Goal: Task Accomplishment & Management: Use online tool/utility

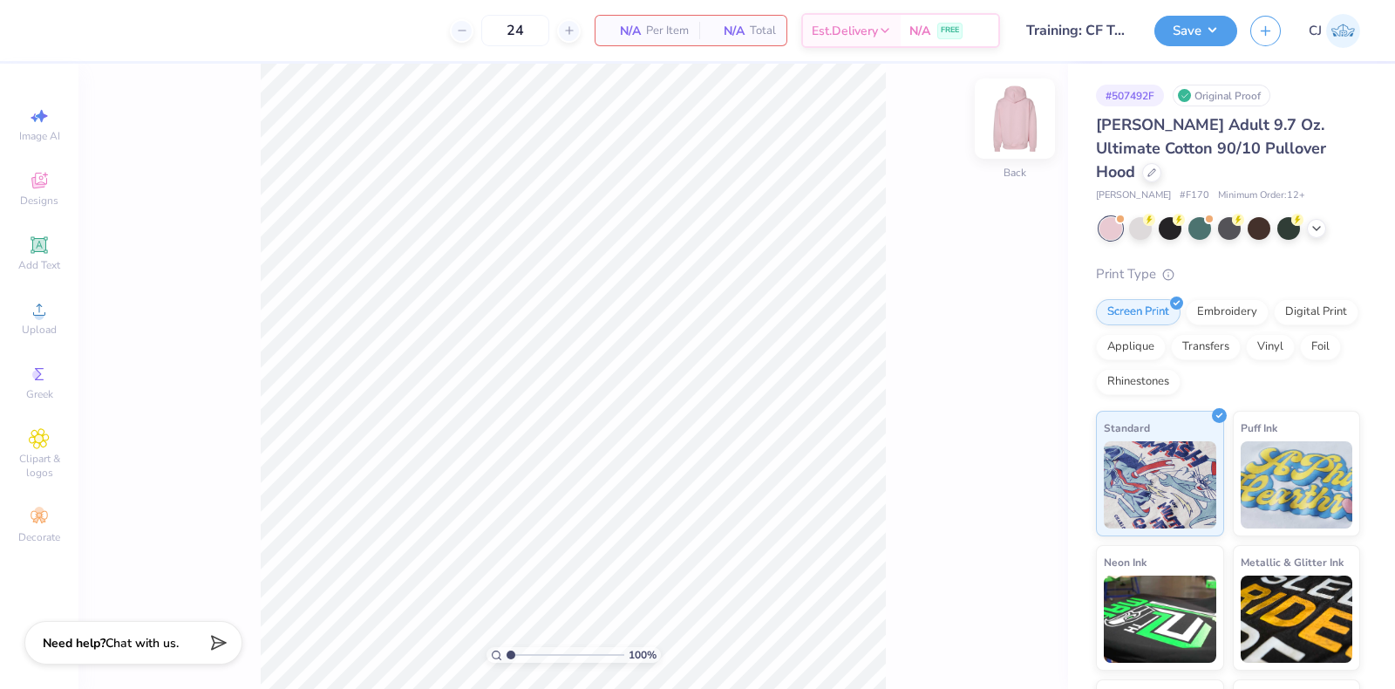
click at [1010, 115] on img at bounding box center [1015, 119] width 70 height 70
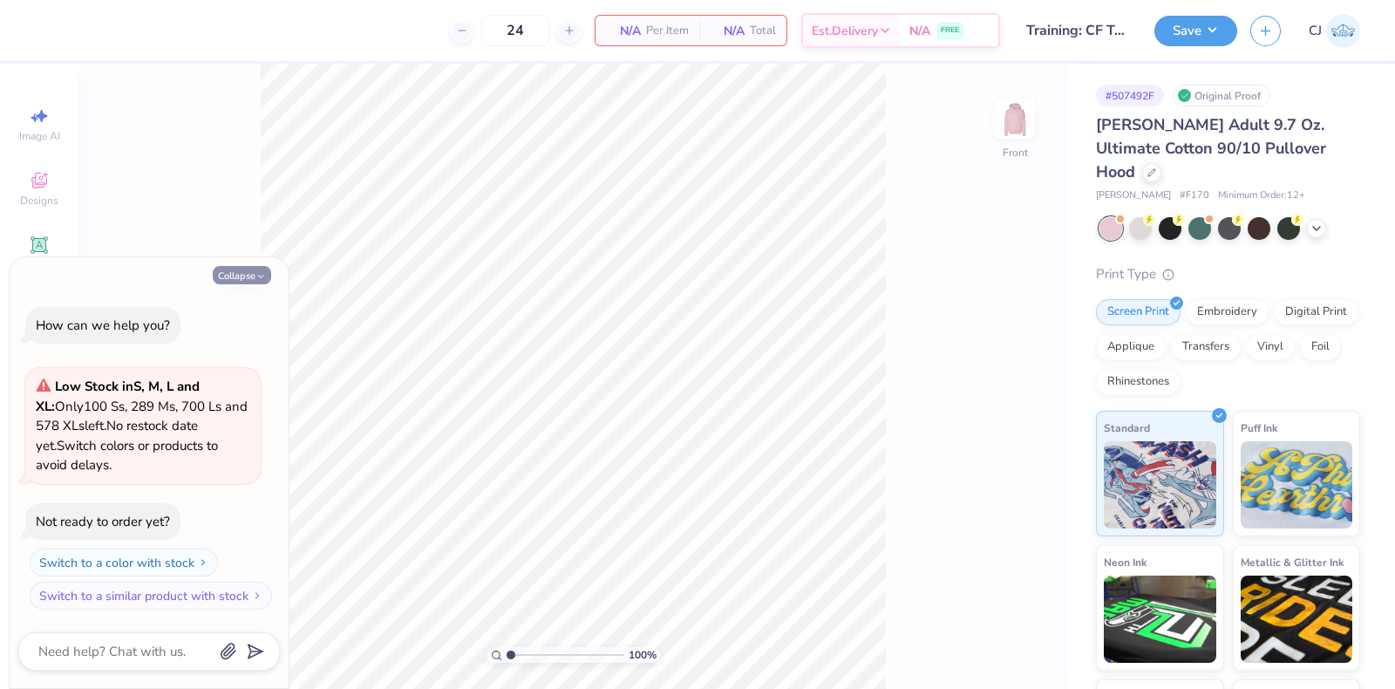
click at [248, 276] on button "Collapse" at bounding box center [242, 275] width 58 height 18
type textarea "x"
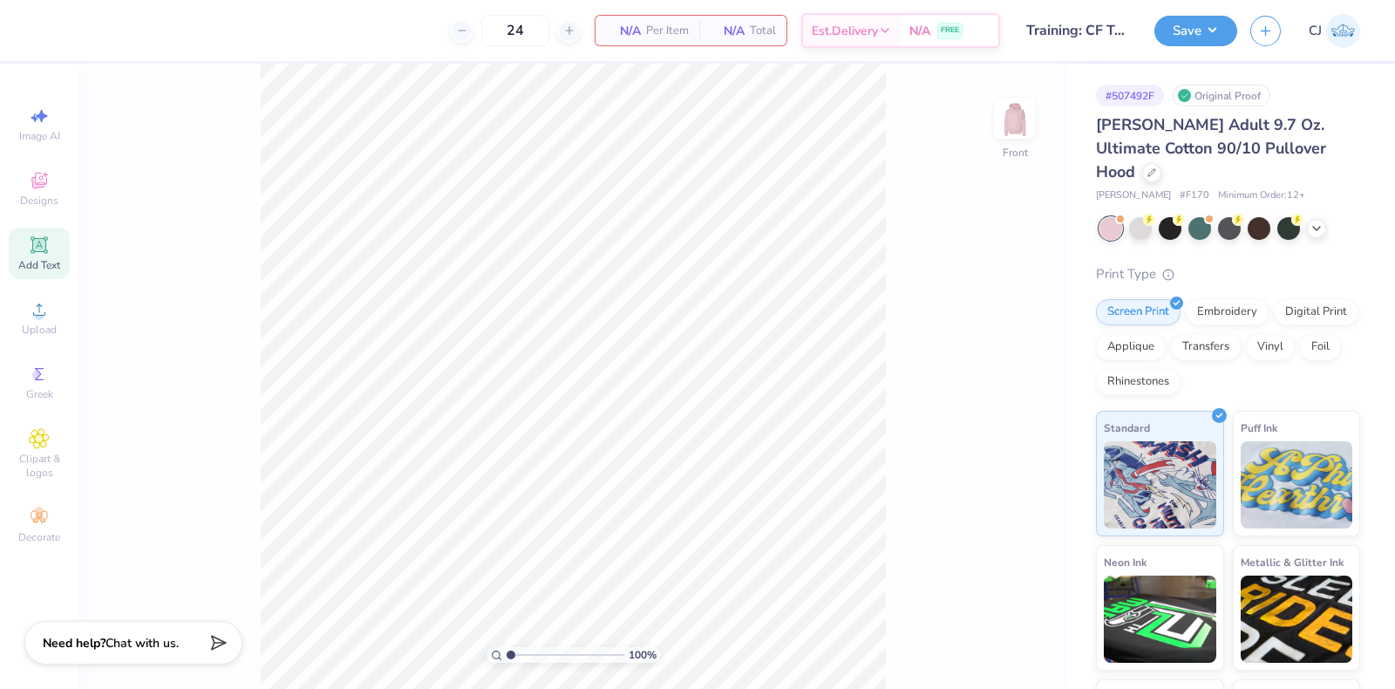
click at [51, 247] on div "Add Text" at bounding box center [39, 253] width 61 height 51
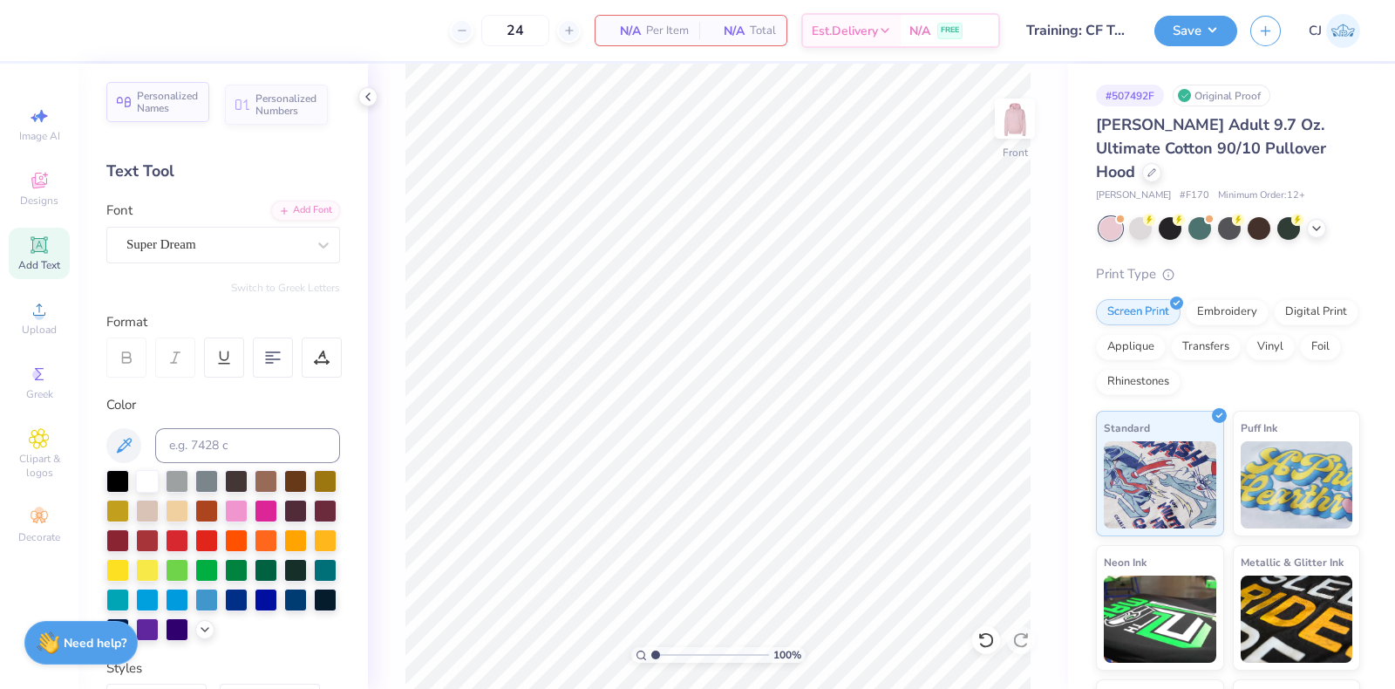
click at [179, 112] on span "Personalized Names" at bounding box center [168, 102] width 62 height 24
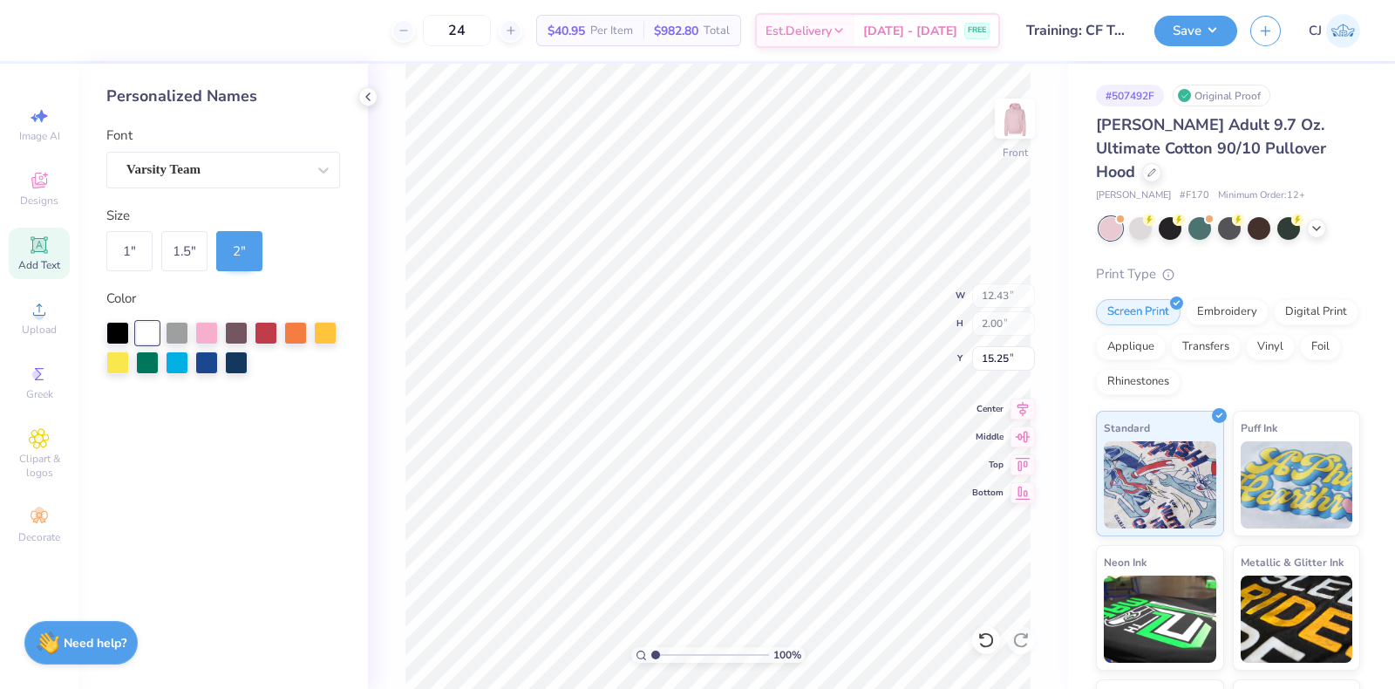
type input "6.00"
click at [1025, 411] on icon at bounding box center [1022, 406] width 24 height 21
click at [242, 359] on div at bounding box center [236, 361] width 23 height 23
click at [301, 164] on div "Varsity Team" at bounding box center [223, 170] width 234 height 37
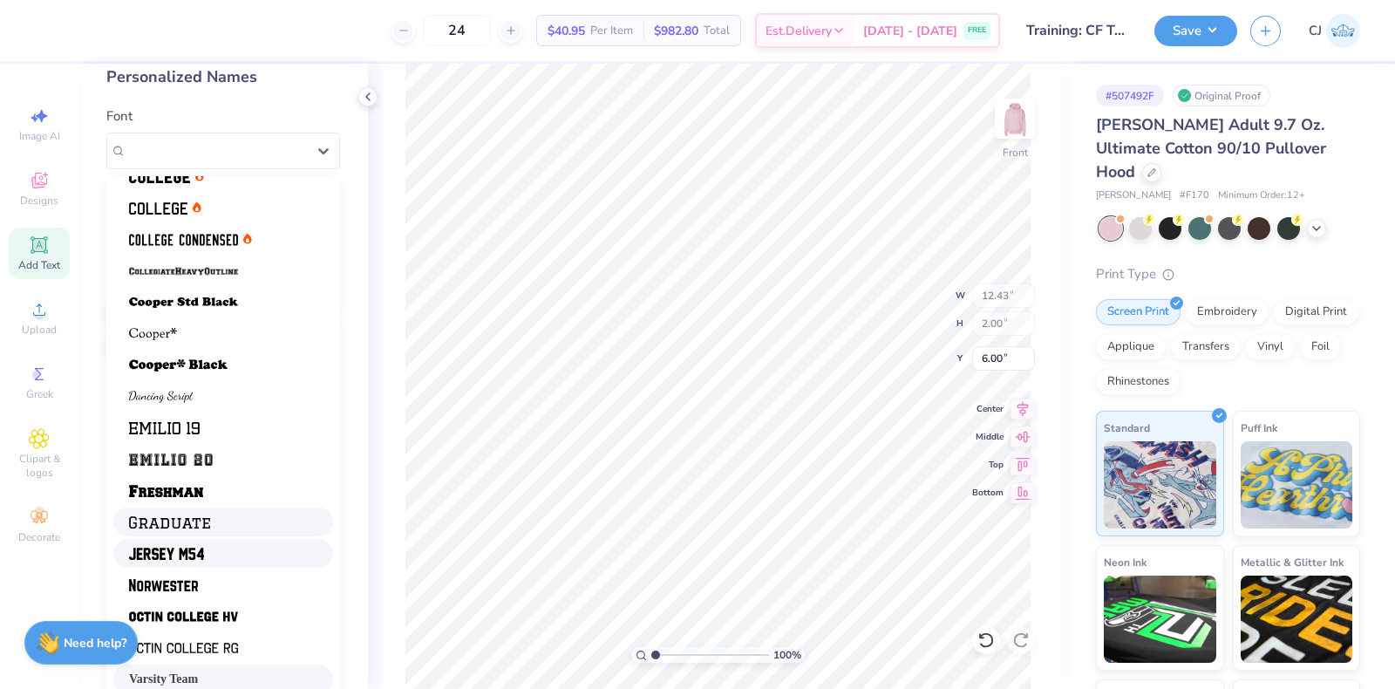
scroll to position [29, 0]
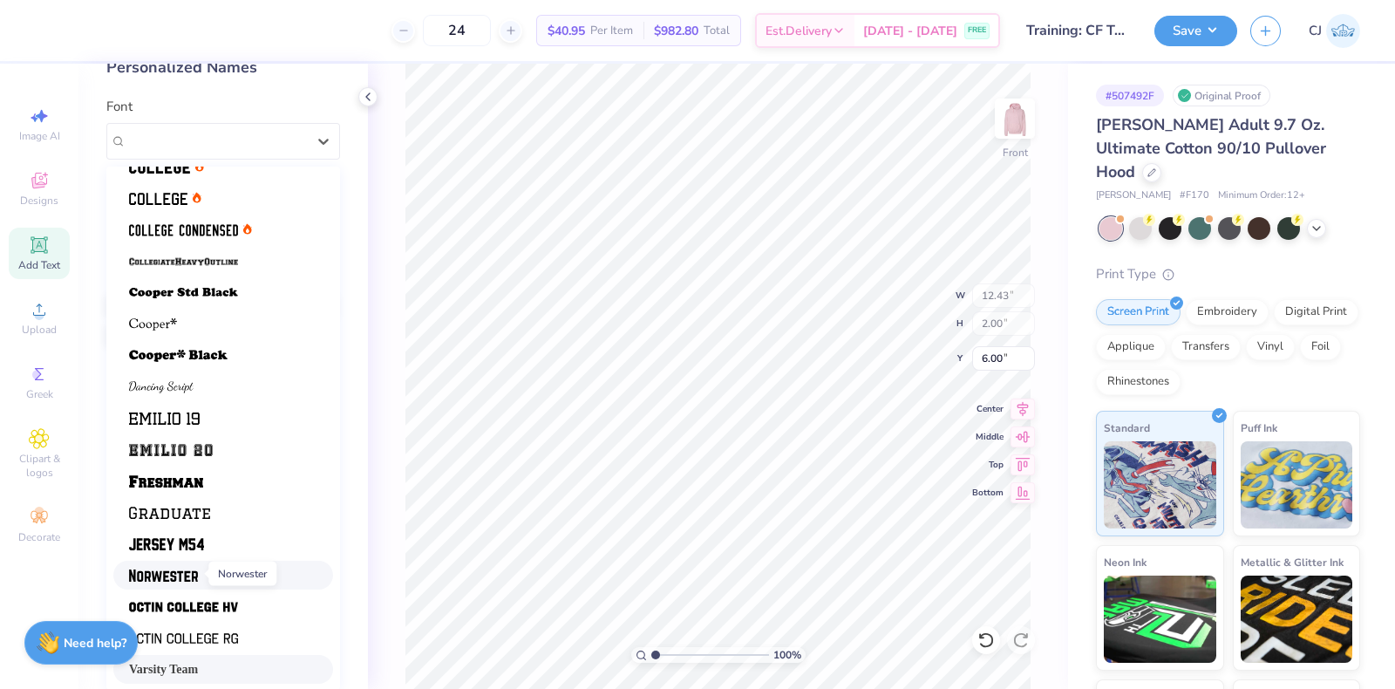
click at [192, 574] on img at bounding box center [163, 575] width 69 height 12
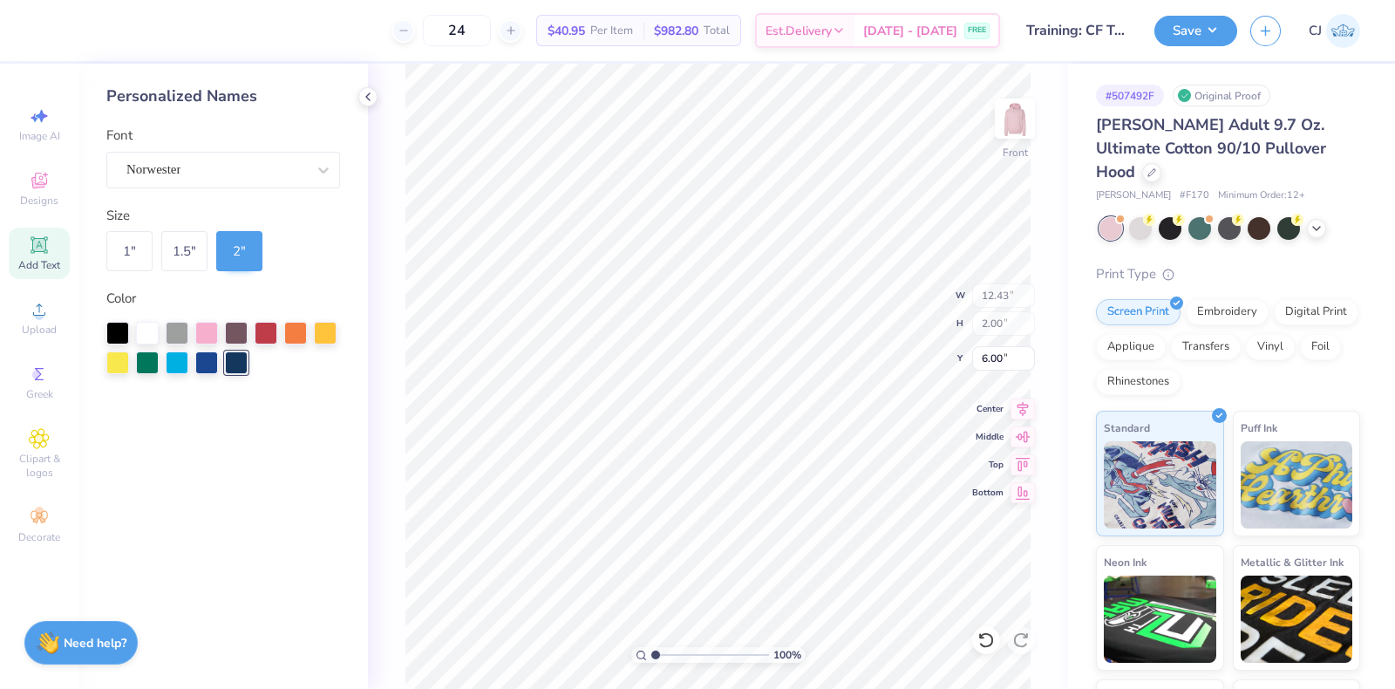
type input "9.11"
type input "6.18"
click at [1016, 114] on img at bounding box center [1014, 118] width 35 height 35
click at [37, 193] on div "Designs" at bounding box center [39, 188] width 61 height 51
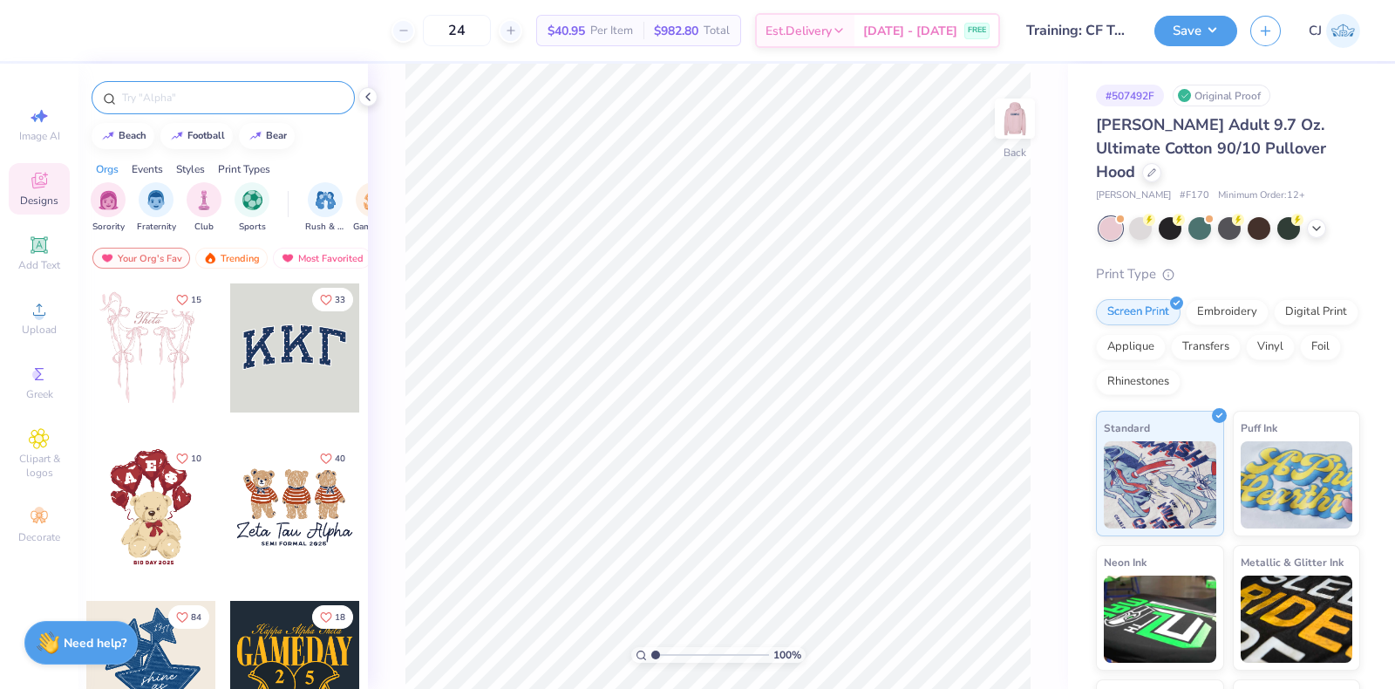
click at [197, 90] on input "text" at bounding box center [231, 97] width 223 height 17
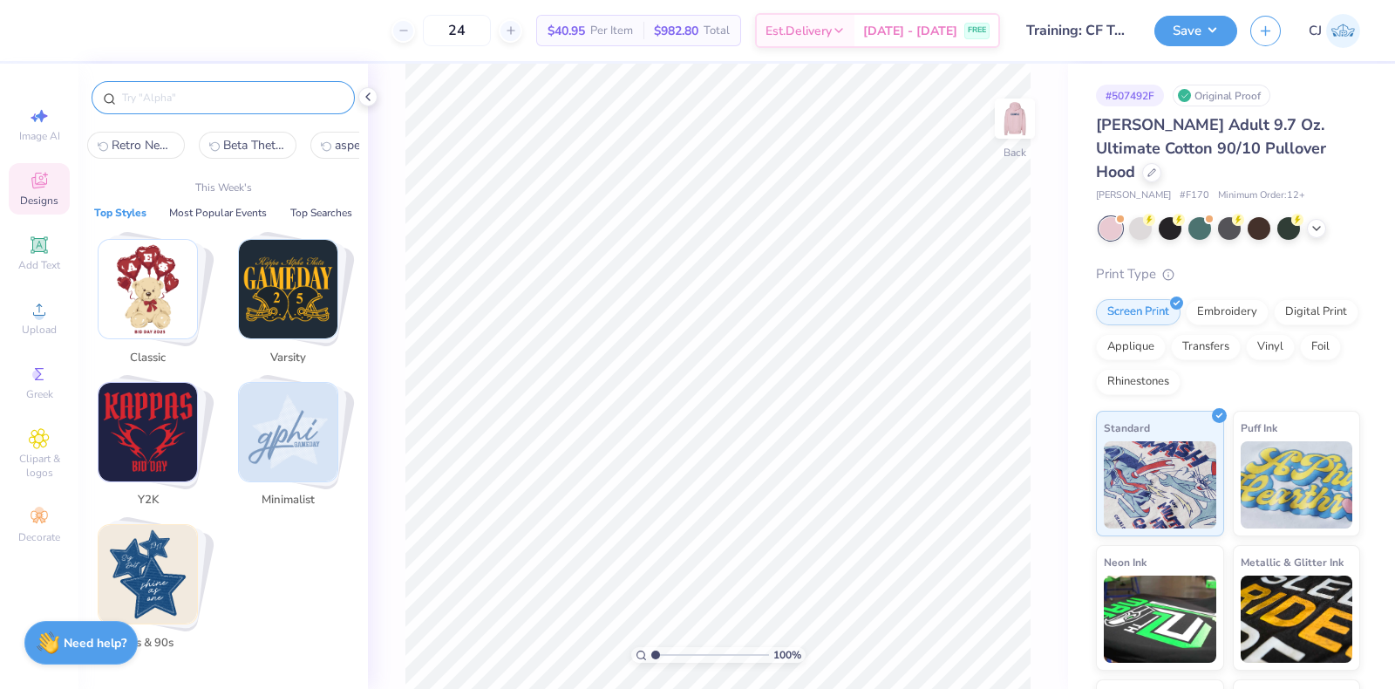
click at [282, 299] on img "Stack Card Button Varsity" at bounding box center [288, 289] width 99 height 99
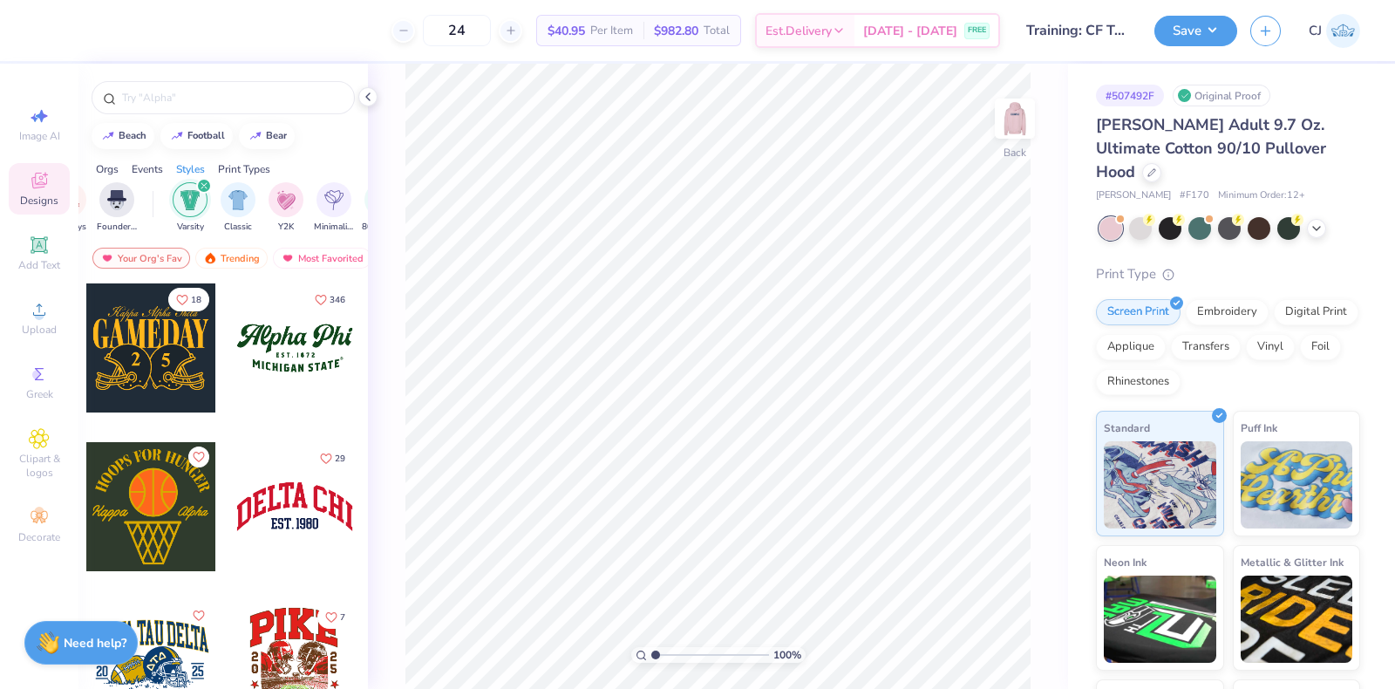
scroll to position [0, 914]
click at [156, 362] on div at bounding box center [150, 347] width 129 height 129
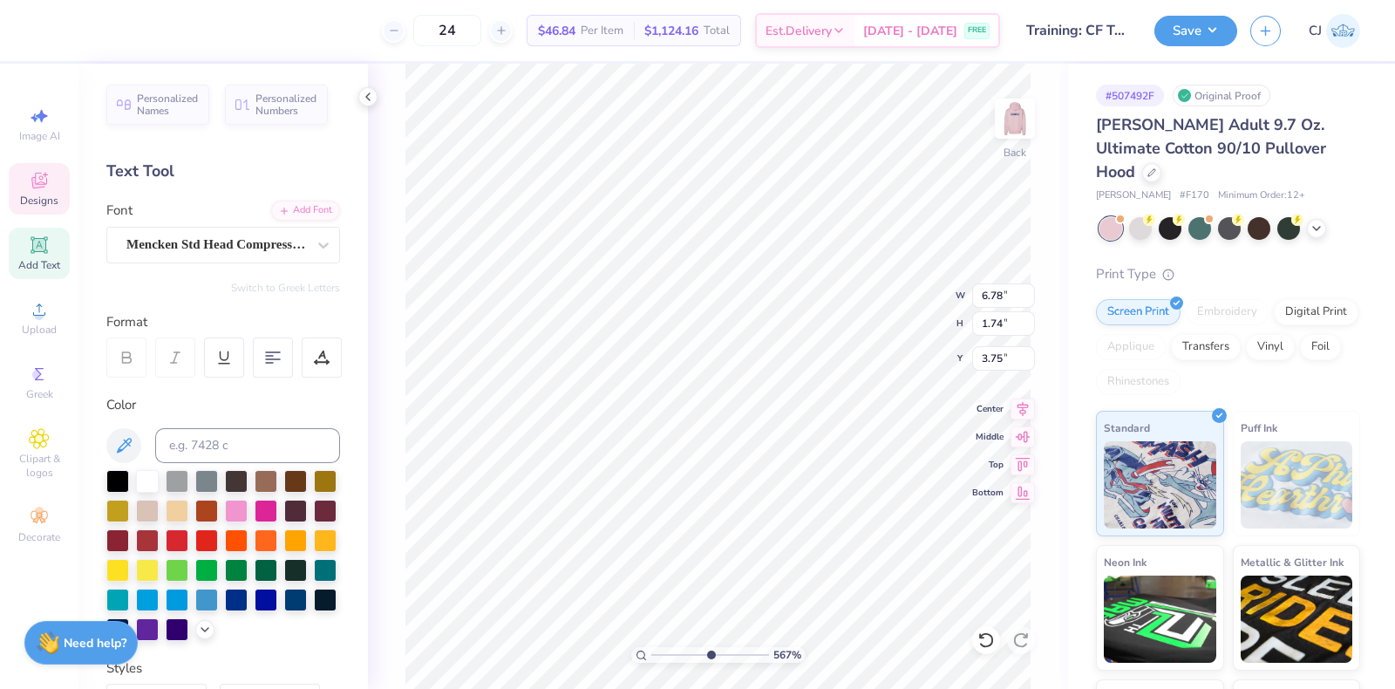
drag, startPoint x: 658, startPoint y: 647, endPoint x: 710, endPoint y: 651, distance: 51.6
click at [710, 651] on input "range" at bounding box center [710, 655] width 118 height 16
drag, startPoint x: 710, startPoint y: 657, endPoint x: 691, endPoint y: 656, distance: 19.3
type input "4.12"
click at [691, 656] on input "range" at bounding box center [710, 655] width 118 height 16
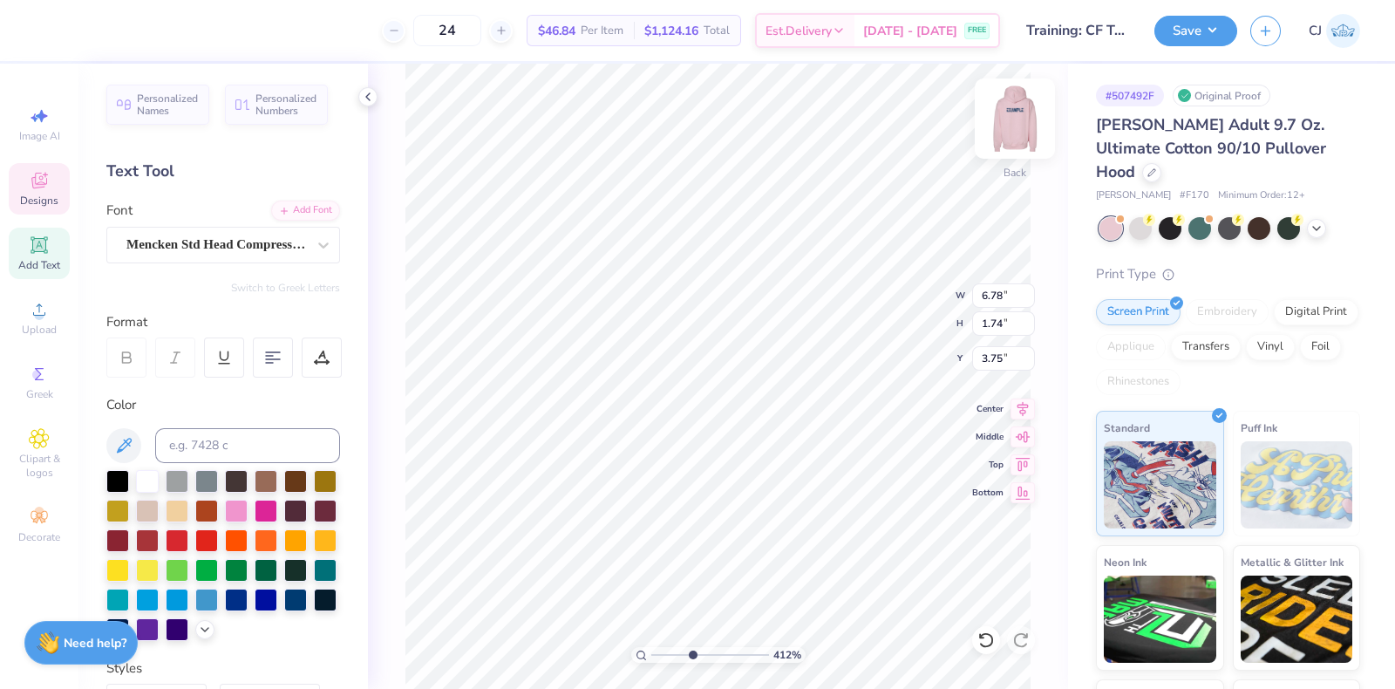
click at [1016, 109] on img at bounding box center [1015, 119] width 70 height 70
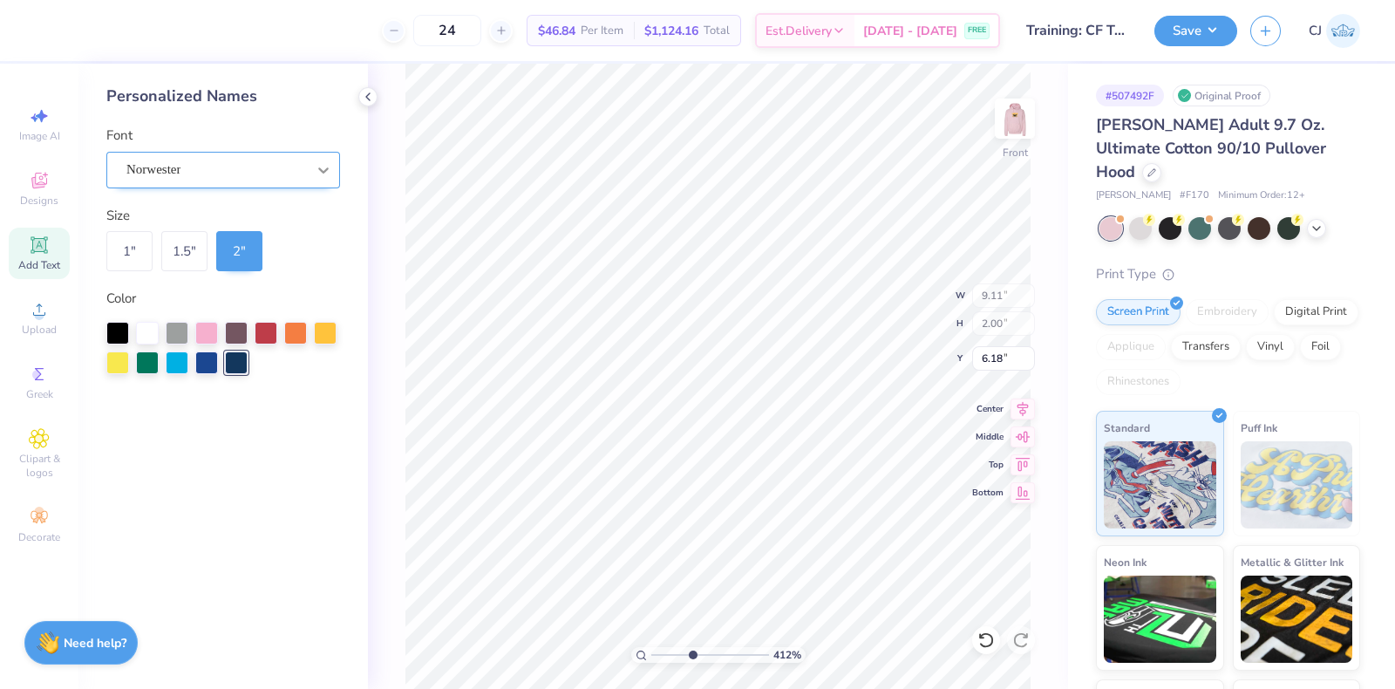
click at [296, 175] on div "Norwester" at bounding box center [223, 170] width 234 height 37
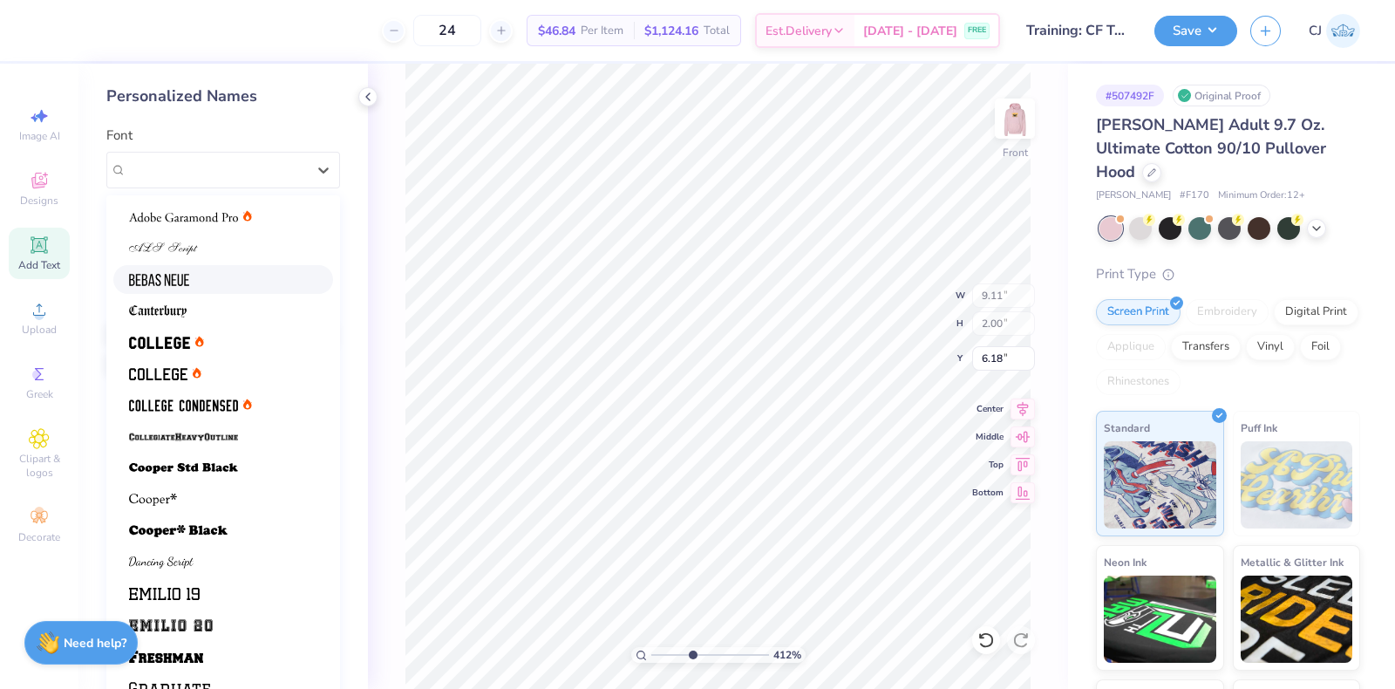
click at [196, 275] on div at bounding box center [223, 279] width 188 height 18
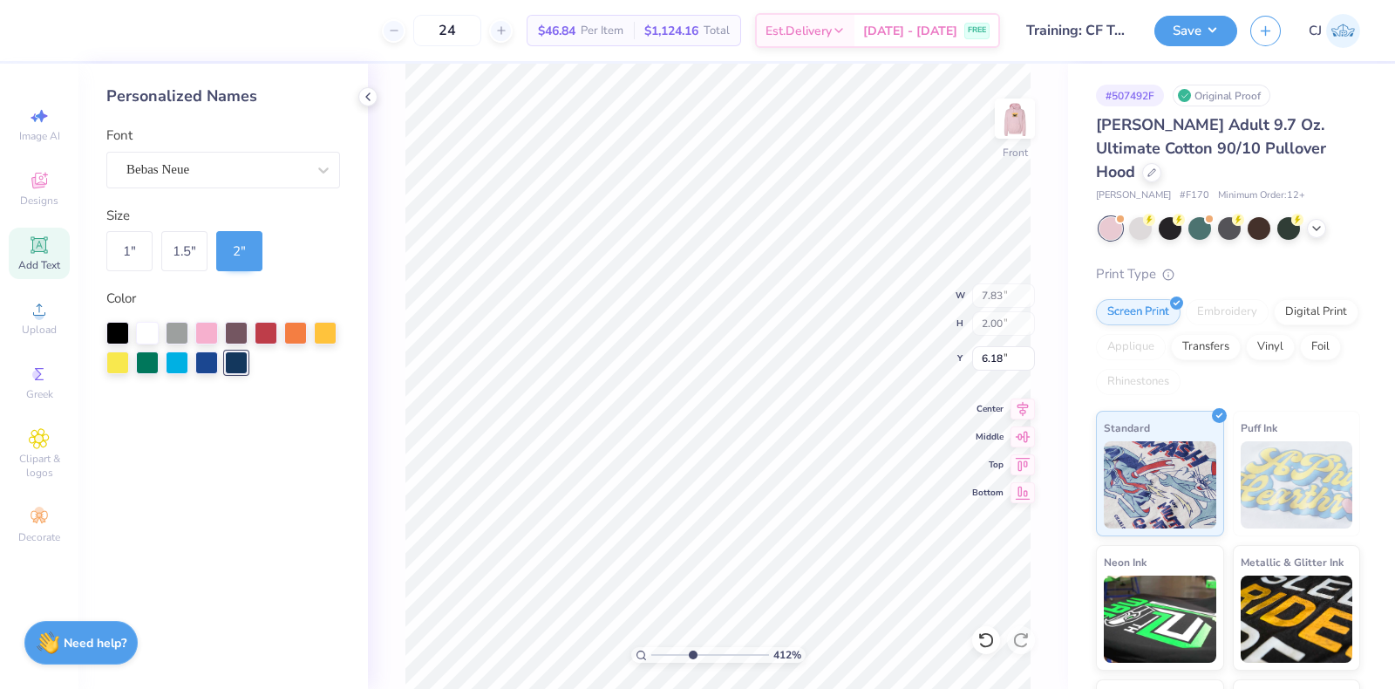
click at [192, 188] on div "Personalized Names Font Bebas Neue Size 1 " 1.5 " 2 " Color" at bounding box center [222, 376] width 289 height 625
click at [196, 173] on div "Bebas Neue" at bounding box center [216, 169] width 183 height 27
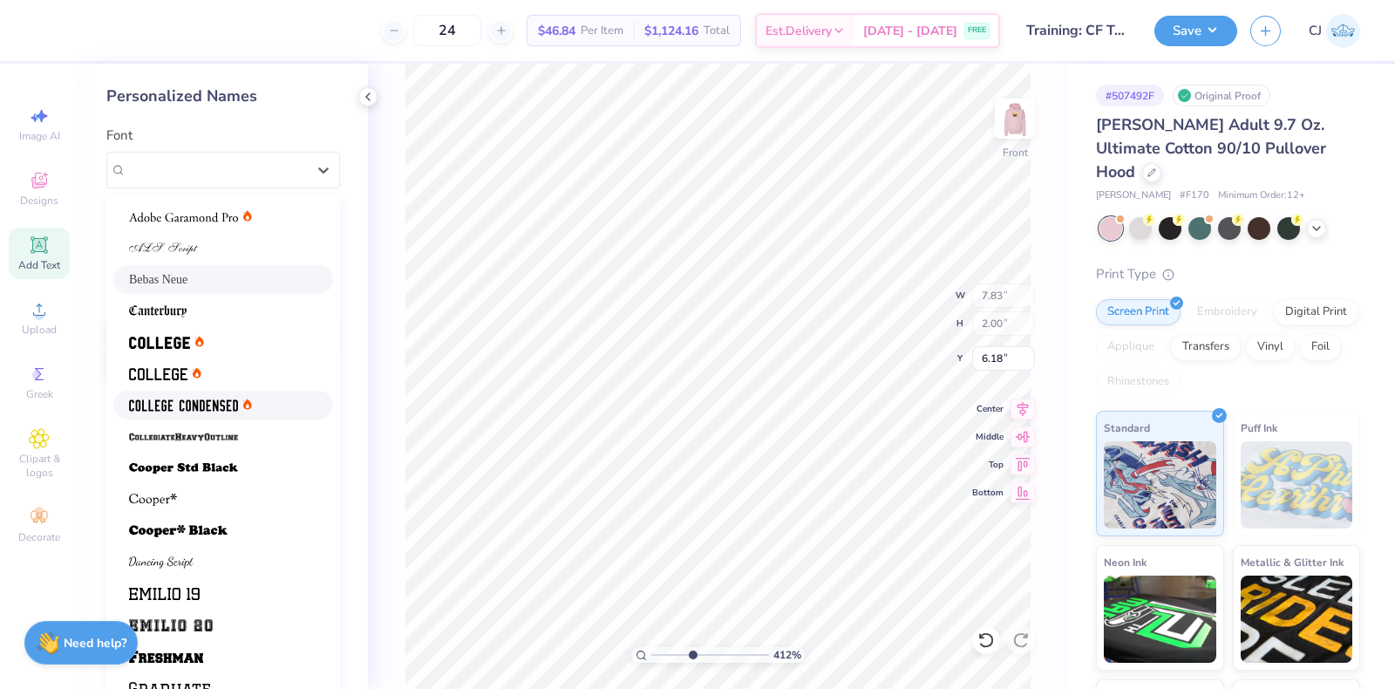
click at [175, 407] on img at bounding box center [183, 405] width 109 height 12
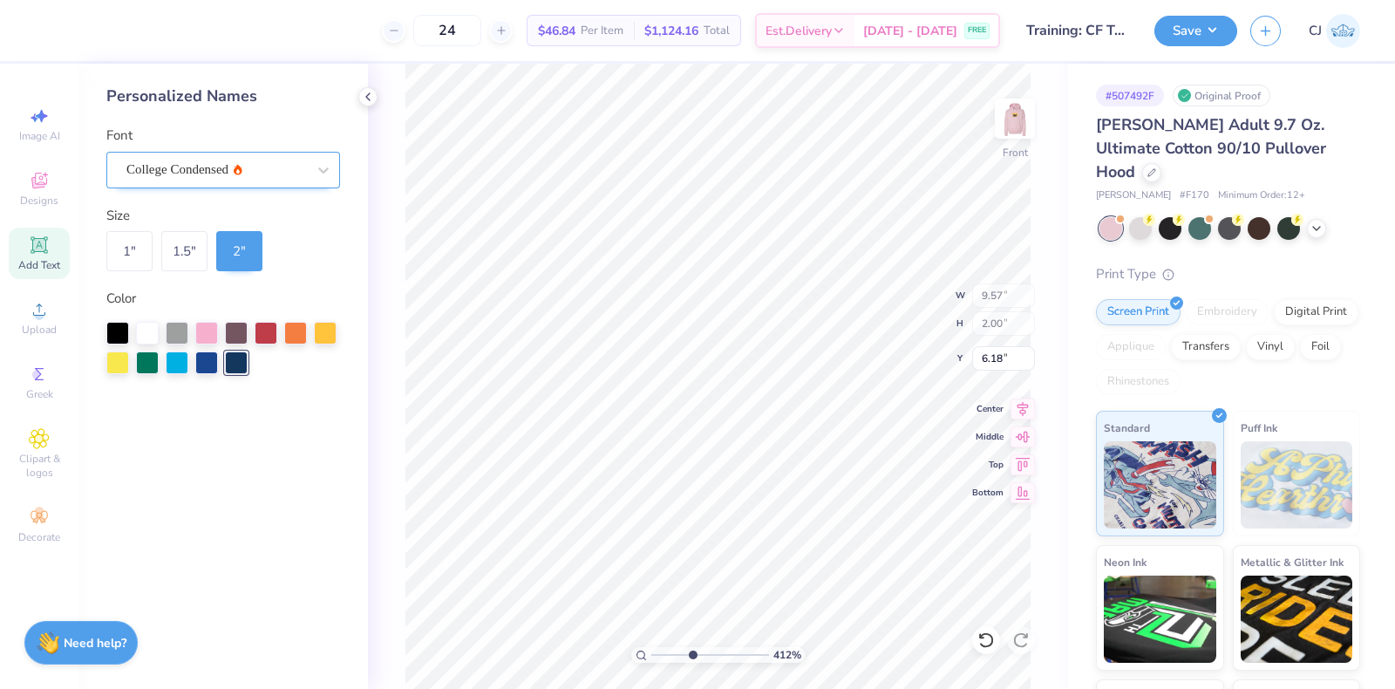
click at [206, 166] on div "College Condensed" at bounding box center [216, 169] width 183 height 27
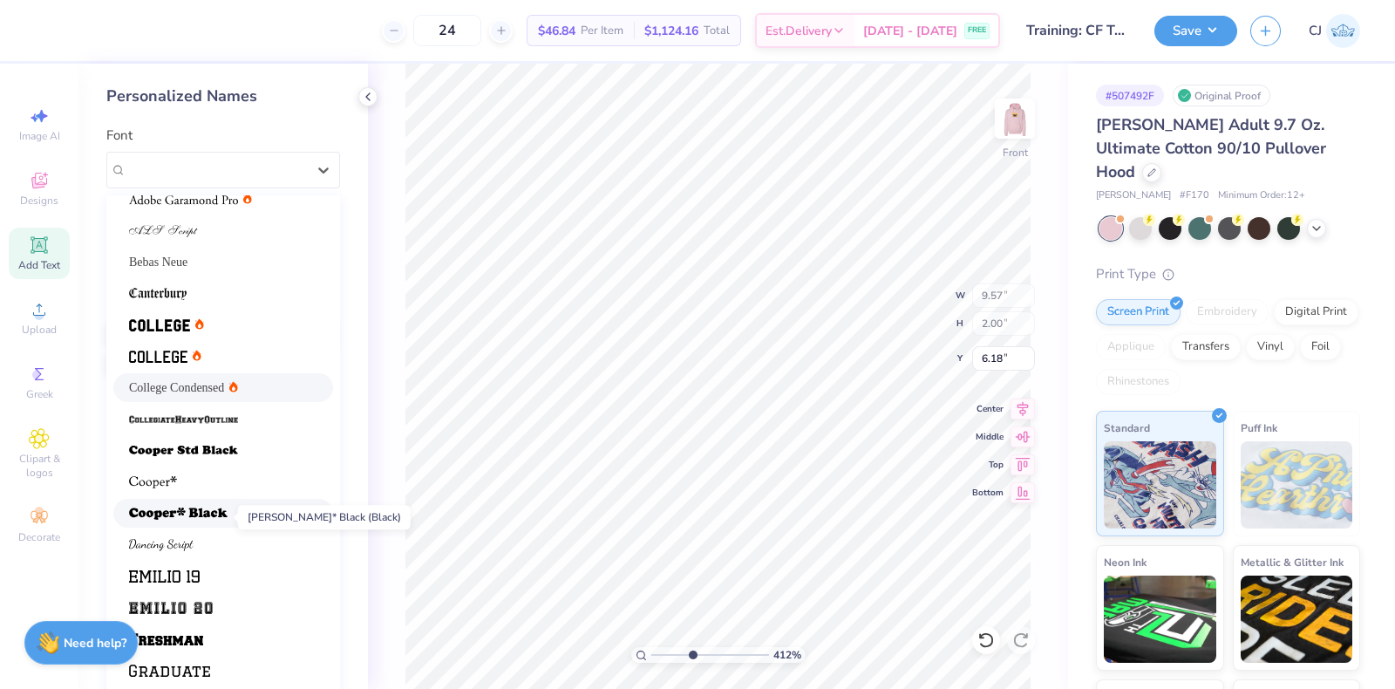
scroll to position [0, 0]
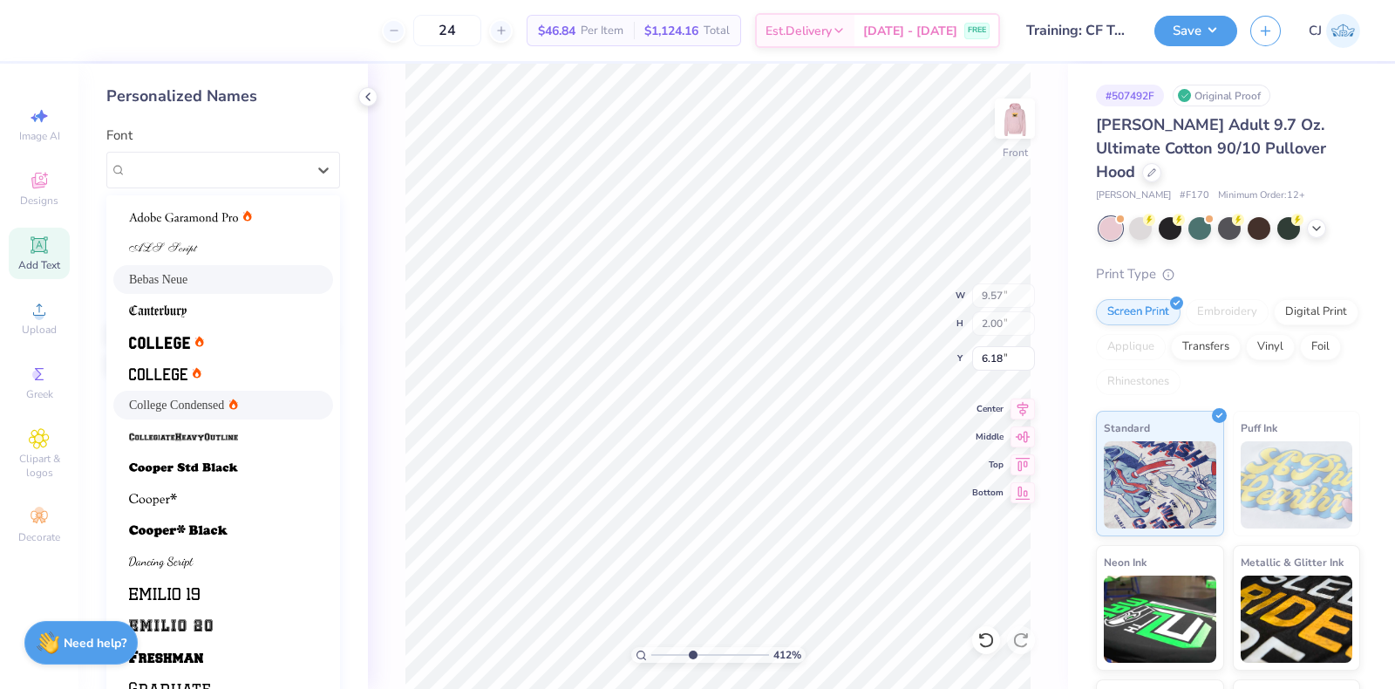
click at [202, 272] on div "Bebas Neue" at bounding box center [223, 279] width 188 height 18
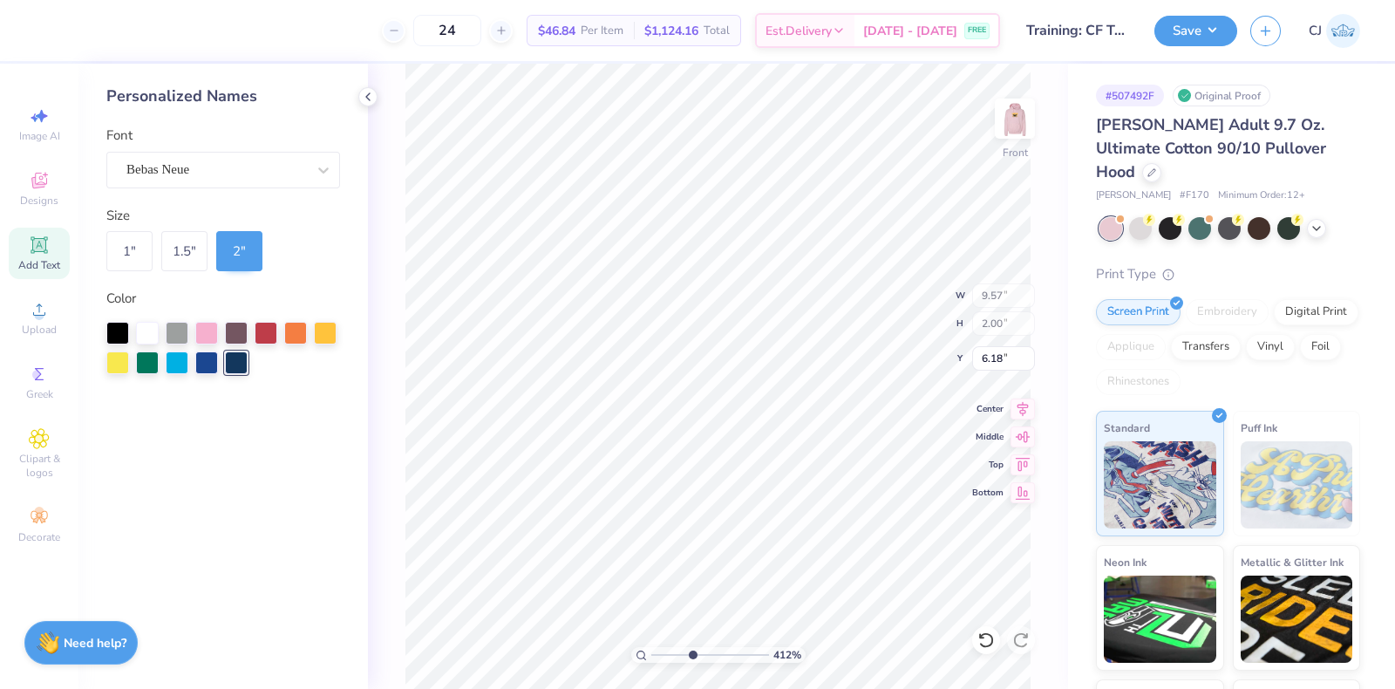
type input "7.83"
click at [1027, 115] on img at bounding box center [1015, 119] width 70 height 70
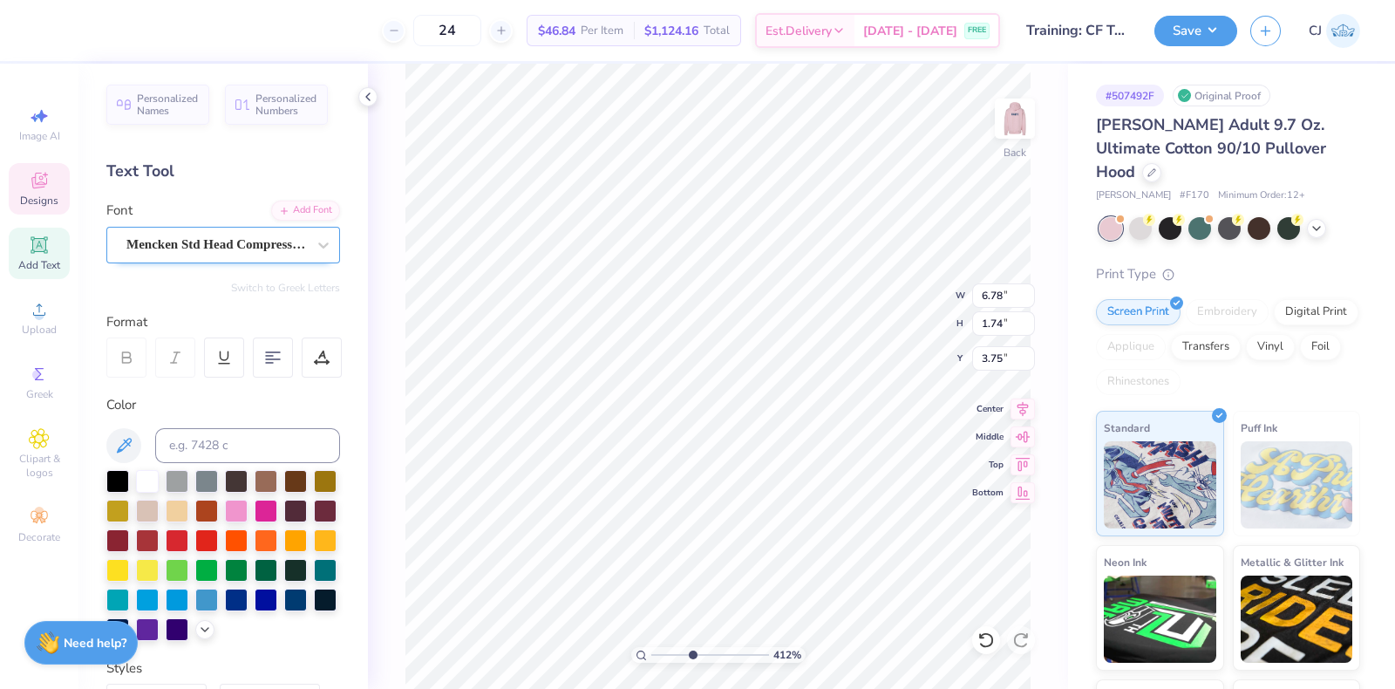
click at [254, 250] on div "Mencken Std Head Compress ExtraBold" at bounding box center [216, 244] width 183 height 27
click at [1018, 119] on img at bounding box center [1015, 119] width 70 height 70
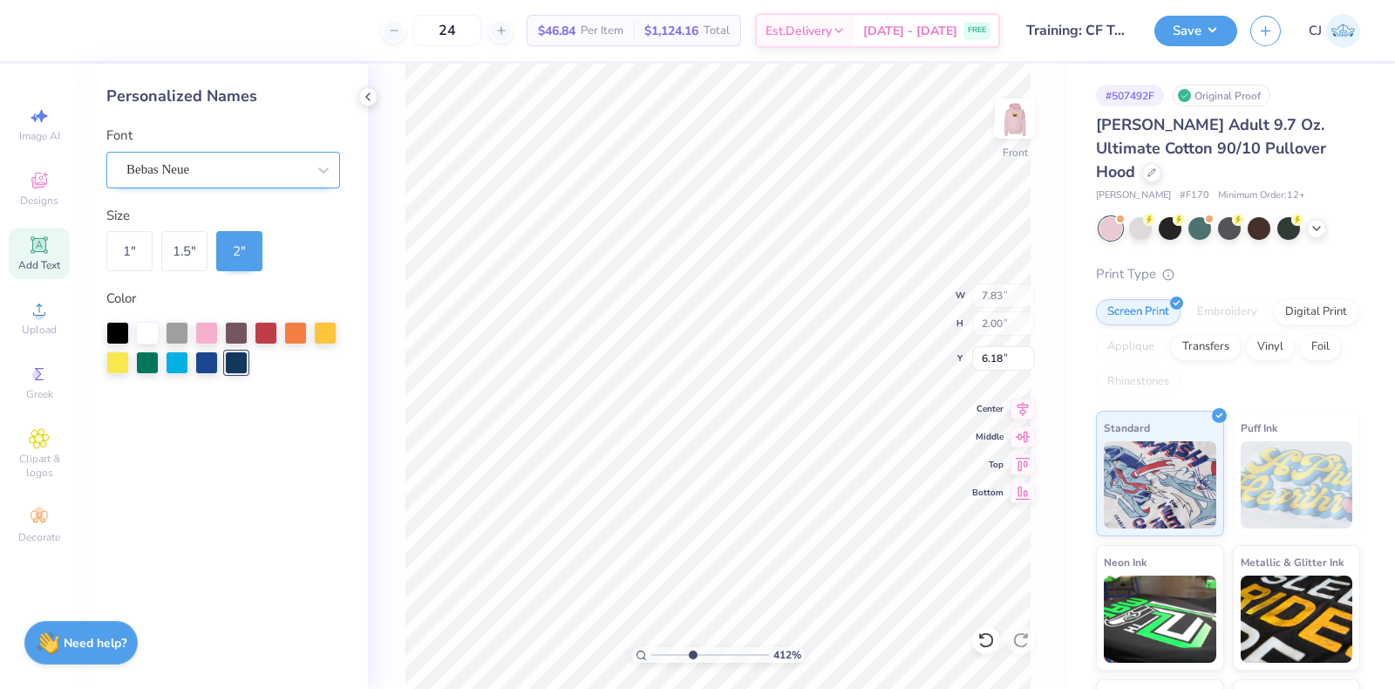
click at [266, 185] on div "Bebas Neue" at bounding box center [223, 170] width 234 height 37
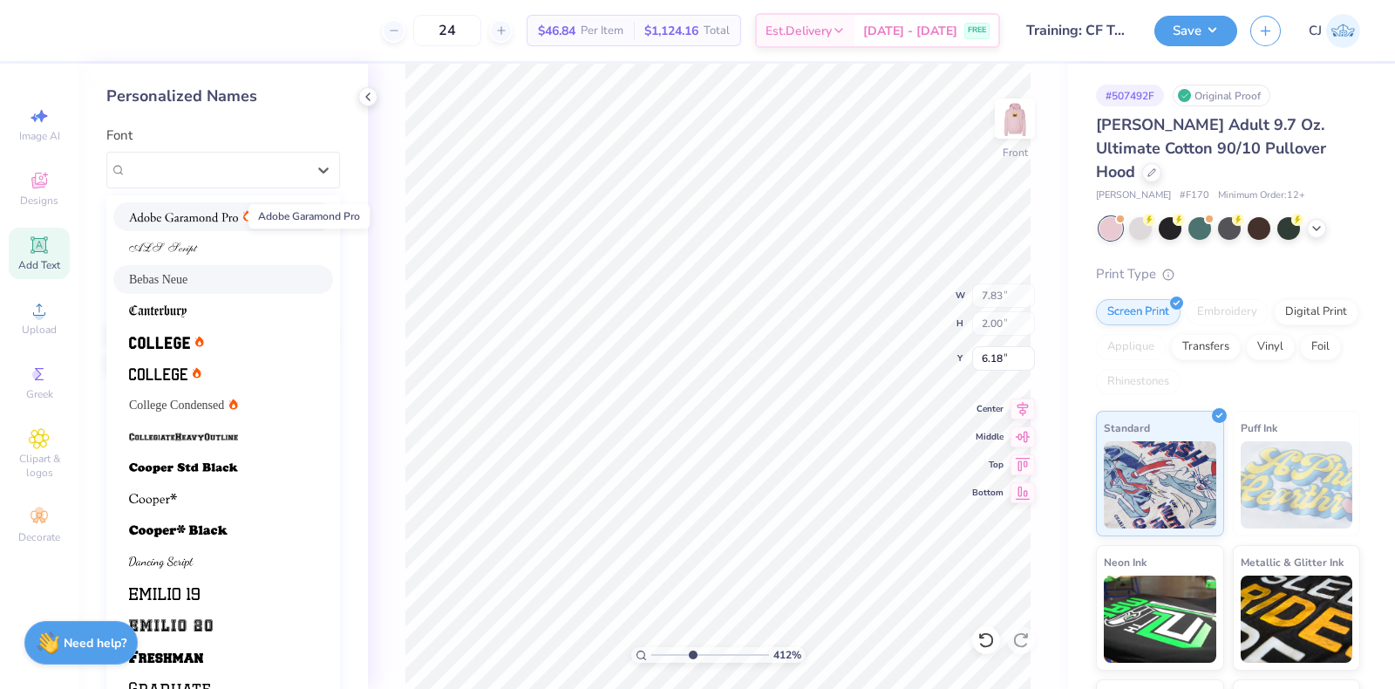
click at [194, 216] on img at bounding box center [183, 217] width 109 height 12
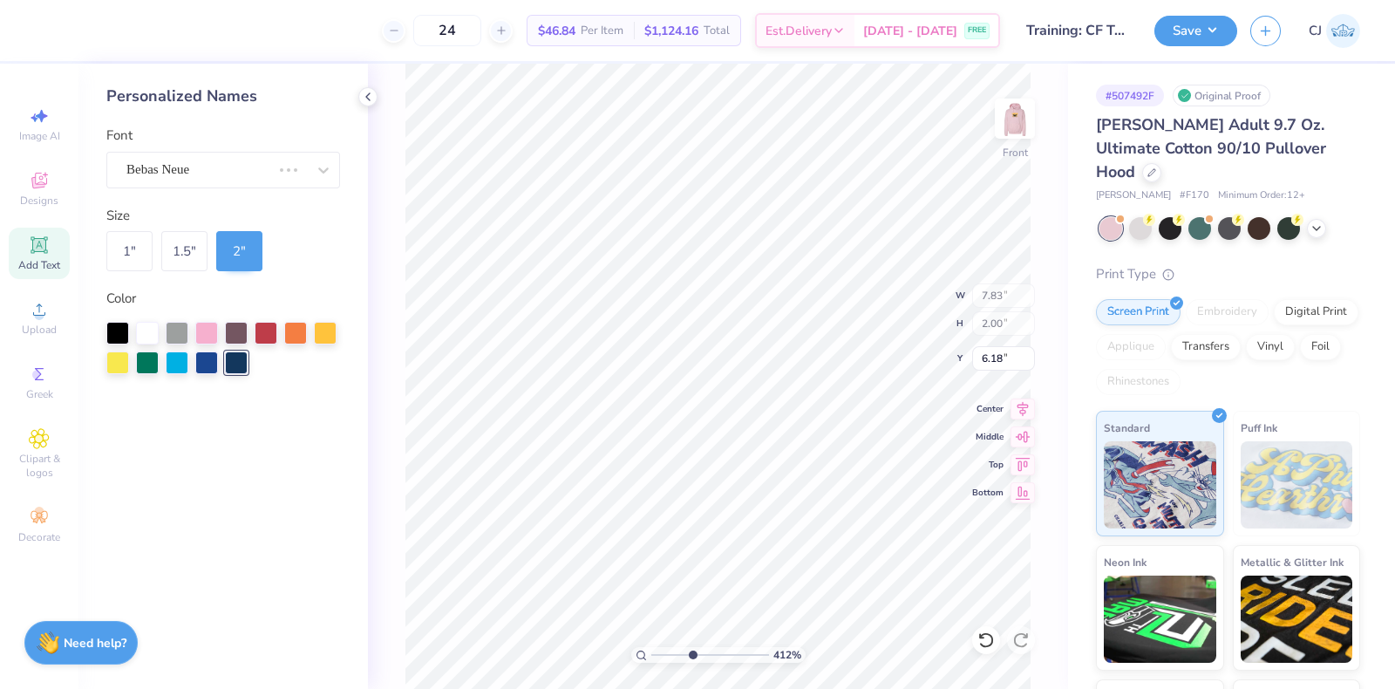
type input "12.85"
click at [203, 166] on div "Adobe Garamond Pro" at bounding box center [216, 169] width 183 height 27
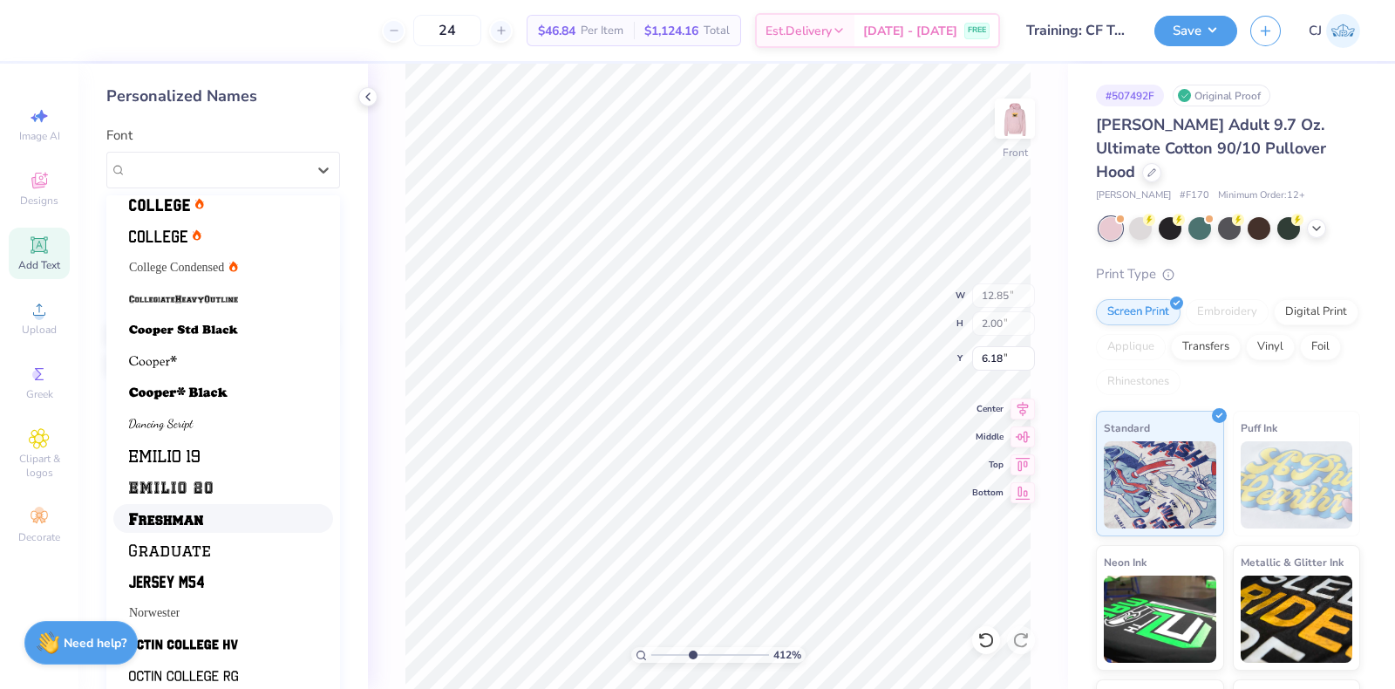
scroll to position [146, 0]
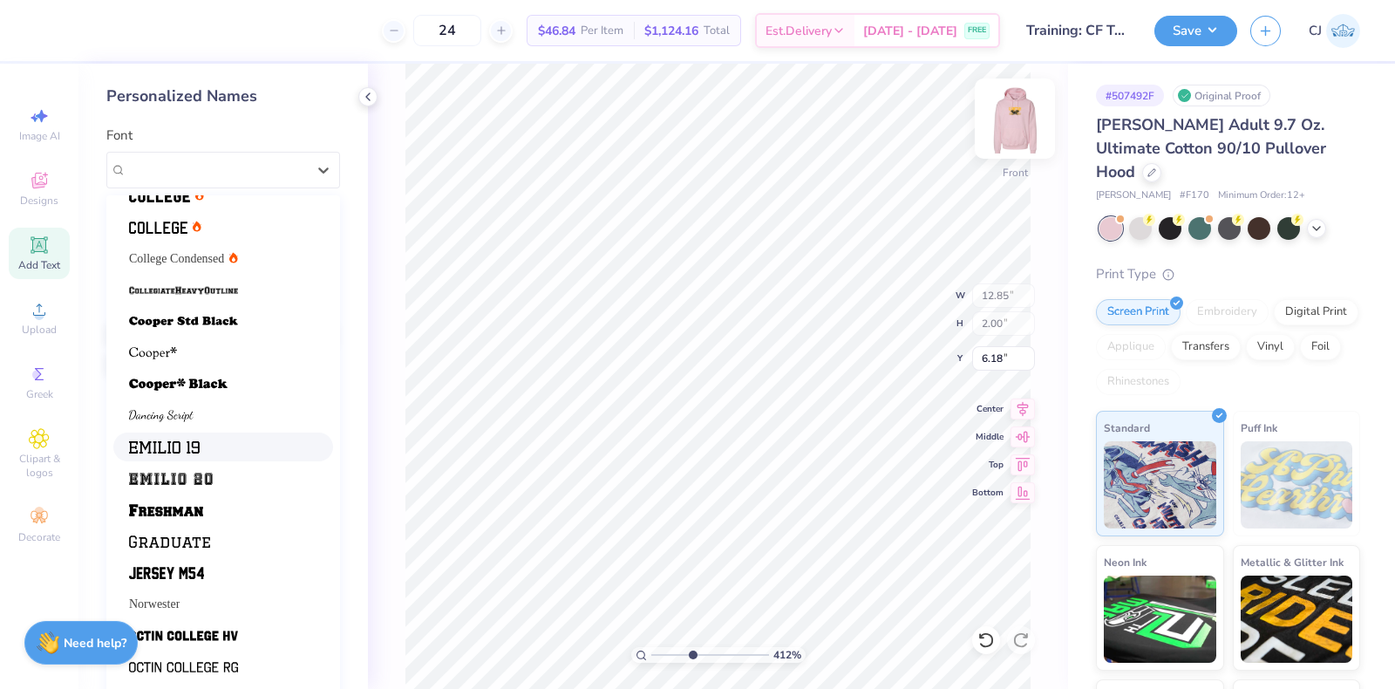
click at [1024, 115] on img at bounding box center [1015, 119] width 70 height 70
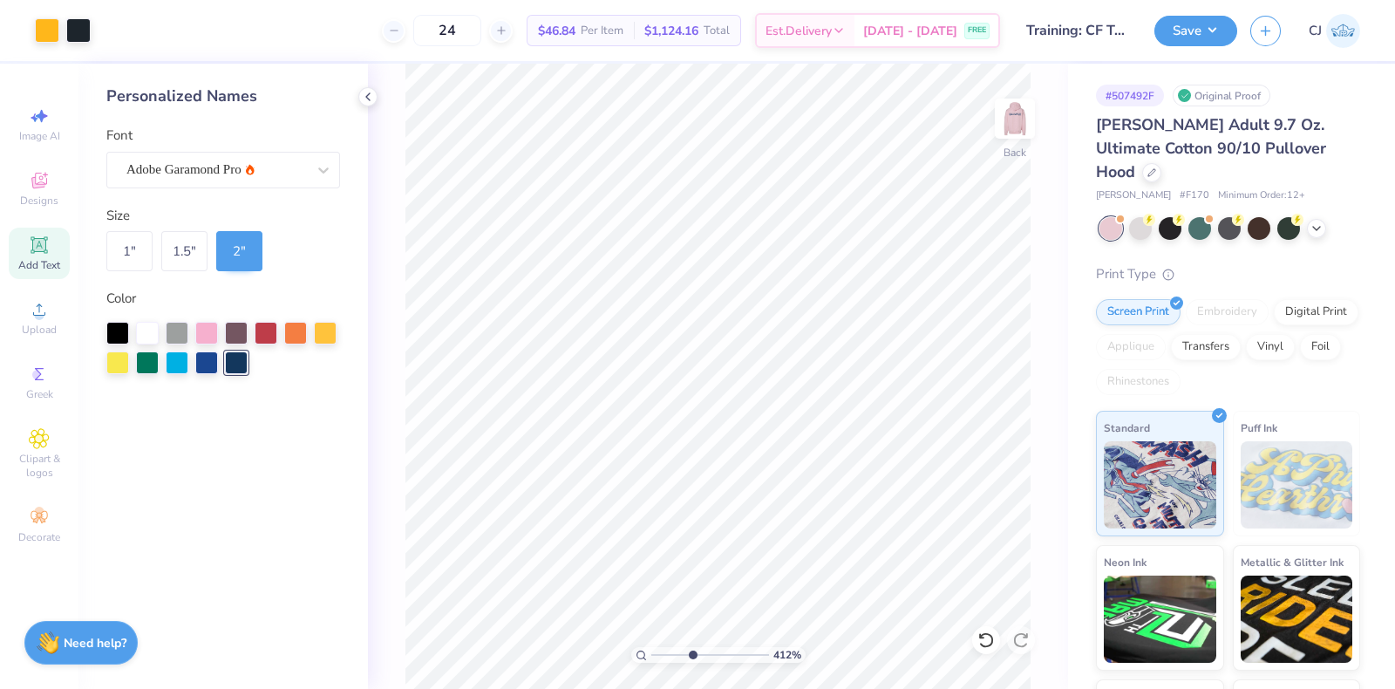
click at [1024, 115] on img at bounding box center [1014, 118] width 35 height 35
click at [165, 180] on div "Adobe Garamond Pro" at bounding box center [216, 169] width 183 height 27
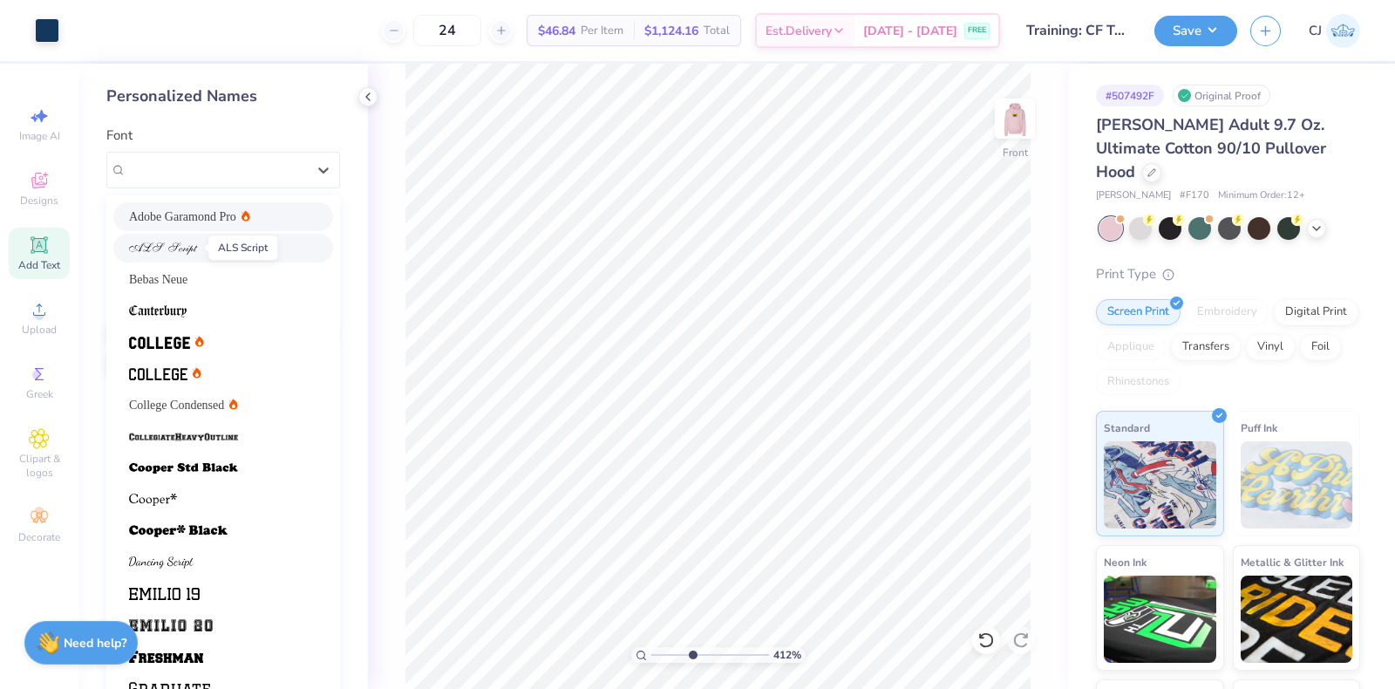
click at [166, 241] on span at bounding box center [163, 248] width 69 height 18
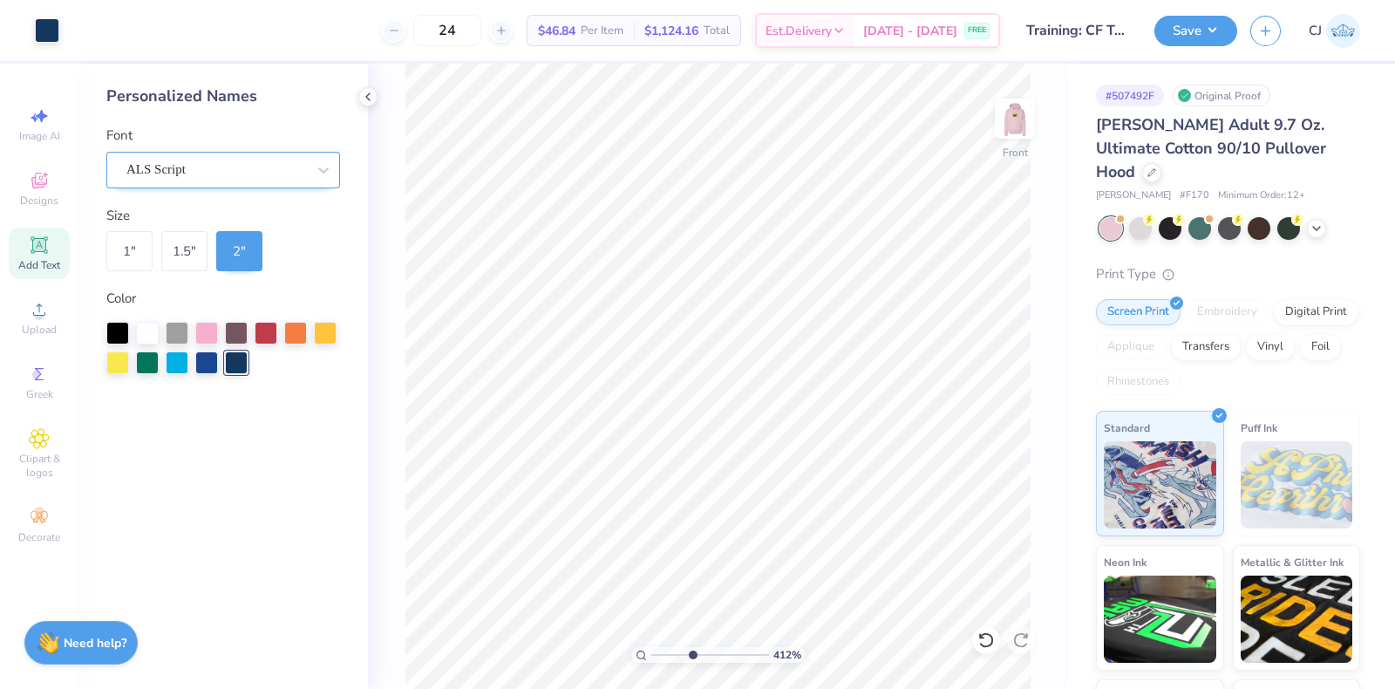
click at [174, 160] on div "ALS Script" at bounding box center [216, 169] width 183 height 27
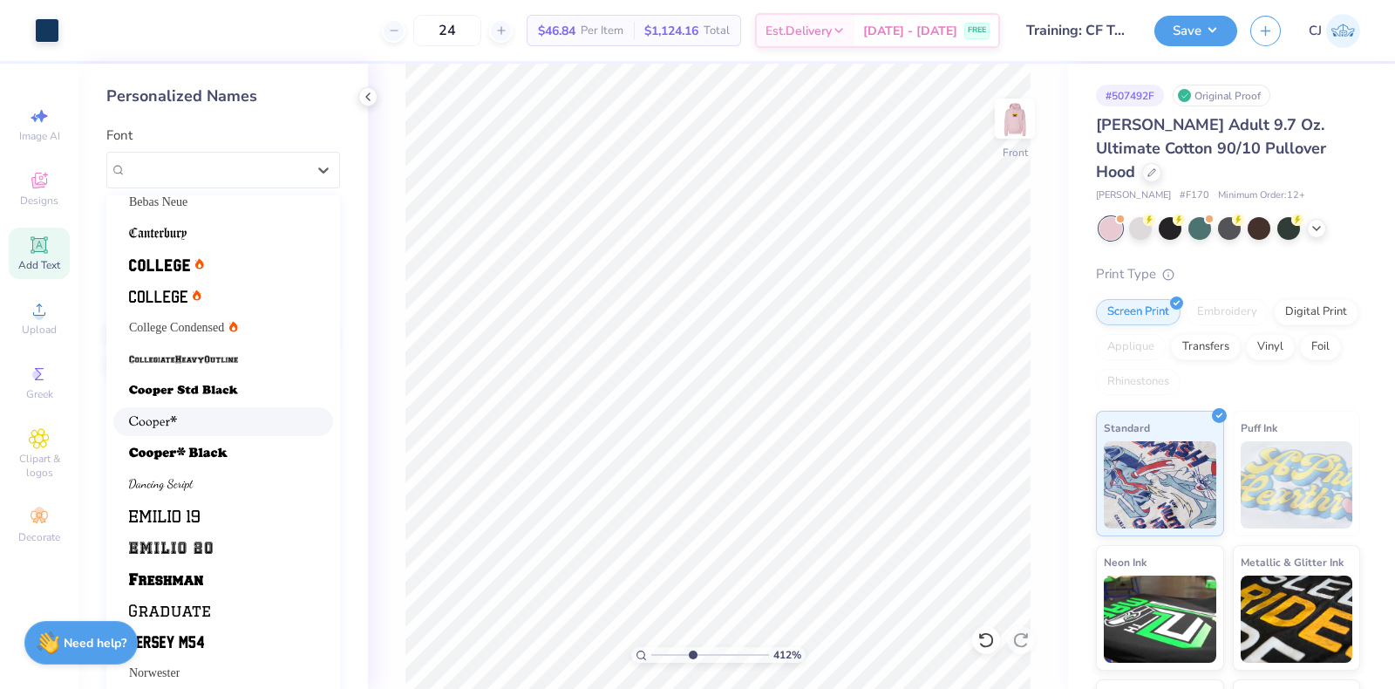
scroll to position [108, 0]
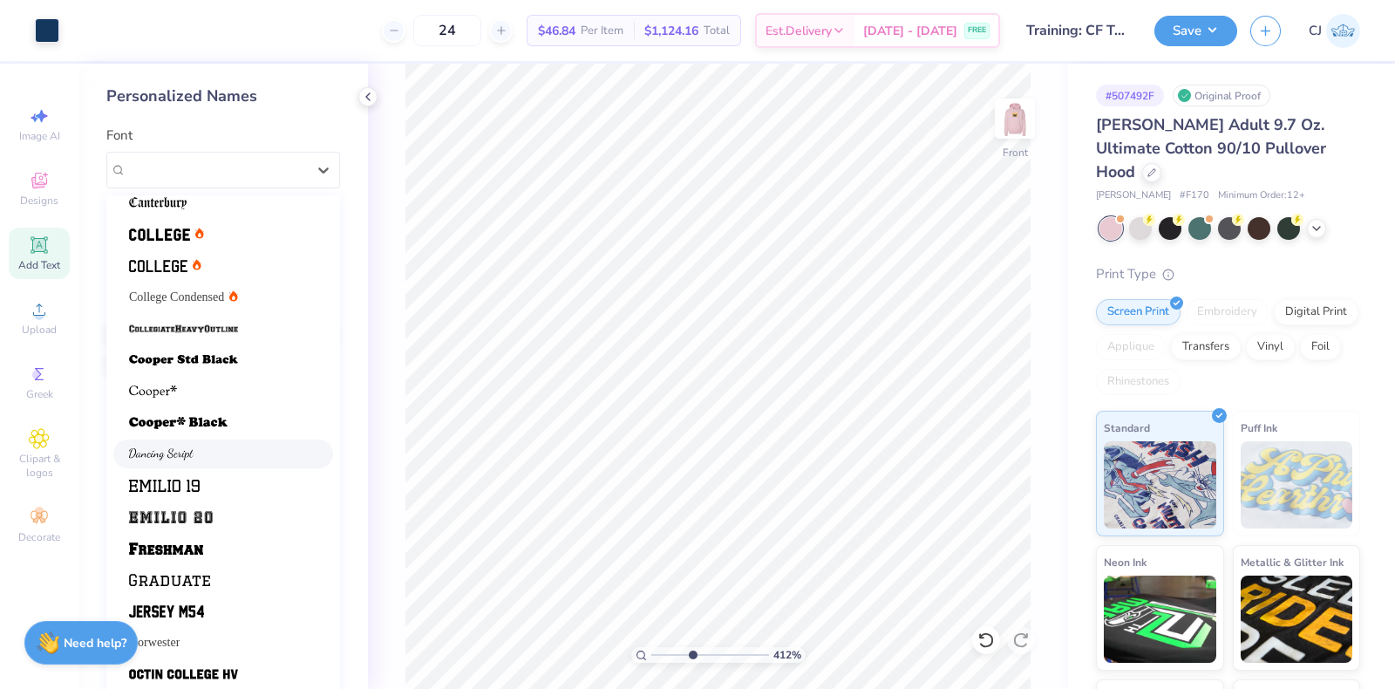
click at [179, 456] on img at bounding box center [161, 454] width 65 height 12
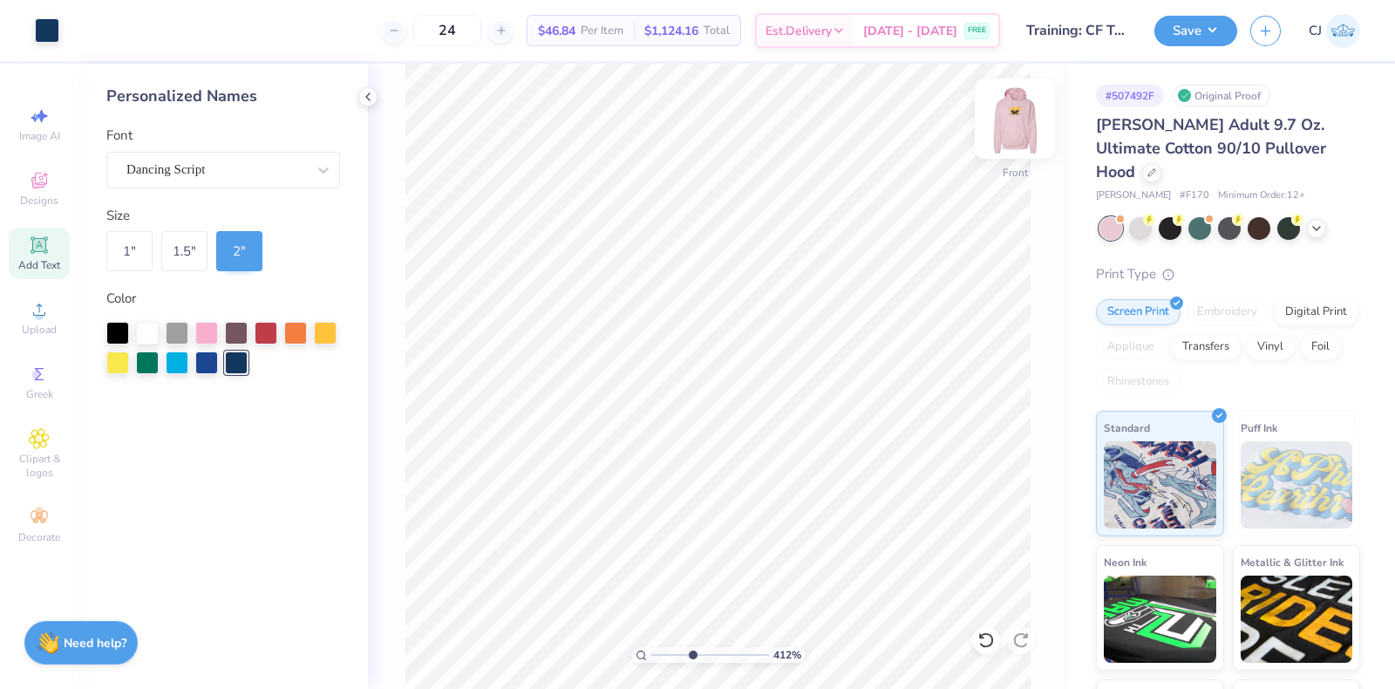
click at [1019, 110] on img at bounding box center [1015, 119] width 70 height 70
click at [1019, 110] on img at bounding box center [1014, 118] width 35 height 35
click at [32, 270] on span "Add Text" at bounding box center [39, 265] width 42 height 14
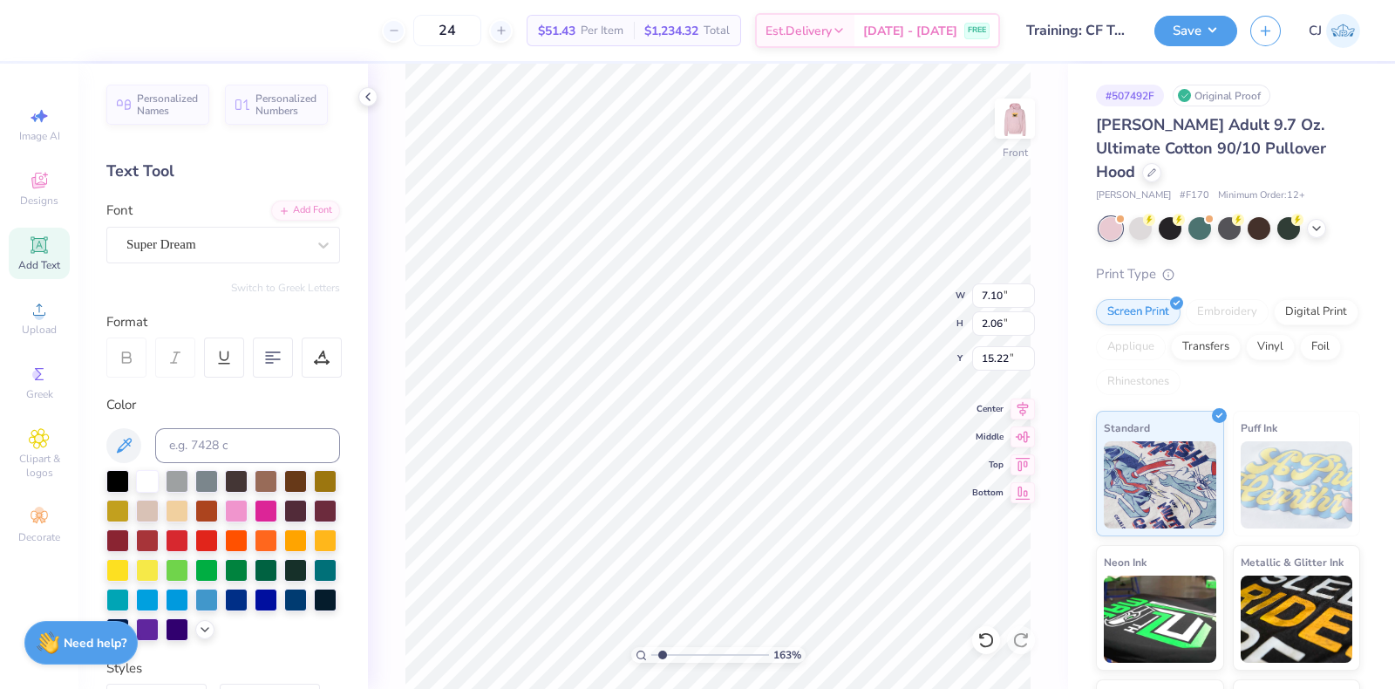
drag, startPoint x: 693, startPoint y: 651, endPoint x: 662, endPoint y: 648, distance: 30.7
type input "1.63"
click at [662, 648] on input "range" at bounding box center [710, 655] width 118 height 16
type textarea "TET"
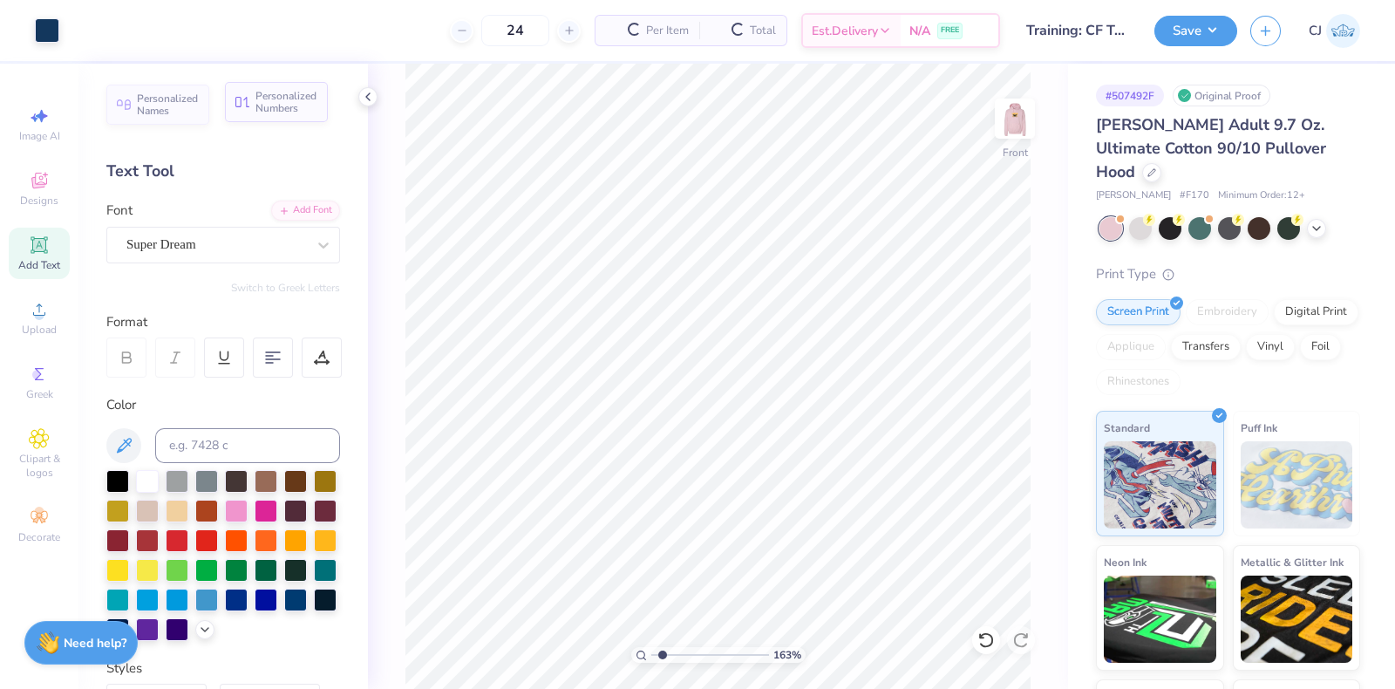
click at [261, 104] on span "Personalized Numbers" at bounding box center [286, 102] width 62 height 24
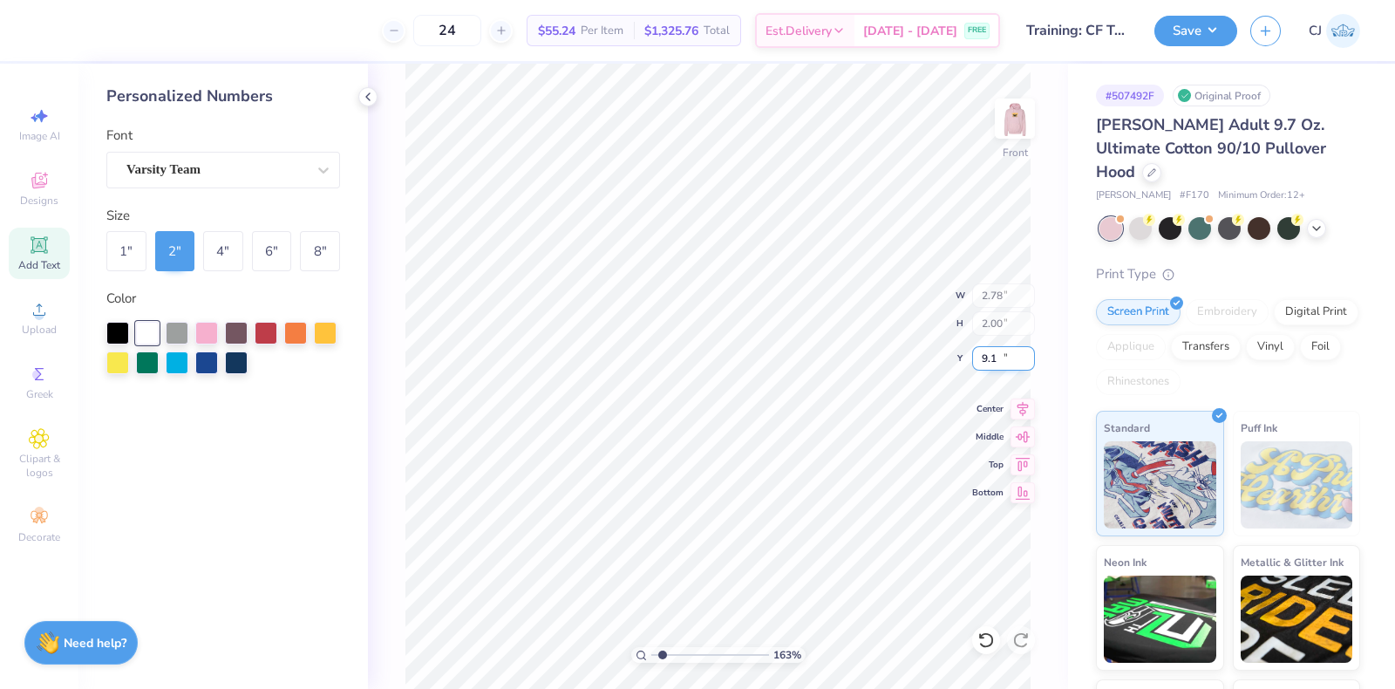
click at [1026, 361] on input "9.1" at bounding box center [1003, 358] width 63 height 24
click at [1026, 350] on input "9.11" at bounding box center [1003, 358] width 63 height 24
click at [1026, 350] on input "9.12" at bounding box center [1003, 358] width 63 height 24
type input "9.43"
click at [1026, 350] on input "9.43" at bounding box center [1003, 358] width 63 height 24
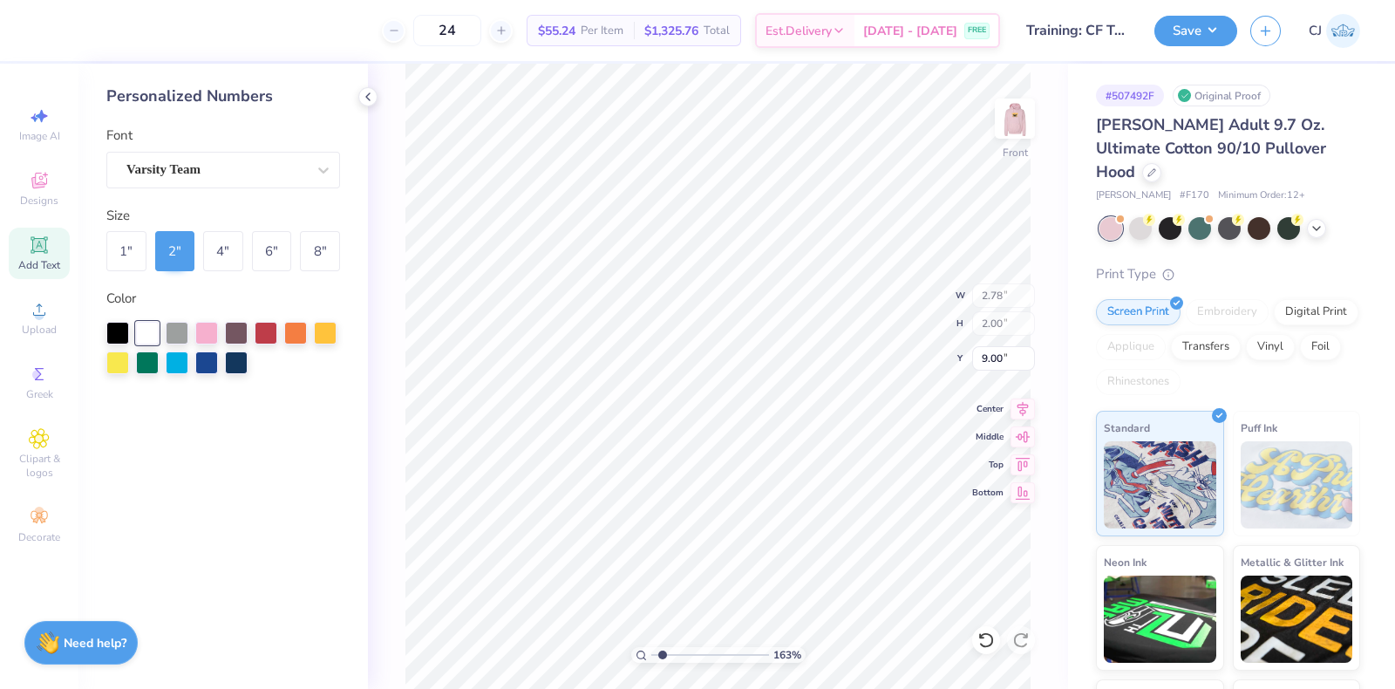
type input "9.00"
click at [327, 248] on div "8 "" at bounding box center [320, 251] width 40 height 40
type input "11.14"
type input "8.00"
type input "8.25"
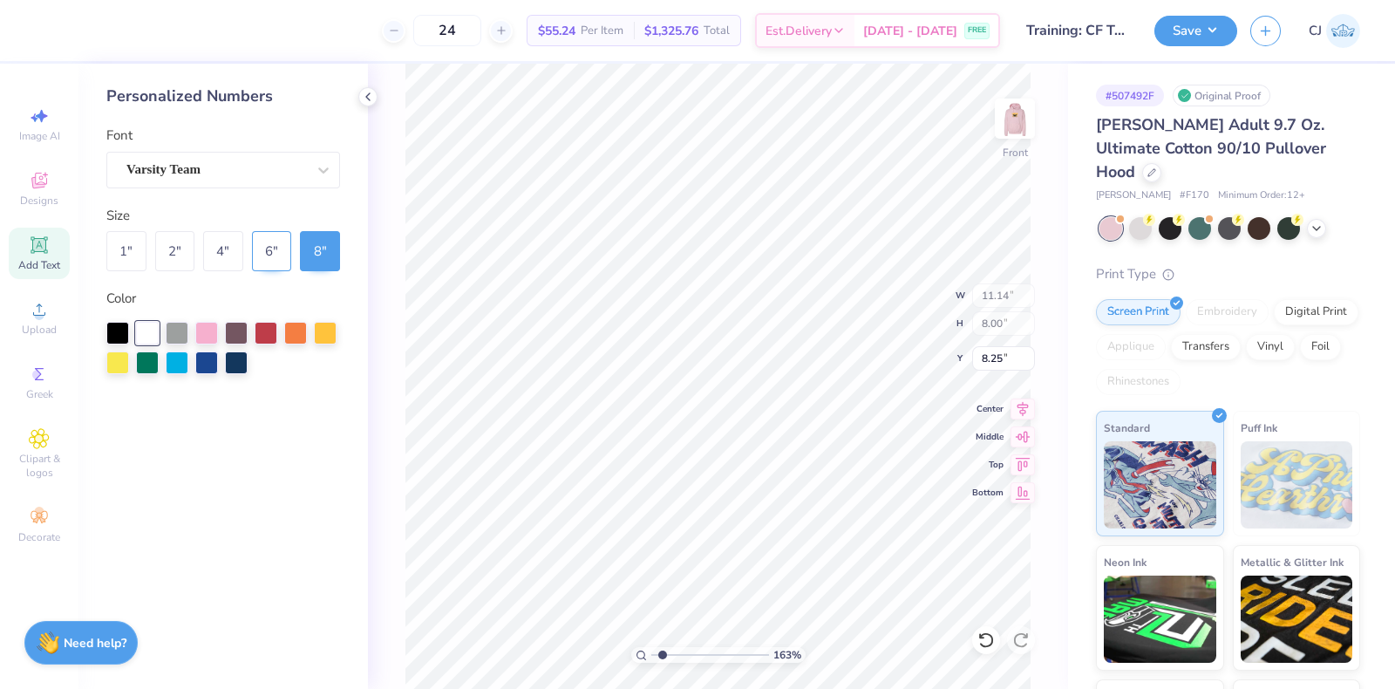
click at [261, 254] on div "6 "" at bounding box center [272, 251] width 40 height 40
type input "8.35"
type input "6.00"
type input "8.53"
click at [180, 172] on div "Varsity Team" at bounding box center [216, 169] width 183 height 27
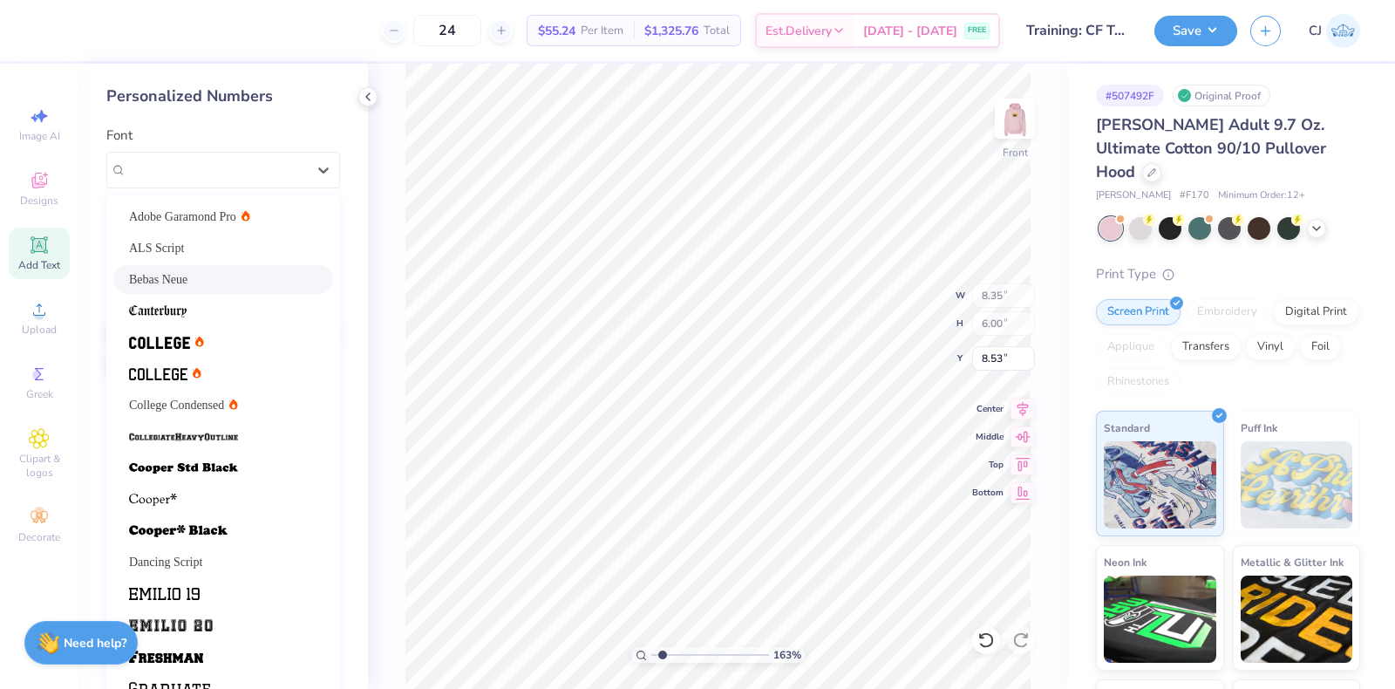
click at [153, 280] on span "Bebas Neue" at bounding box center [158, 279] width 58 height 18
click at [143, 153] on div "Bebas Neue" at bounding box center [223, 170] width 234 height 37
click at [170, 584] on span at bounding box center [164, 593] width 71 height 18
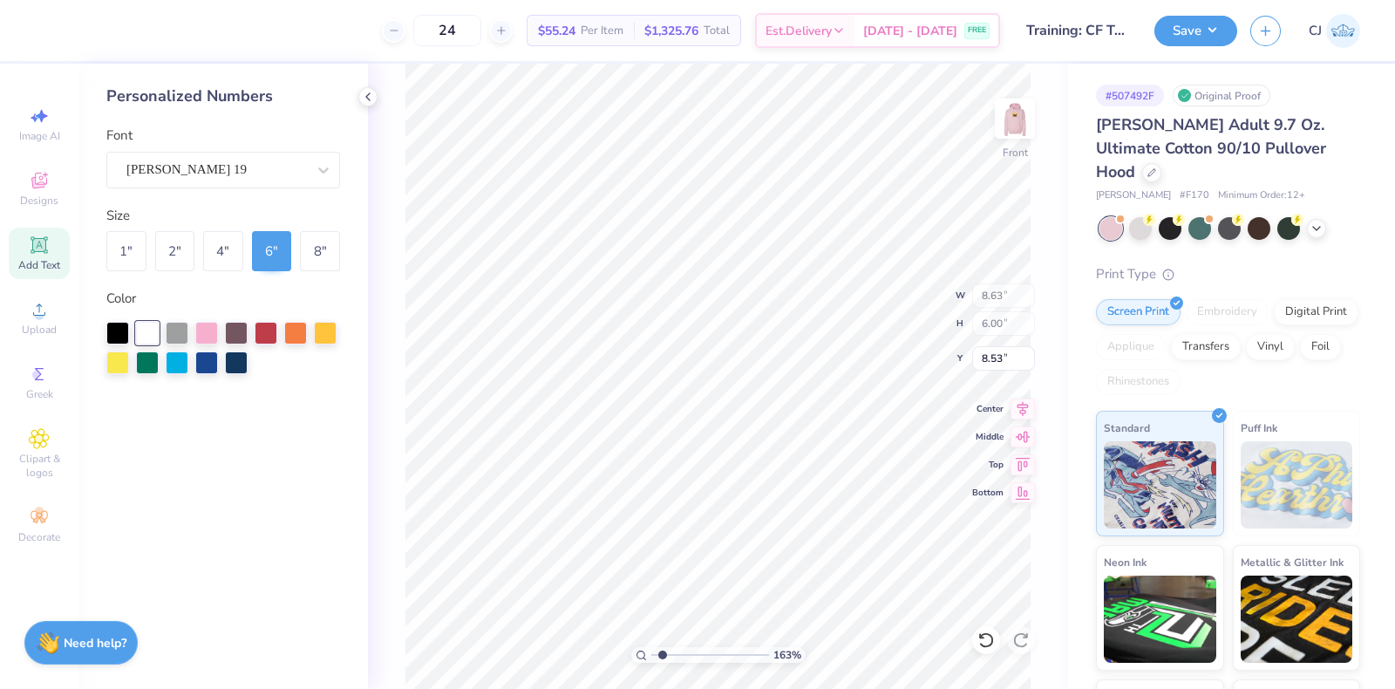
click at [182, 141] on div "Font Emilio 19" at bounding box center [223, 157] width 234 height 63
click at [179, 163] on div "Emilio 19" at bounding box center [216, 169] width 183 height 27
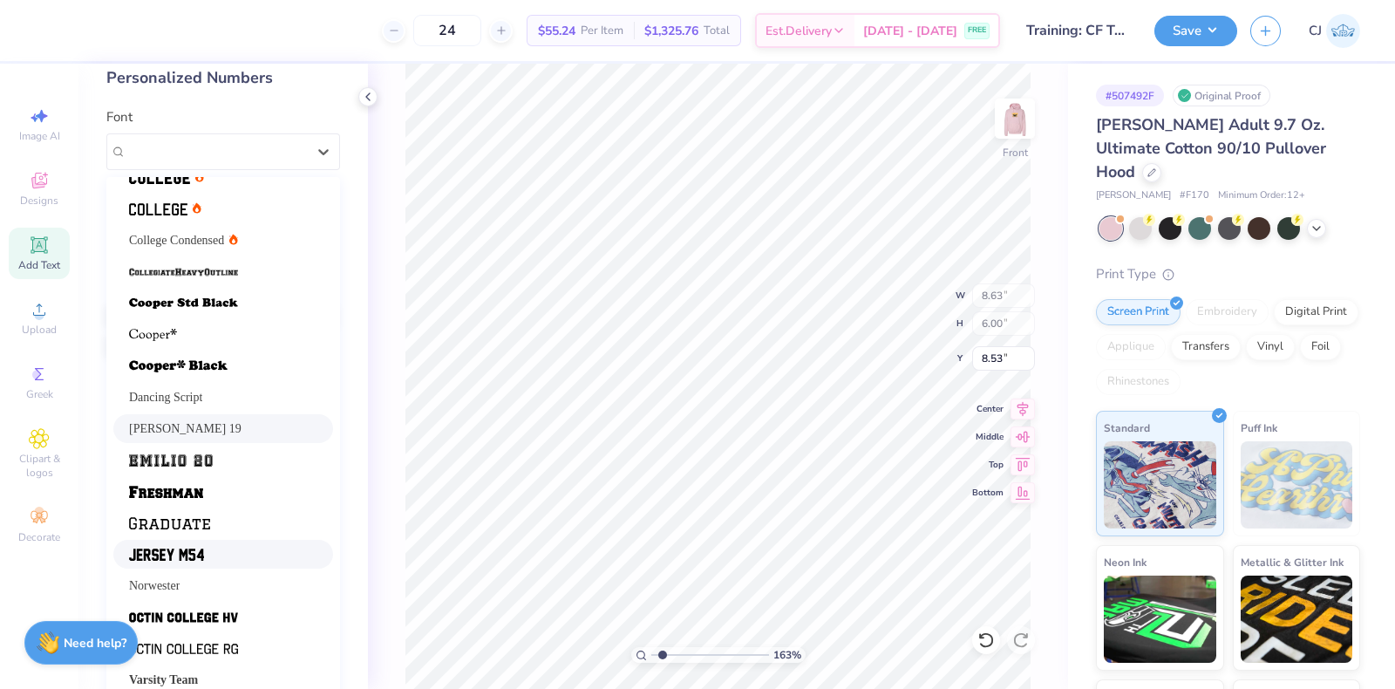
scroll to position [29, 0]
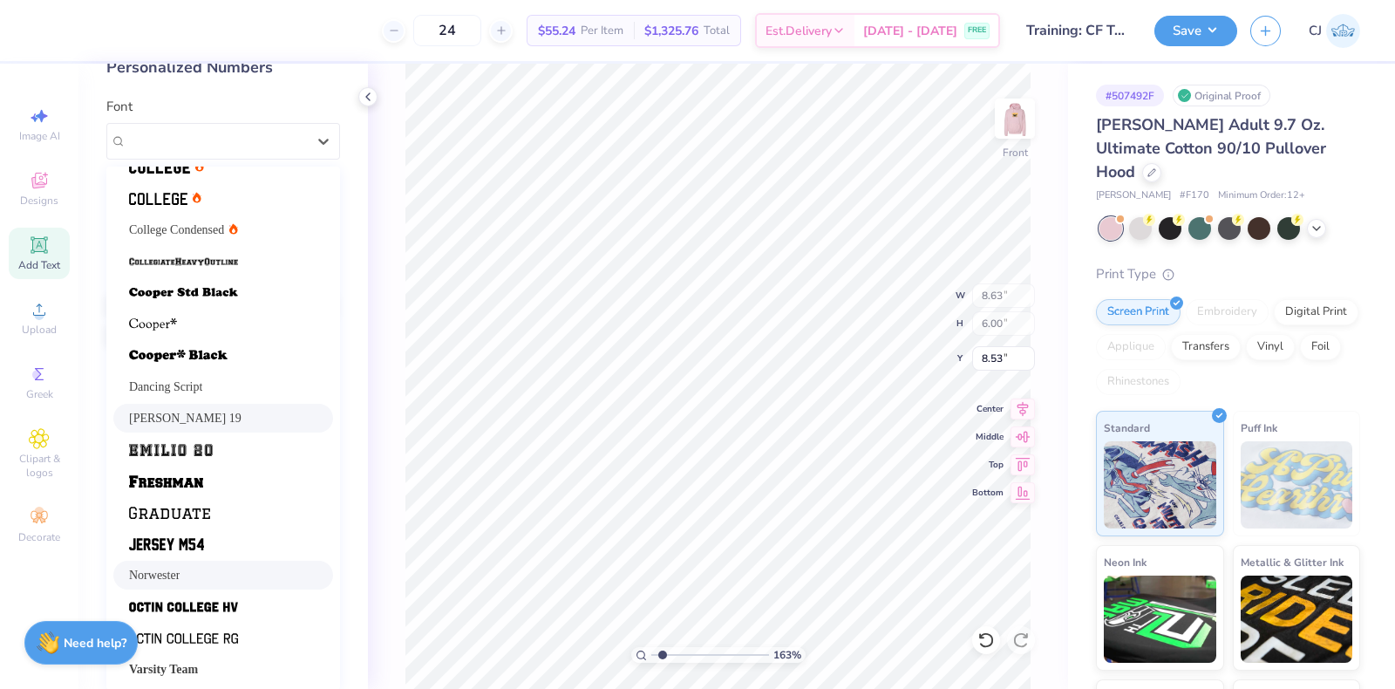
click at [190, 567] on div "Norwester" at bounding box center [223, 575] width 188 height 18
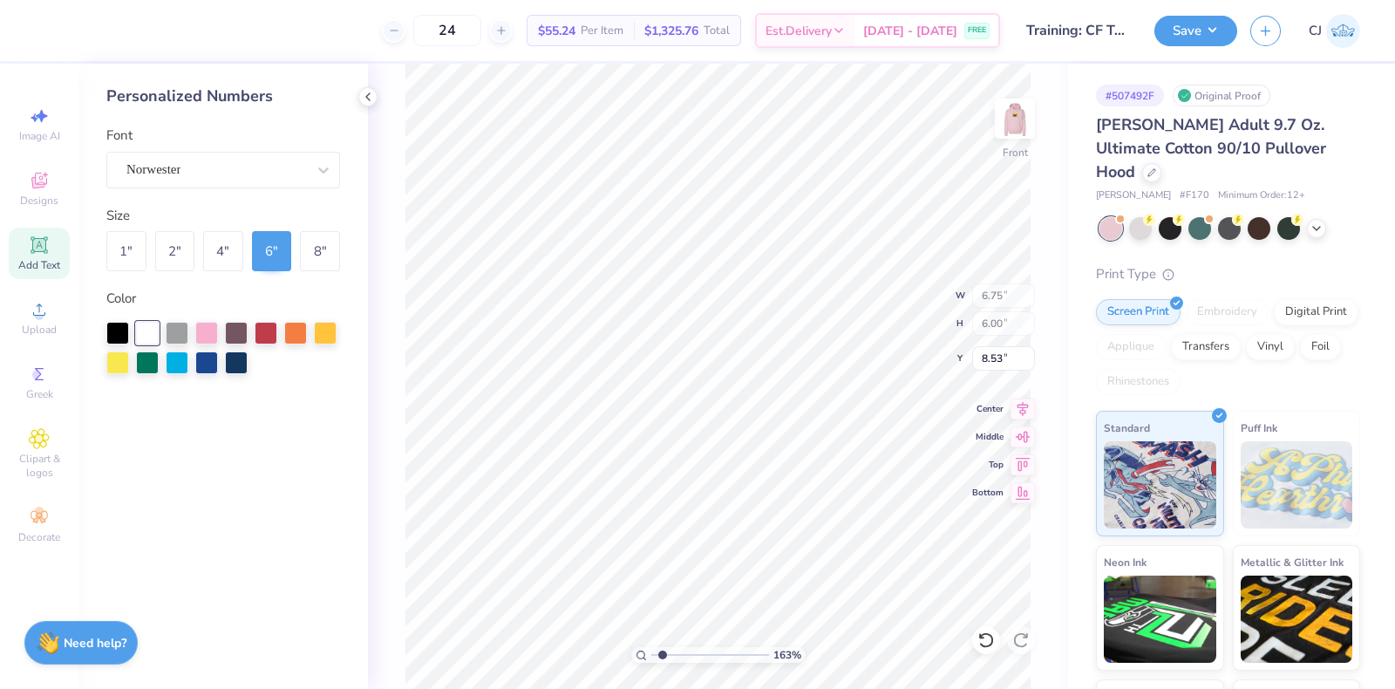
scroll to position [0, 0]
click at [180, 159] on div at bounding box center [216, 170] width 180 height 24
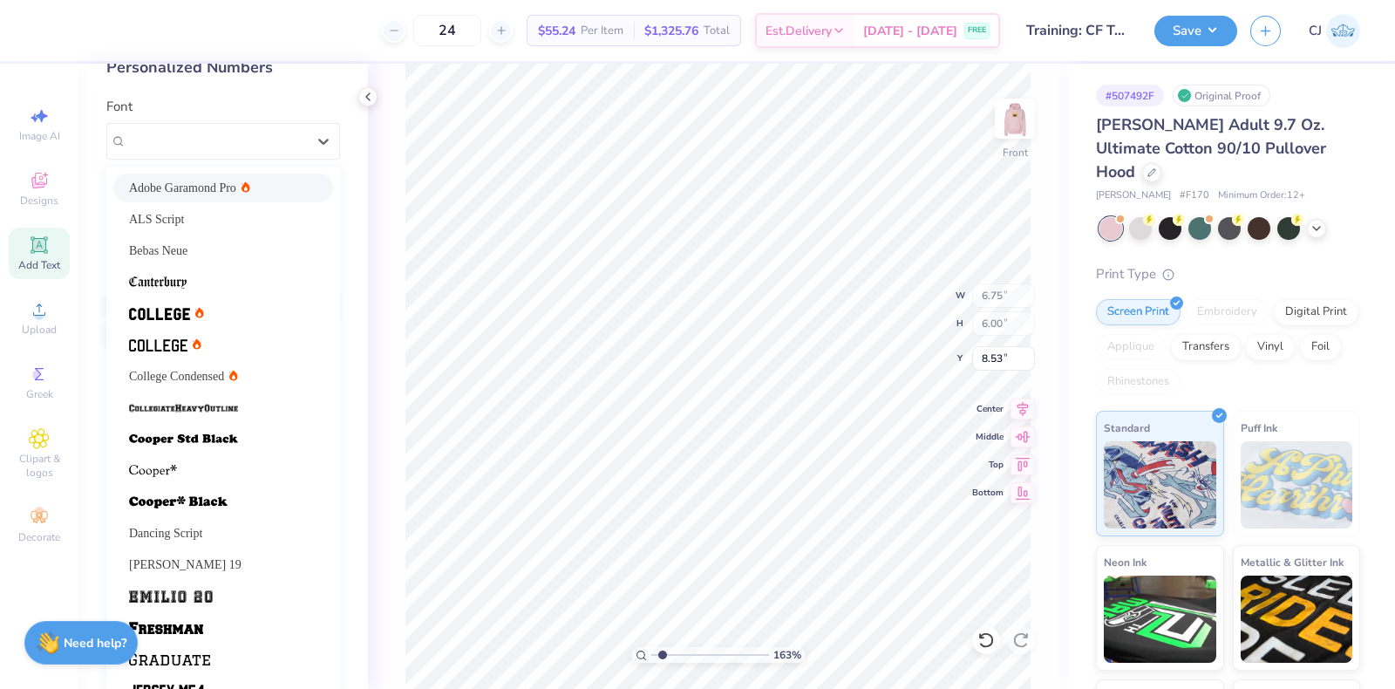
click at [198, 187] on span "Adobe Garamond Pro" at bounding box center [182, 188] width 107 height 18
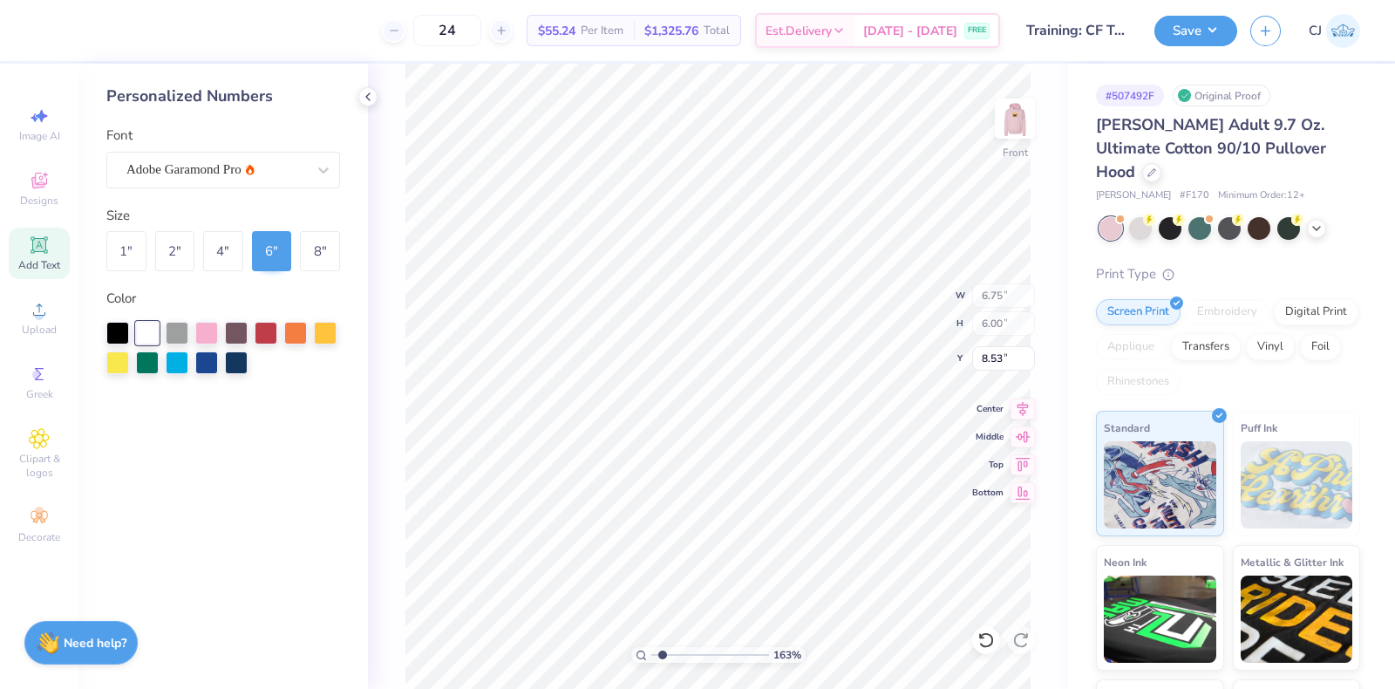
type input "8.39"
click at [234, 356] on div at bounding box center [236, 361] width 23 height 23
click at [1030, 118] on img at bounding box center [1015, 119] width 70 height 70
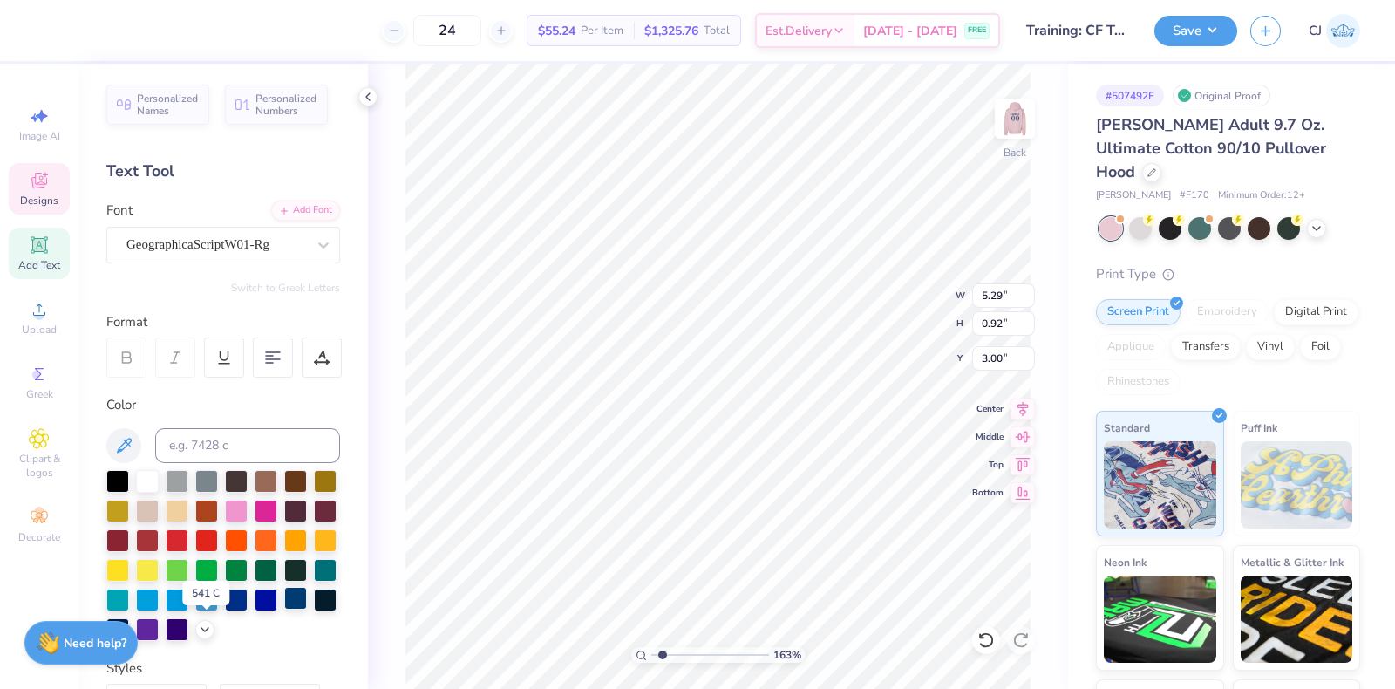
click at [284, 609] on div at bounding box center [295, 598] width 23 height 23
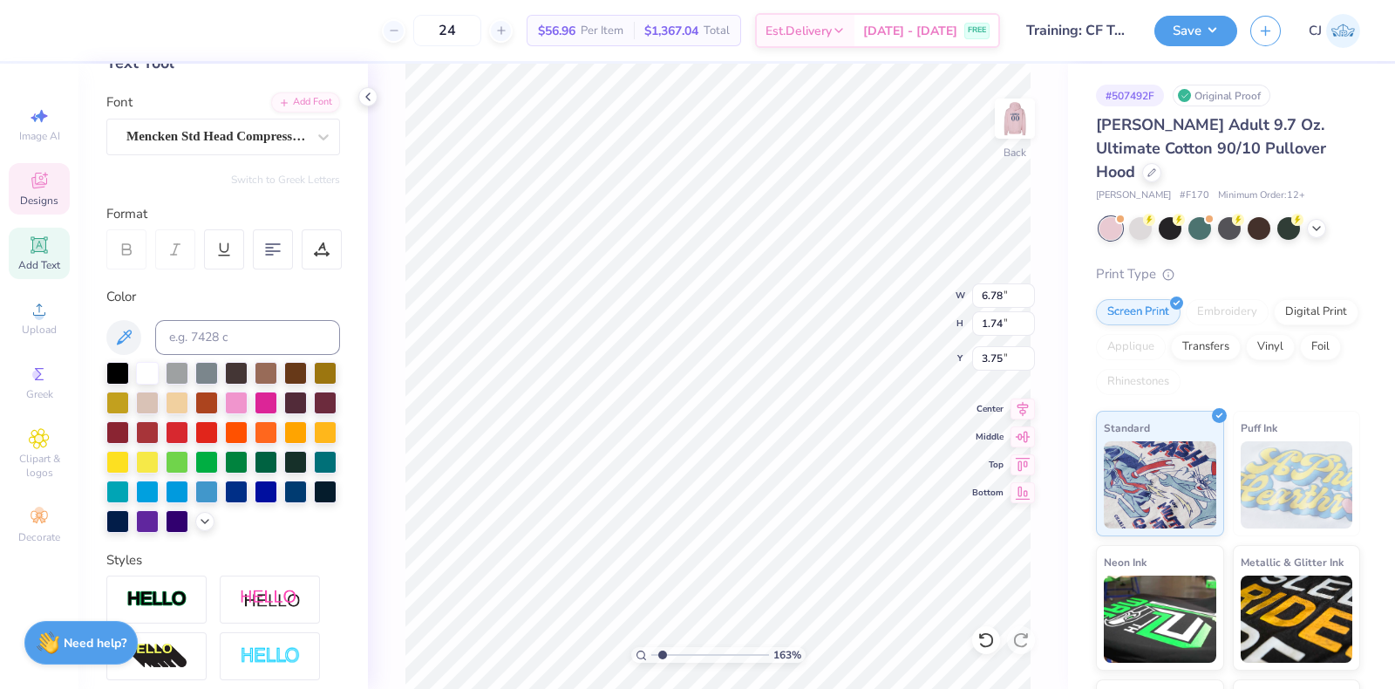
type input "6.78"
type input "1.74"
type input "3.75"
click at [57, 33] on div at bounding box center [47, 29] width 24 height 24
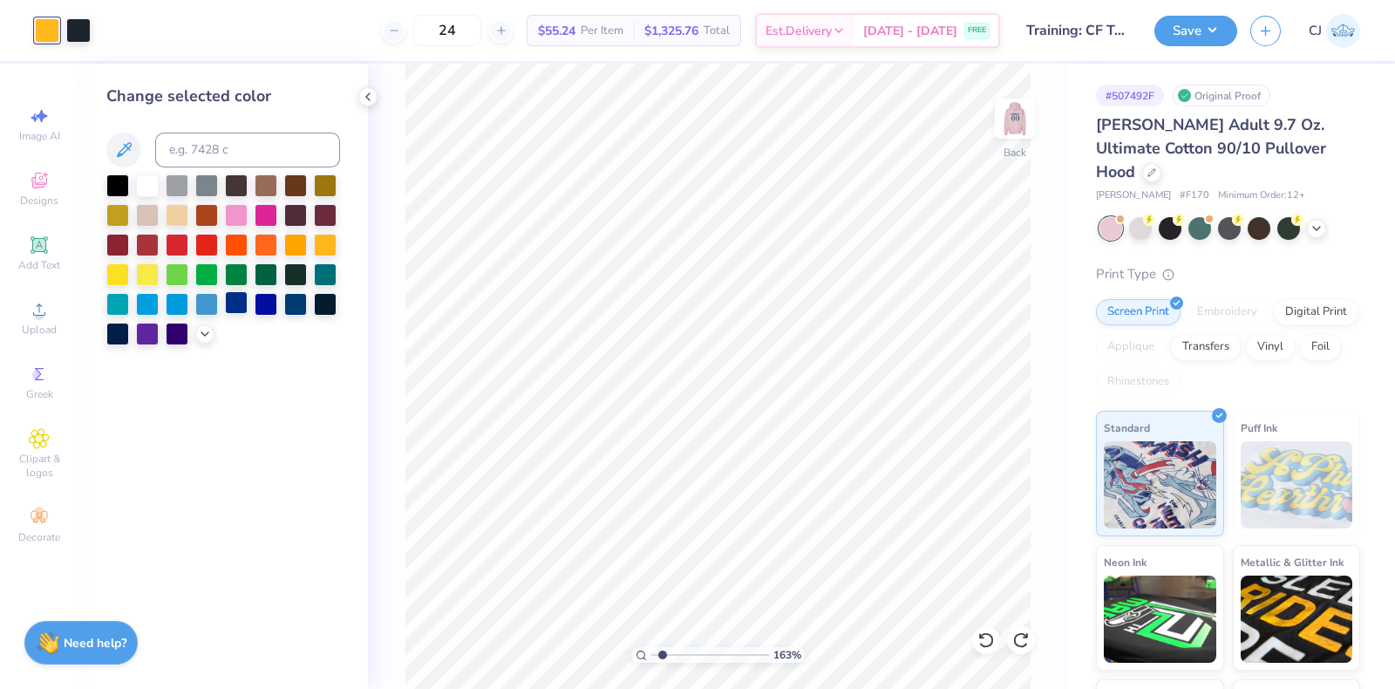
click at [241, 311] on div at bounding box center [236, 302] width 23 height 23
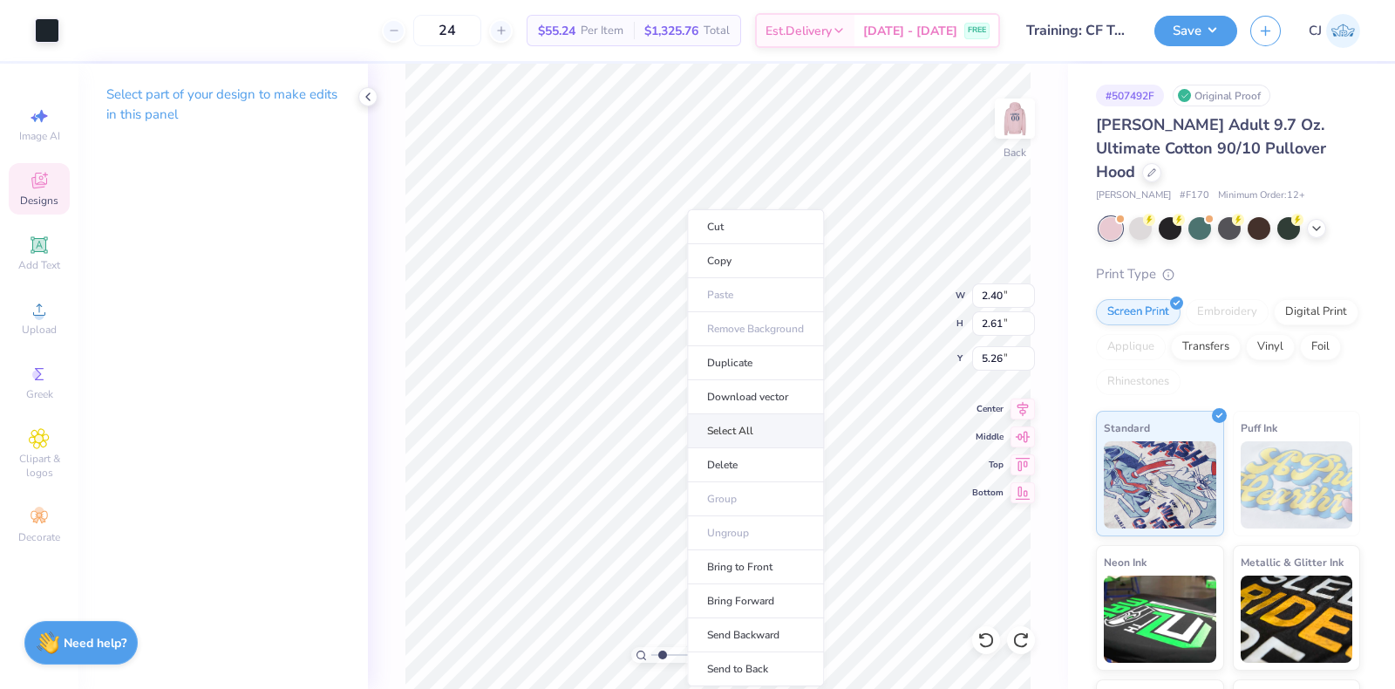
click at [764, 432] on li "Select All" at bounding box center [755, 431] width 137 height 34
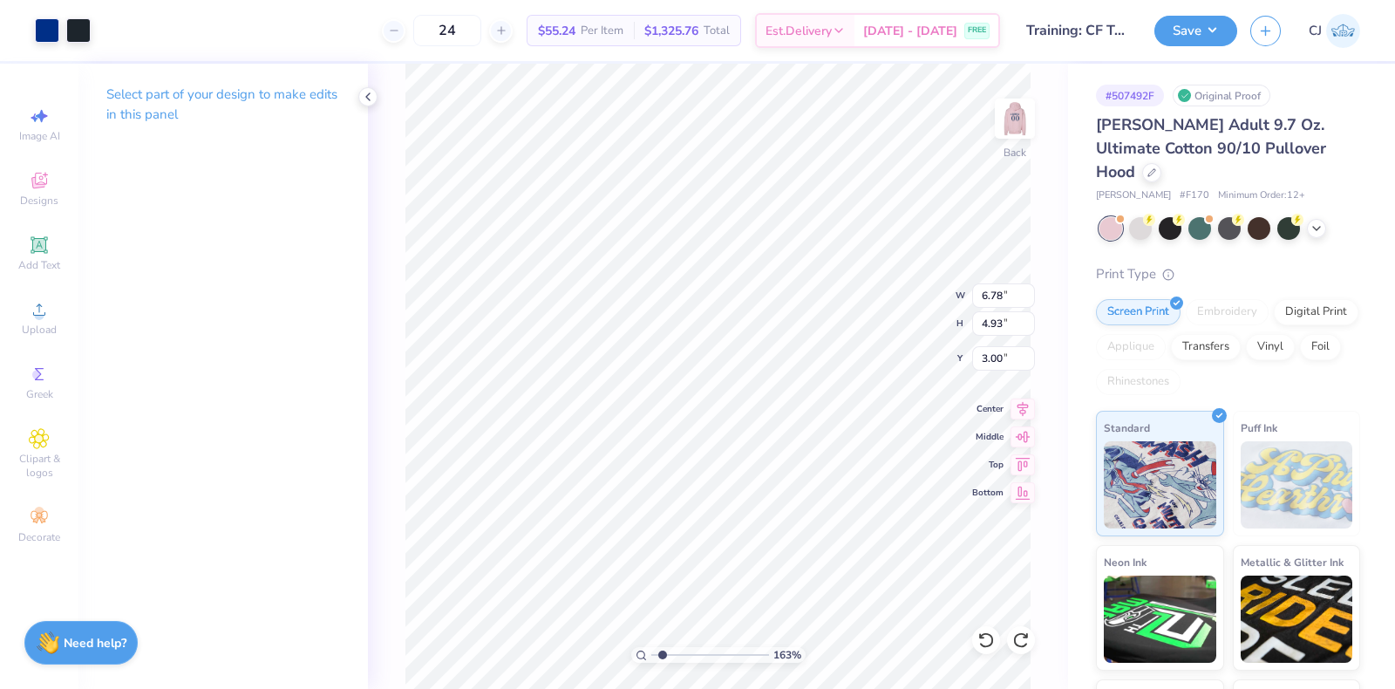
type input "6.78"
type input "4.93"
type input "3.00"
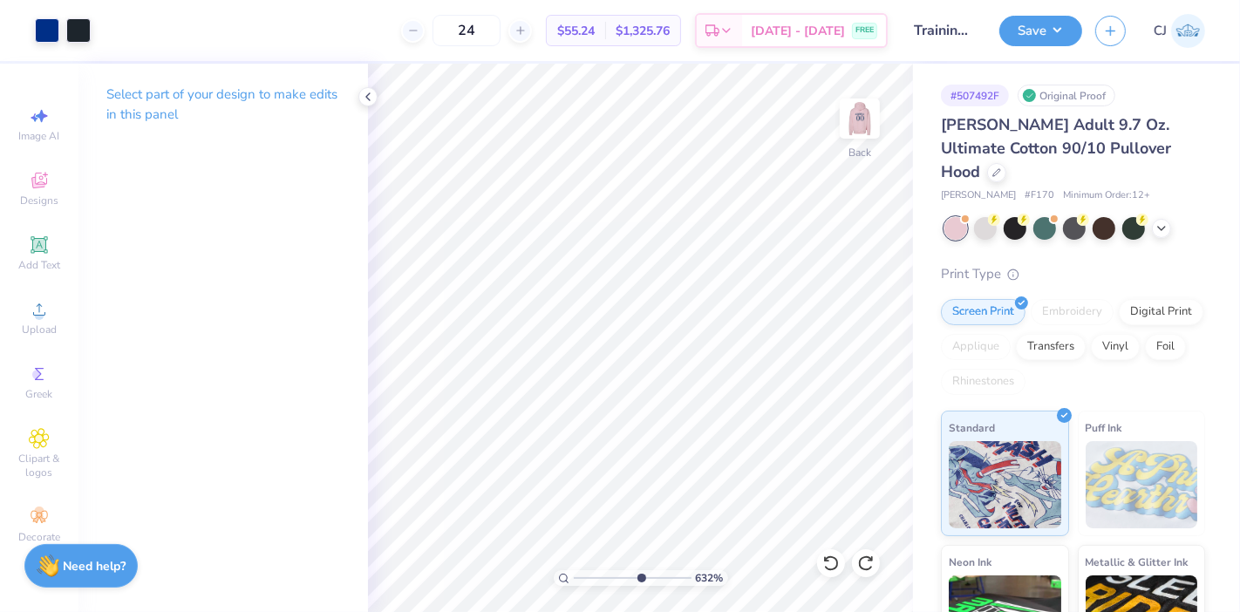
drag, startPoint x: 607, startPoint y: 573, endPoint x: 640, endPoint y: 573, distance: 33.1
type input "6.32"
click at [640, 573] on input "range" at bounding box center [633, 578] width 118 height 16
click at [44, 26] on div at bounding box center [47, 29] width 24 height 24
click at [78, 31] on div at bounding box center [78, 29] width 24 height 24
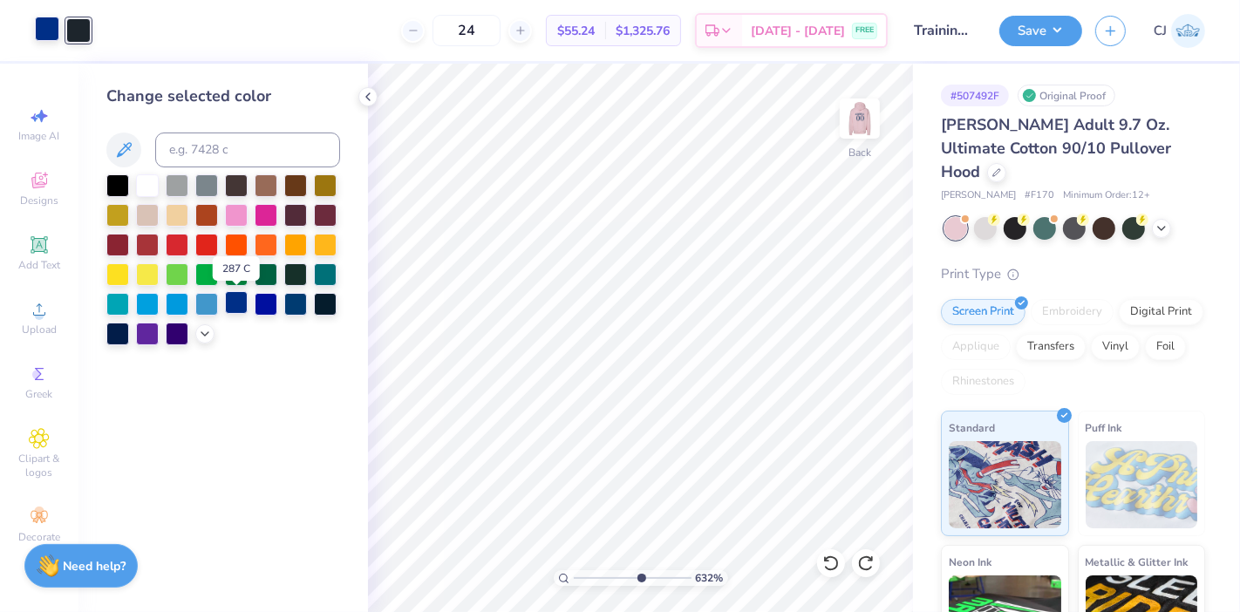
click at [234, 302] on div at bounding box center [236, 302] width 23 height 23
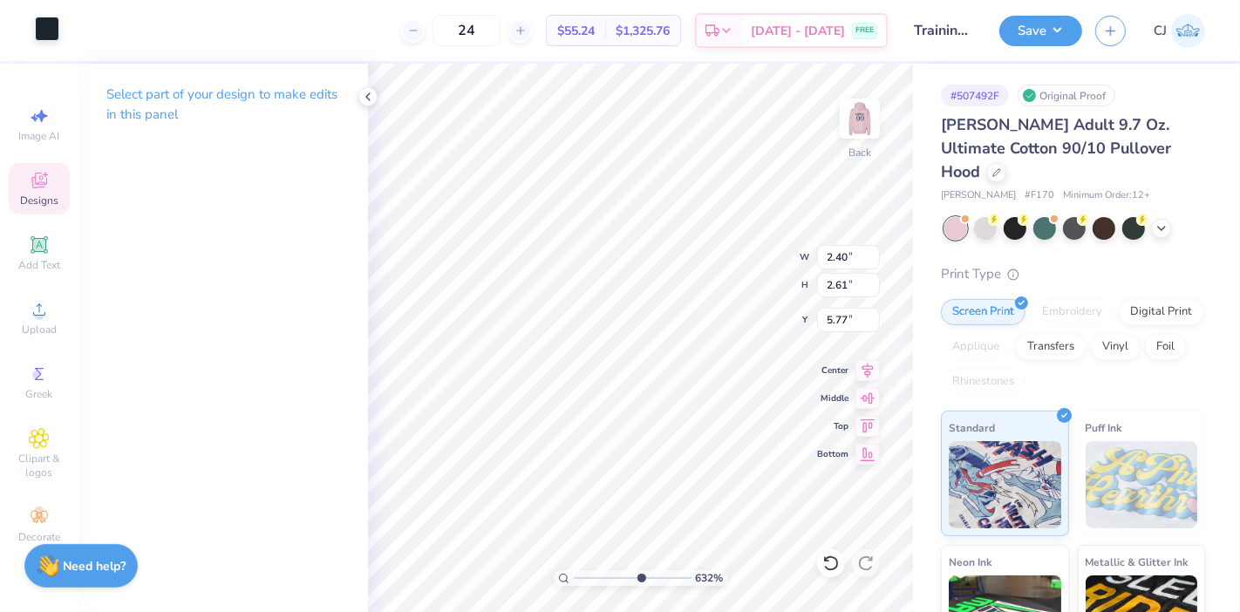
type input "5.77"
type input "2.93"
type input "2.01"
type input "5.85"
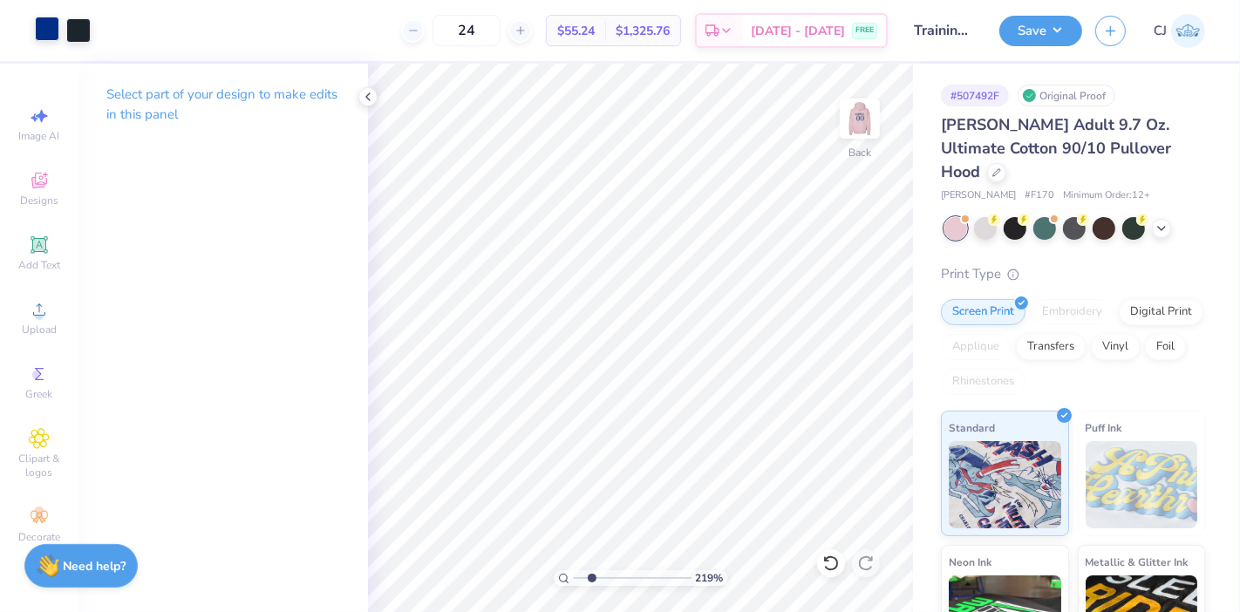
drag, startPoint x: 577, startPoint y: 575, endPoint x: 591, endPoint y: 573, distance: 14.2
click at [591, 573] on input "range" at bounding box center [633, 578] width 118 height 16
drag, startPoint x: 593, startPoint y: 578, endPoint x: 640, endPoint y: 580, distance: 47.1
click at [640, 580] on input "range" at bounding box center [633, 578] width 118 height 16
click at [374, 95] on icon at bounding box center [368, 97] width 14 height 14
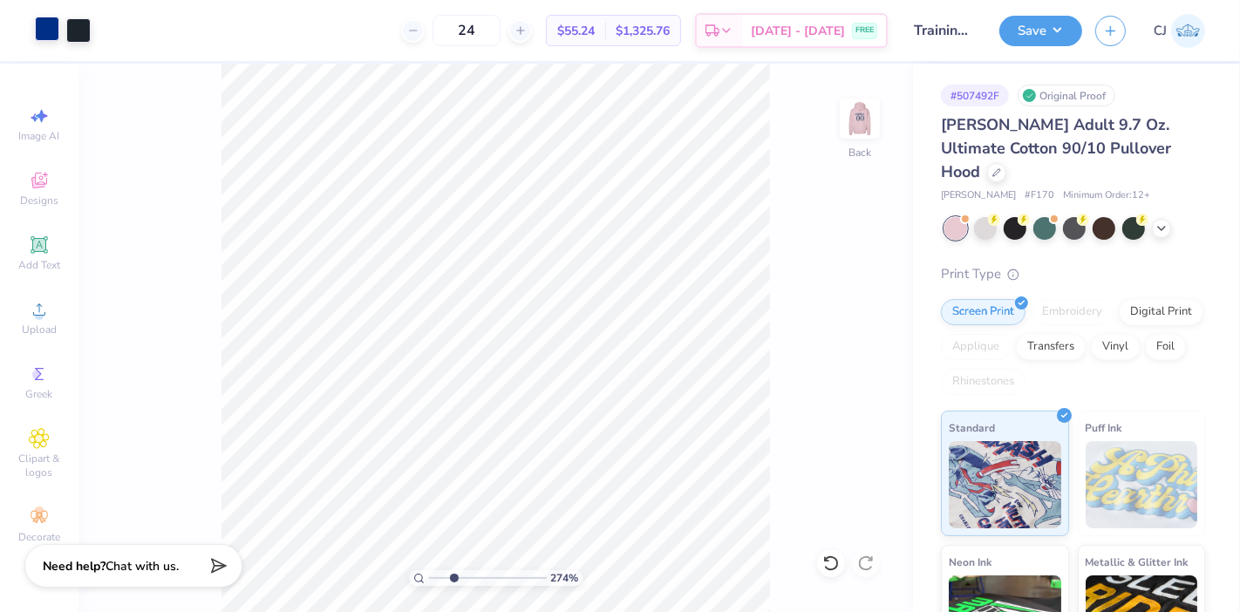
drag, startPoint x: 495, startPoint y: 572, endPoint x: 455, endPoint y: 573, distance: 40.1
type input "2.58"
click at [451, 580] on input "range" at bounding box center [488, 578] width 118 height 16
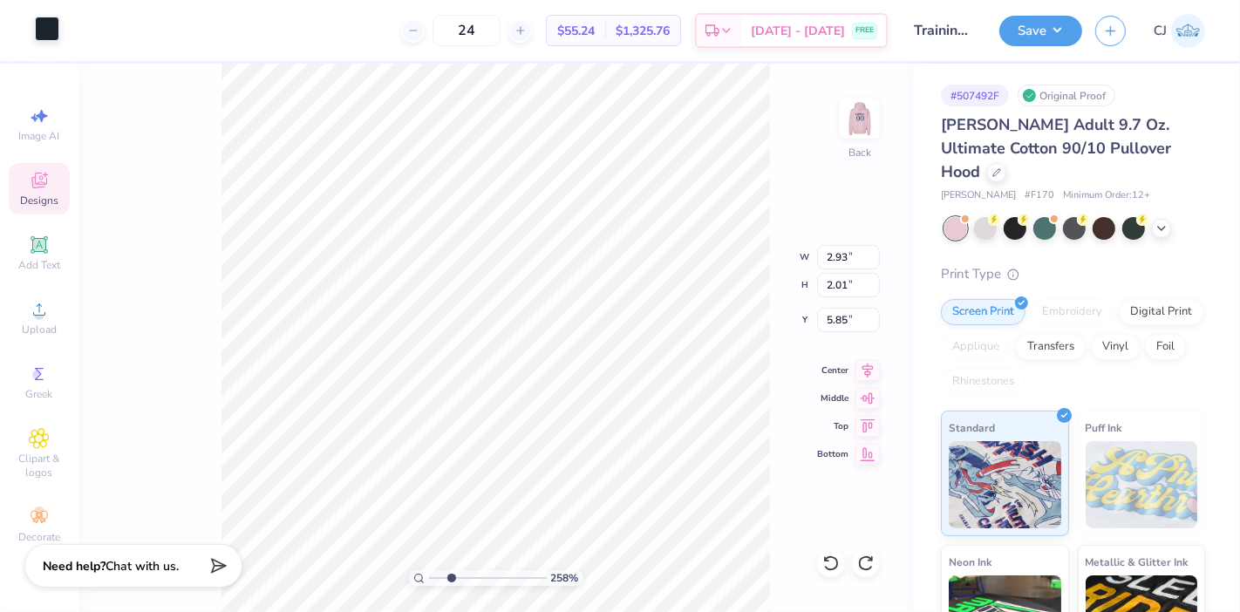
type input "2.93"
type input "2.01"
type input "5.85"
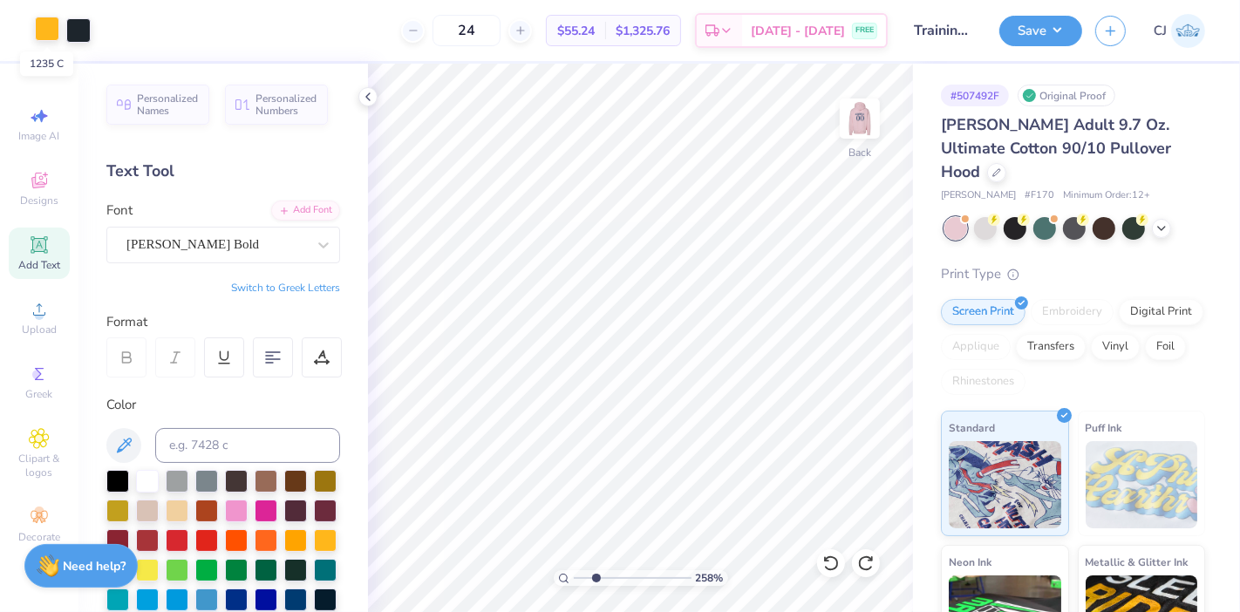
click at [46, 30] on div at bounding box center [47, 29] width 24 height 24
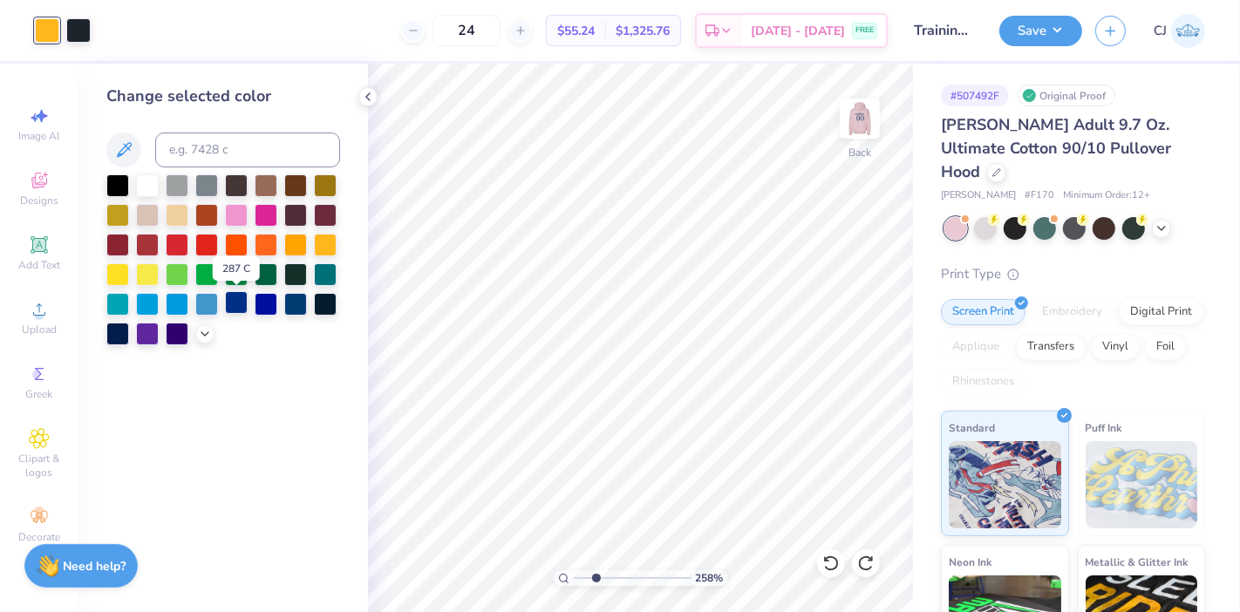
click at [240, 308] on div at bounding box center [236, 302] width 23 height 23
click at [367, 96] on icon at bounding box center [368, 97] width 14 height 14
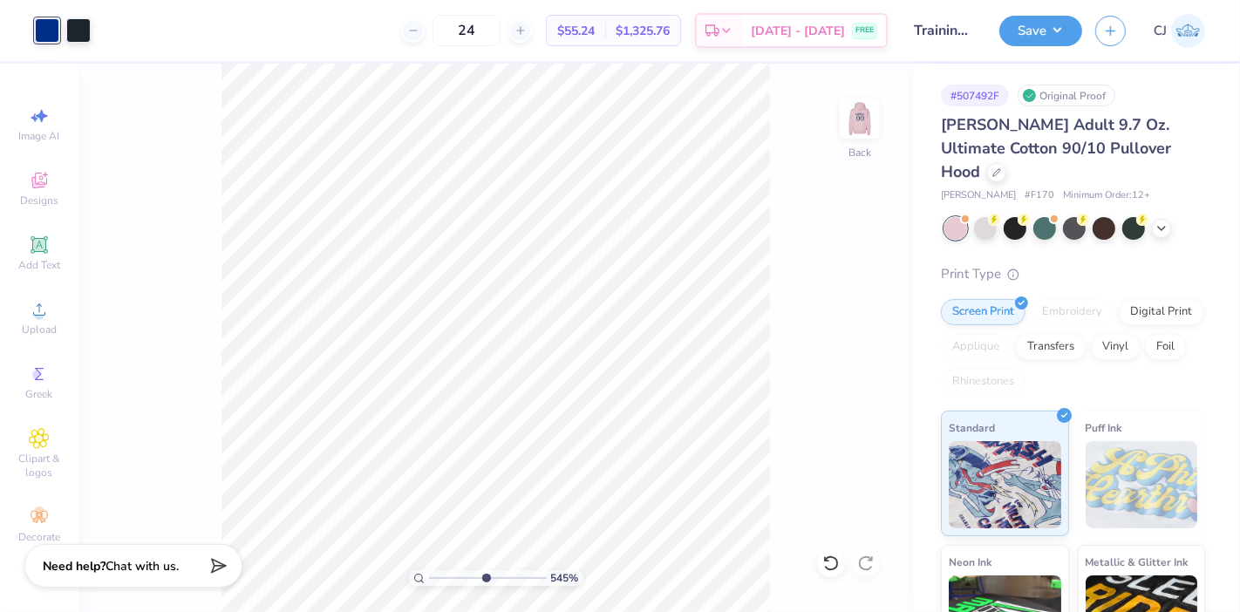
drag, startPoint x: 451, startPoint y: 576, endPoint x: 486, endPoint y: 575, distance: 34.9
type input "5.5"
click at [486, 575] on input "range" at bounding box center [488, 578] width 118 height 16
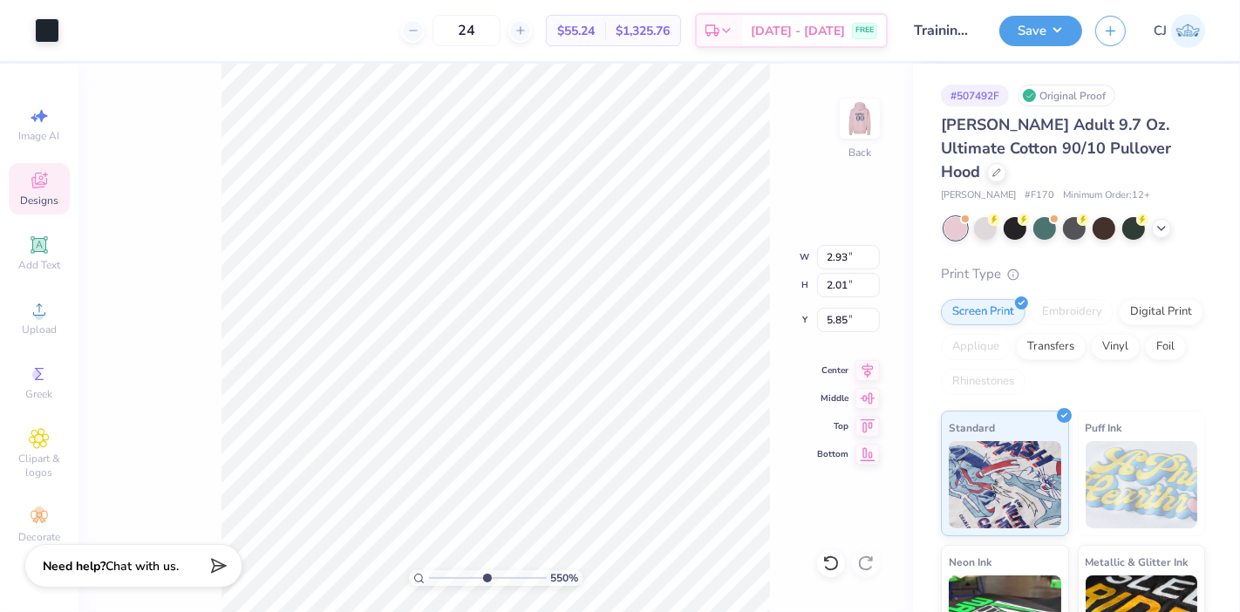
type input "2.93"
type input "2.01"
type input "5.85"
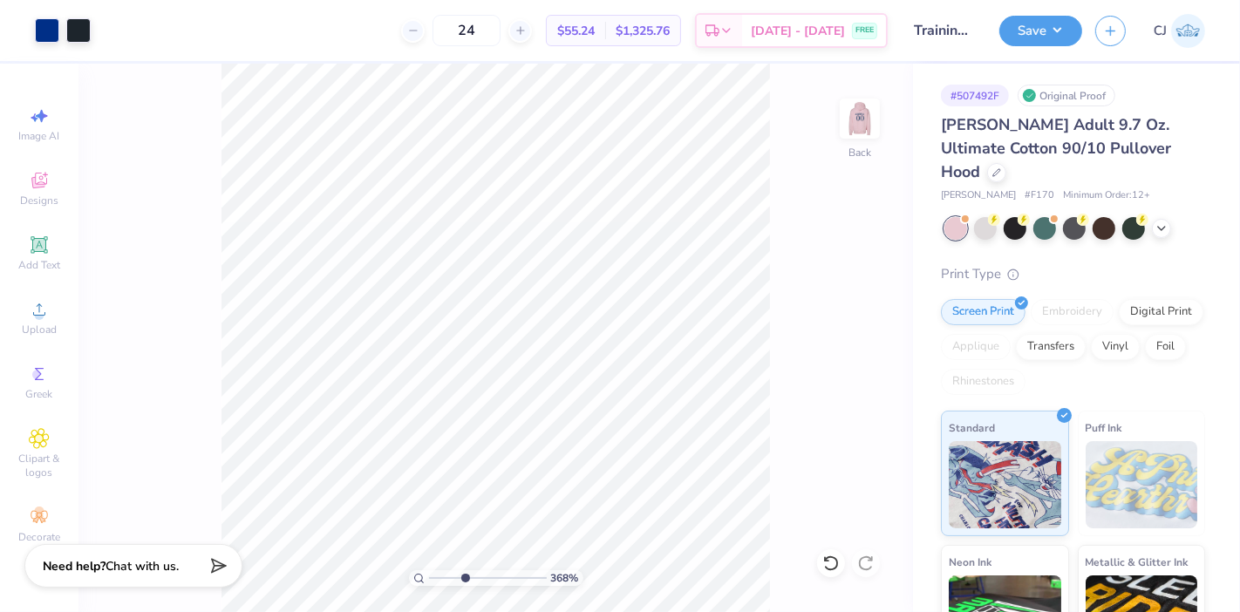
drag, startPoint x: 480, startPoint y: 574, endPoint x: 464, endPoint y: 575, distance: 16.7
click at [464, 575] on input "range" at bounding box center [488, 578] width 118 height 16
click at [119, 96] on div "368 % Back" at bounding box center [495, 338] width 834 height 548
click at [463, 354] on li "Select All" at bounding box center [457, 357] width 137 height 34
click at [436, 585] on input "range" at bounding box center [488, 578] width 118 height 16
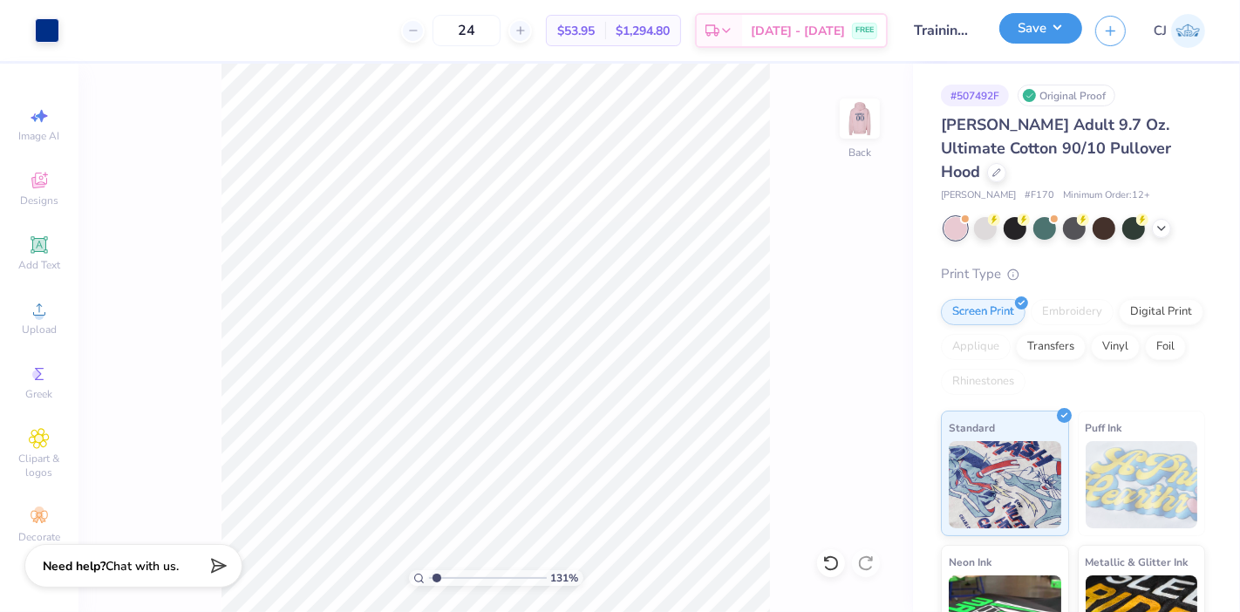
click at [1065, 35] on button "Save" at bounding box center [1040, 28] width 83 height 31
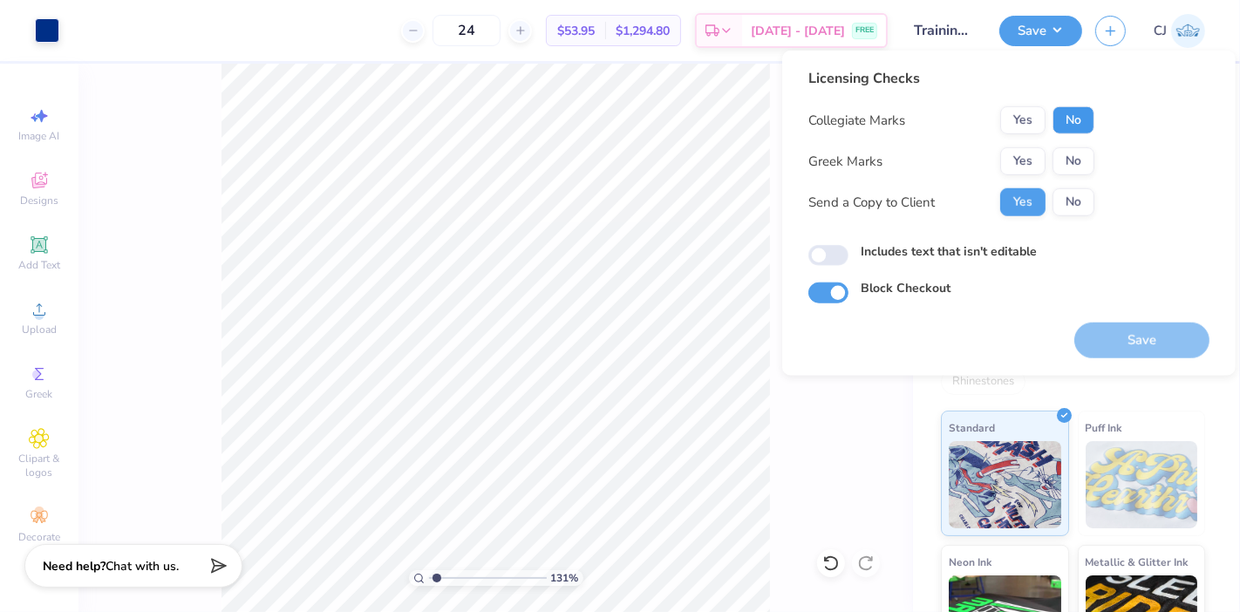
click at [1085, 125] on button "No" at bounding box center [1073, 120] width 42 height 28
click at [1083, 160] on button "No" at bounding box center [1073, 161] width 42 height 28
click at [1077, 195] on button "No" at bounding box center [1073, 202] width 42 height 28
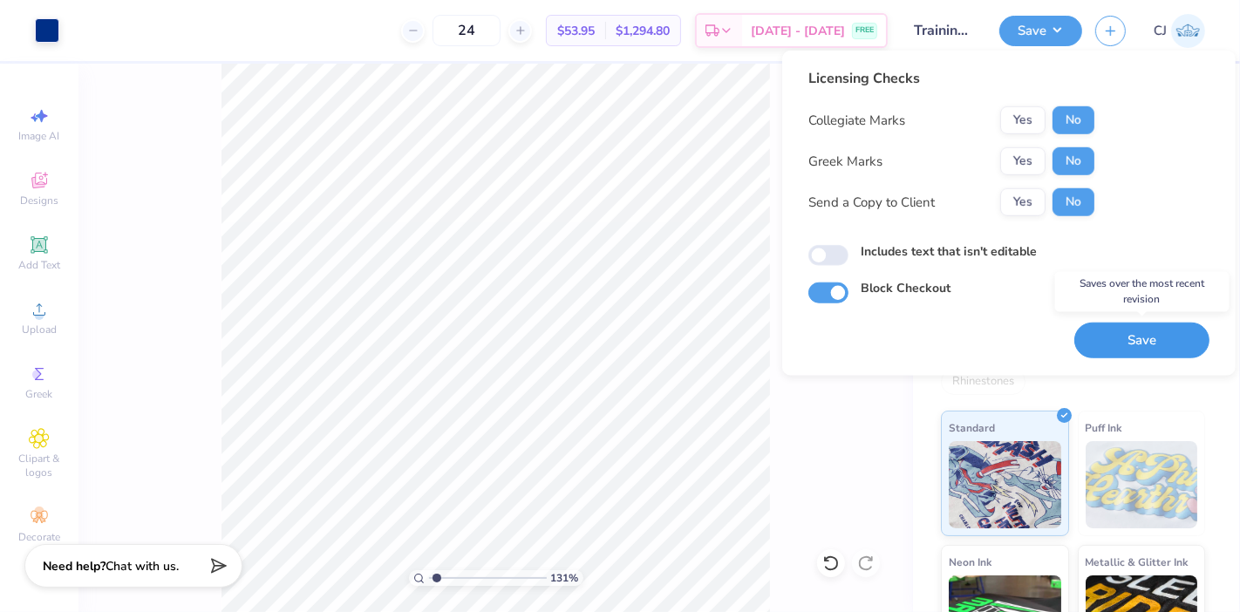
click at [1148, 340] on button "Save" at bounding box center [1141, 341] width 135 height 36
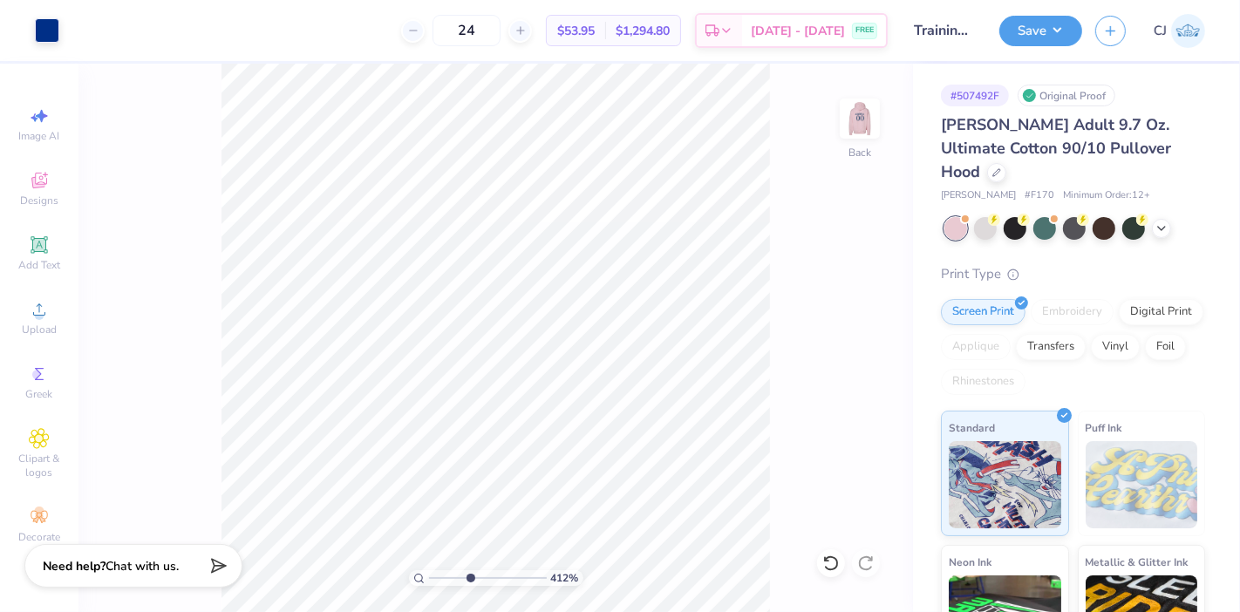
drag, startPoint x: 436, startPoint y: 575, endPoint x: 469, endPoint y: 574, distance: 33.1
click at [469, 574] on input "range" at bounding box center [488, 578] width 118 height 16
drag, startPoint x: 435, startPoint y: 576, endPoint x: 452, endPoint y: 578, distance: 17.5
type input "2.69"
click at [452, 578] on input "range" at bounding box center [488, 578] width 118 height 16
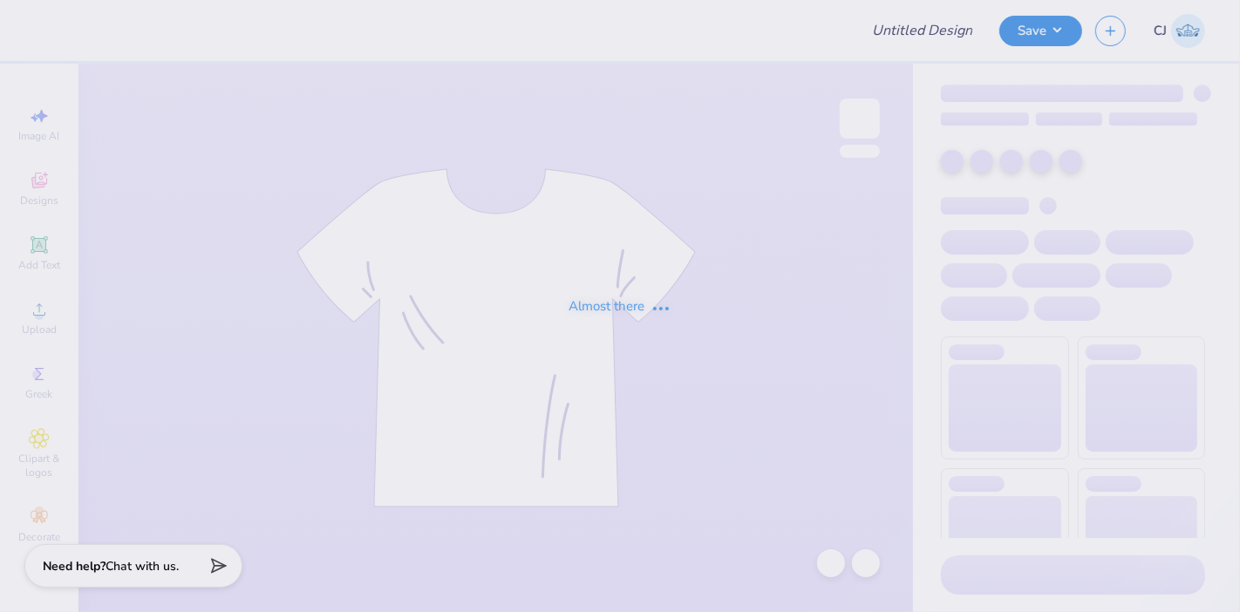
type input "Training: CF Training - Activities 6"
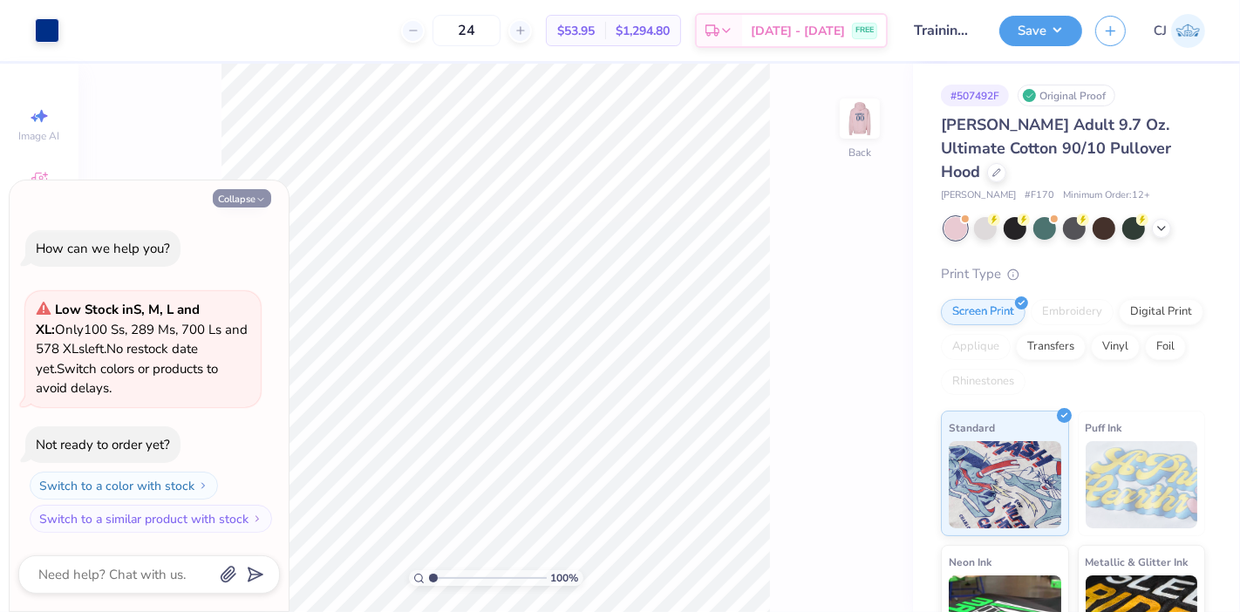
click at [237, 195] on button "Collapse" at bounding box center [242, 198] width 58 height 18
type textarea "x"
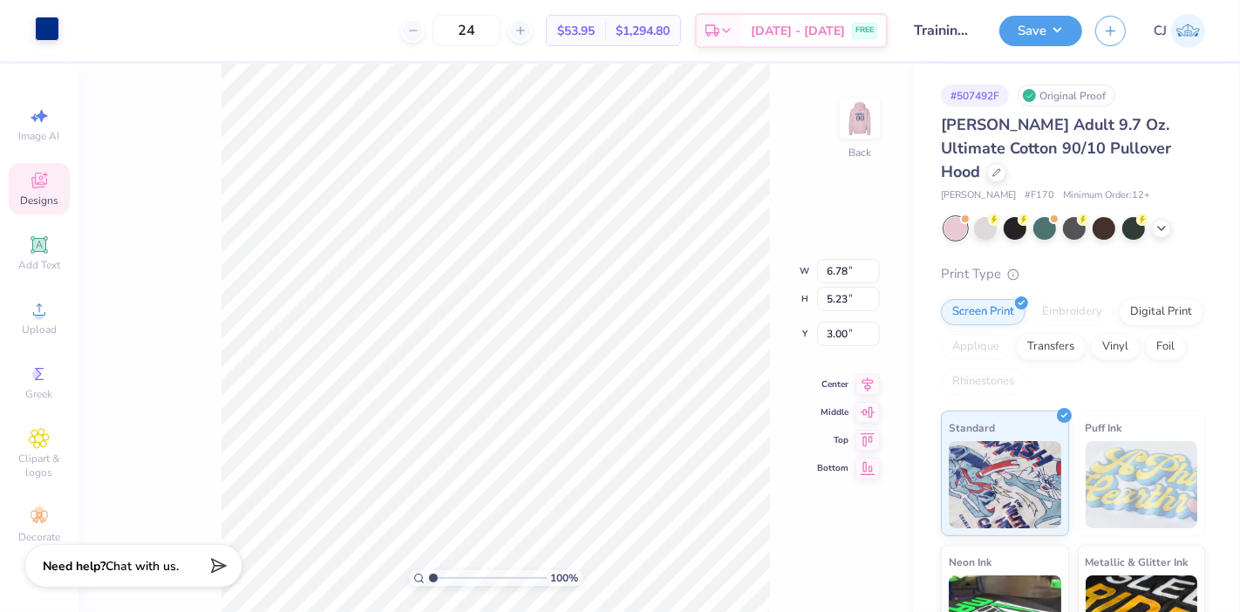
click at [50, 34] on div at bounding box center [47, 29] width 24 height 24
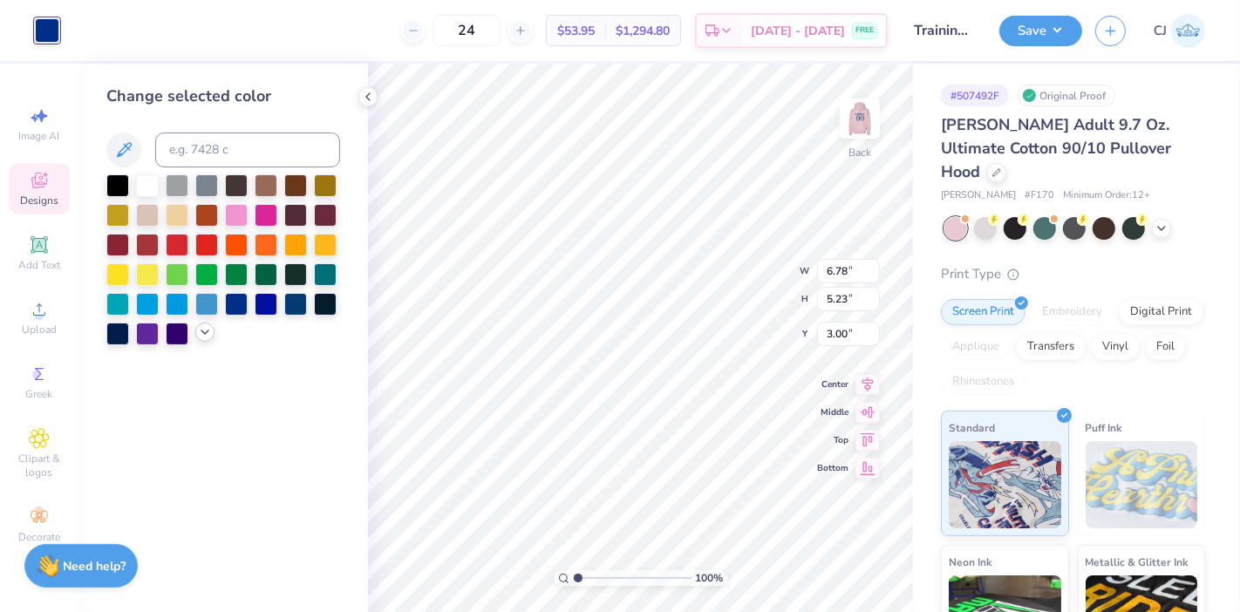
click at [201, 327] on icon at bounding box center [205, 332] width 14 height 14
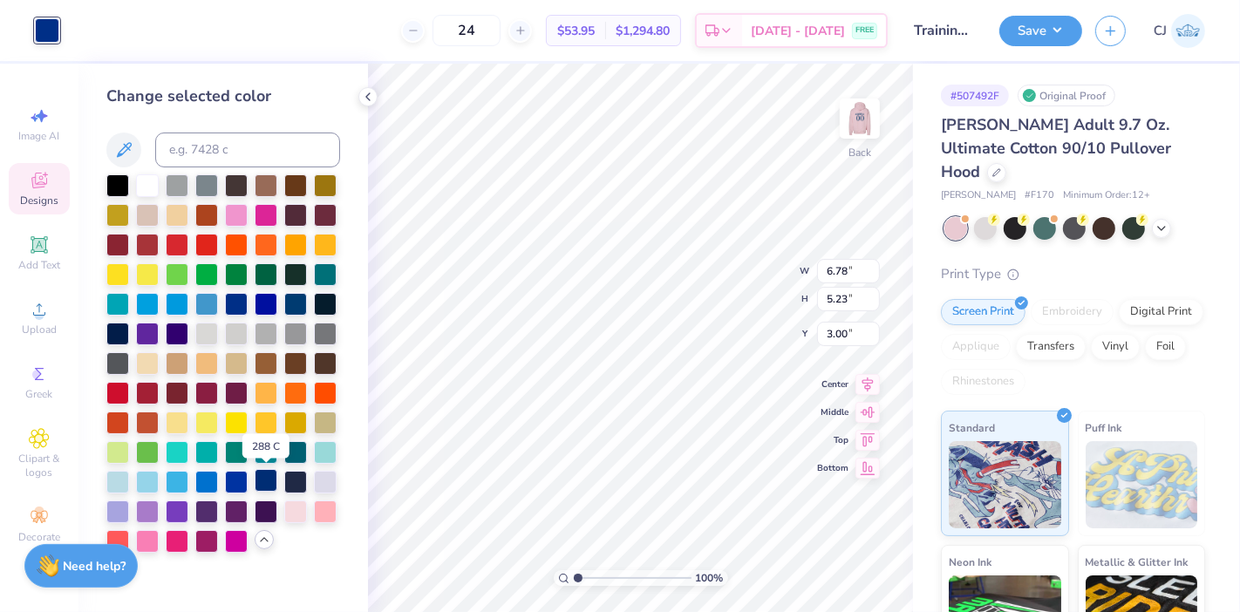
click at [269, 481] on div at bounding box center [266, 480] width 23 height 23
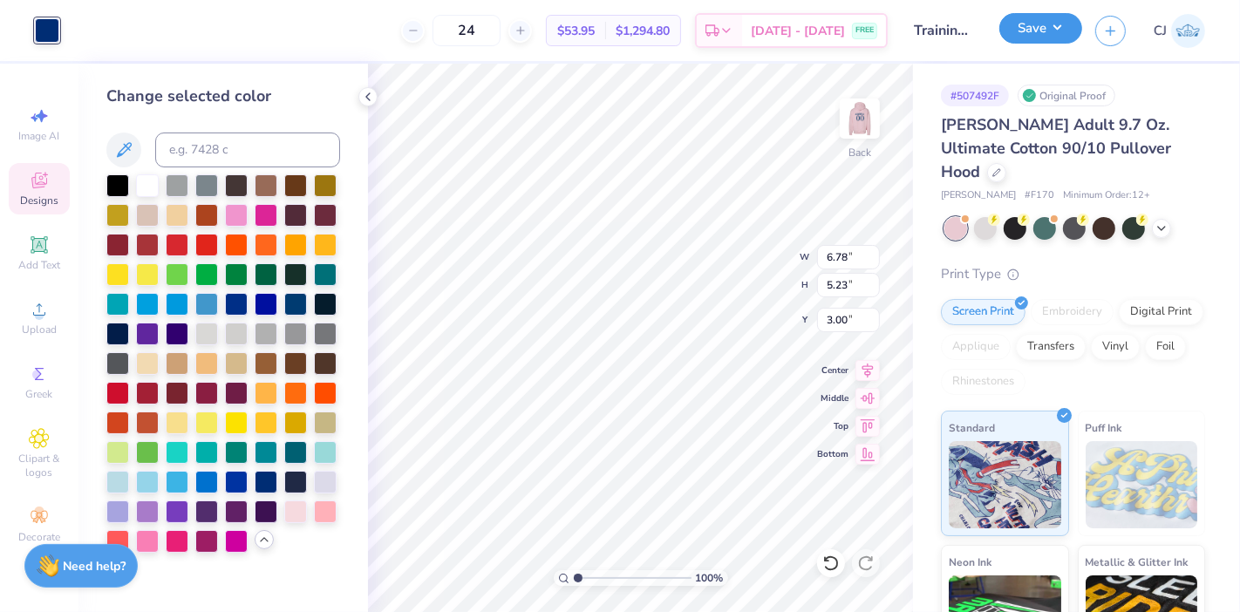
click at [1061, 34] on button "Save" at bounding box center [1040, 28] width 83 height 31
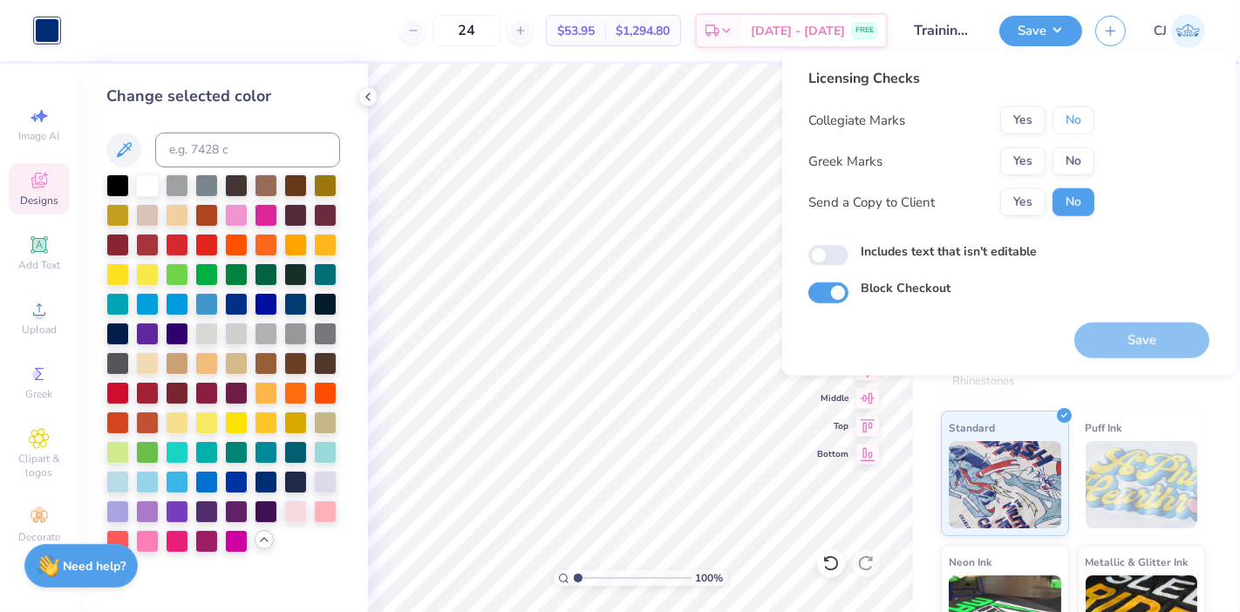
click at [1080, 128] on button "No" at bounding box center [1073, 120] width 42 height 28
click at [1081, 163] on button "No" at bounding box center [1073, 161] width 42 height 28
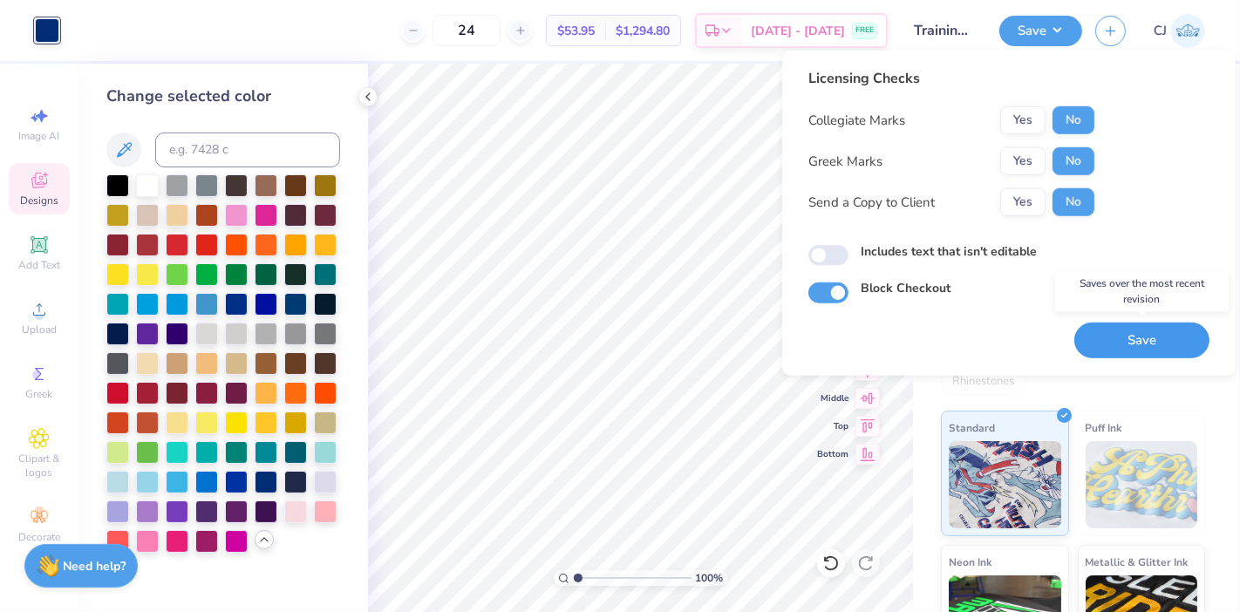
click at [1128, 342] on button "Save" at bounding box center [1141, 341] width 135 height 36
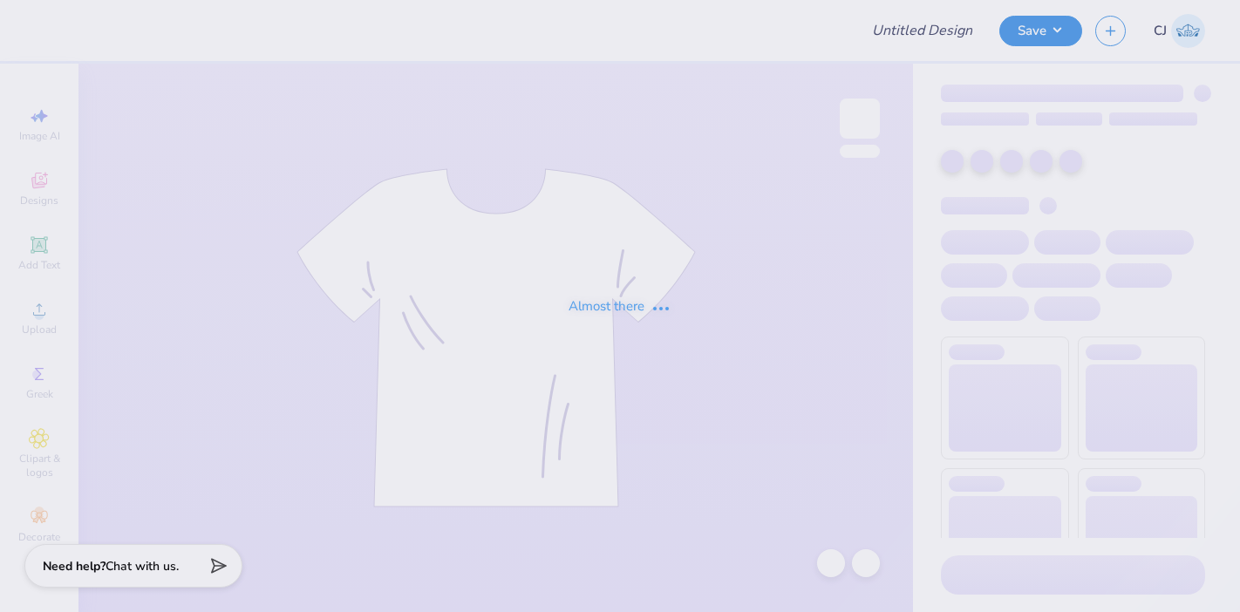
type input "Training: CF Training - Activities 6"
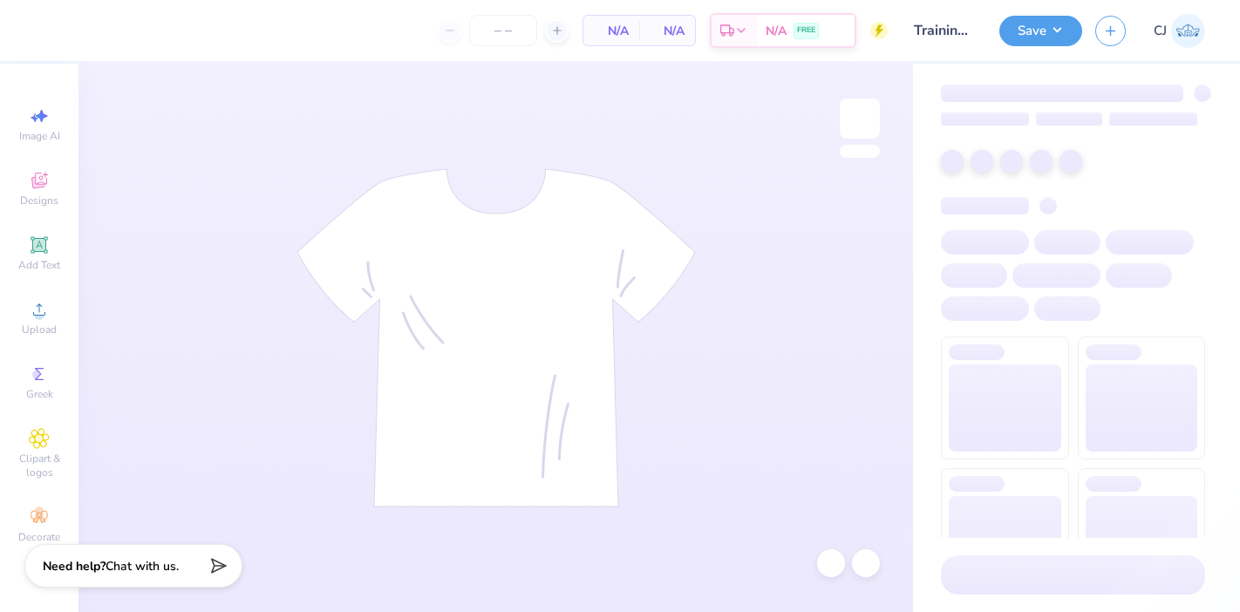
type input "24"
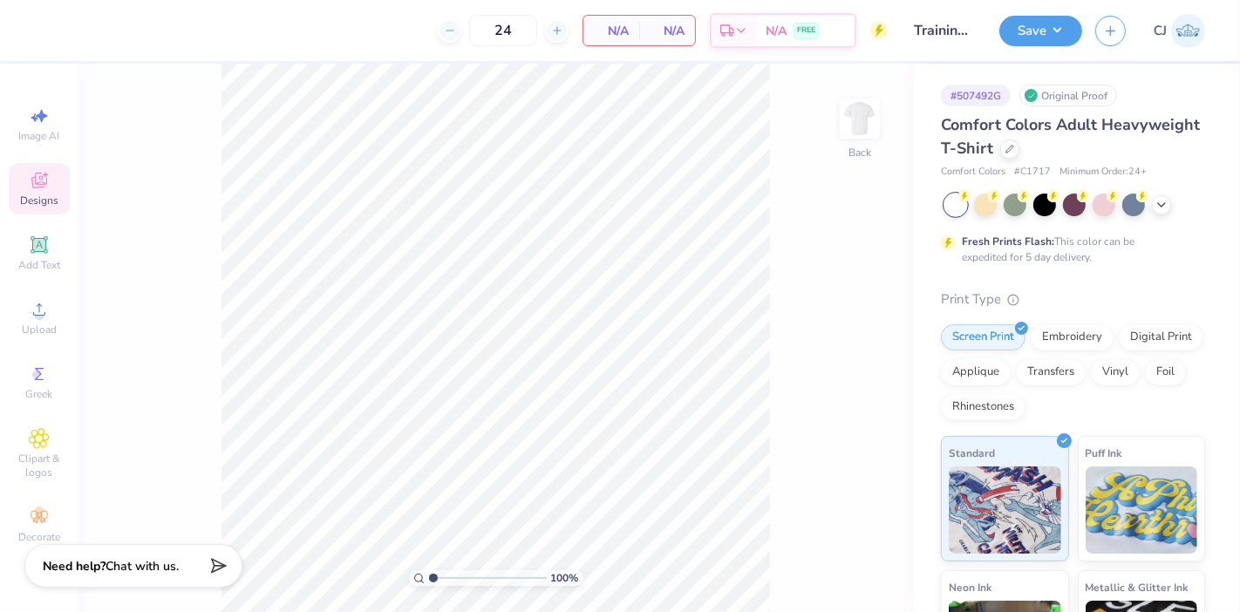
click at [37, 190] on icon at bounding box center [39, 180] width 21 height 21
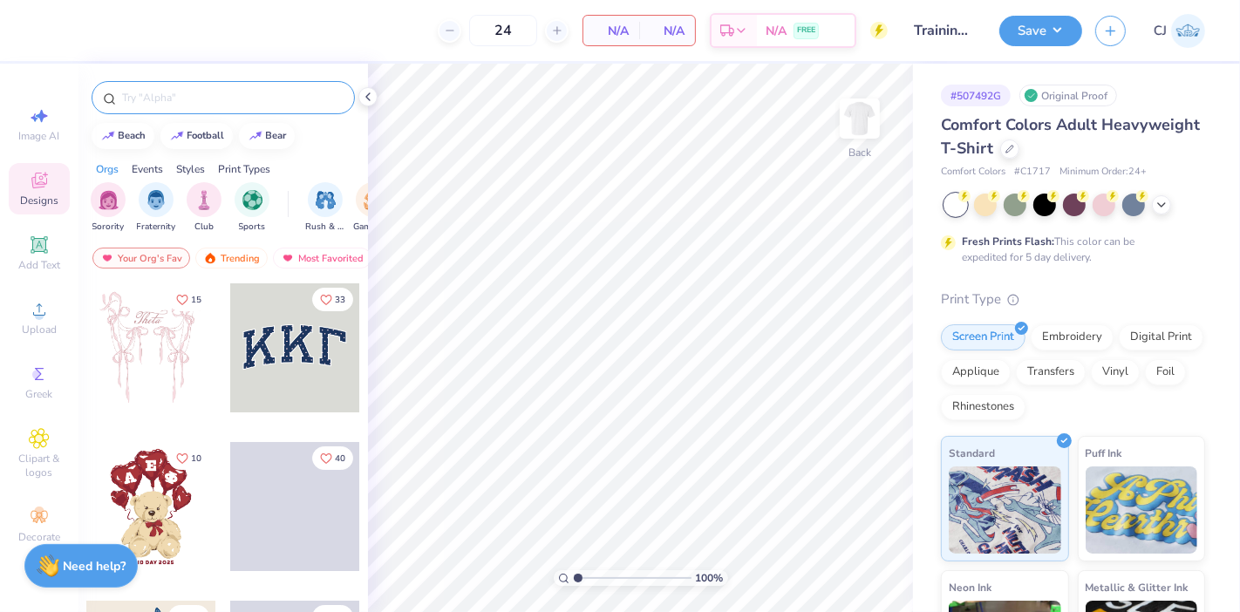
click at [267, 97] on input "text" at bounding box center [231, 97] width 223 height 17
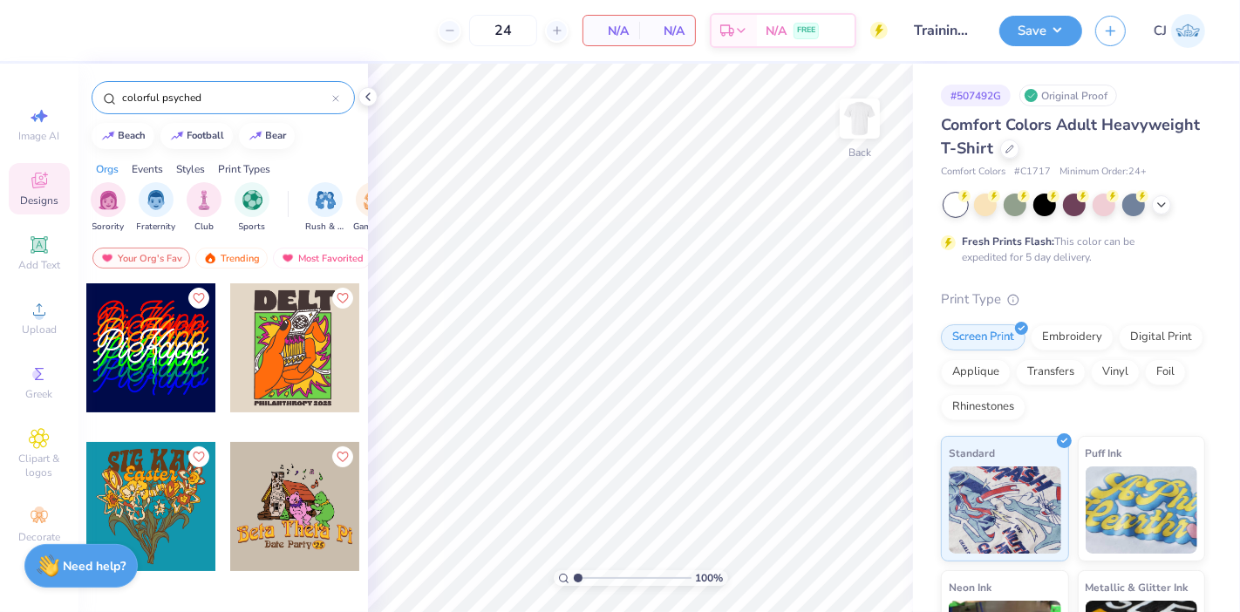
type input "colorful psyched"
click at [173, 361] on div at bounding box center [150, 347] width 129 height 129
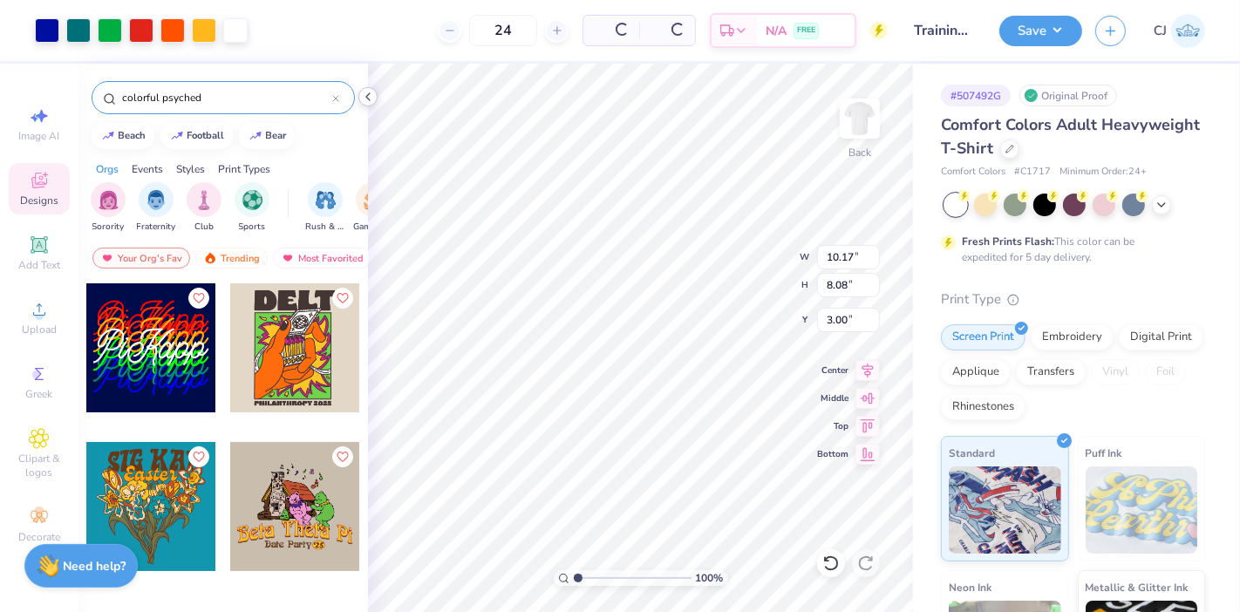
click at [370, 98] on icon at bounding box center [368, 97] width 14 height 14
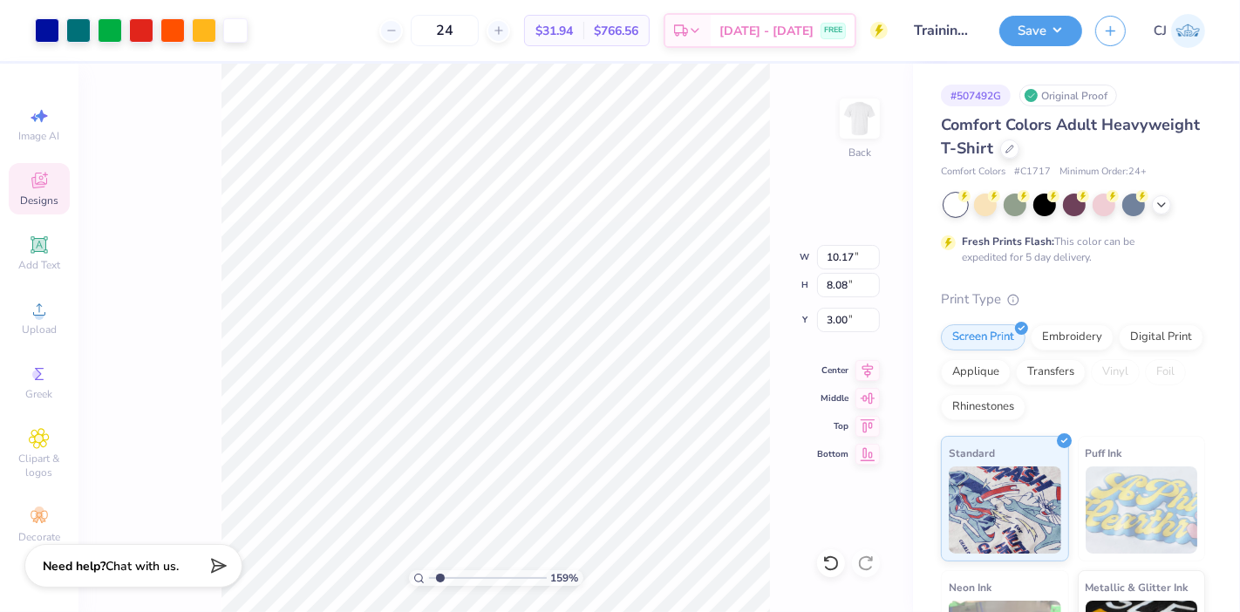
drag, startPoint x: 431, startPoint y: 576, endPoint x: 439, endPoint y: 568, distance: 11.1
type input "1.59"
click at [439, 570] on input "range" at bounding box center [488, 578] width 118 height 16
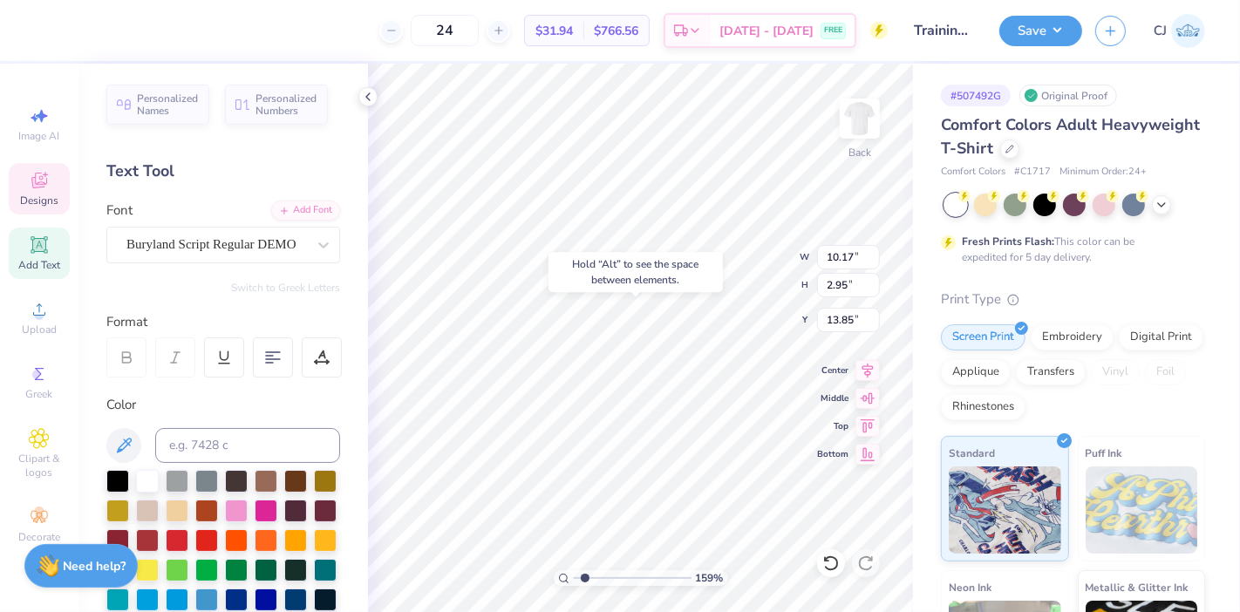
type input "13.85"
type textarea "Alpha Gam"
click at [868, 261] on input "14.16" at bounding box center [848, 257] width 63 height 24
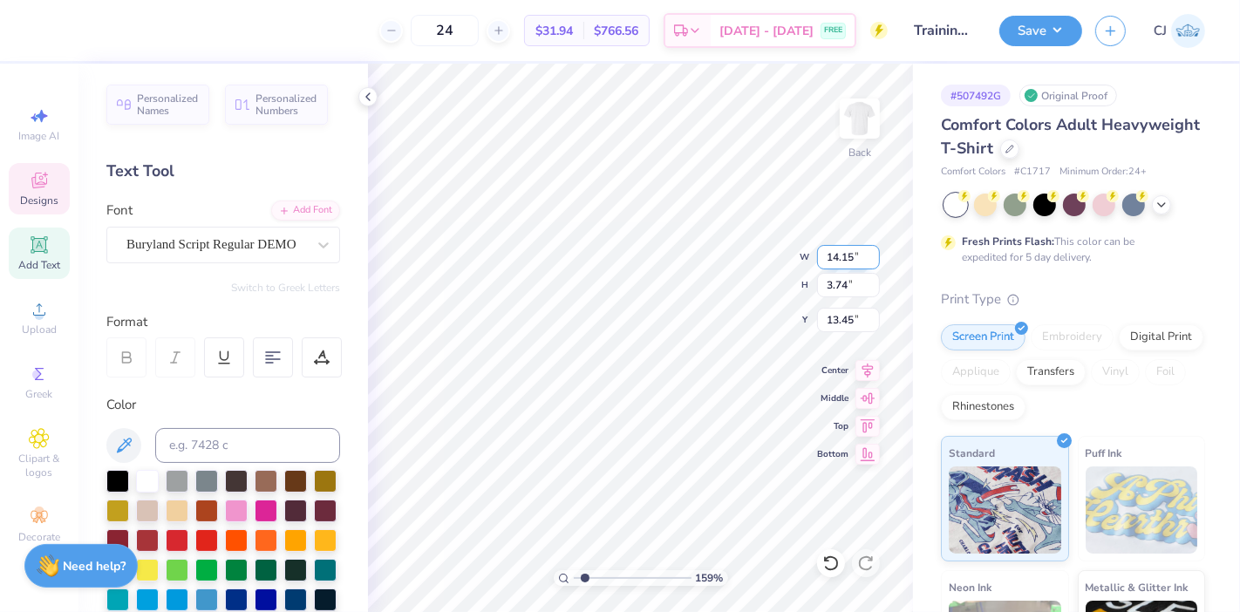
click at [869, 261] on input "14.15" at bounding box center [848, 257] width 63 height 24
click at [844, 256] on input "14.15" at bounding box center [848, 257] width 63 height 24
type input "12.00"
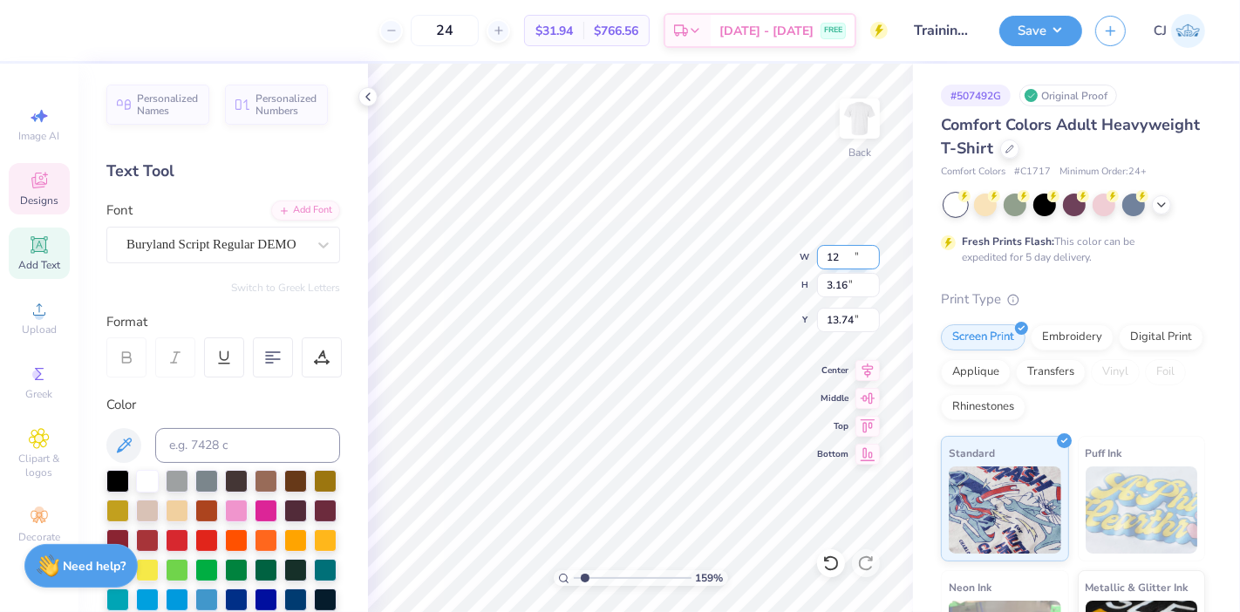
type input "3.16"
type input "13.74"
click at [846, 257] on input "12.00" at bounding box center [848, 257] width 63 height 24
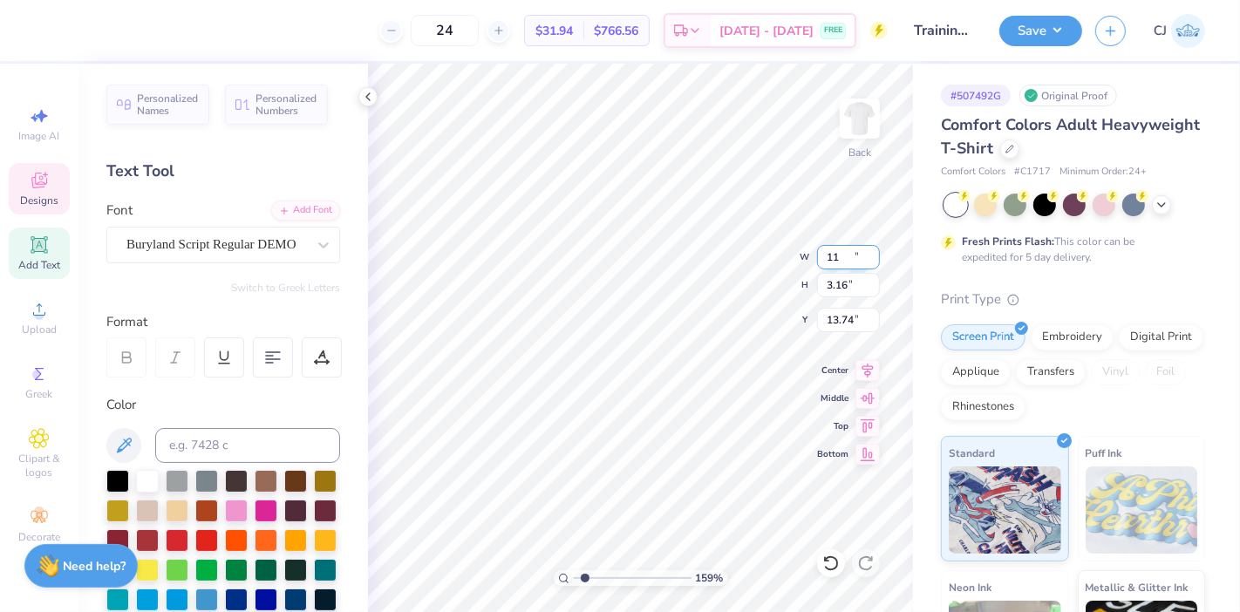
type input "11.00"
type input "2.90"
type input "13.87"
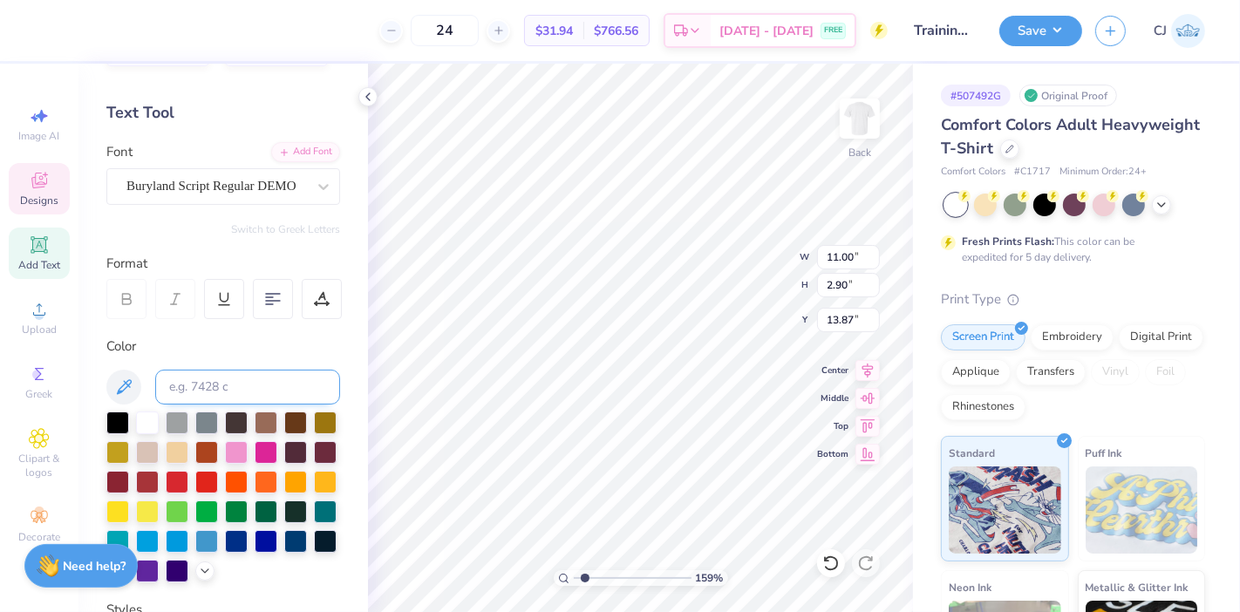
scroll to position [290, 0]
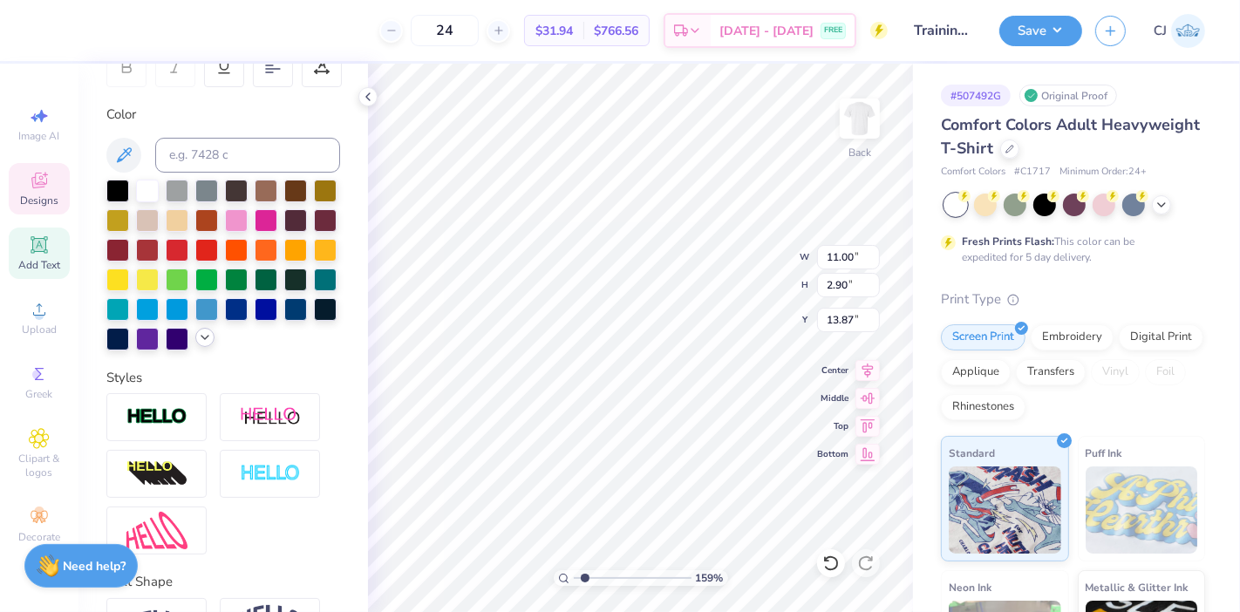
click at [198, 344] on icon at bounding box center [205, 337] width 14 height 14
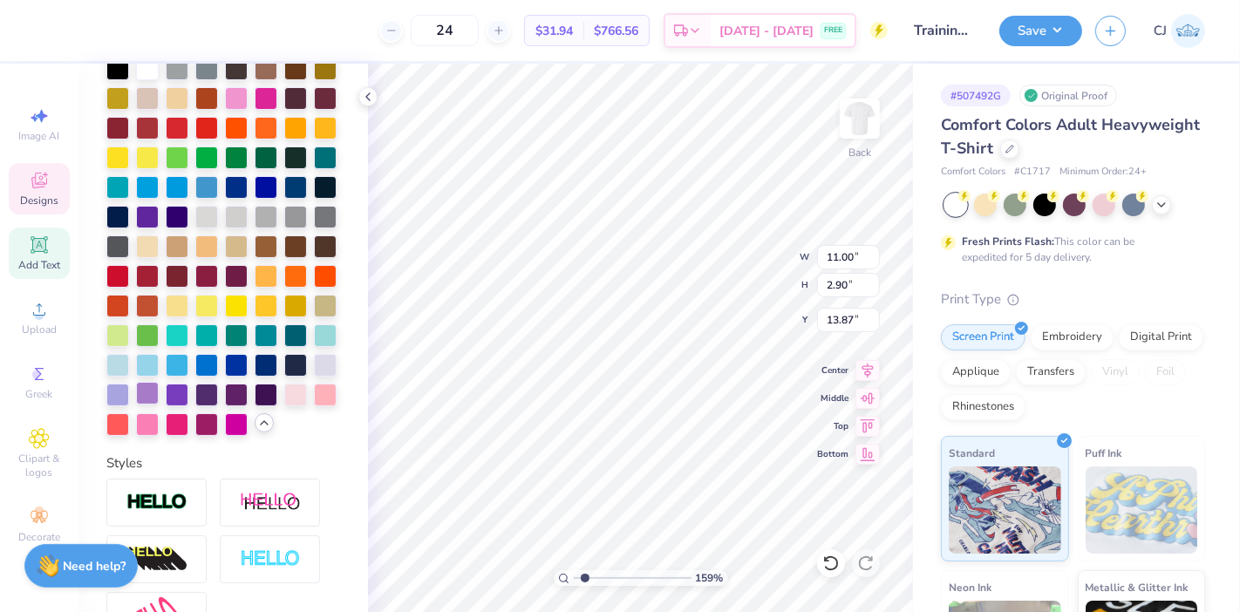
scroll to position [387, 0]
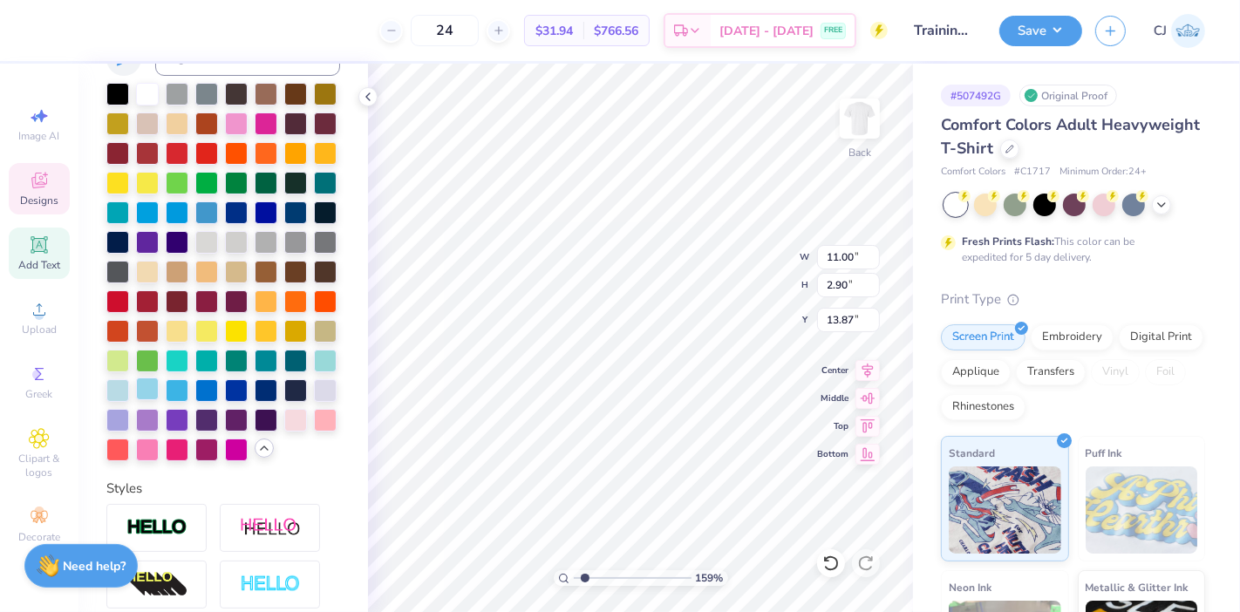
click at [159, 400] on div at bounding box center [147, 388] width 23 height 23
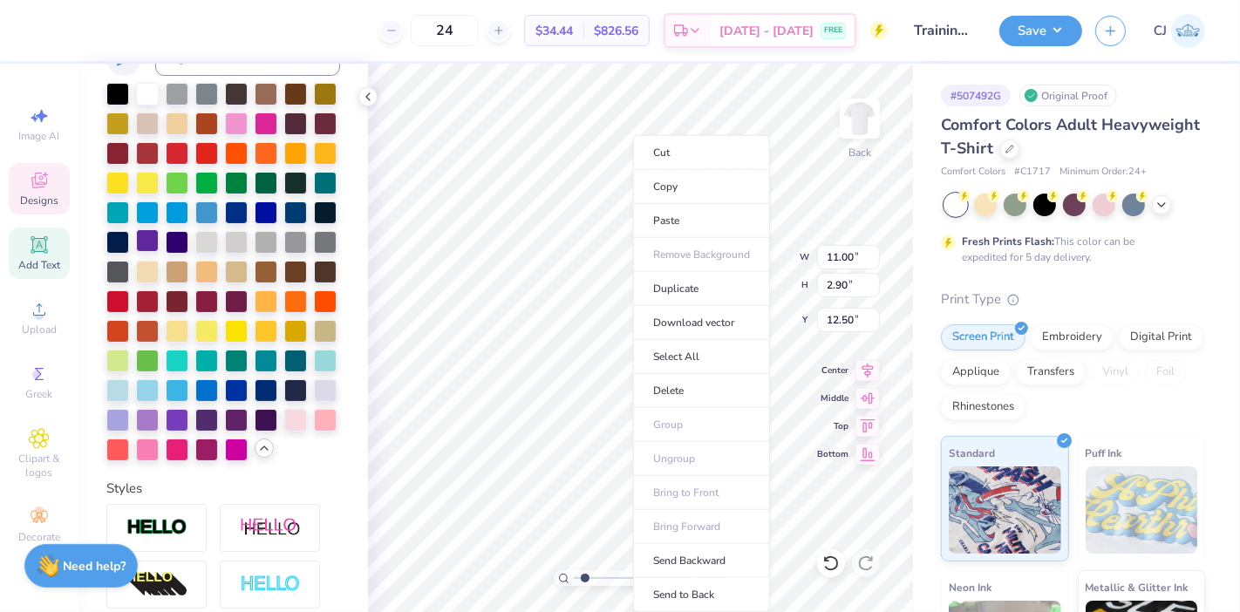
type input "12.50"
type input "1"
click at [697, 557] on li "Send Backward" at bounding box center [701, 561] width 137 height 34
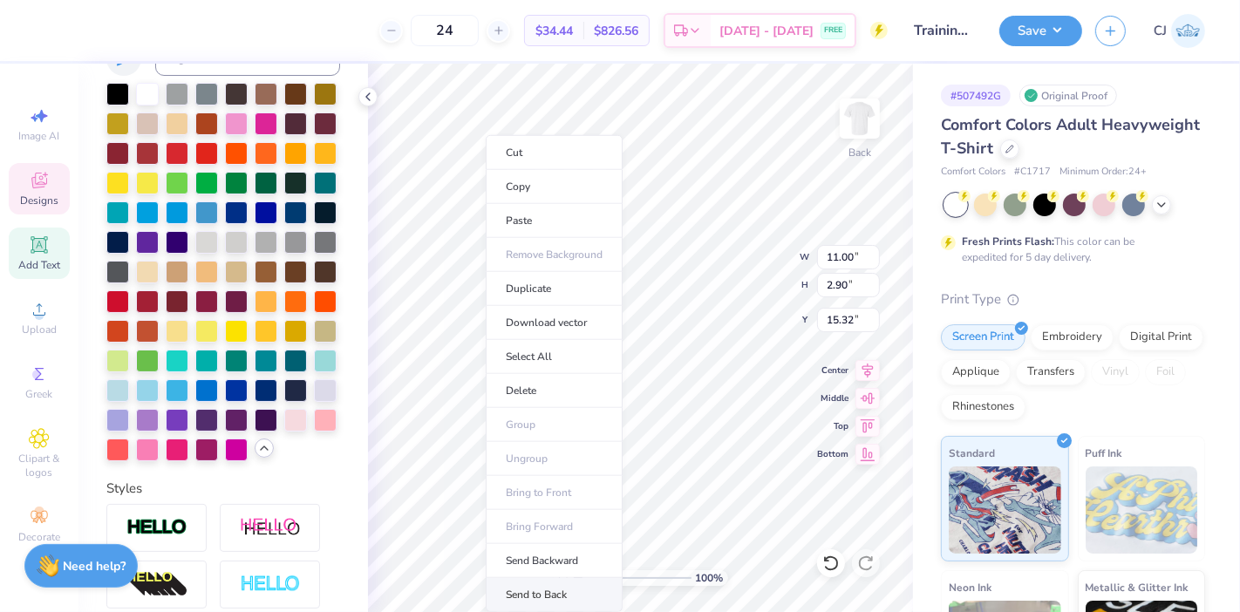
click at [545, 584] on li "Send to Back" at bounding box center [554, 595] width 137 height 34
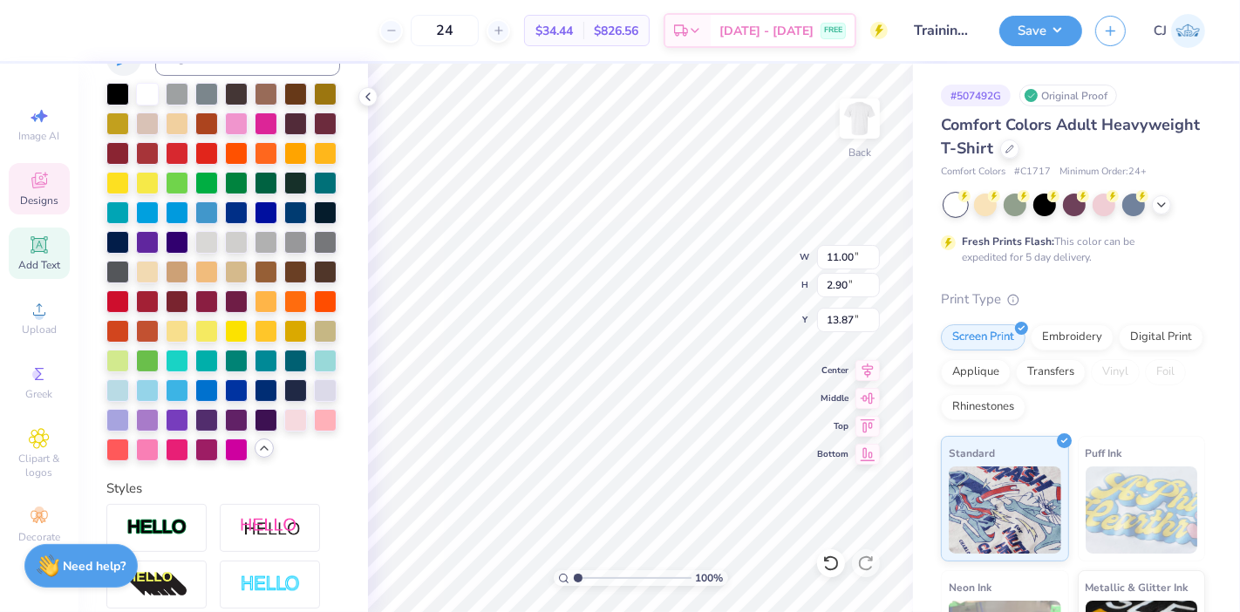
type input "13.11"
type input "4.79"
click at [188, 400] on div at bounding box center [177, 388] width 23 height 23
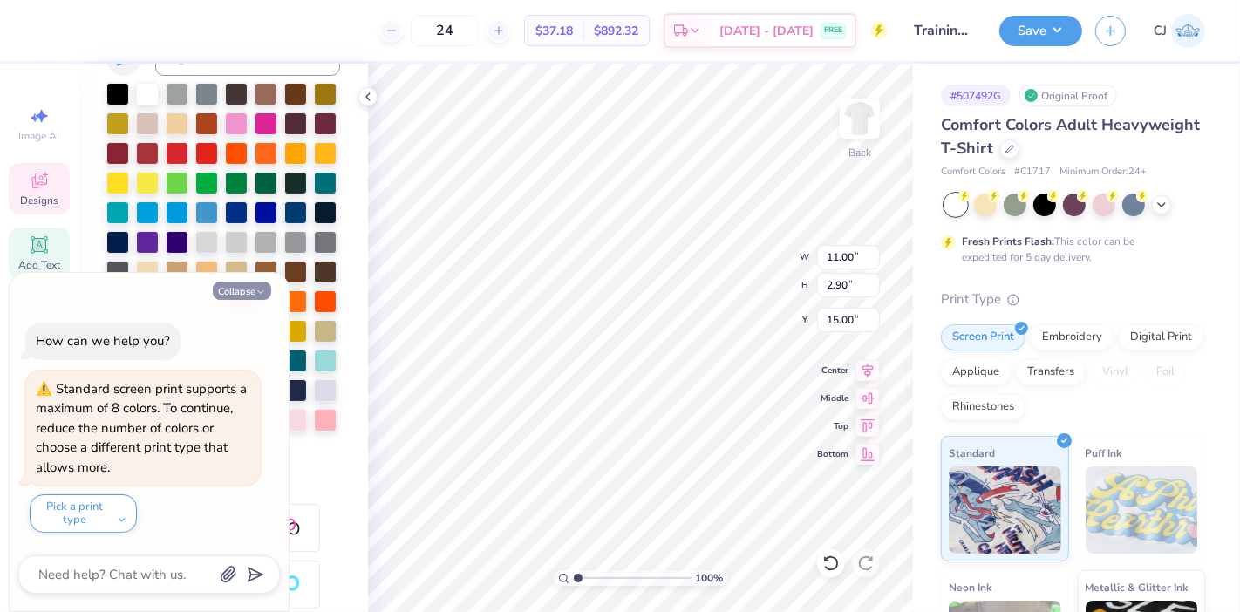
click at [249, 295] on button "Collapse" at bounding box center [242, 291] width 58 height 18
type textarea "x"
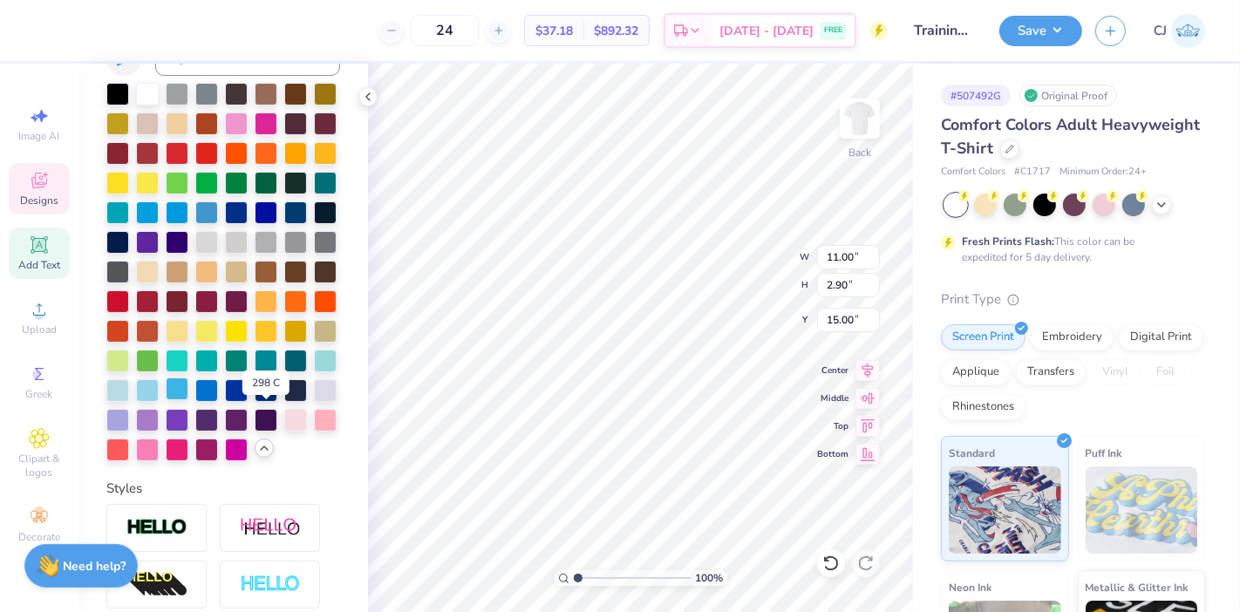
click at [188, 400] on div at bounding box center [177, 388] width 23 height 23
type input "15.00"
type input "4.79"
type input "13.11"
click at [218, 400] on div at bounding box center [206, 388] width 23 height 23
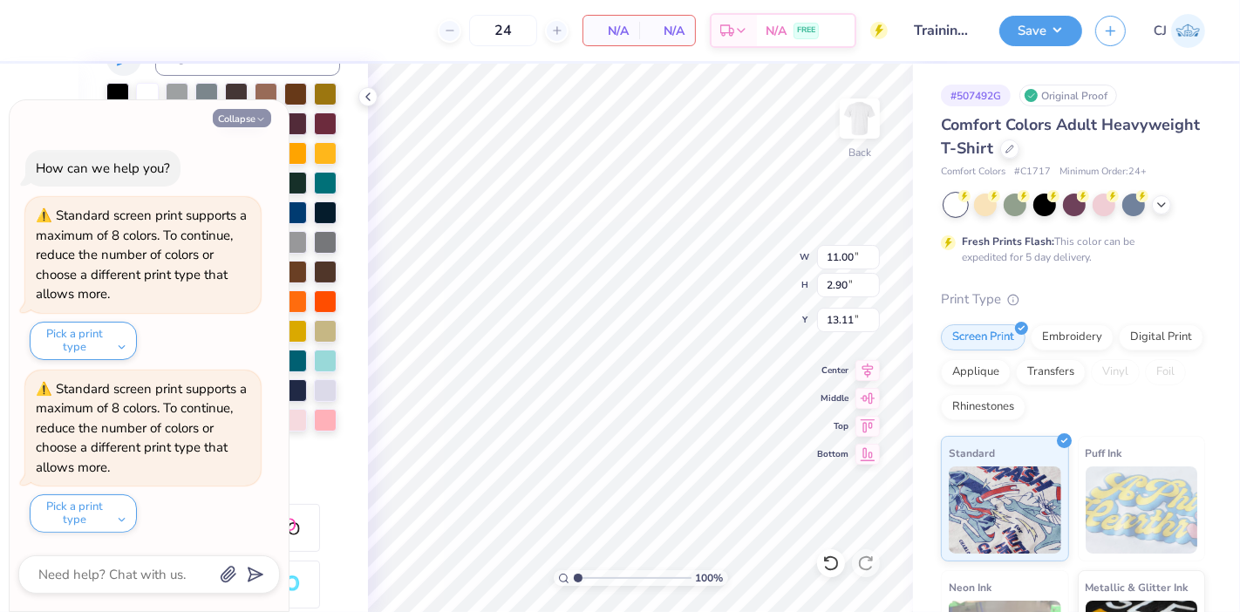
click at [255, 118] on icon "button" at bounding box center [260, 119] width 10 height 10
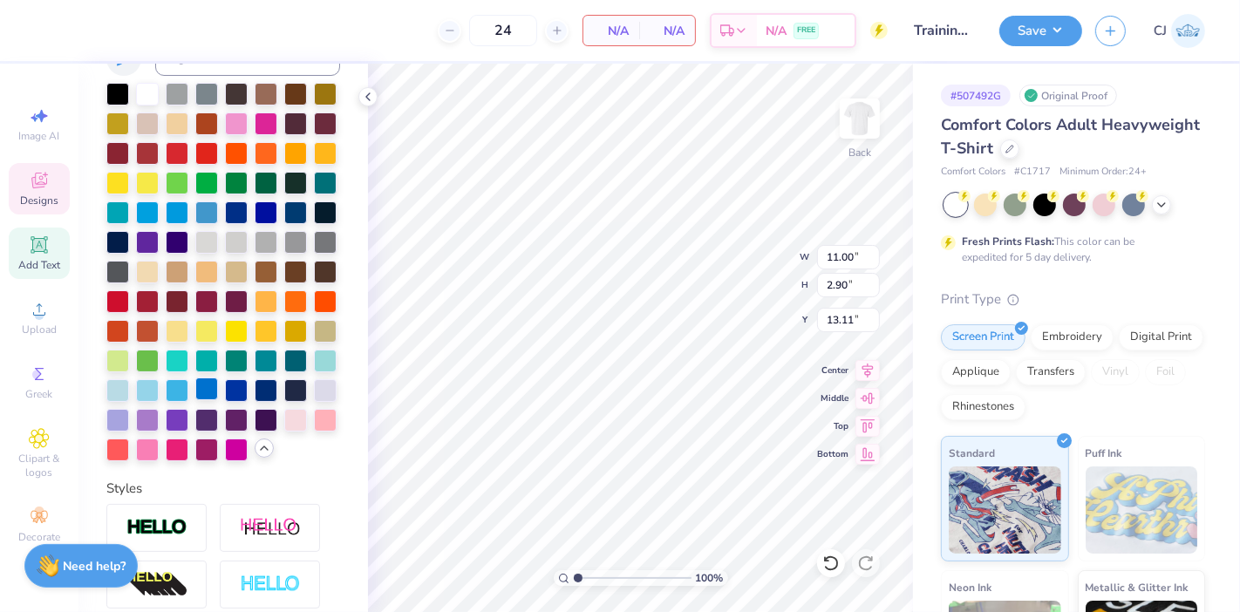
click at [218, 400] on div at bounding box center [206, 388] width 23 height 23
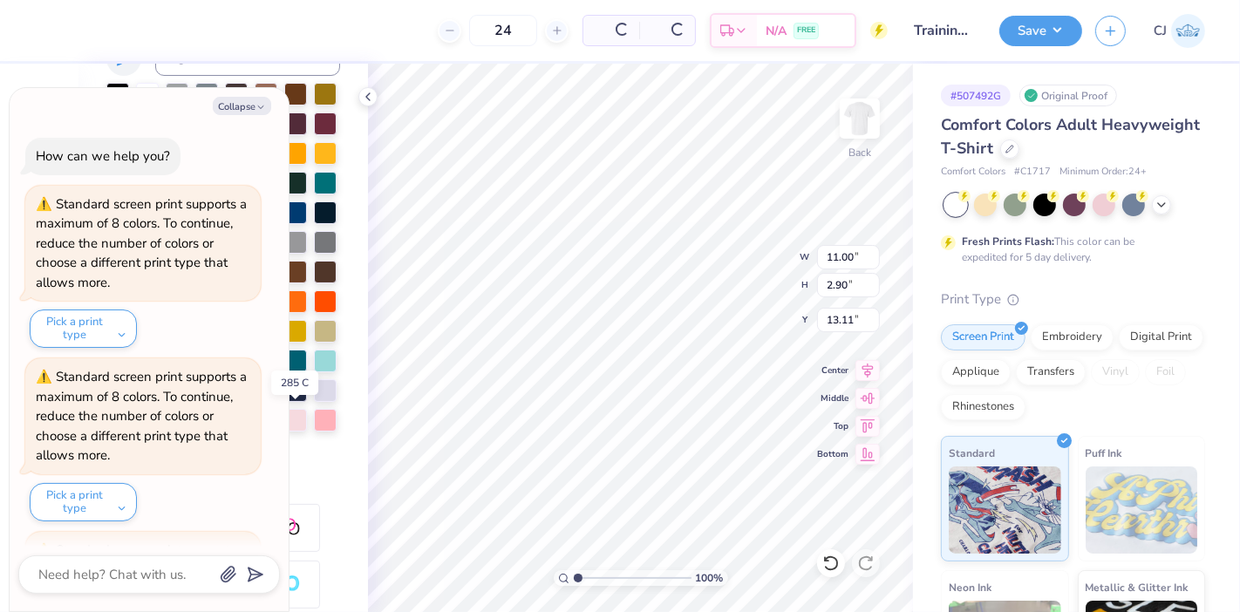
scroll to position [159, 0]
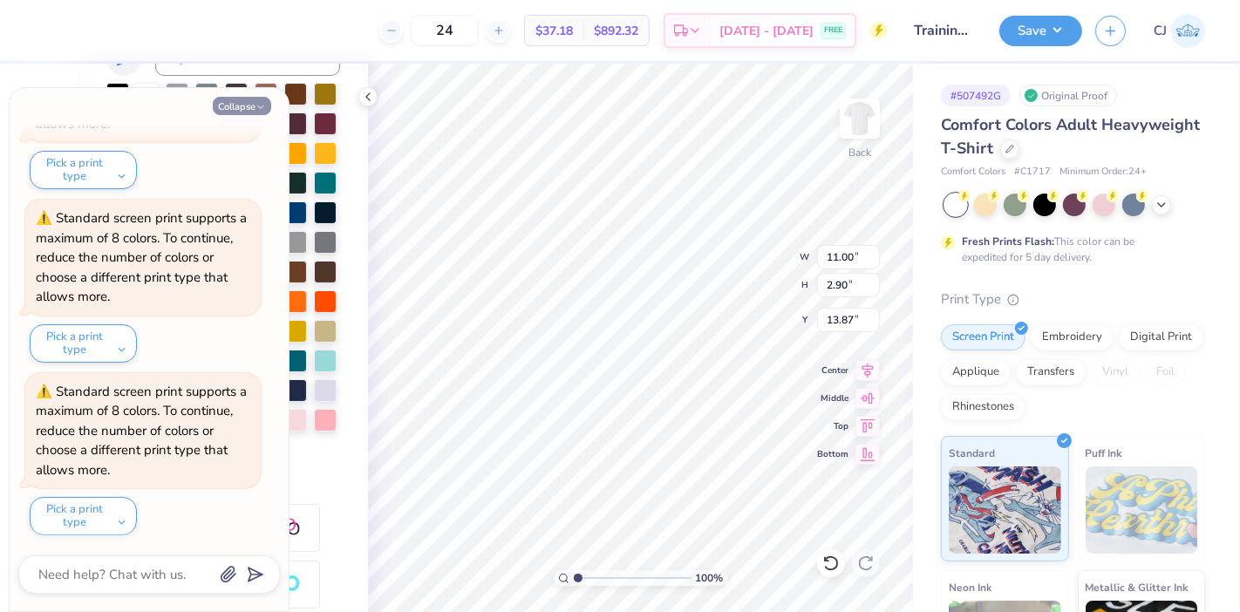
click at [256, 111] on icon "button" at bounding box center [260, 107] width 10 height 10
type textarea "x"
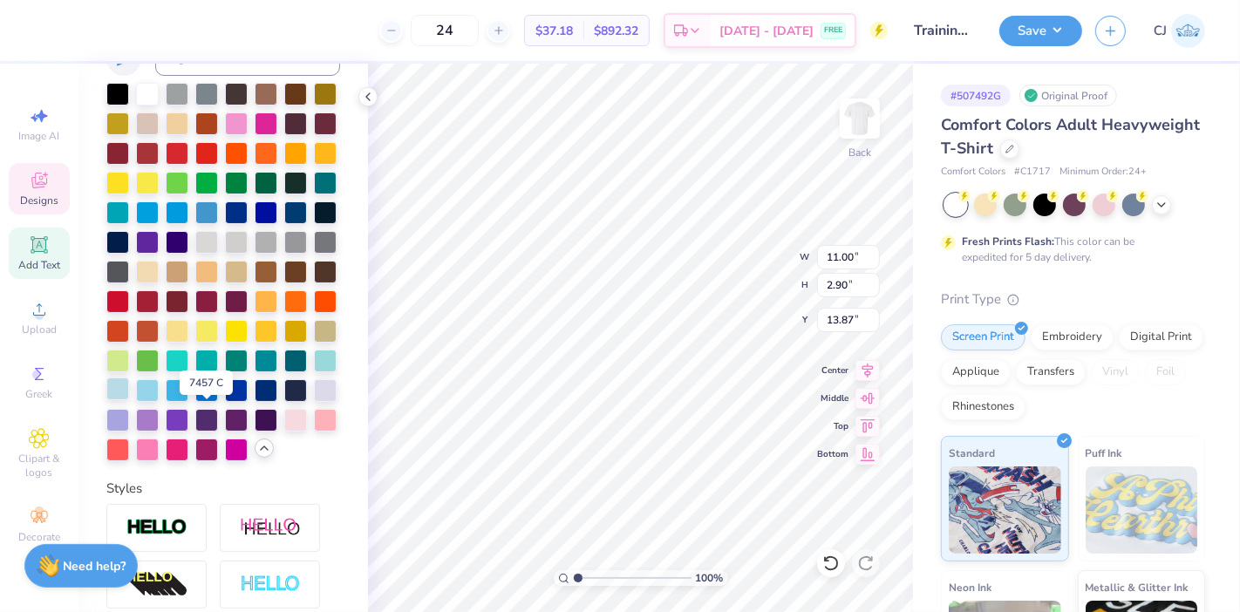
click at [129, 400] on div at bounding box center [117, 388] width 23 height 23
click at [218, 400] on div at bounding box center [206, 388] width 23 height 23
click at [225, 400] on div at bounding box center [236, 388] width 23 height 23
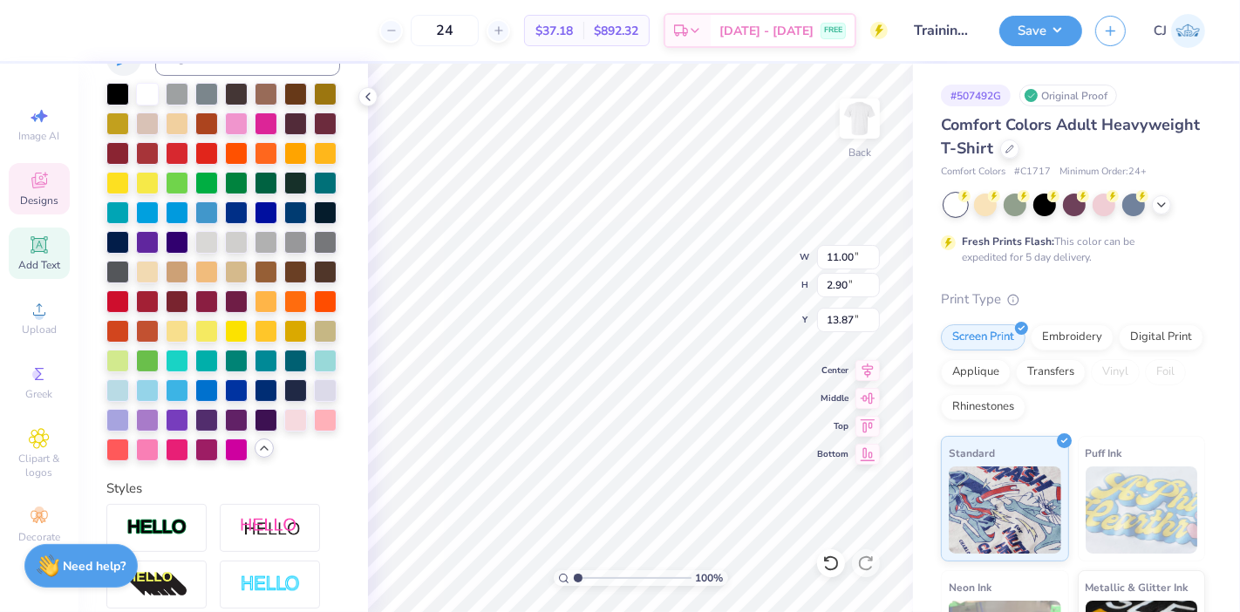
type input "13.11"
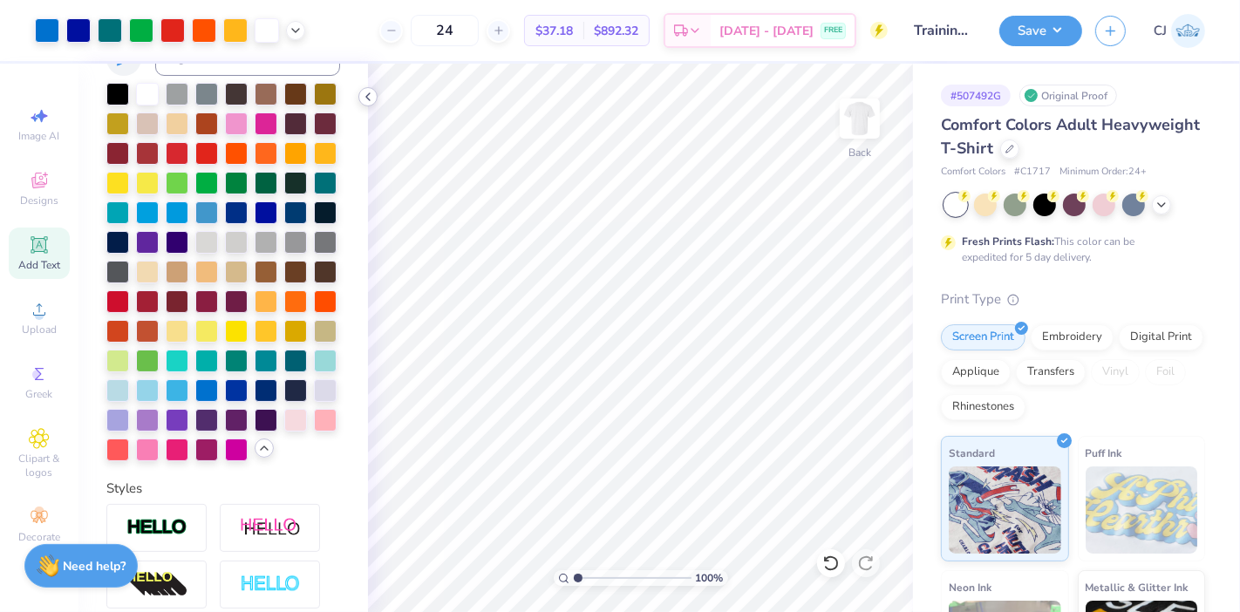
click at [367, 103] on icon at bounding box center [368, 97] width 14 height 14
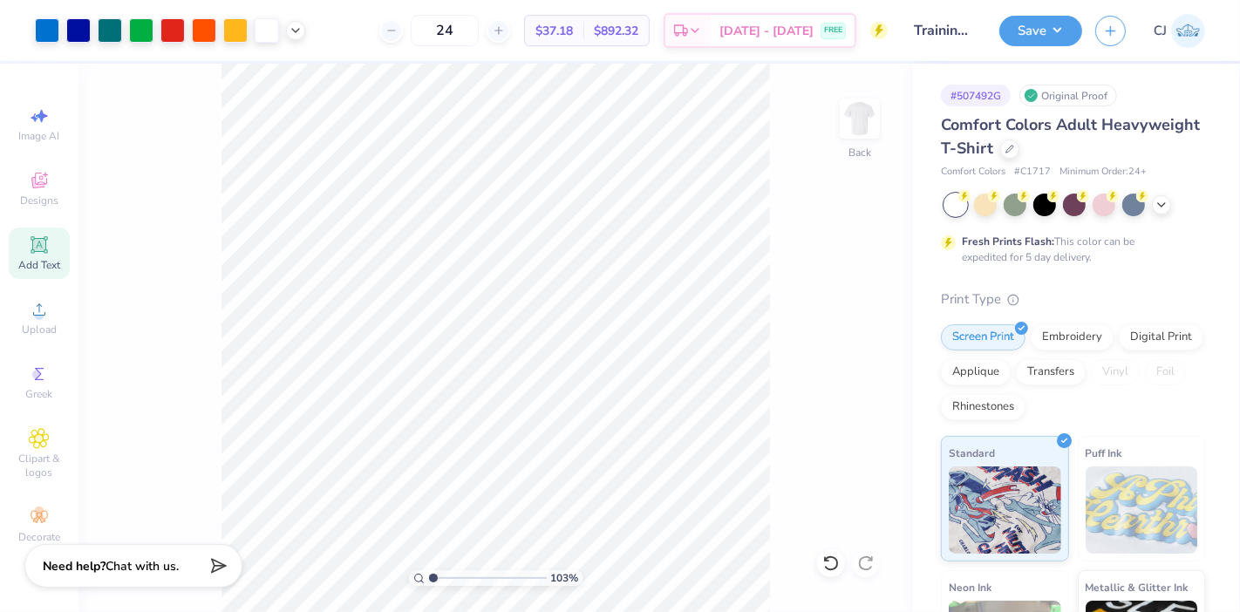
type input "1"
drag, startPoint x: 466, startPoint y: 574, endPoint x: 413, endPoint y: 575, distance: 53.2
click at [429, 575] on input "range" at bounding box center [488, 578] width 118 height 16
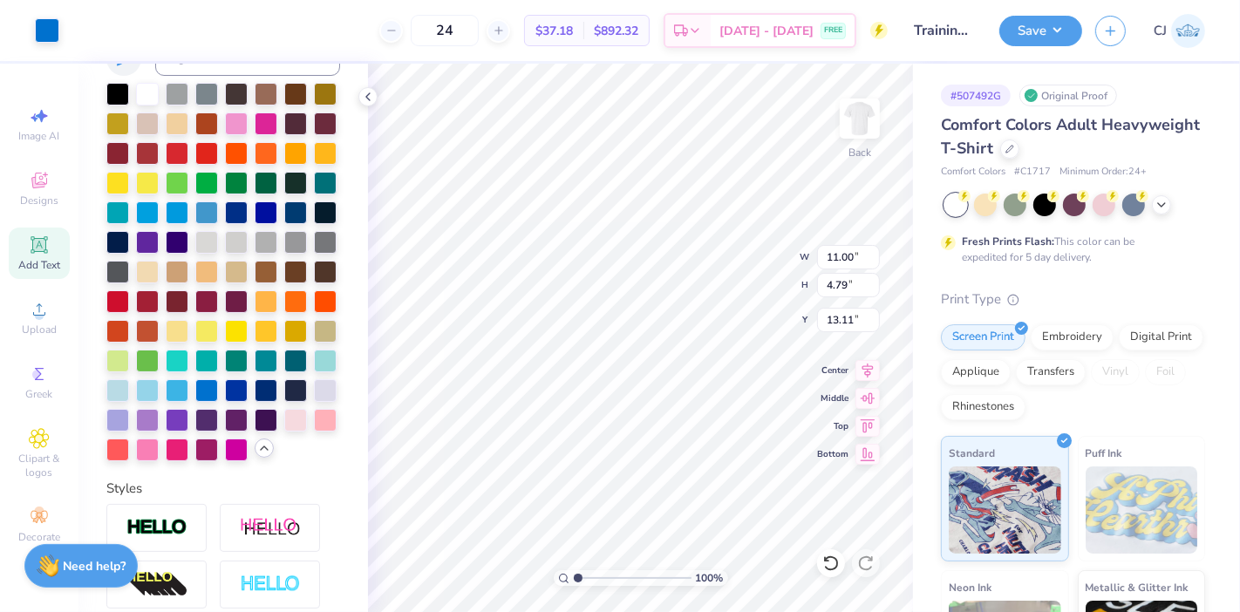
type input "4.79"
type input "13.11"
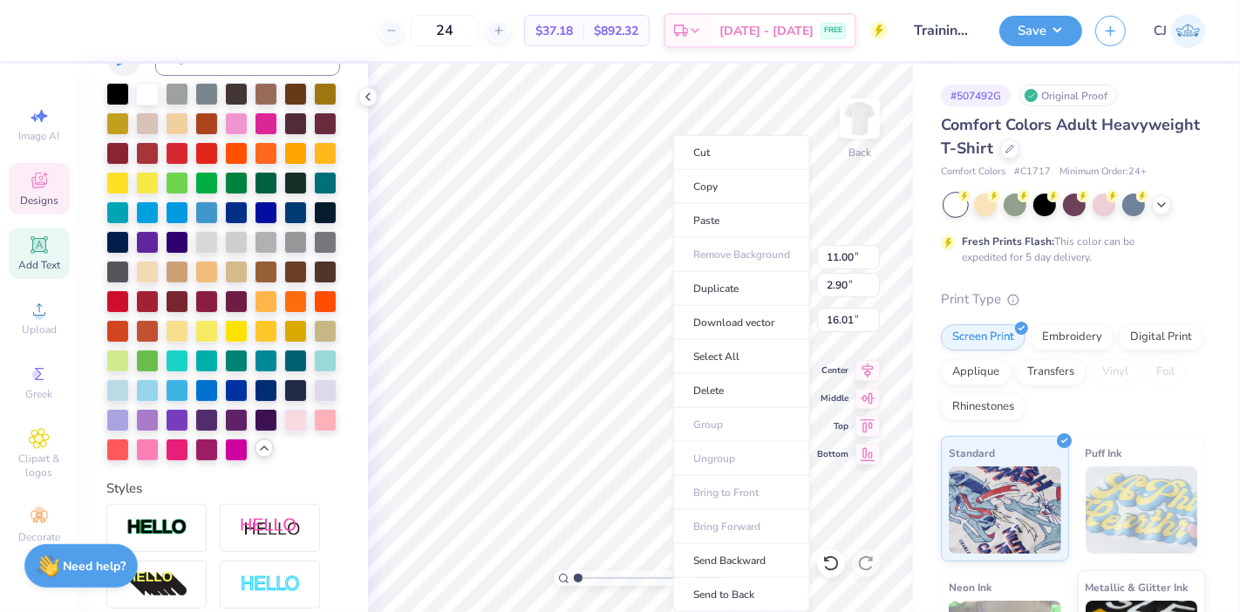
type input "16.01"
click at [723, 591] on li "Send to Back" at bounding box center [741, 595] width 137 height 34
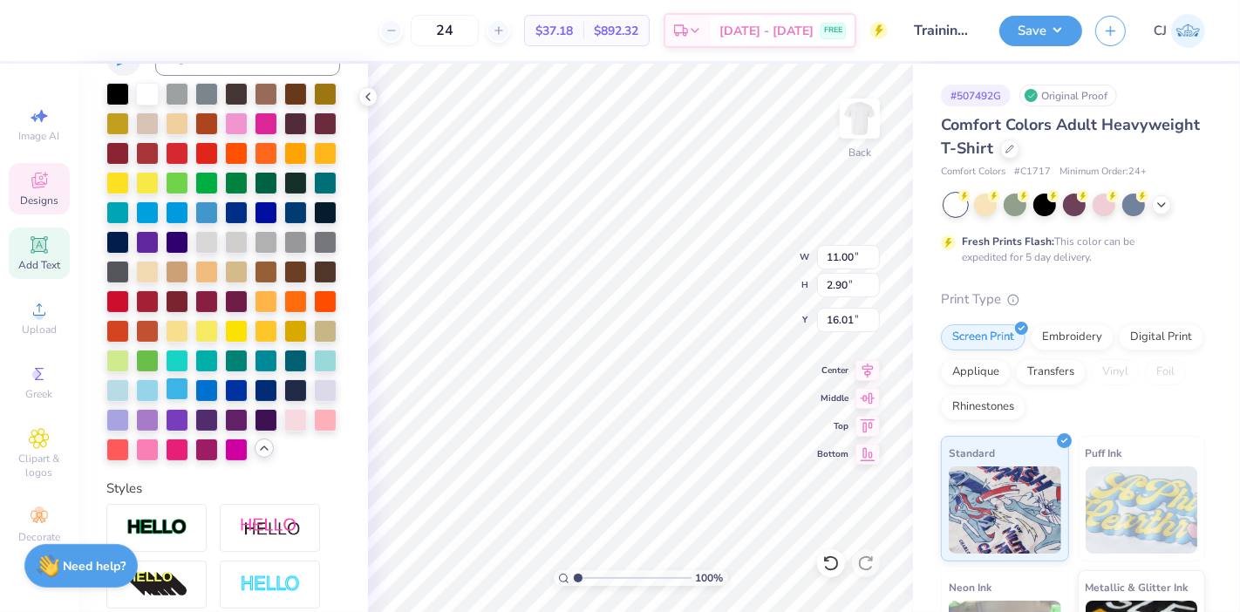
click at [188, 400] on div at bounding box center [177, 388] width 23 height 23
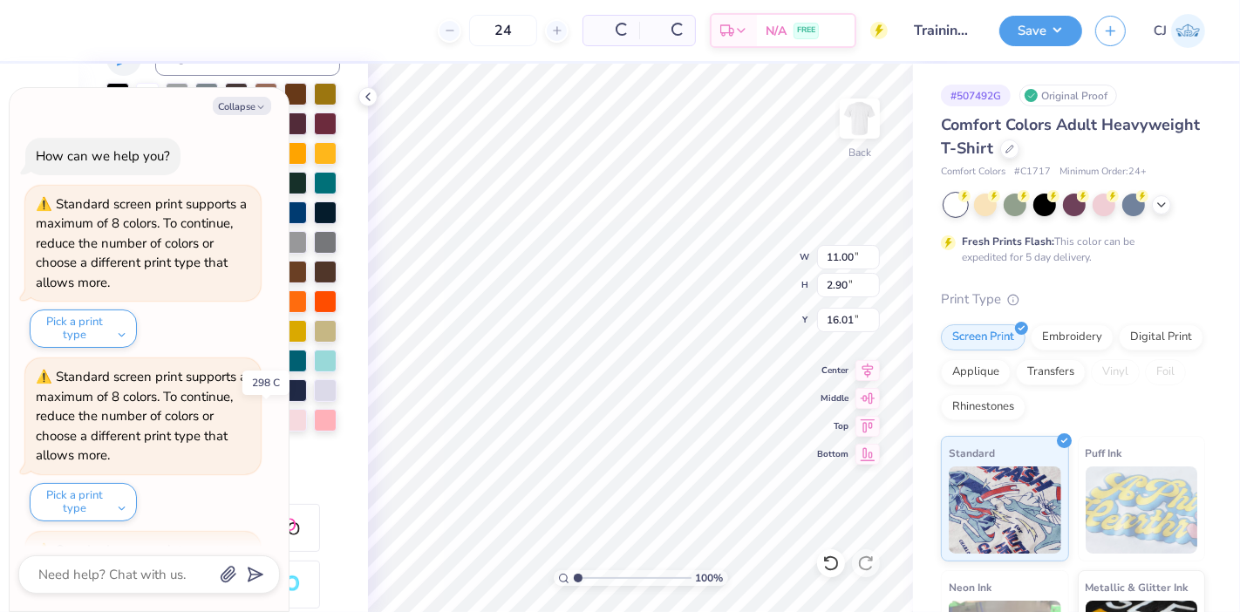
scroll to position [331, 0]
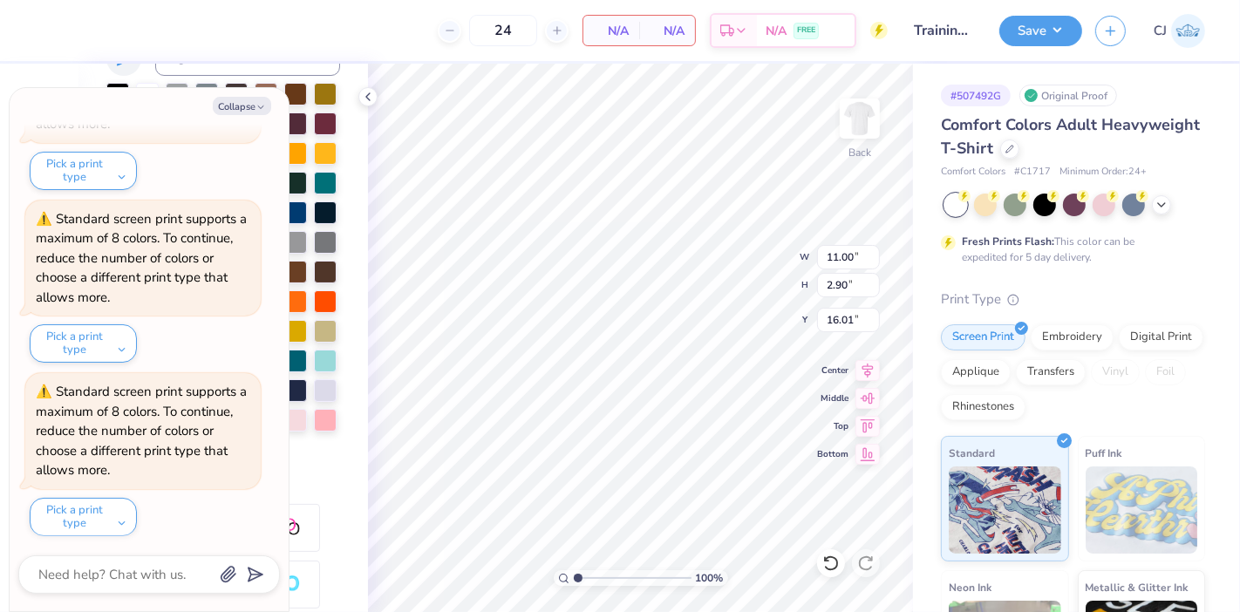
type textarea "x"
type input "15.00"
type textarea "x"
type input "13.11"
type textarea "x"
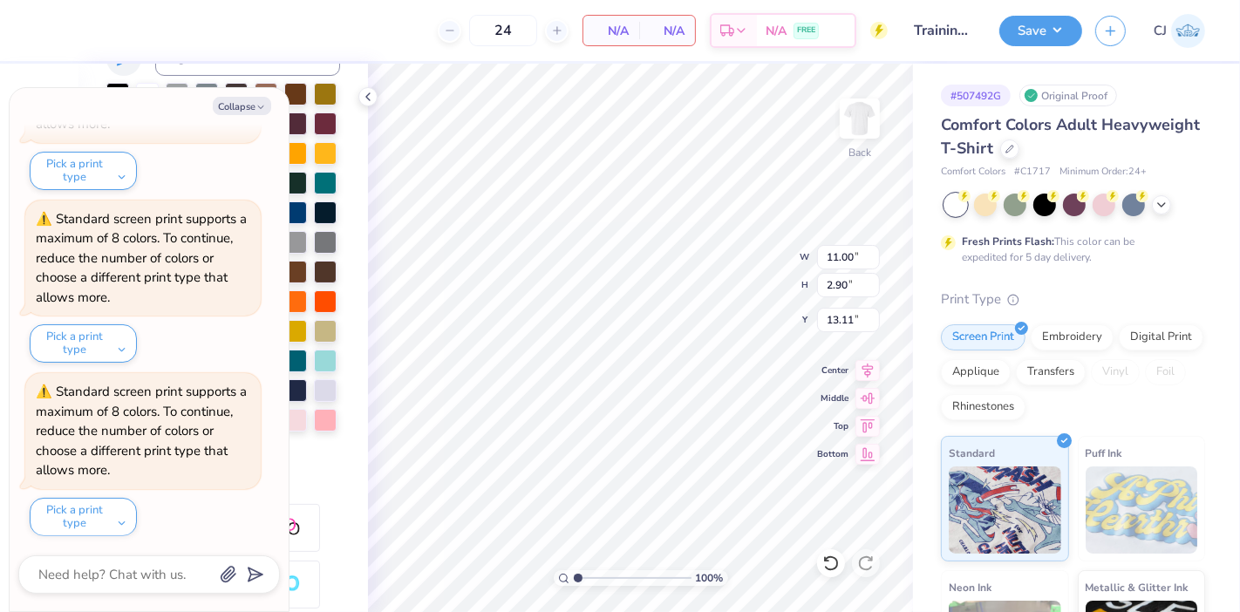
type input "12.82"
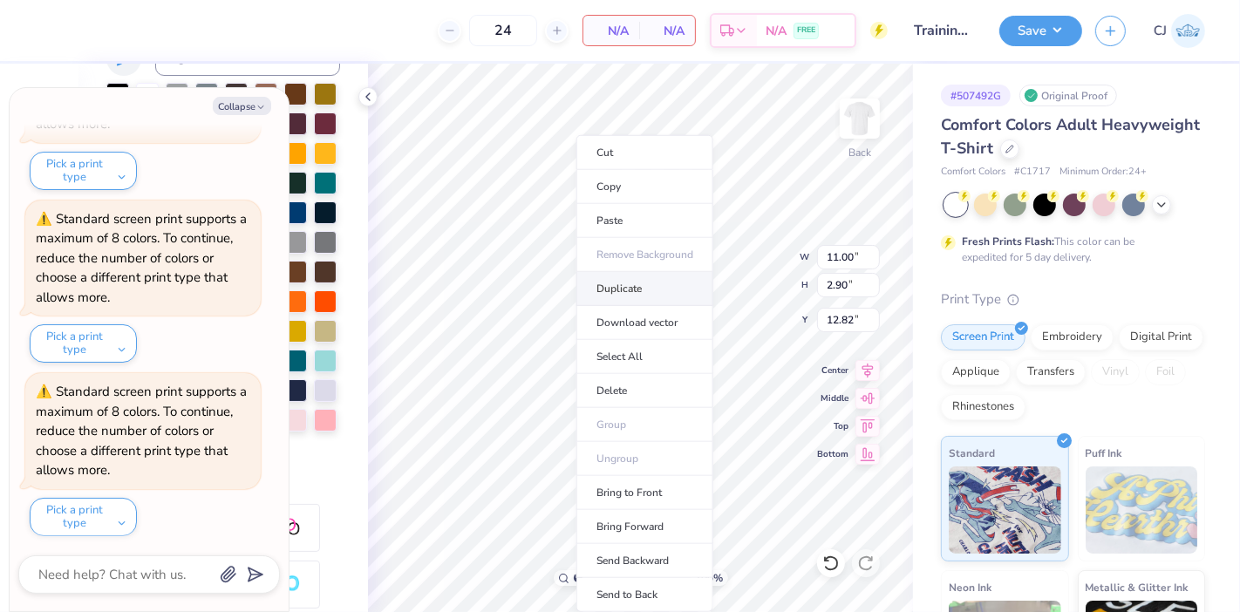
click at [635, 290] on li "Duplicate" at bounding box center [644, 289] width 137 height 34
type textarea "x"
type input "13.82"
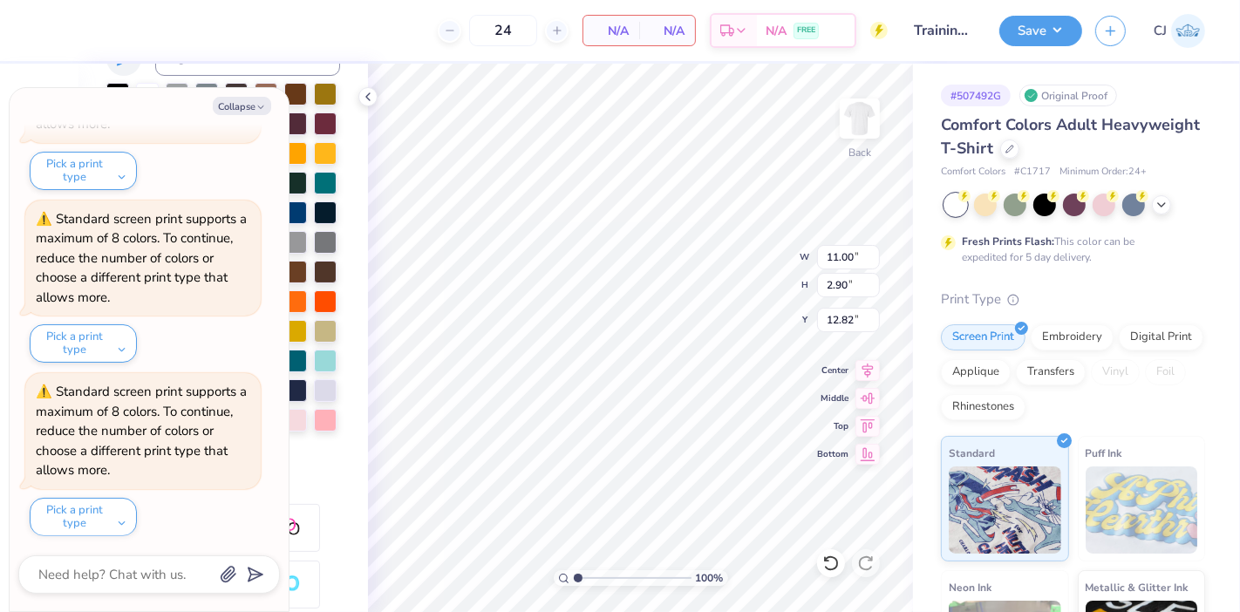
type textarea "x"
type input "11.75"
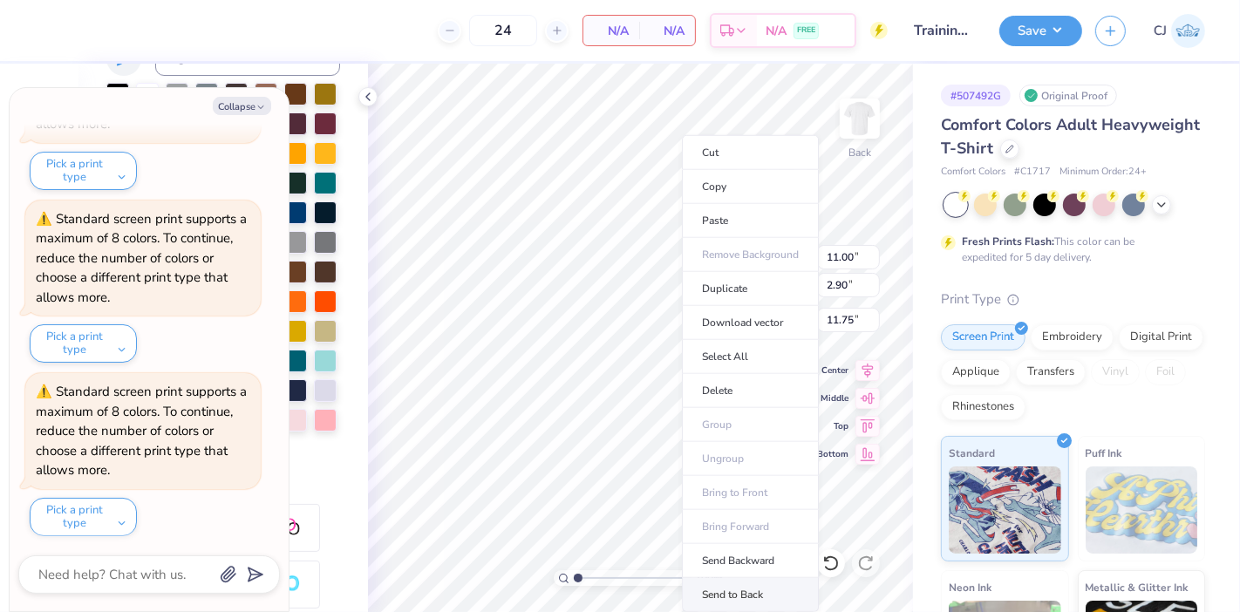
click at [732, 581] on li "Send to Back" at bounding box center [750, 595] width 137 height 34
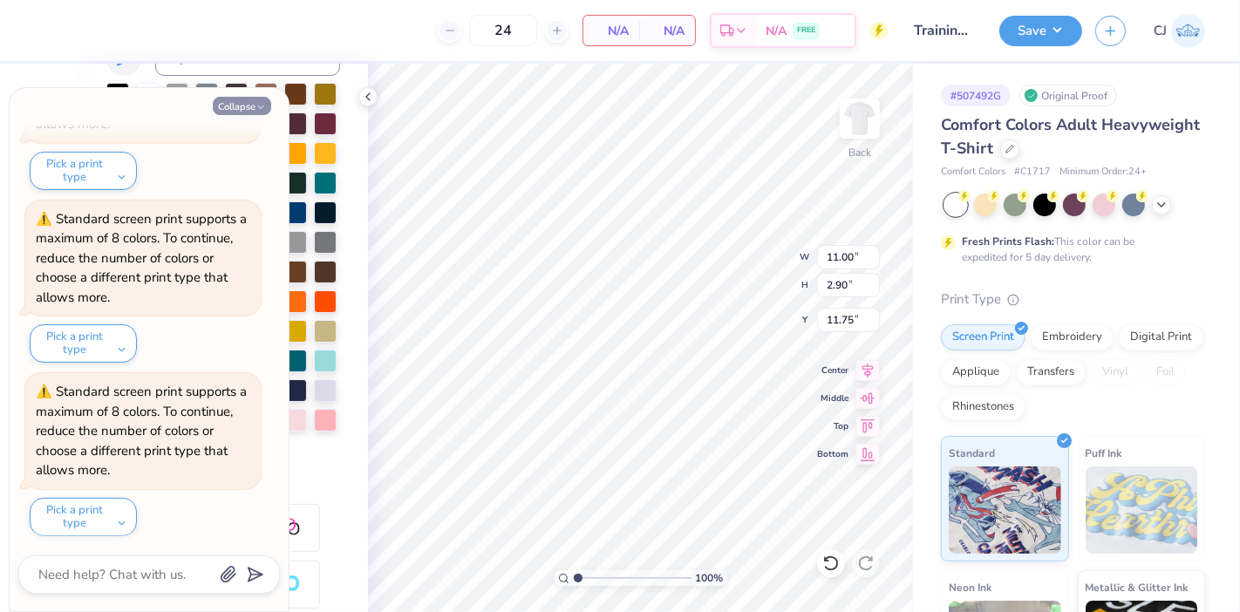
click at [254, 103] on button "Collapse" at bounding box center [242, 106] width 58 height 18
type textarea "x"
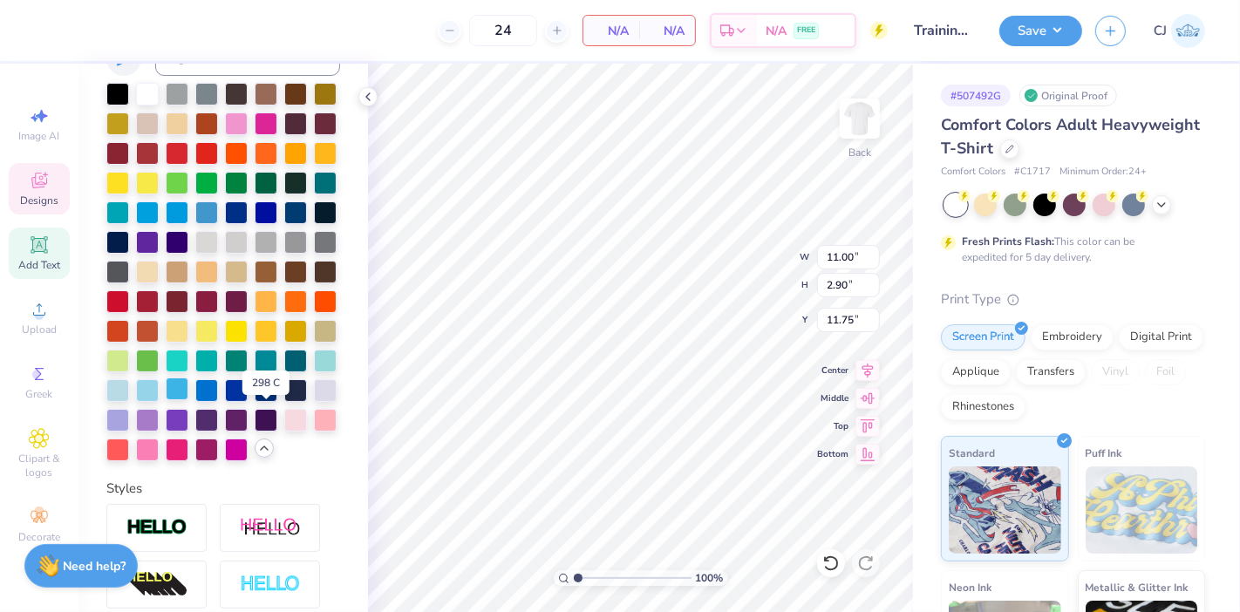
click at [188, 400] on div at bounding box center [177, 388] width 23 height 23
type input "10.17"
type input "2.95"
type input "5.50"
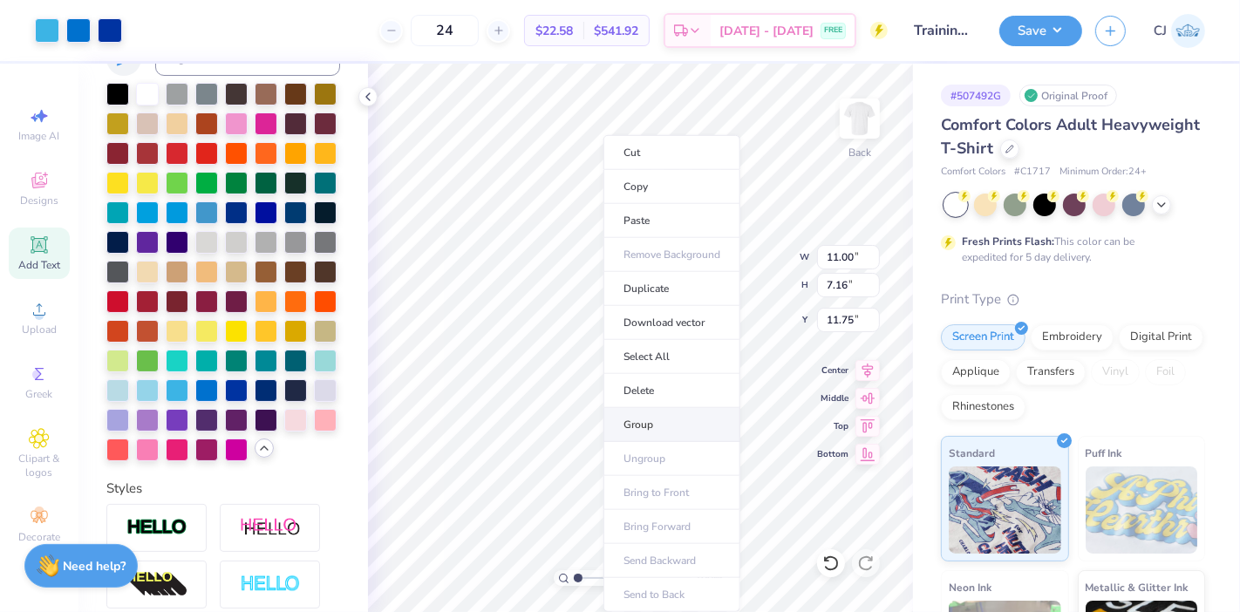
click at [650, 424] on li "Group" at bounding box center [671, 425] width 137 height 34
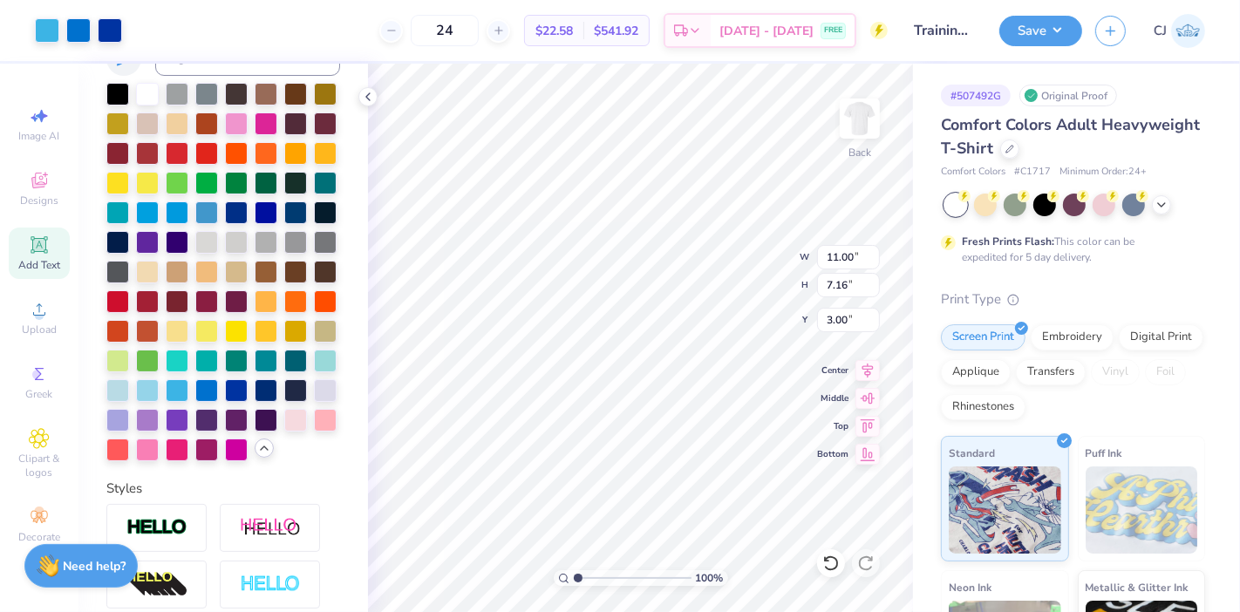
type input "3.00"
click at [367, 96] on polyline at bounding box center [367, 96] width 3 height 7
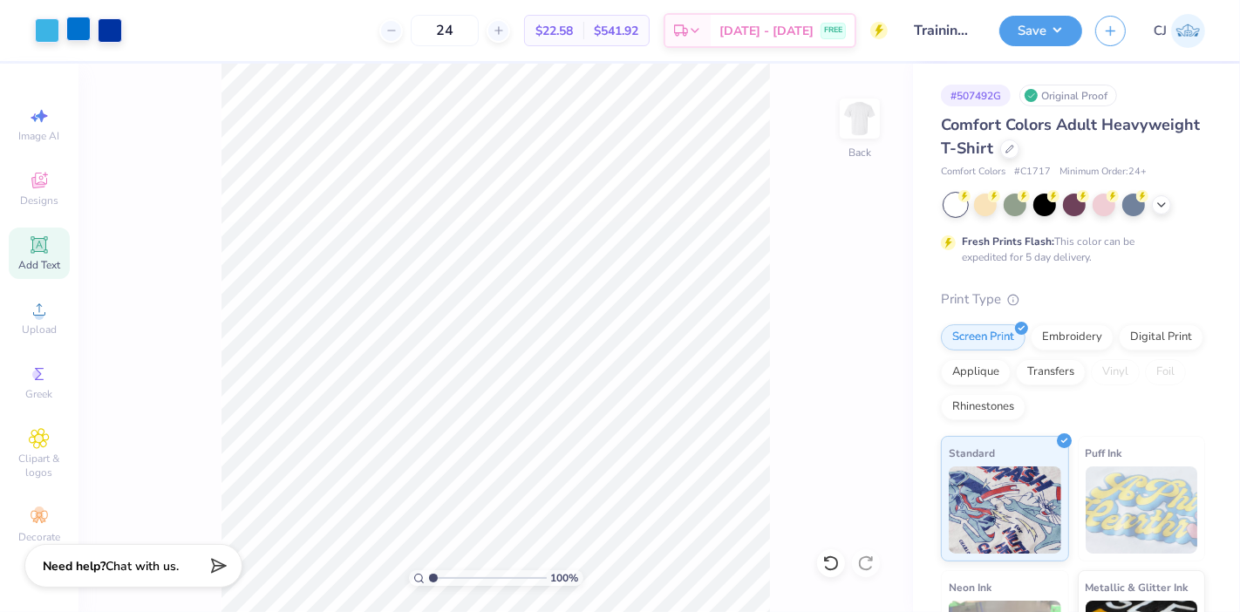
click at [79, 24] on div at bounding box center [78, 29] width 24 height 24
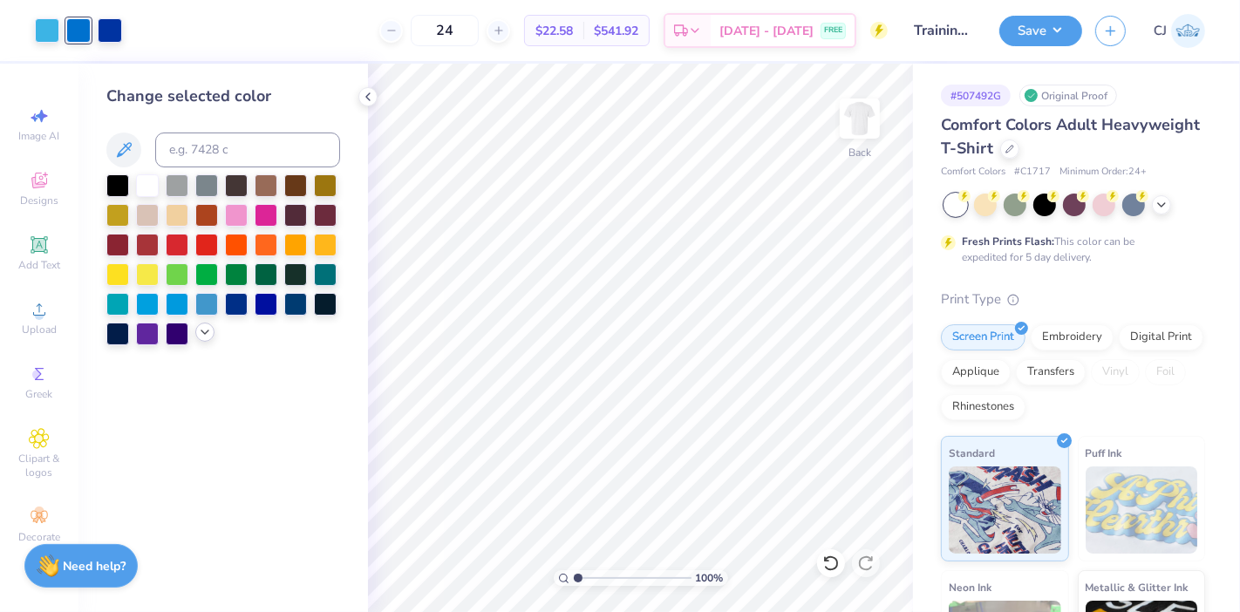
click at [201, 325] on icon at bounding box center [205, 332] width 14 height 14
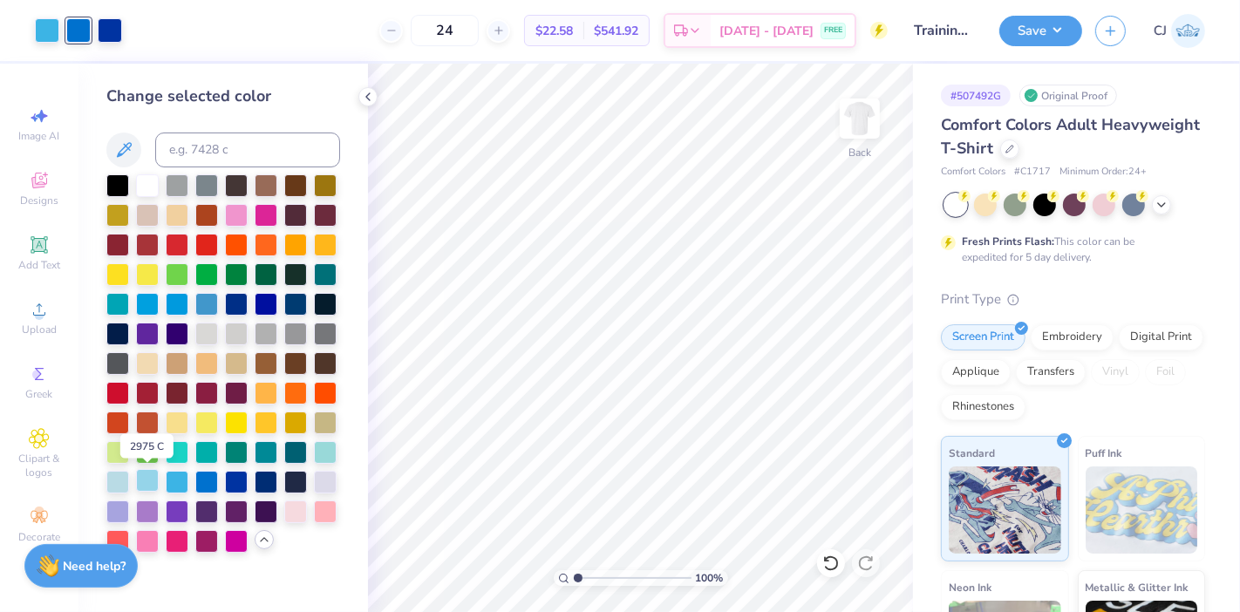
click at [145, 481] on div at bounding box center [147, 480] width 23 height 23
click at [187, 482] on div at bounding box center [177, 480] width 23 height 23
click at [45, 26] on div at bounding box center [47, 30] width 24 height 24
click at [143, 483] on div at bounding box center [147, 480] width 23 height 23
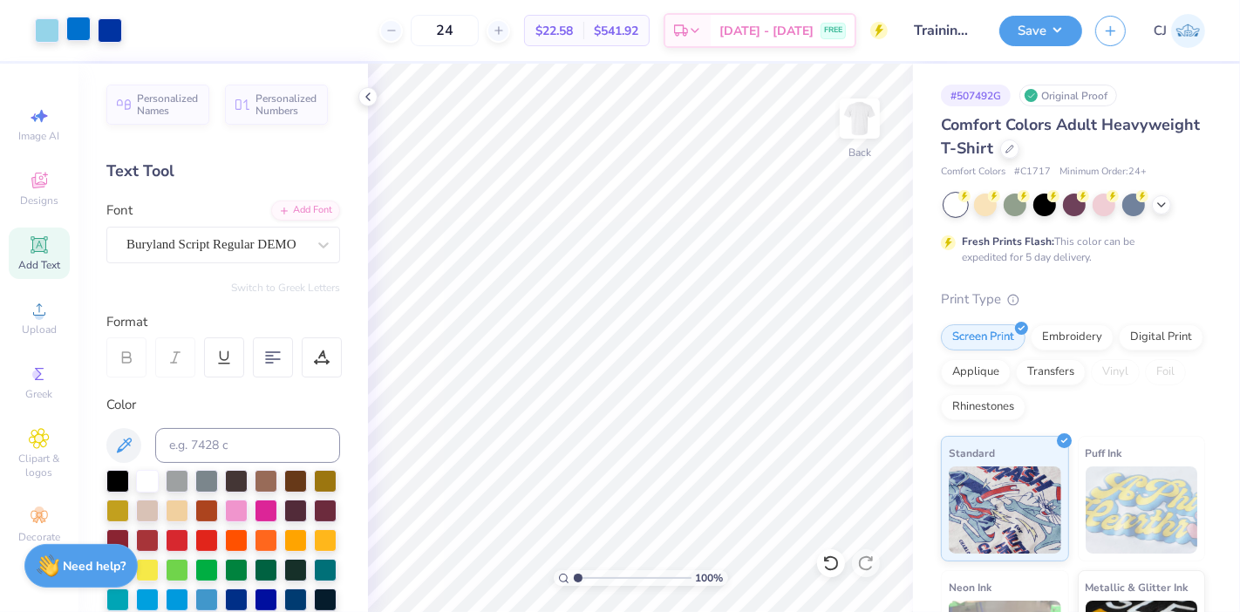
click at [75, 28] on div at bounding box center [78, 29] width 24 height 24
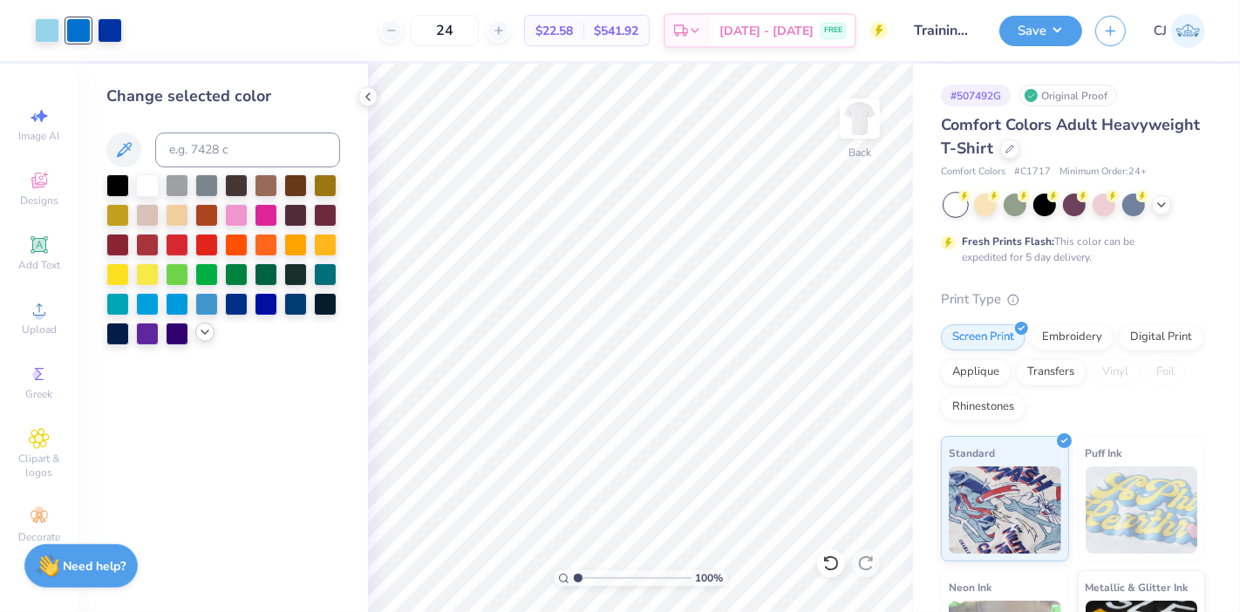
click at [204, 331] on icon at bounding box center [205, 332] width 14 height 14
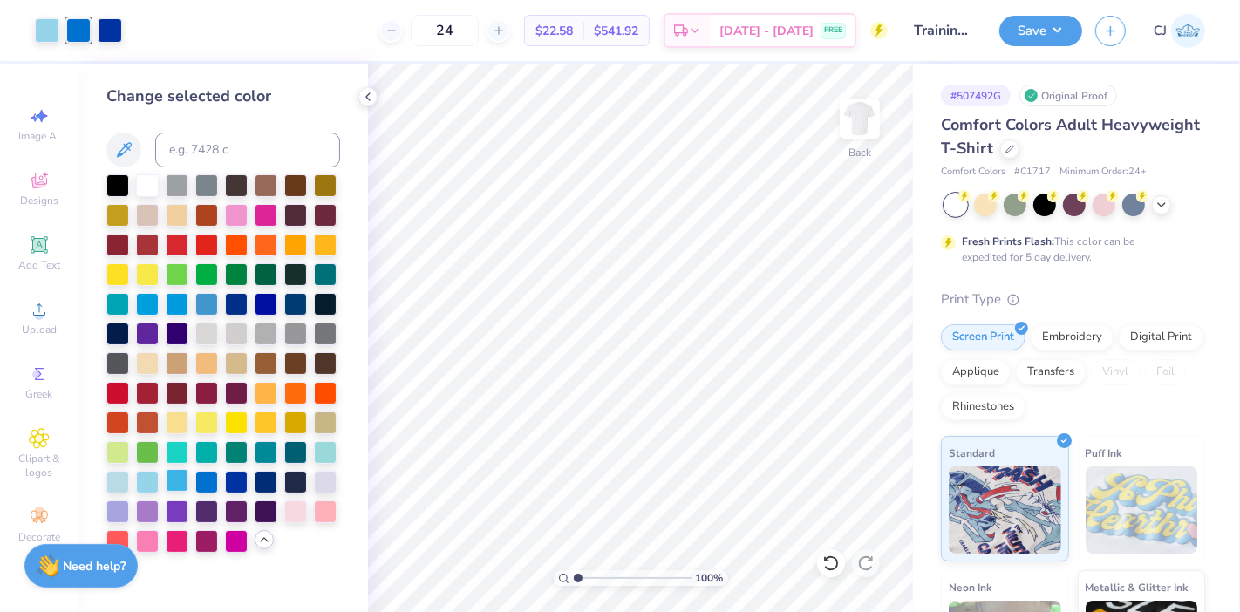
click at [177, 481] on div at bounding box center [177, 480] width 23 height 23
click at [112, 26] on div at bounding box center [110, 29] width 24 height 24
click at [210, 478] on div at bounding box center [206, 480] width 23 height 23
click at [370, 95] on icon at bounding box center [368, 97] width 14 height 14
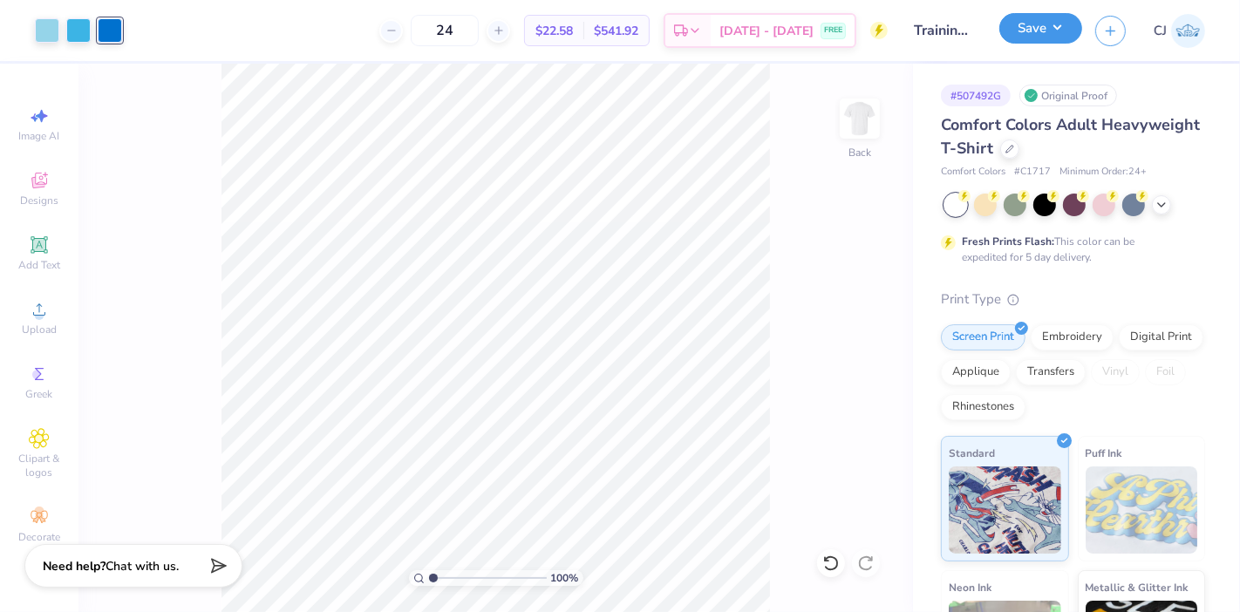
click at [1065, 25] on button "Save" at bounding box center [1040, 28] width 83 height 31
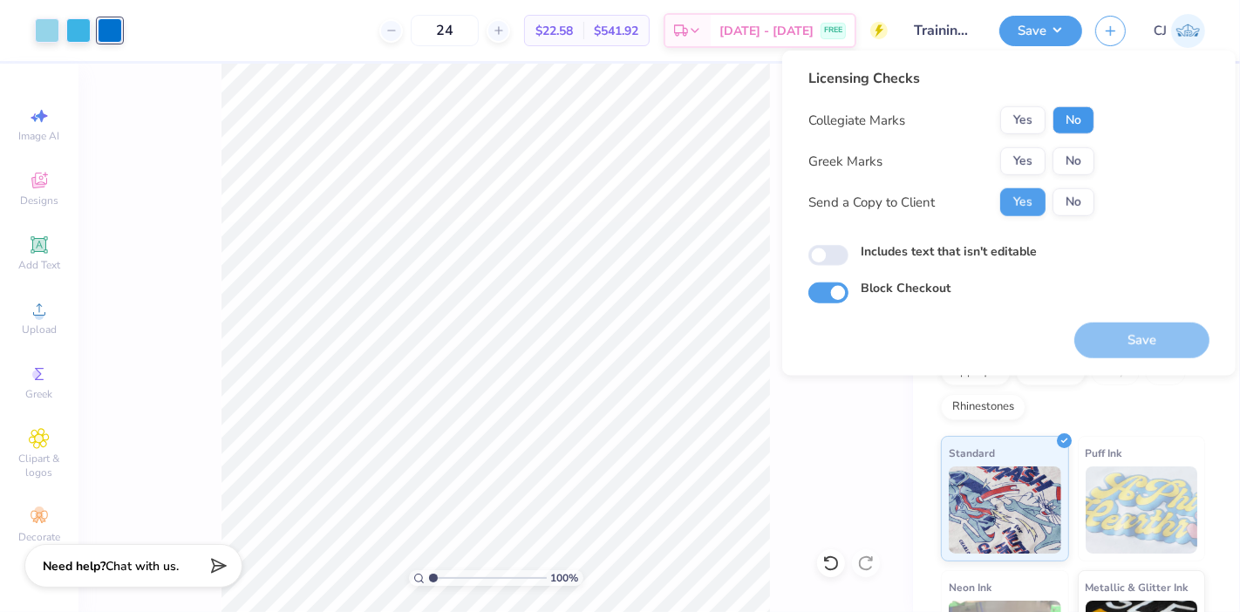
click at [1073, 120] on button "No" at bounding box center [1073, 120] width 42 height 28
click at [1078, 158] on button "No" at bounding box center [1073, 161] width 42 height 28
click at [1086, 203] on button "No" at bounding box center [1073, 202] width 42 height 28
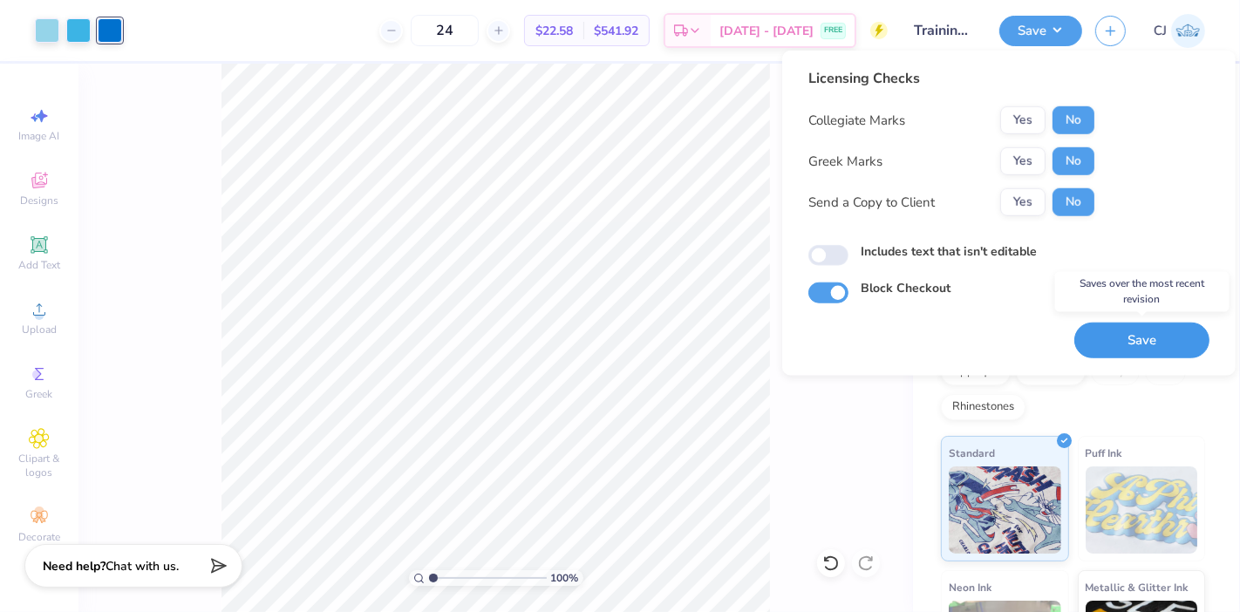
click at [1131, 354] on button "Save" at bounding box center [1141, 341] width 135 height 36
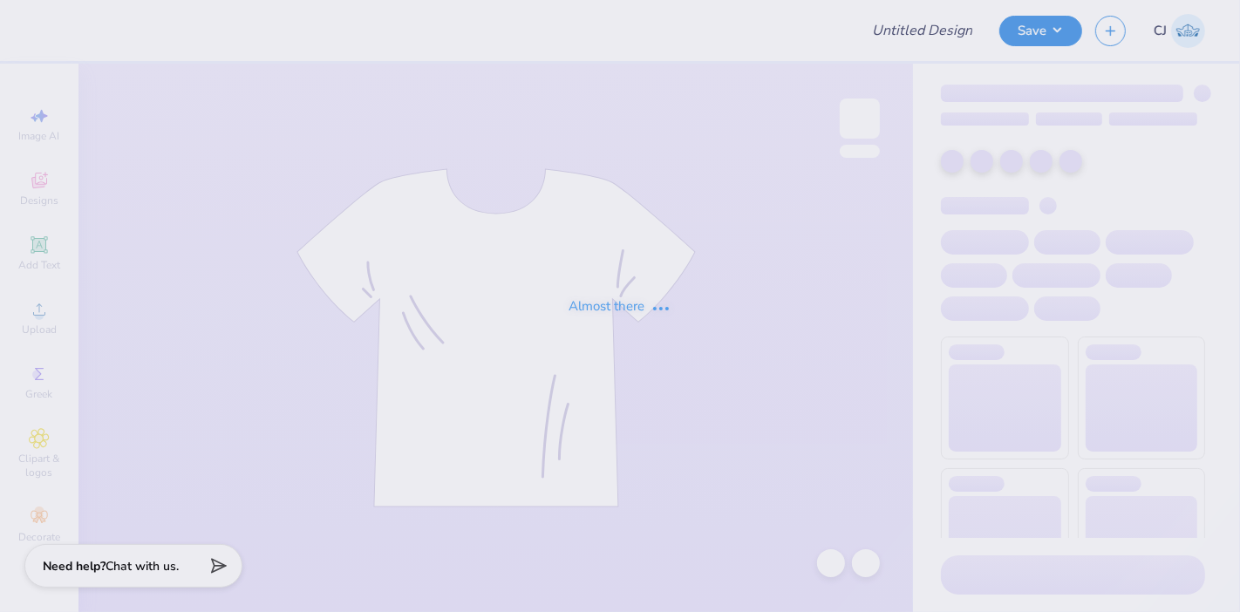
type input "Training: CF Training - Activities 6"
type input "24"
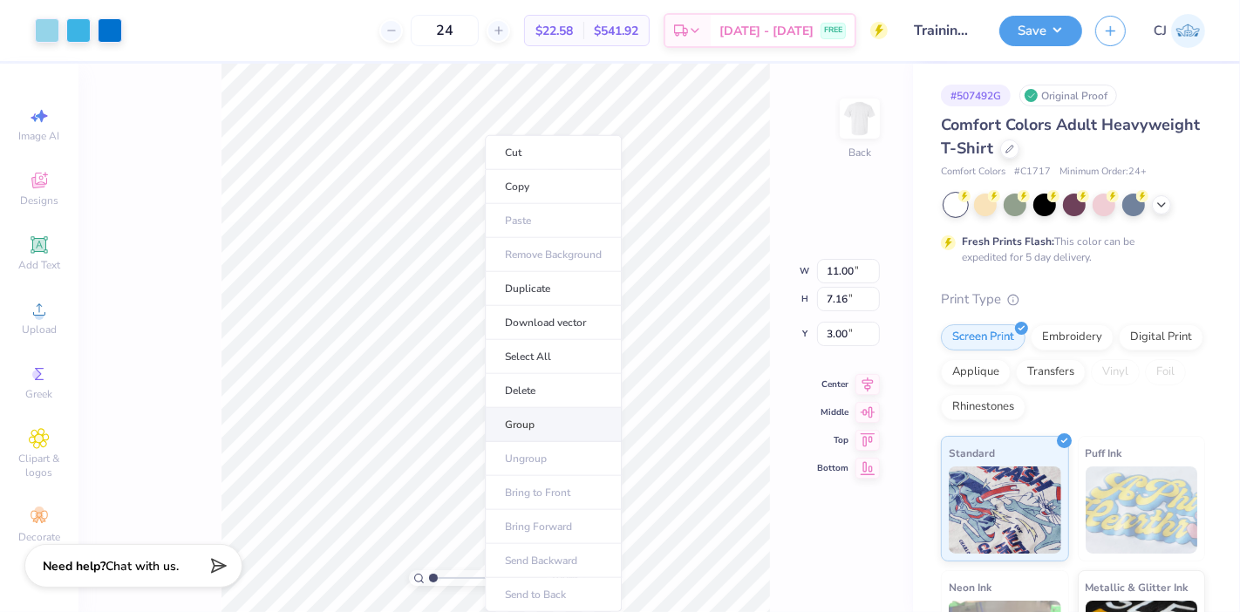
click at [520, 411] on li "Group" at bounding box center [553, 425] width 137 height 34
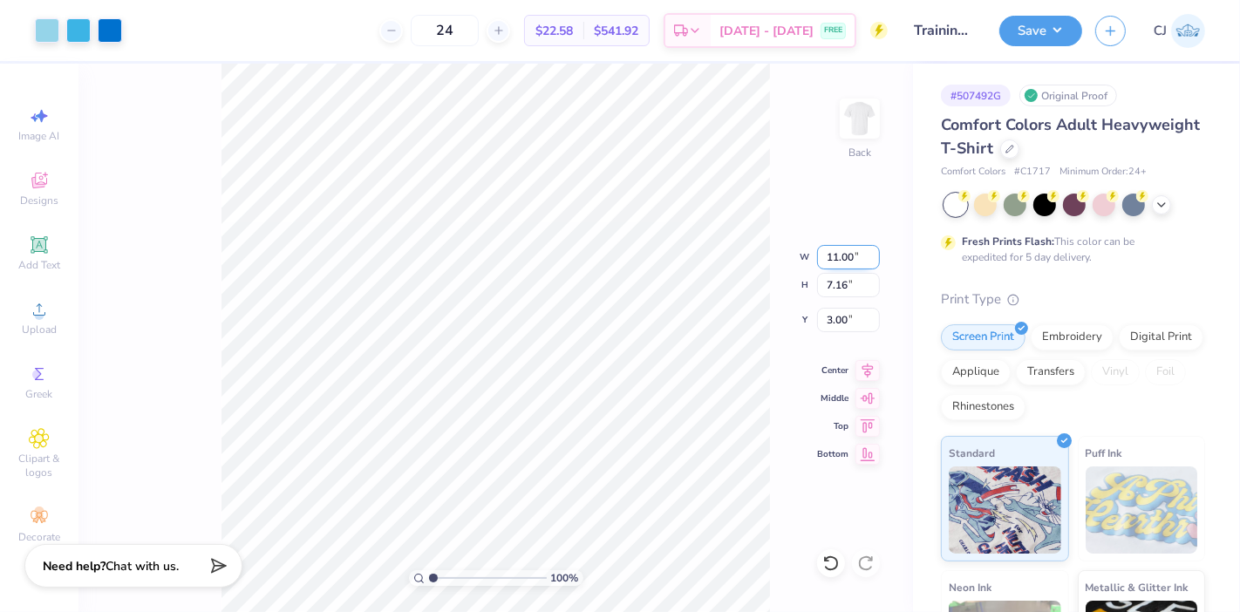
click at [844, 255] on input "11.00" at bounding box center [848, 257] width 63 height 24
type input "12.50"
type input "8.14"
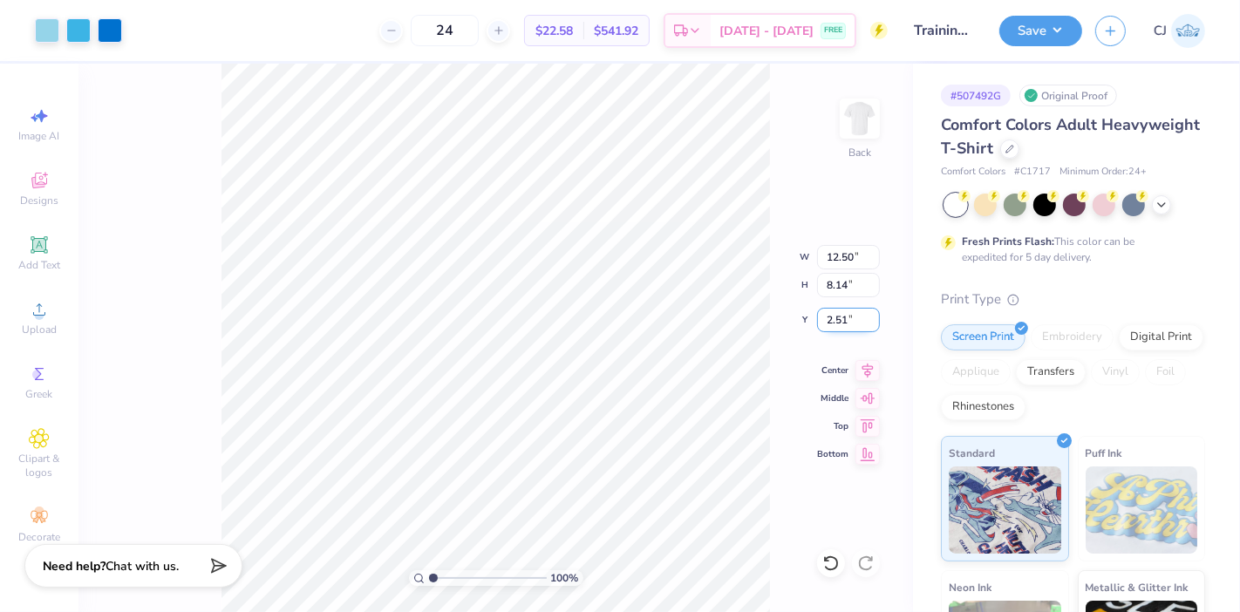
click at [841, 323] on input "2.51" at bounding box center [848, 320] width 63 height 24
type input "3.00"
click at [866, 377] on div "100 % Back W 12.50 12.50 " H 8.14 8.14 " Y 3.00 3.00 " Center Middle Top Bottom" at bounding box center [495, 338] width 834 height 548
click at [867, 370] on icon at bounding box center [867, 367] width 24 height 21
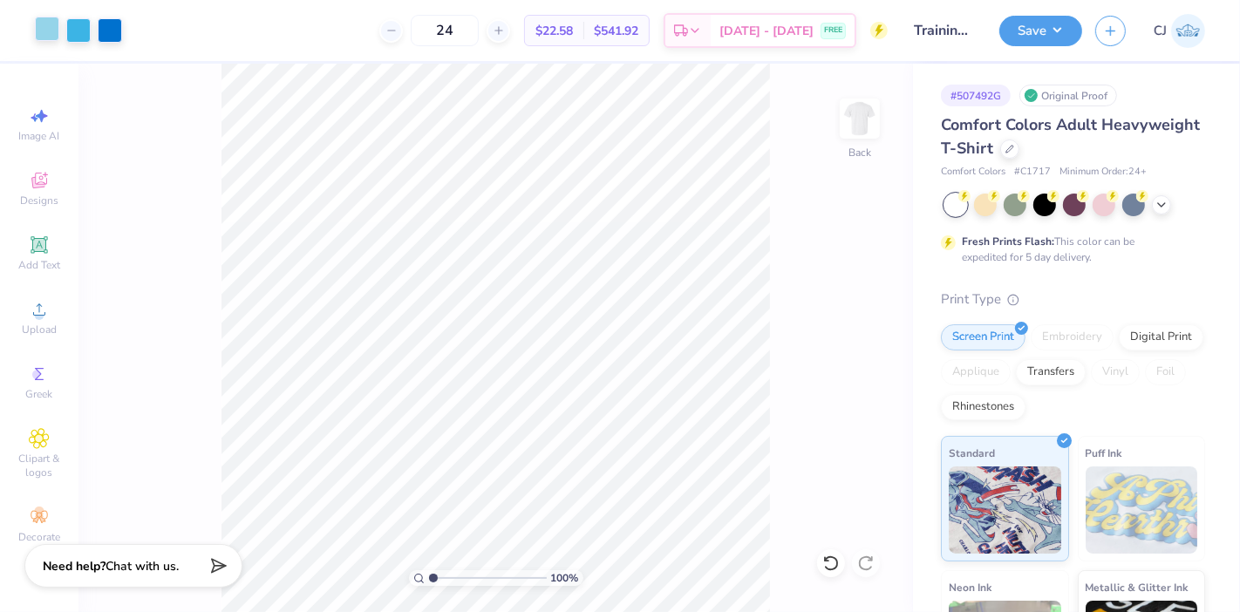
click at [47, 31] on div at bounding box center [47, 29] width 24 height 24
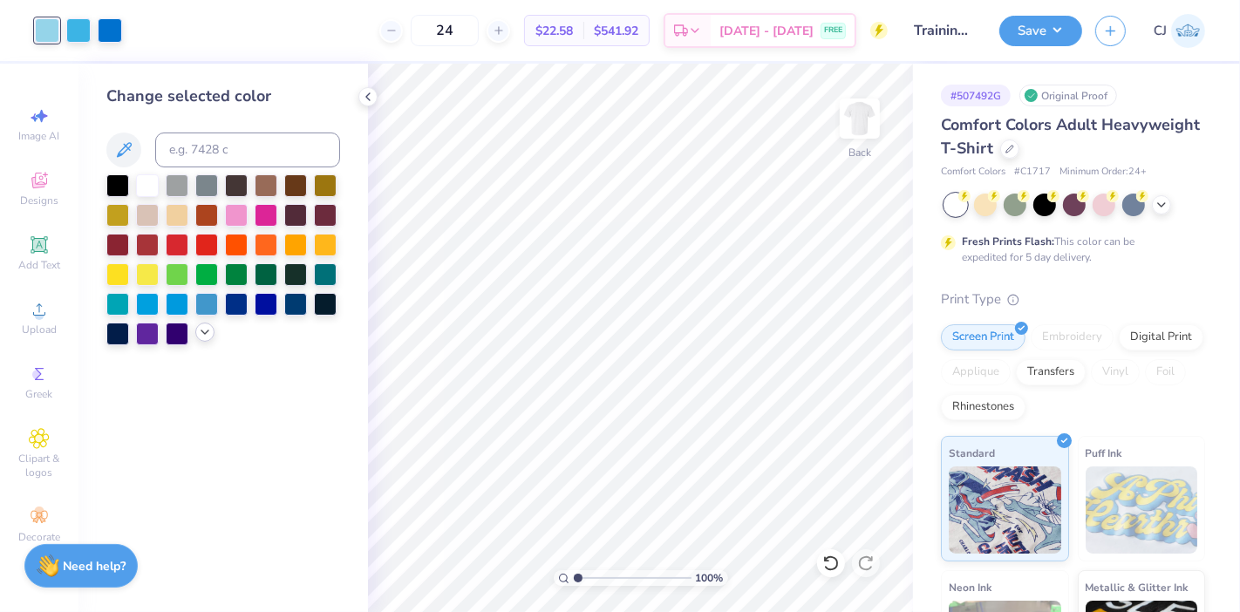
click at [208, 330] on icon at bounding box center [205, 332] width 14 height 14
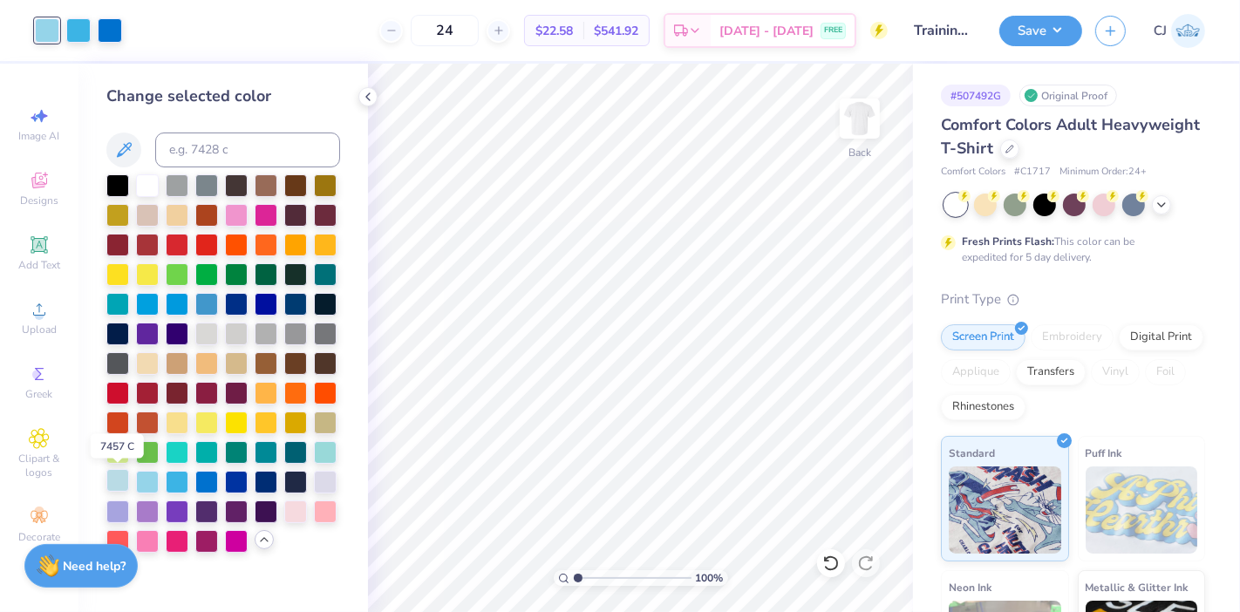
click at [124, 482] on div at bounding box center [117, 480] width 23 height 23
click at [366, 98] on icon at bounding box center [368, 97] width 14 height 14
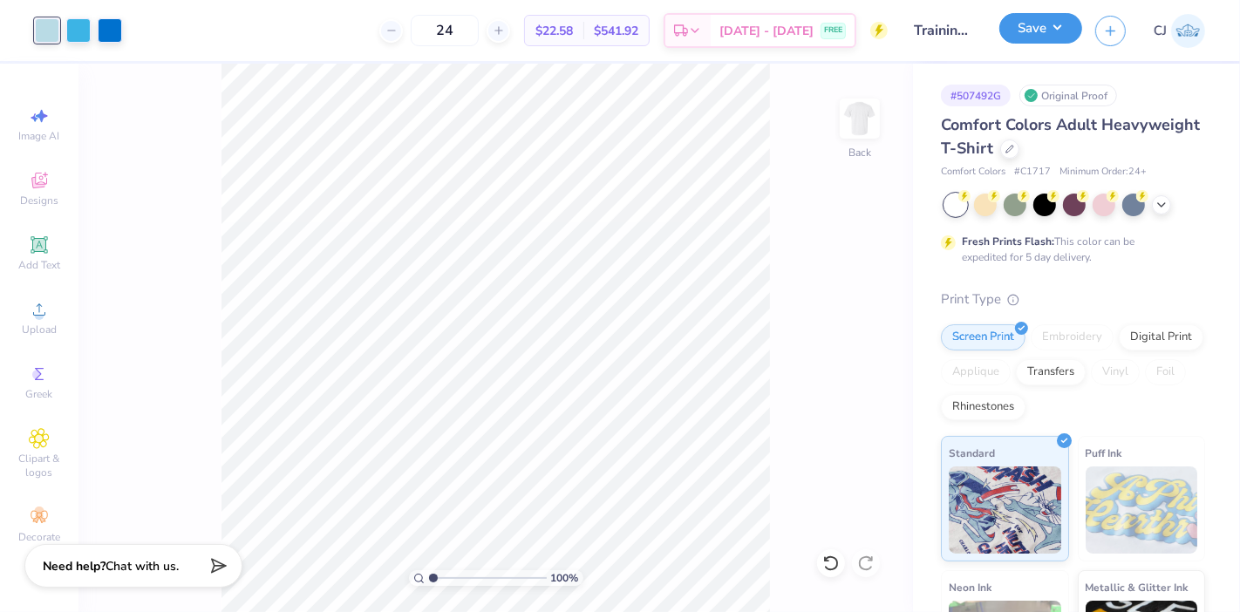
click at [1053, 24] on button "Save" at bounding box center [1040, 28] width 83 height 31
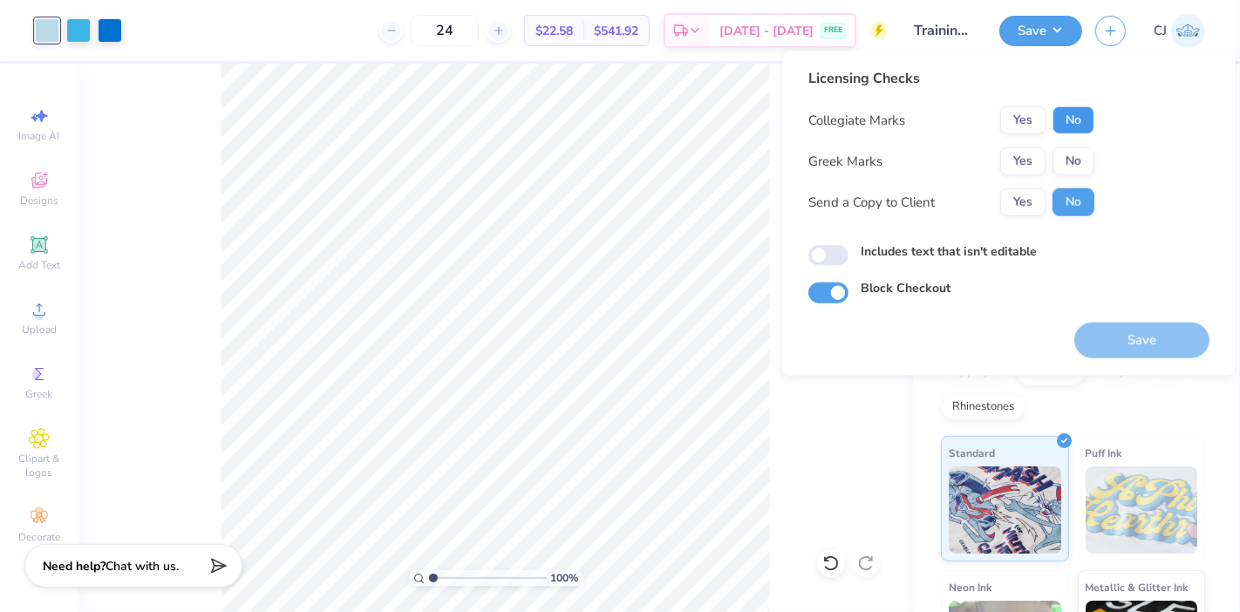
click at [1068, 113] on button "No" at bounding box center [1073, 120] width 42 height 28
click at [1070, 159] on button "No" at bounding box center [1073, 161] width 42 height 28
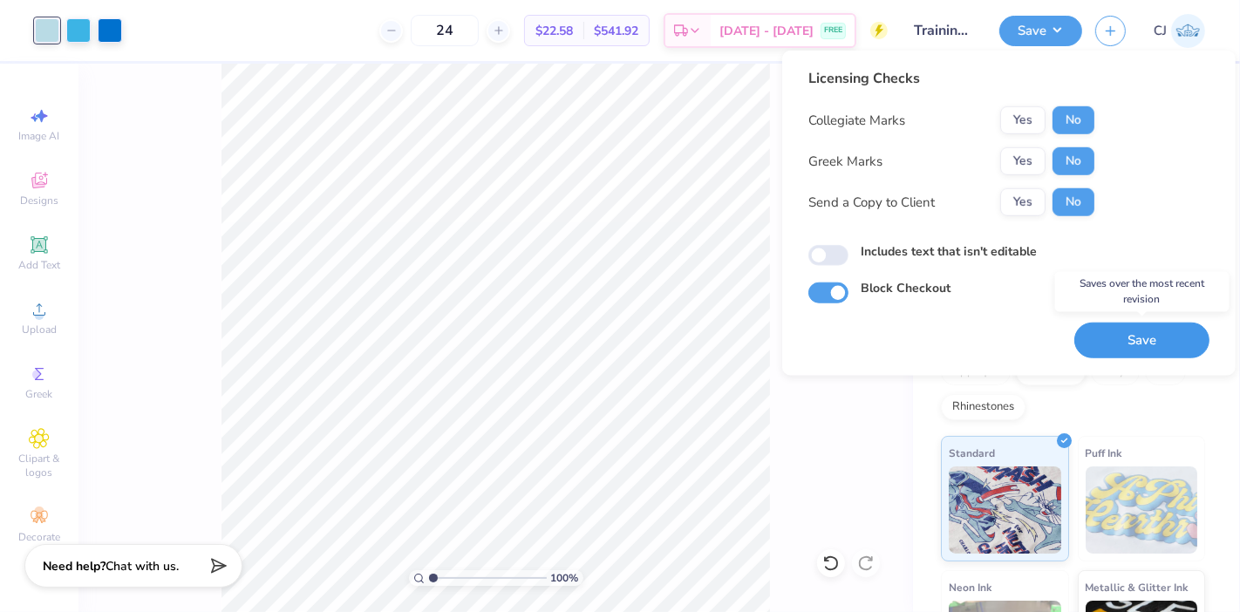
click at [1118, 344] on button "Save" at bounding box center [1141, 341] width 135 height 36
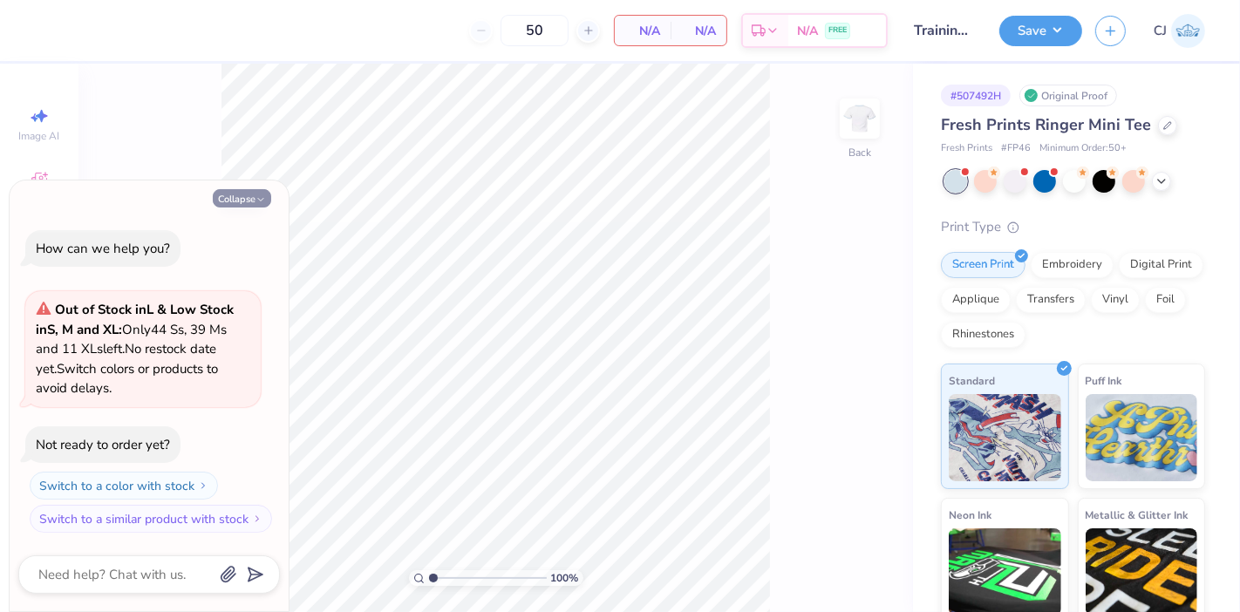
click at [254, 196] on button "Collapse" at bounding box center [242, 198] width 58 height 18
type textarea "x"
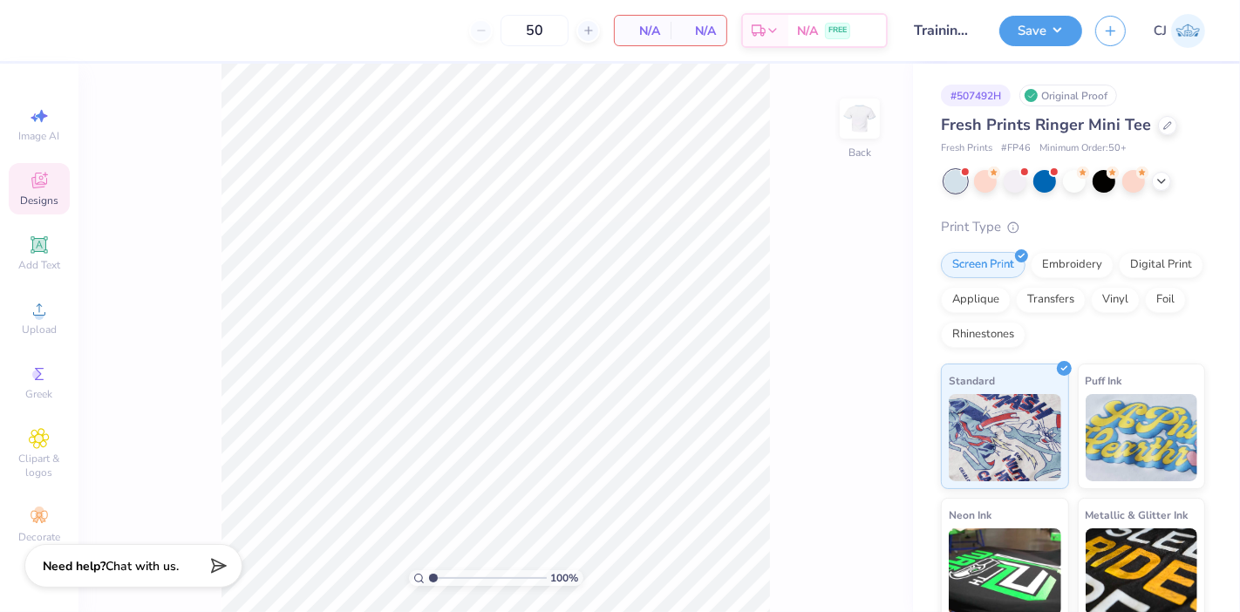
click at [37, 183] on icon at bounding box center [39, 180] width 21 height 21
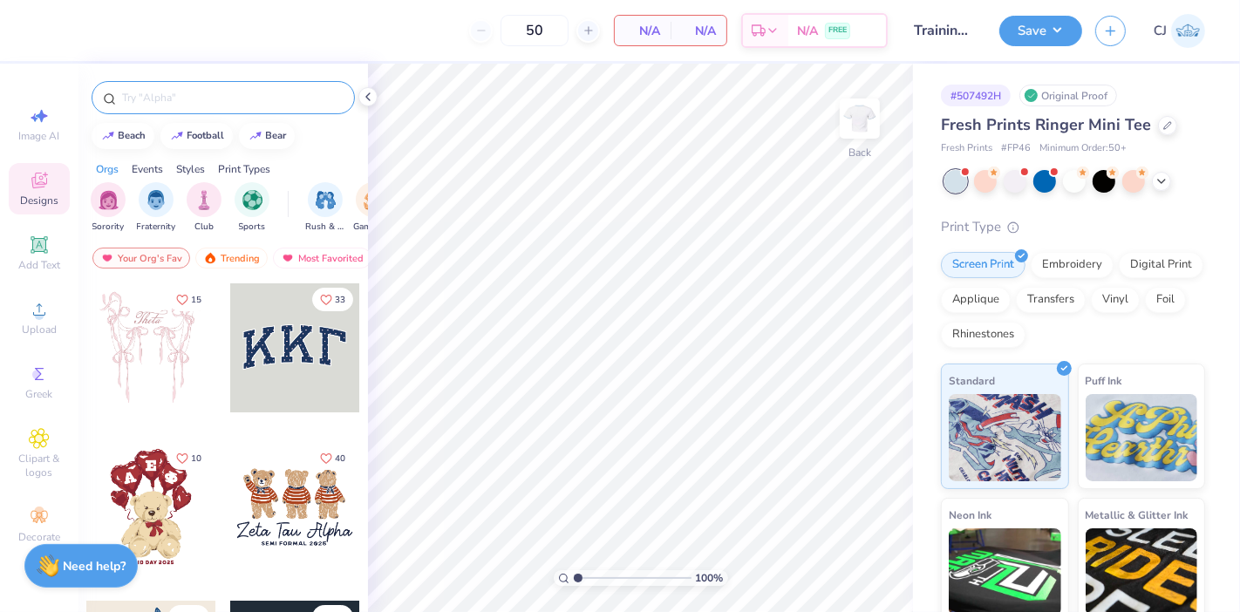
click at [214, 89] on input "text" at bounding box center [231, 97] width 223 height 17
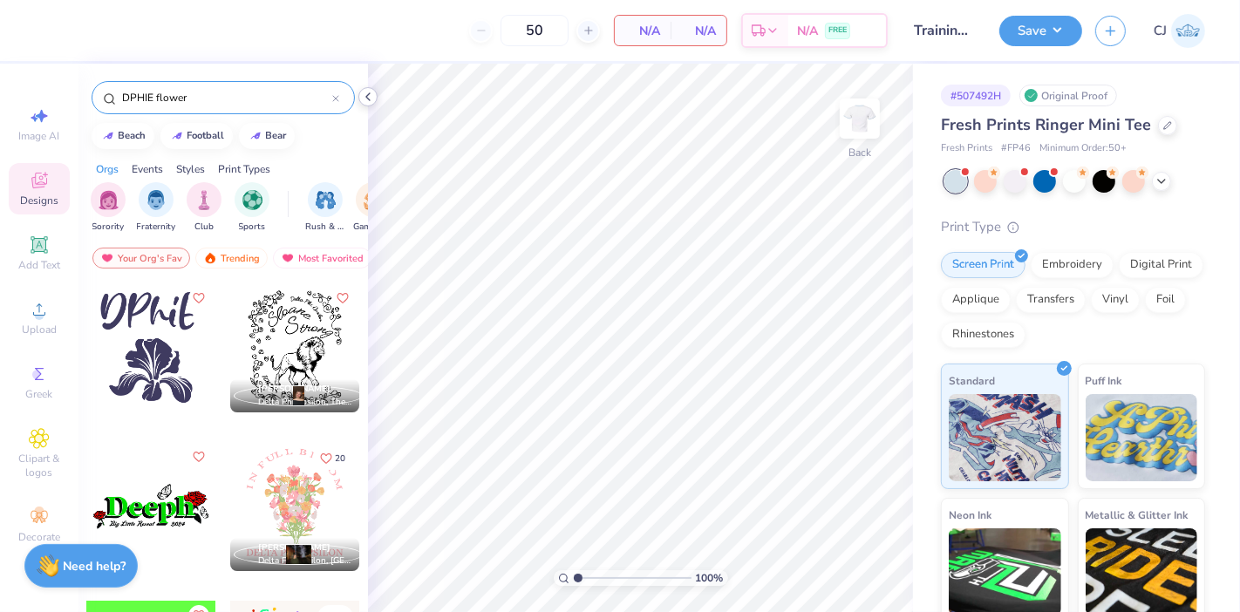
click at [373, 96] on icon at bounding box center [368, 97] width 14 height 14
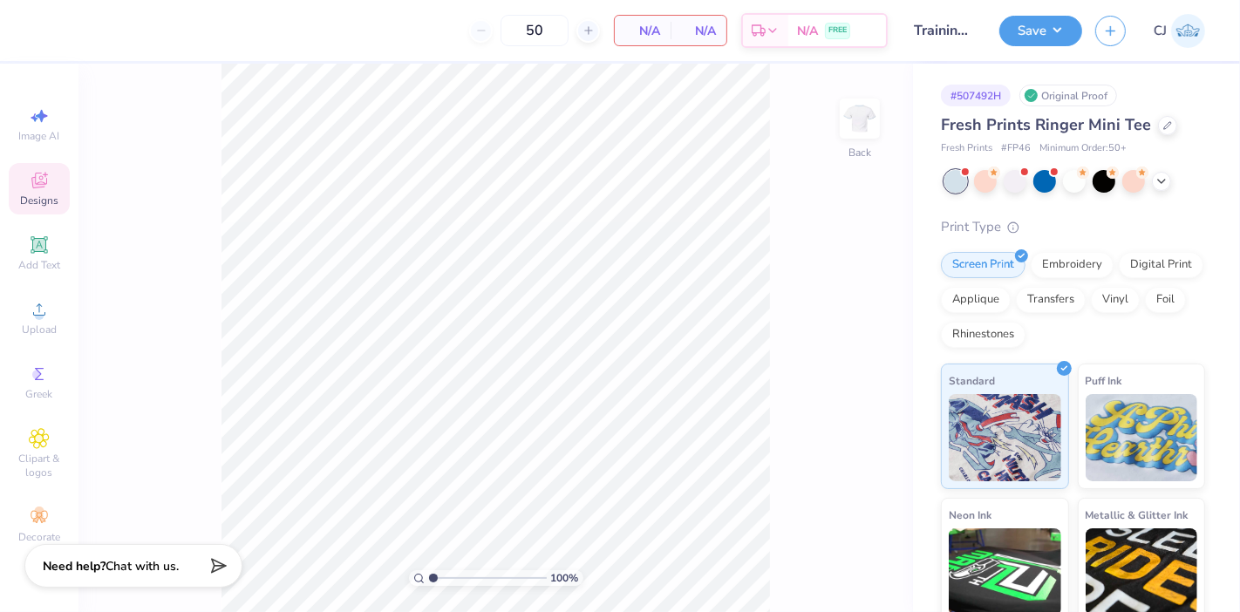
click at [30, 188] on icon at bounding box center [39, 180] width 21 height 21
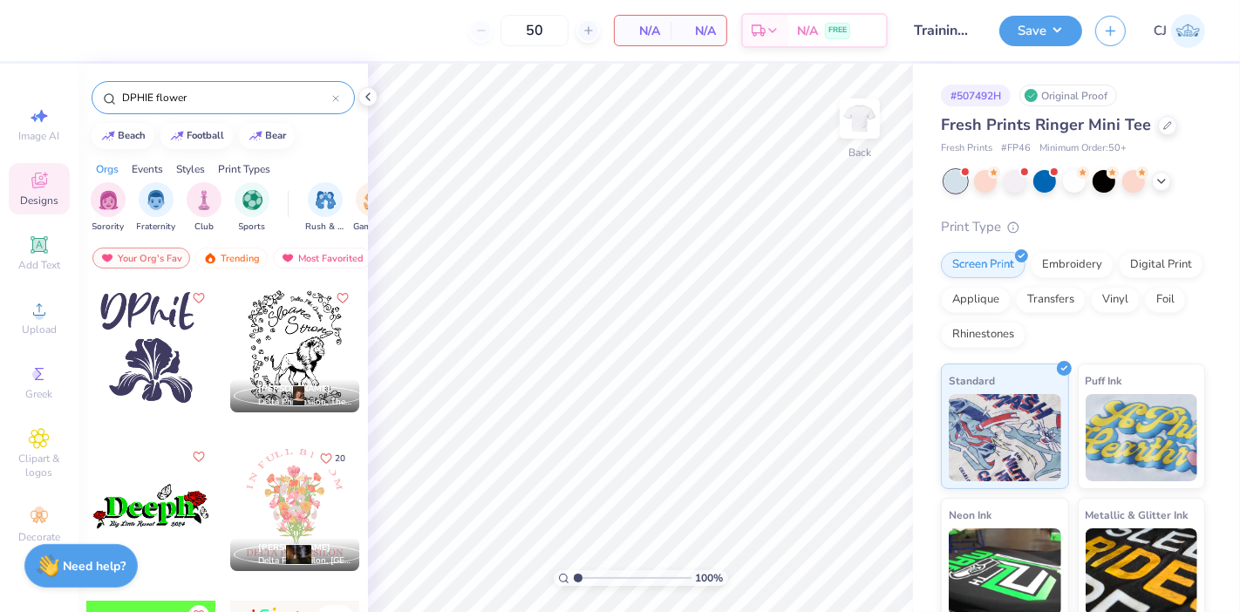
click at [173, 96] on input "DPHIE flower" at bounding box center [226, 97] width 212 height 17
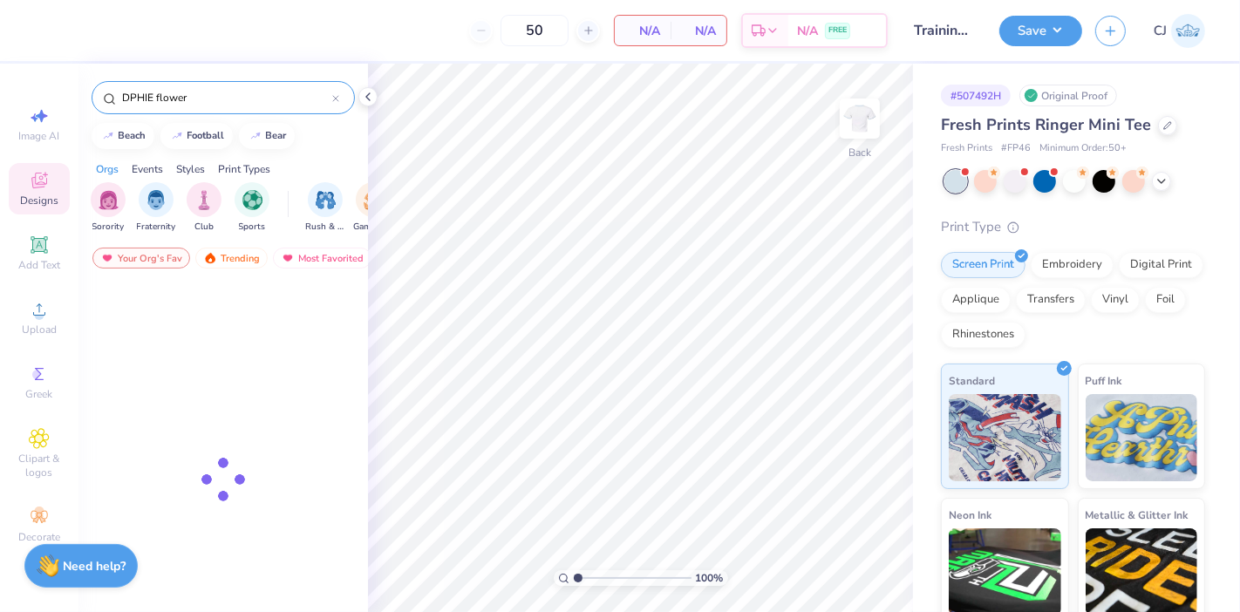
click at [173, 96] on input "DPHIE flower" at bounding box center [226, 97] width 212 height 17
paste input "Floral Neon Green Script Fall Recruitment Hoodie"
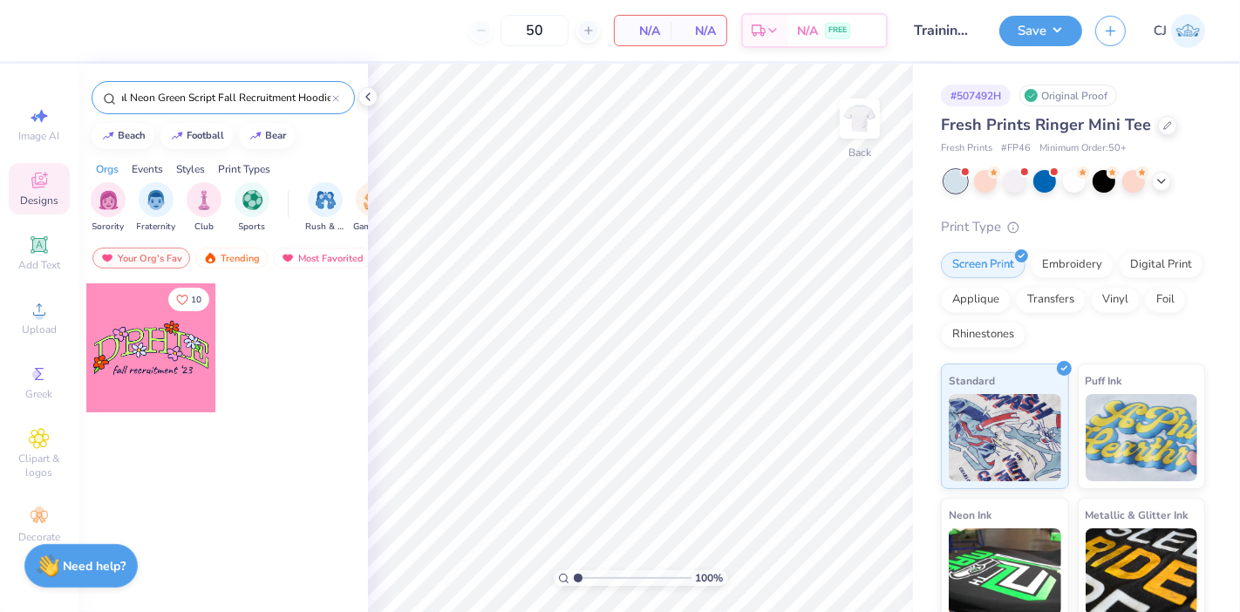
type input "Floral Neon Green Script Fall Recruitment Hoodie"
click at [165, 373] on div at bounding box center [150, 347] width 129 height 129
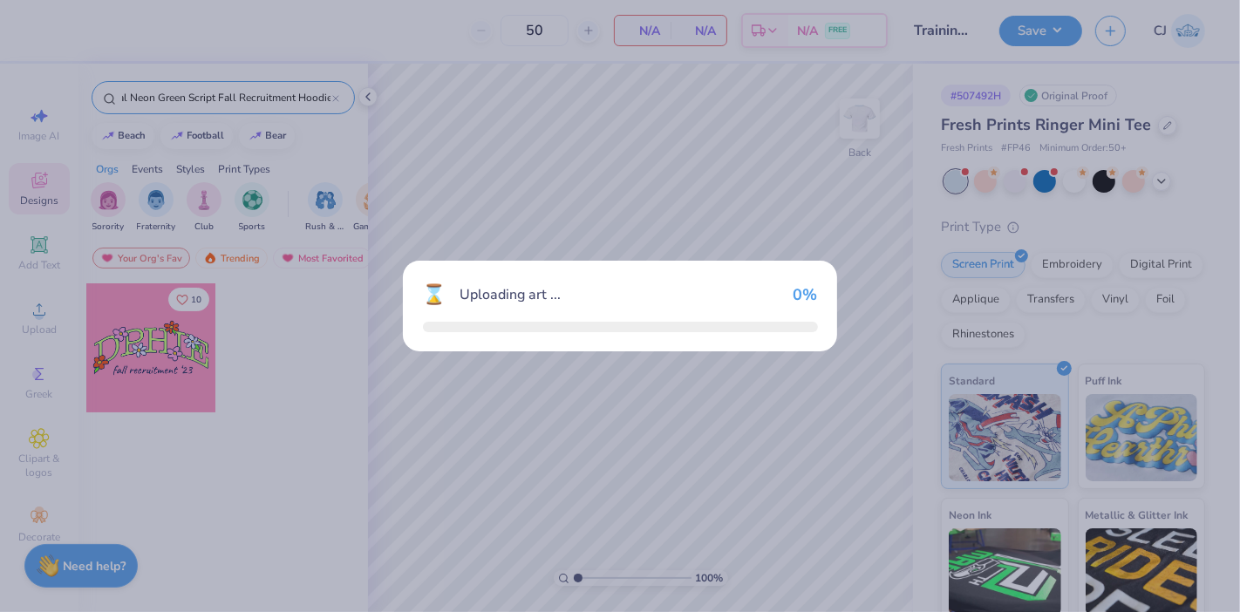
scroll to position [0, 0]
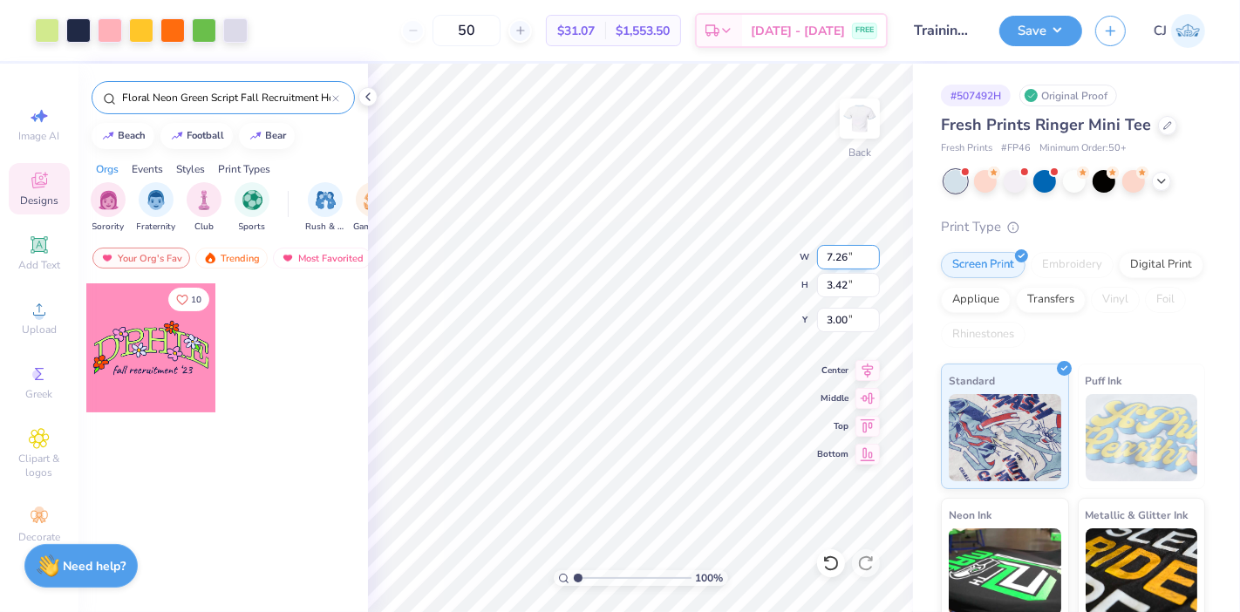
click at [838, 262] on input "7.26" at bounding box center [848, 257] width 63 height 24
type input "9.00"
type input "4.24"
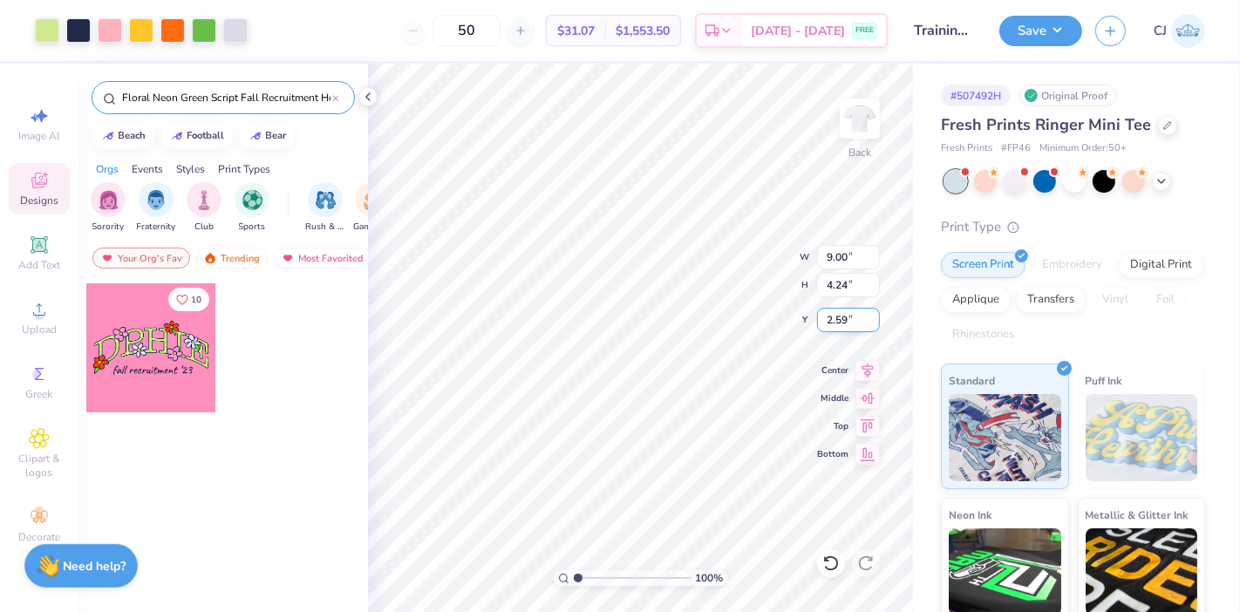
click at [843, 323] on input "2.59" at bounding box center [848, 320] width 63 height 24
type input "3.00"
click at [375, 96] on div at bounding box center [367, 96] width 19 height 19
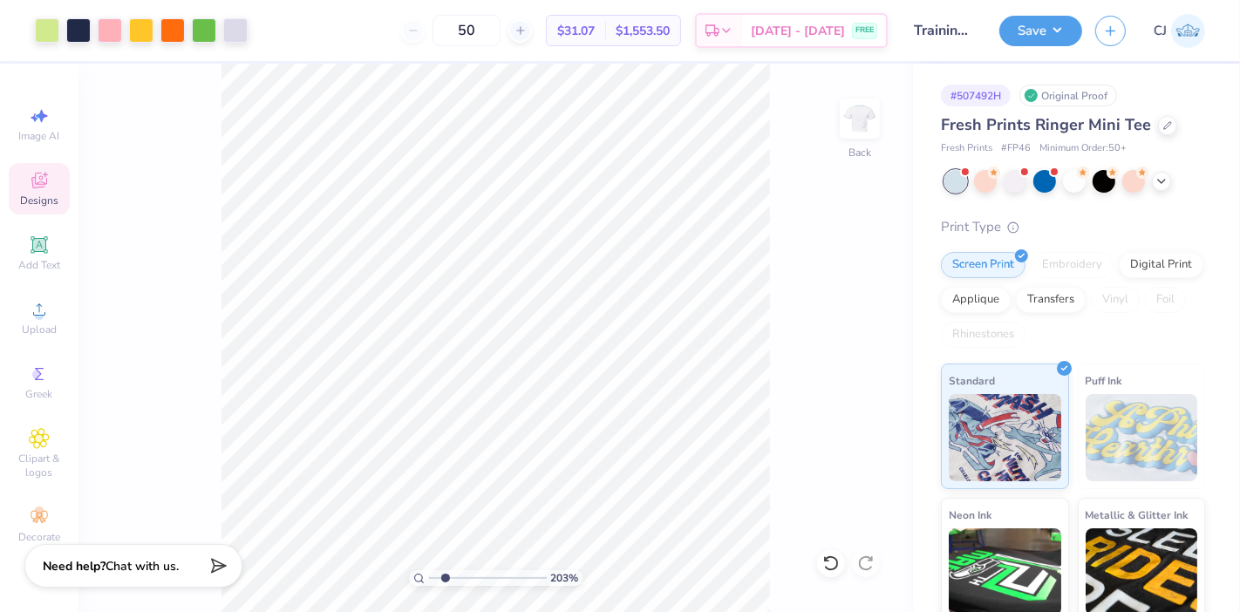
drag, startPoint x: 431, startPoint y: 574, endPoint x: 445, endPoint y: 567, distance: 16.0
type input "2.03"
click at [445, 570] on input "range" at bounding box center [488, 578] width 118 height 16
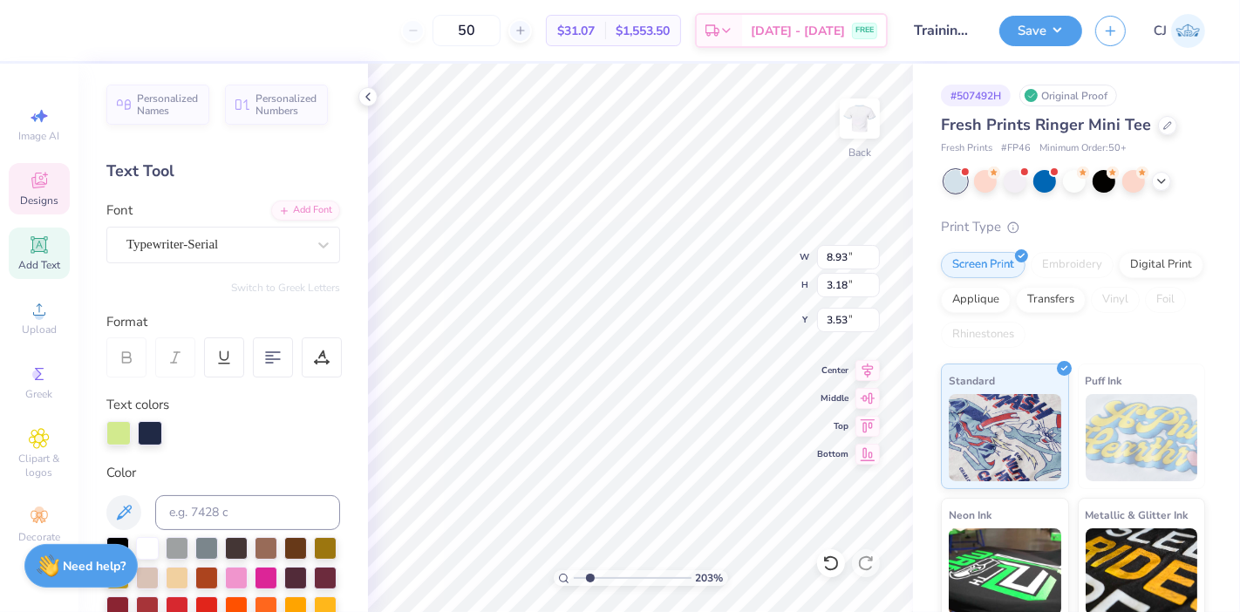
scroll to position [16, 1]
type textarea "Pi Phi"
type input "1.21"
type input "1.14"
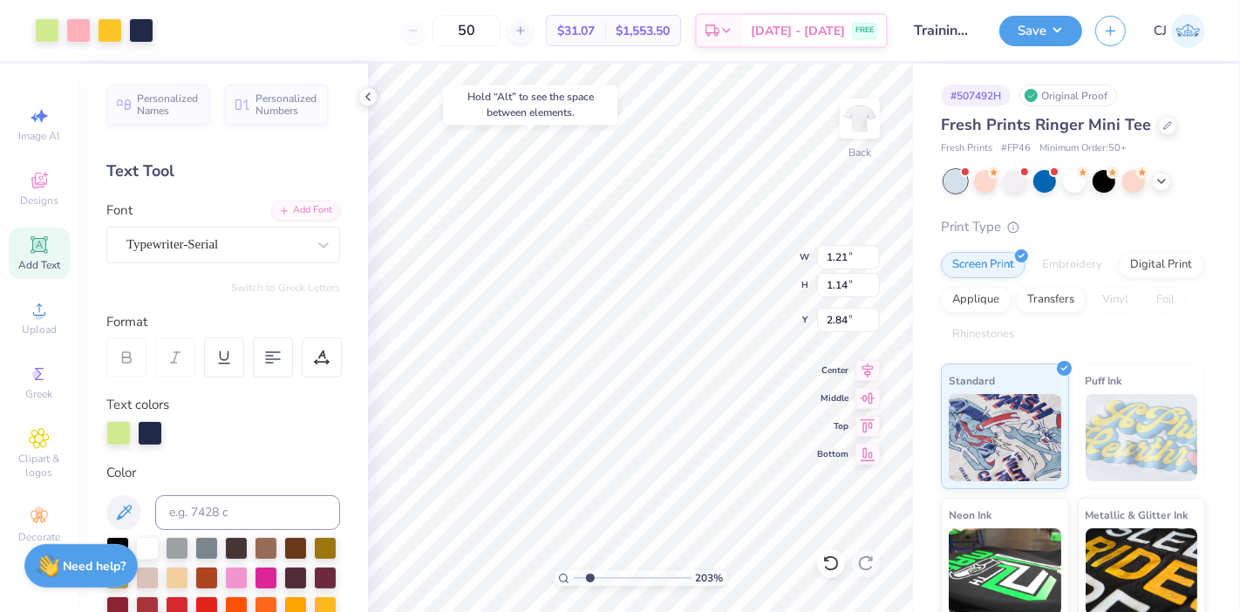
type input "2.84"
type input "1.34"
type input "1.37"
type input "3.81"
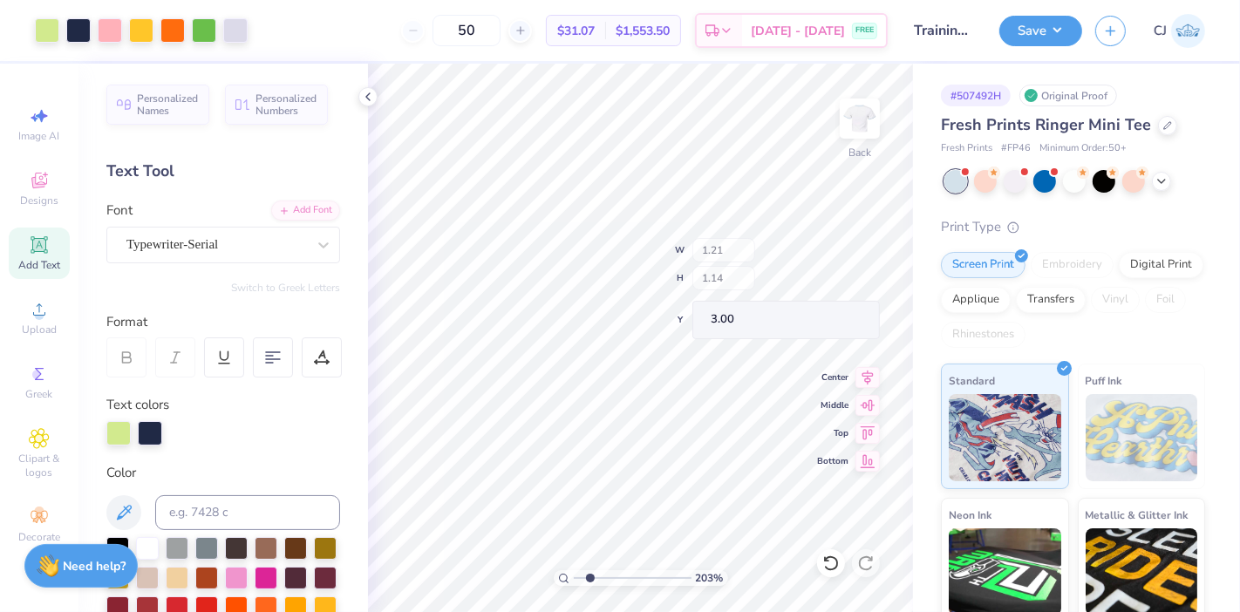
type input "1.21"
type input "1.14"
type input "3.00"
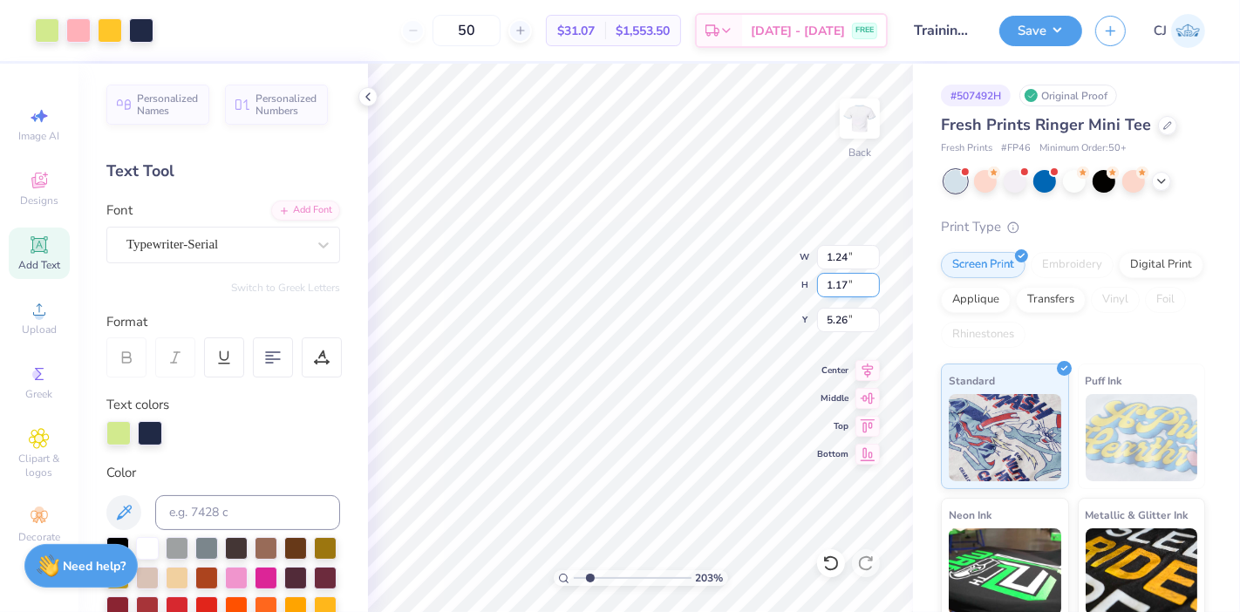
type input "1.24"
type input "1.17"
type input "5.26"
type input "8.13"
type input "3.08"
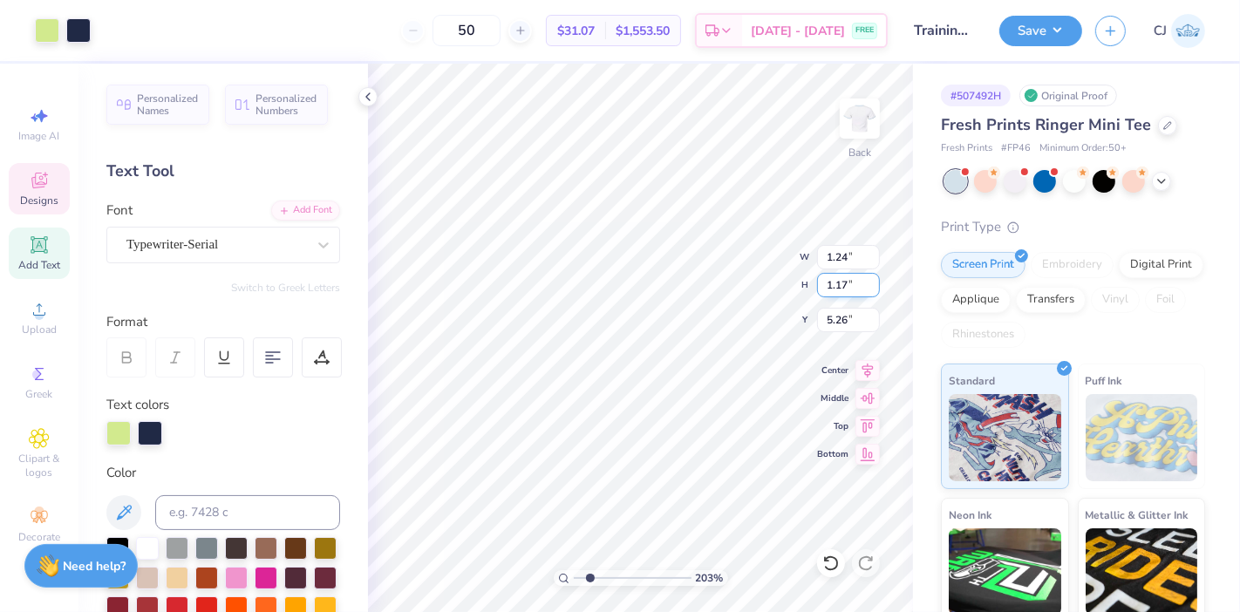
type input "3.58"
type input "1.18"
type input "1.16"
type input "4.97"
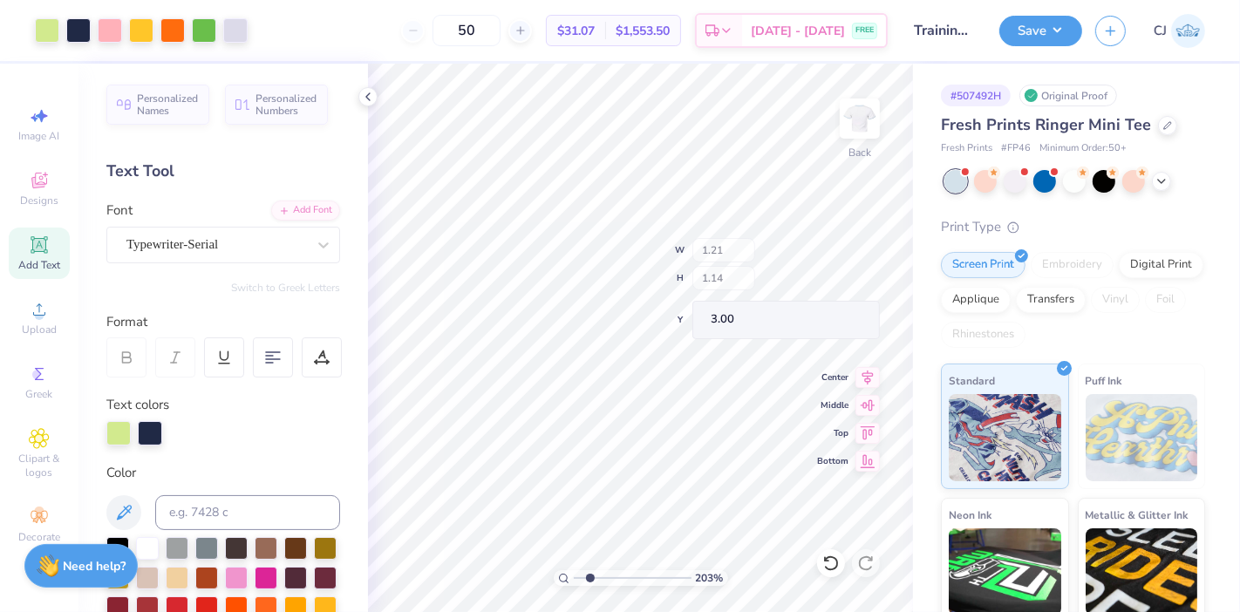
type input "1.21"
type input "1.14"
type input "1.34"
type input "1.37"
type input "3.60"
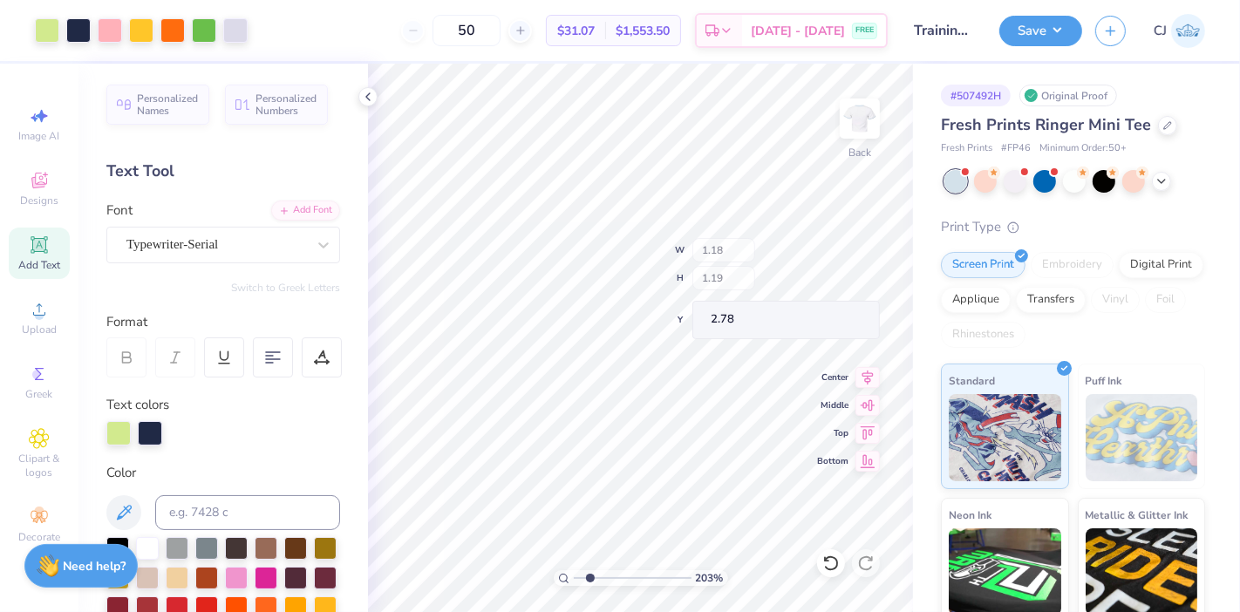
type input "1.18"
type input "1.19"
type input "2.78"
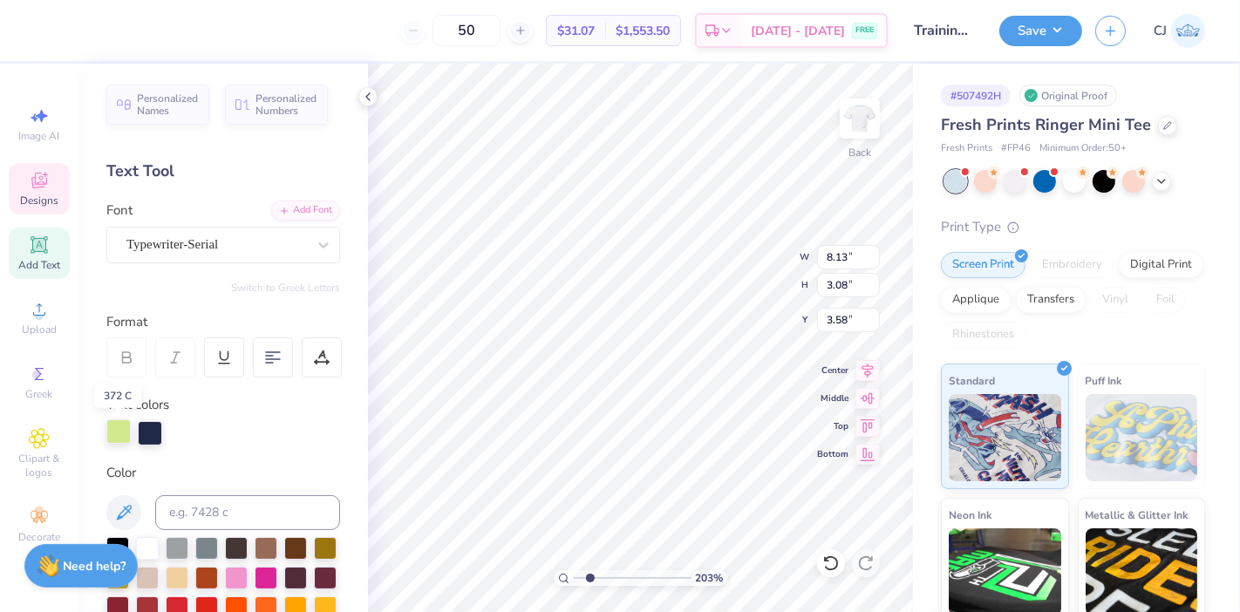
click at [122, 434] on div at bounding box center [118, 431] width 24 height 24
click at [113, 431] on div at bounding box center [118, 433] width 24 height 24
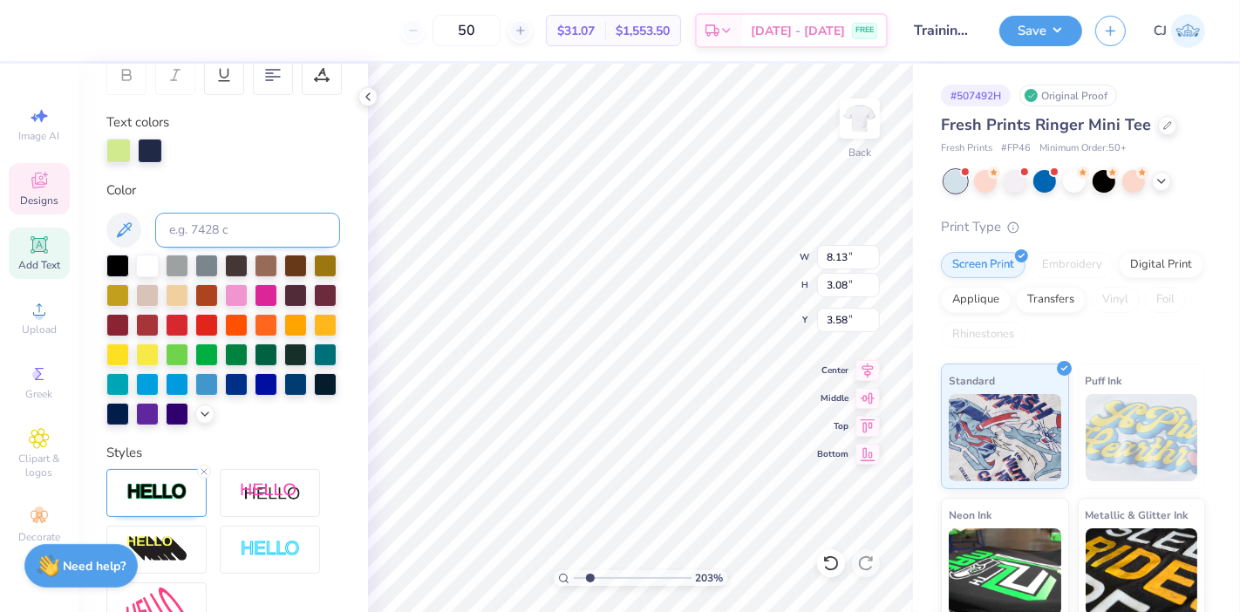
scroll to position [290, 0]
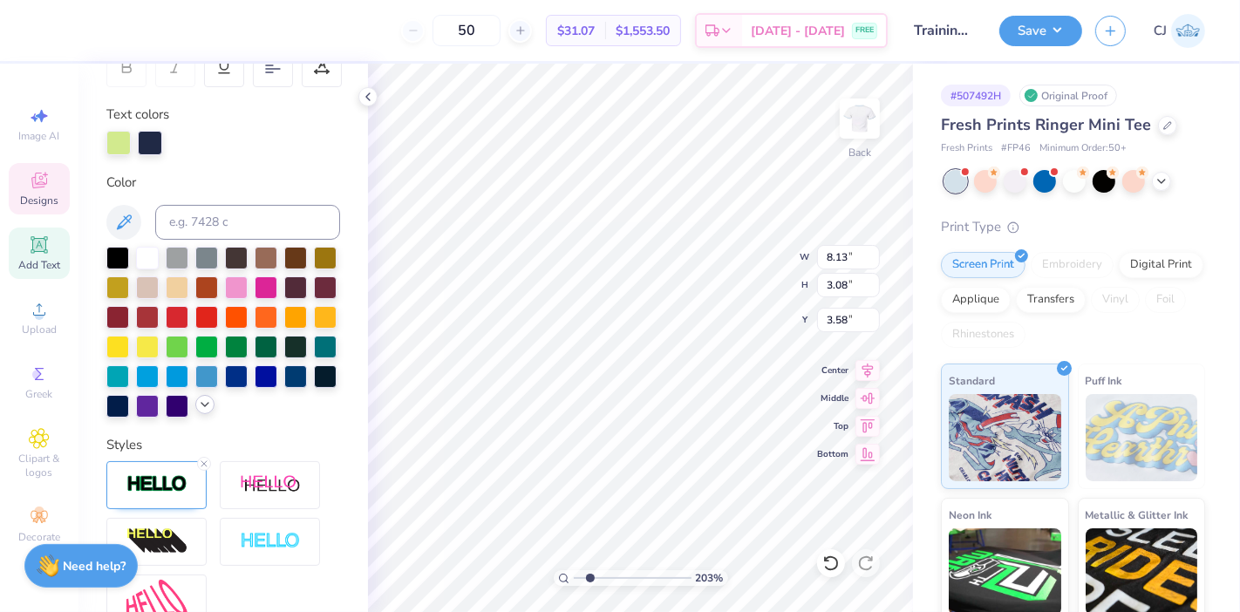
click at [198, 411] on icon at bounding box center [205, 404] width 14 height 14
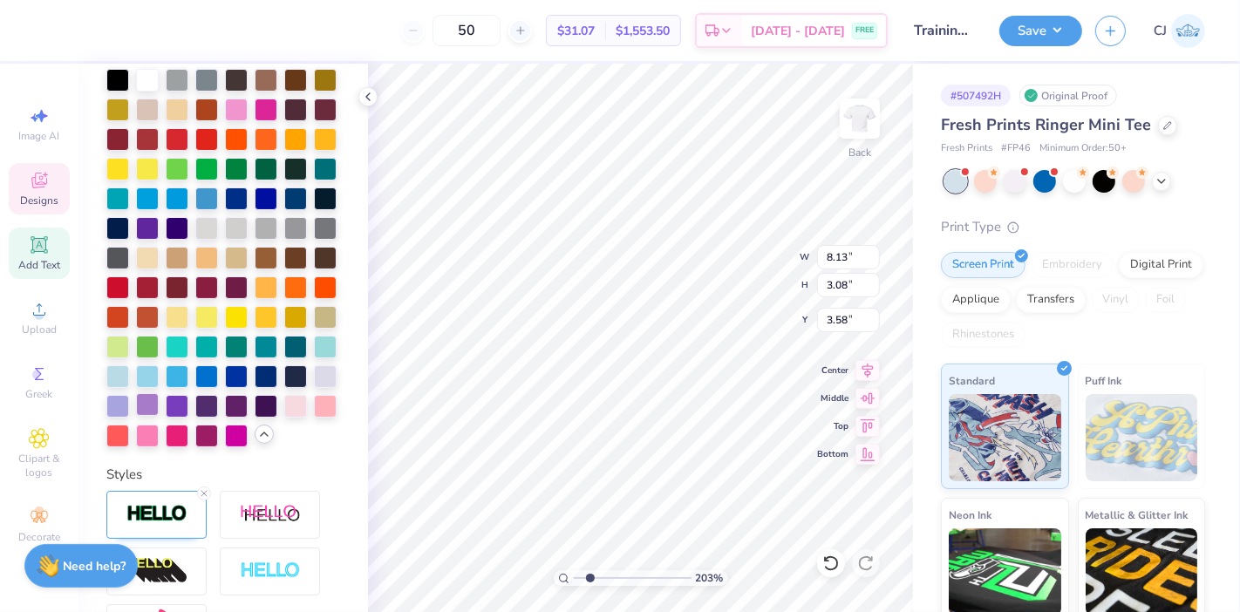
scroll to position [484, 0]
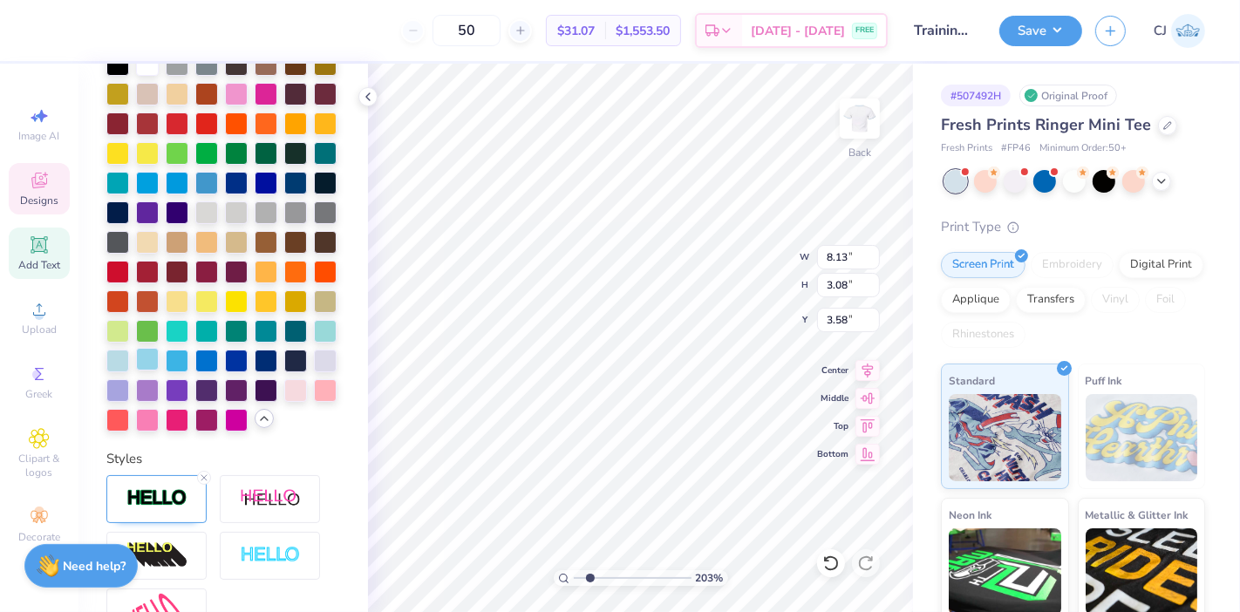
click at [159, 370] on div at bounding box center [147, 359] width 23 height 23
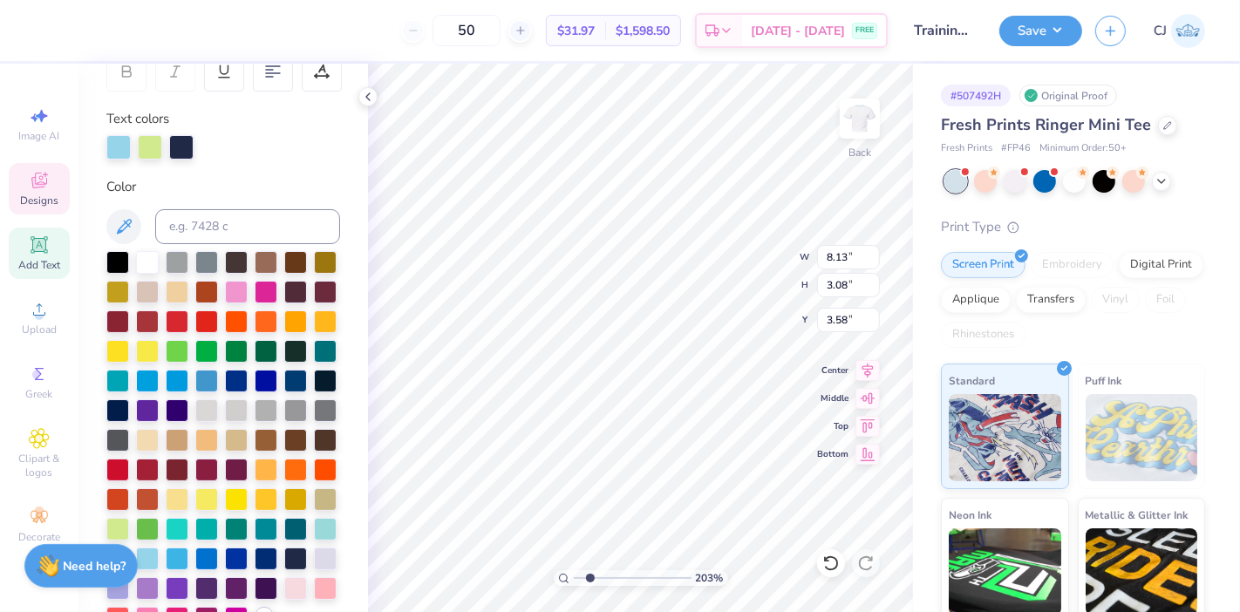
scroll to position [194, 0]
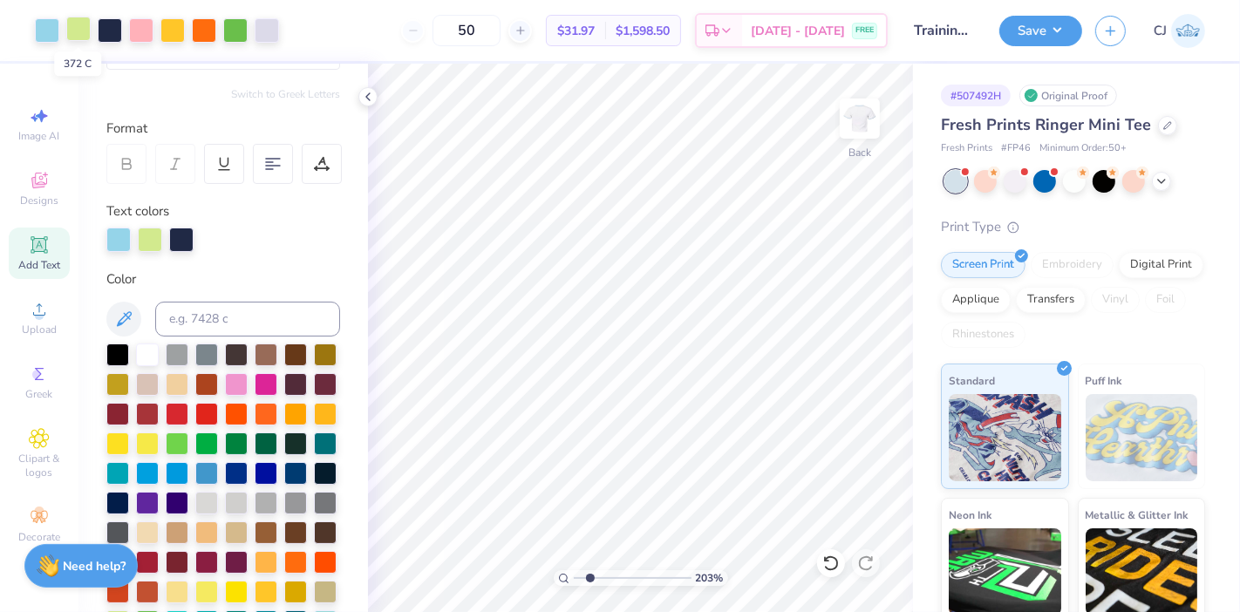
click at [76, 35] on div at bounding box center [78, 29] width 24 height 24
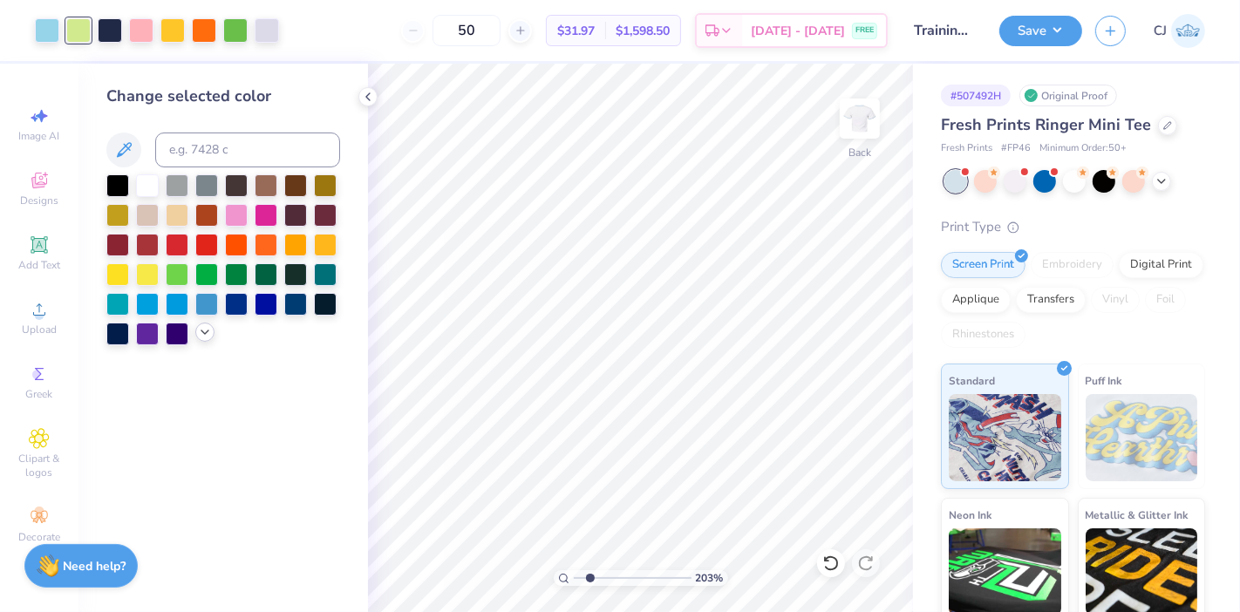
click at [199, 330] on icon at bounding box center [205, 332] width 14 height 14
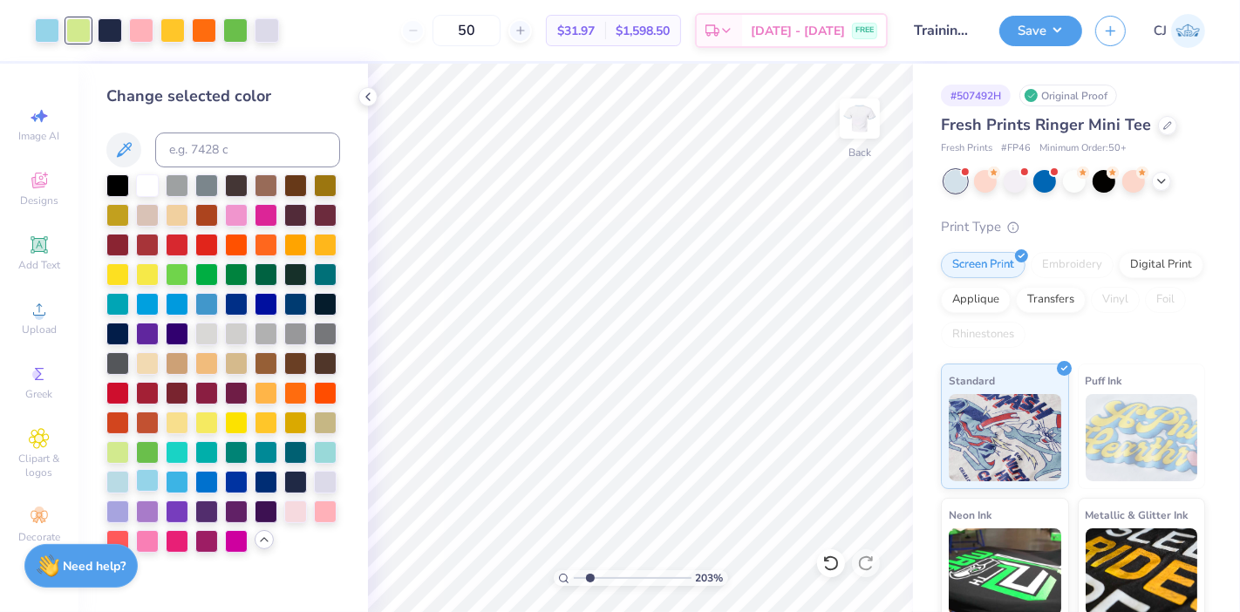
click at [148, 481] on div at bounding box center [147, 480] width 23 height 23
click at [110, 31] on div at bounding box center [110, 29] width 24 height 24
click at [152, 476] on div at bounding box center [147, 480] width 23 height 23
click at [109, 36] on div at bounding box center [110, 29] width 24 height 24
click at [149, 479] on div at bounding box center [147, 480] width 23 height 23
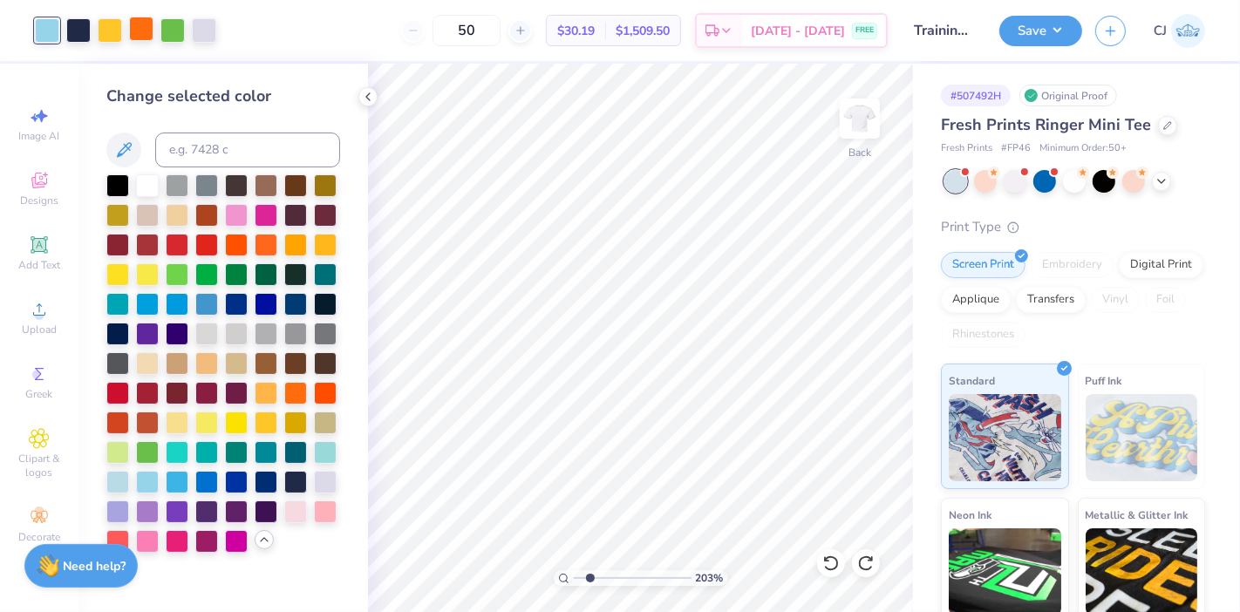
click at [140, 35] on div at bounding box center [141, 29] width 24 height 24
click at [145, 483] on div at bounding box center [147, 480] width 23 height 23
click at [176, 25] on div at bounding box center [172, 29] width 24 height 24
click at [152, 477] on div at bounding box center [147, 480] width 23 height 23
click at [109, 31] on div at bounding box center [110, 29] width 24 height 24
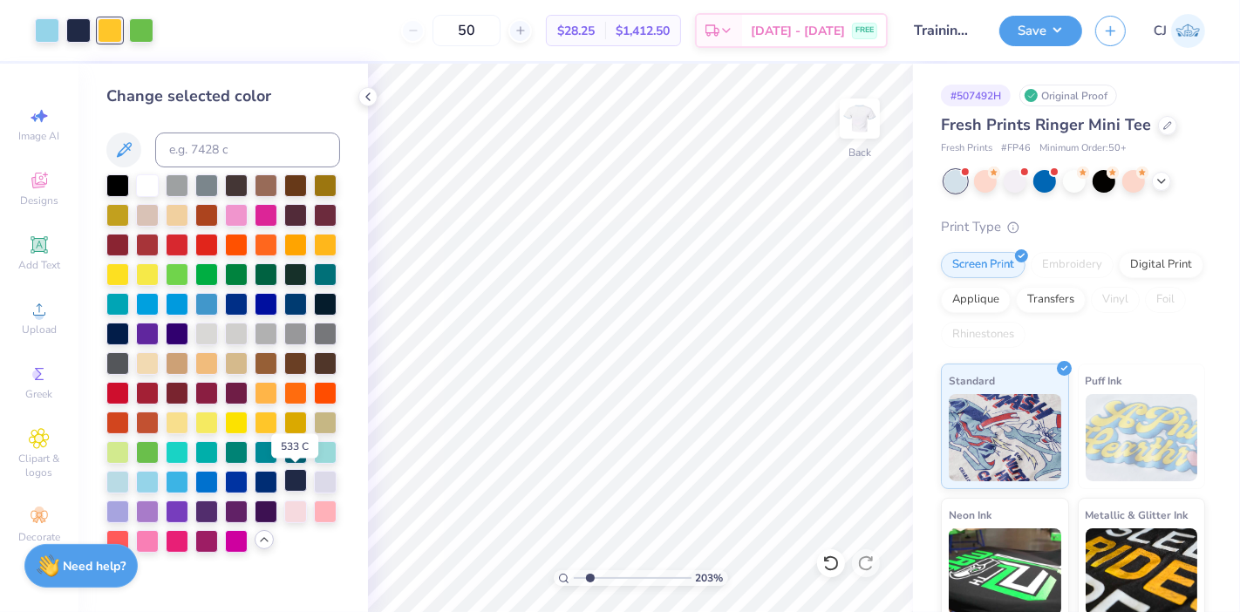
click at [296, 480] on div at bounding box center [295, 480] width 23 height 23
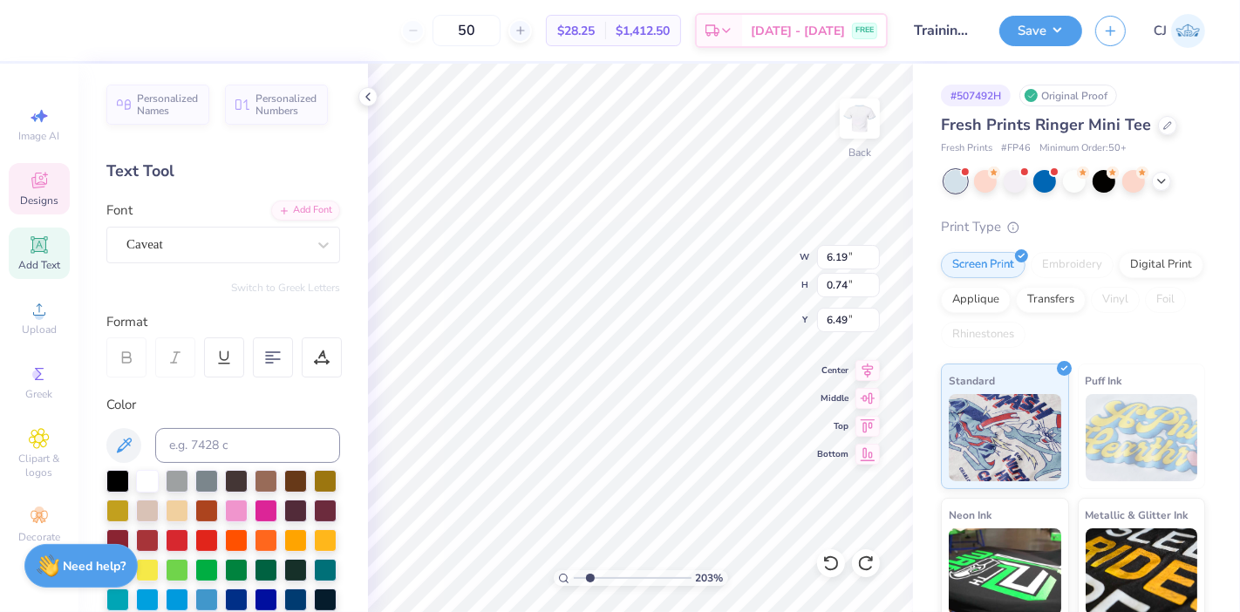
scroll to position [16, 3]
type textarea "bid day 2025"
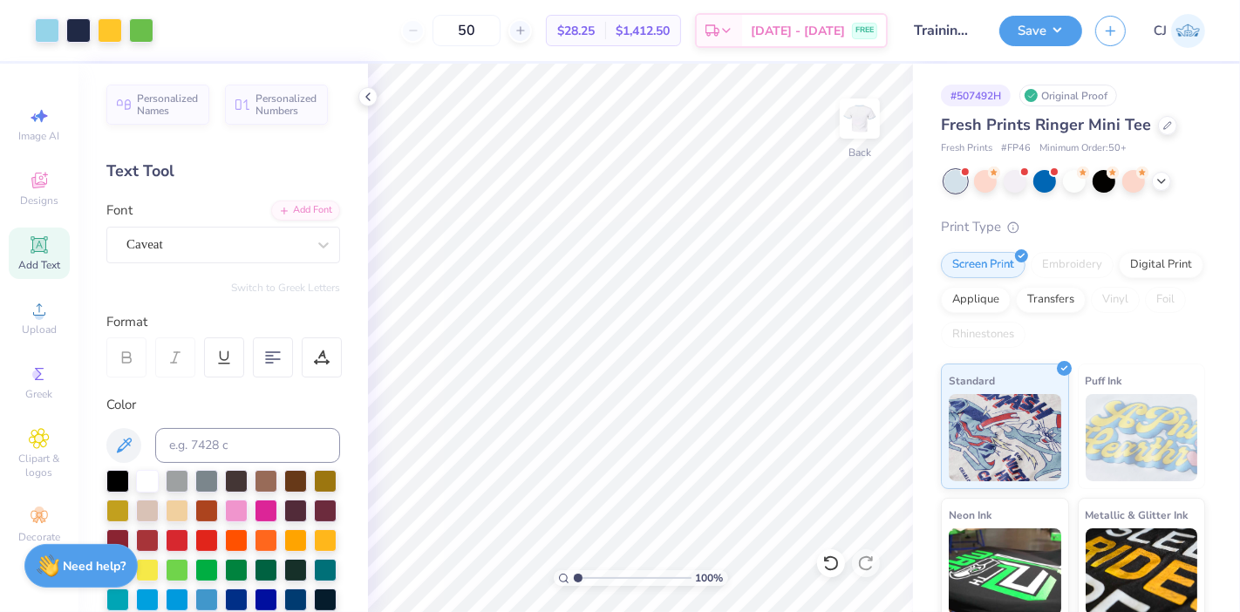
drag, startPoint x: 592, startPoint y: 576, endPoint x: 560, endPoint y: 581, distance: 31.8
type input "1"
click at [574, 581] on input "range" at bounding box center [633, 578] width 118 height 16
click at [50, 26] on div at bounding box center [47, 29] width 24 height 24
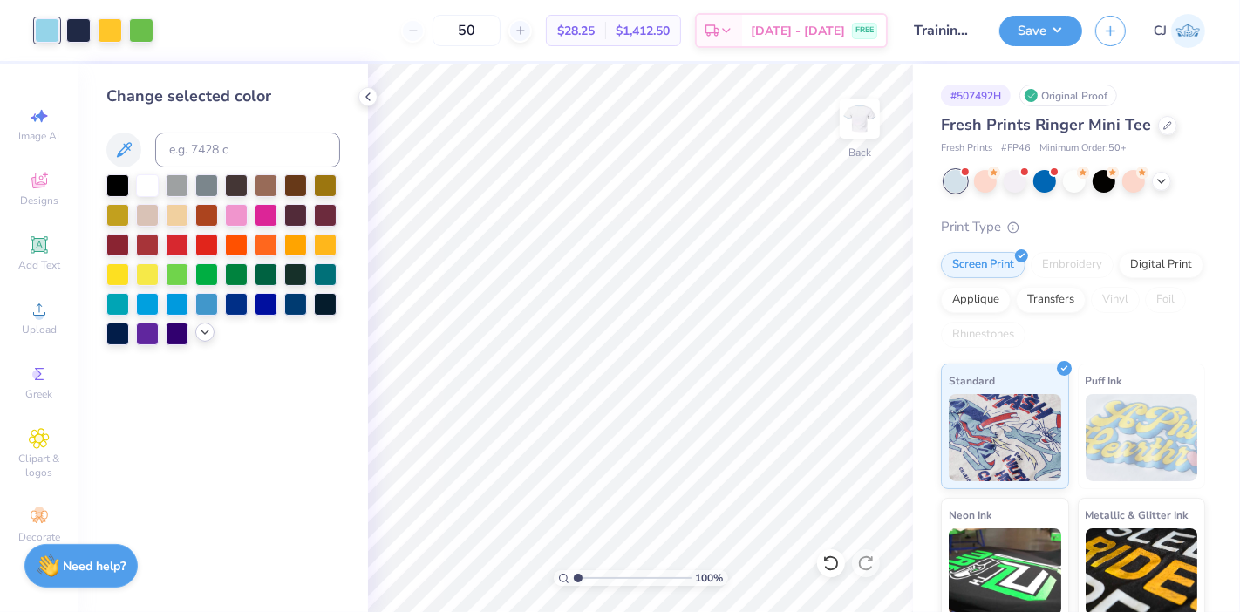
click at [207, 335] on icon at bounding box center [205, 332] width 14 height 14
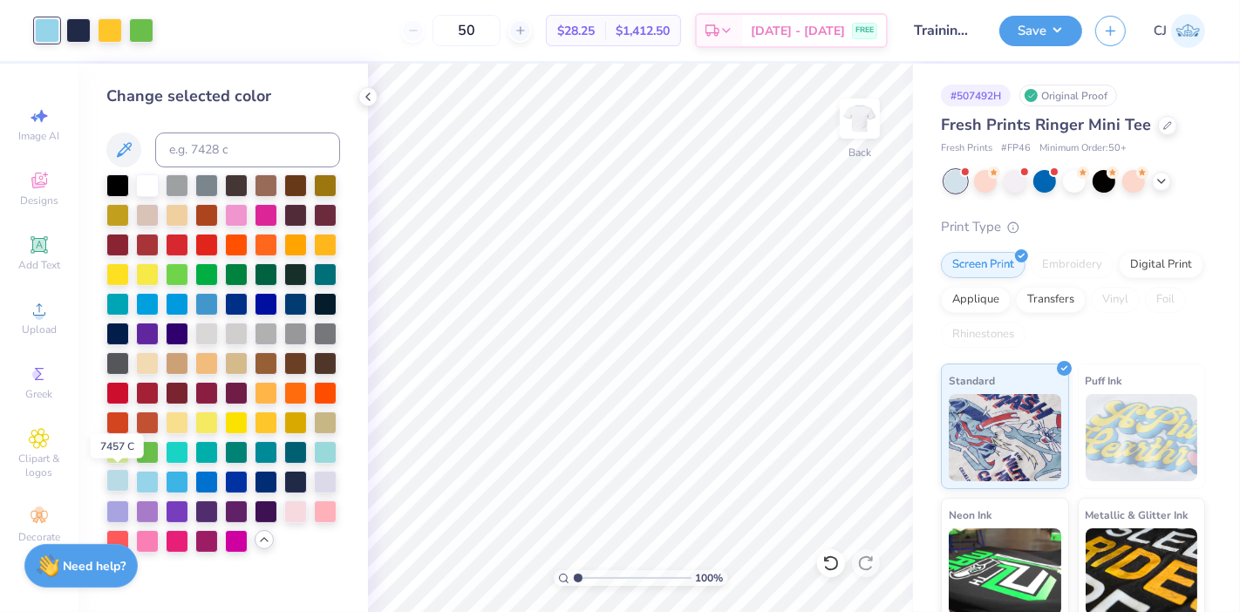
click at [116, 479] on div at bounding box center [117, 480] width 23 height 23
click at [329, 479] on div at bounding box center [325, 480] width 23 height 23
click at [124, 475] on div at bounding box center [117, 480] width 23 height 23
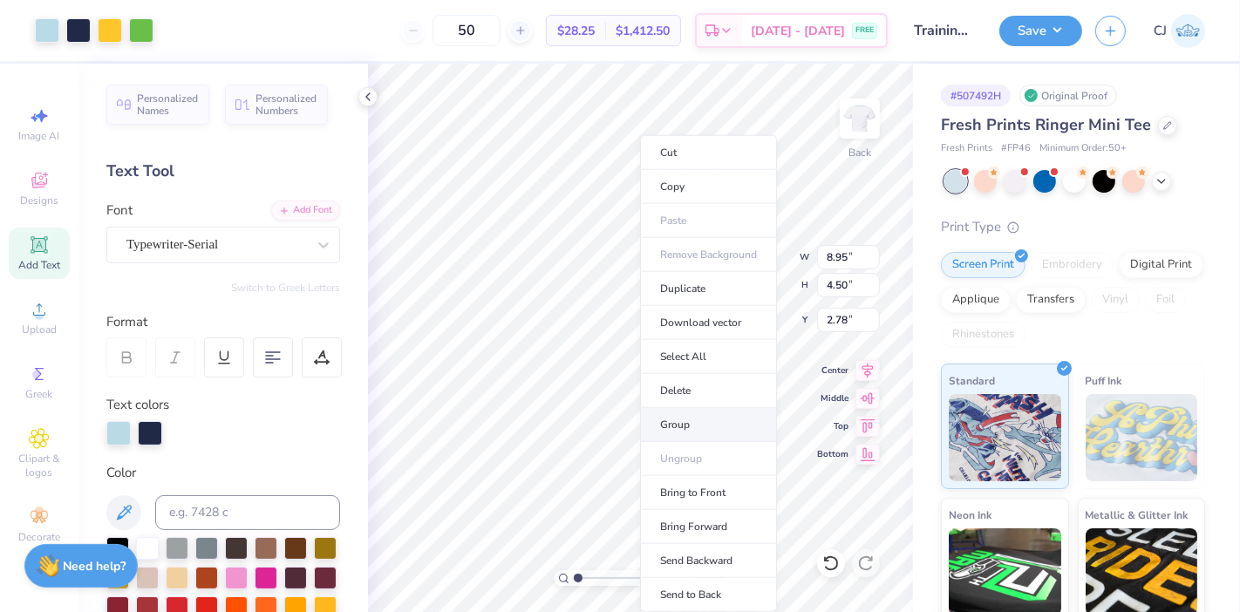
click at [684, 425] on li "Group" at bounding box center [708, 425] width 137 height 34
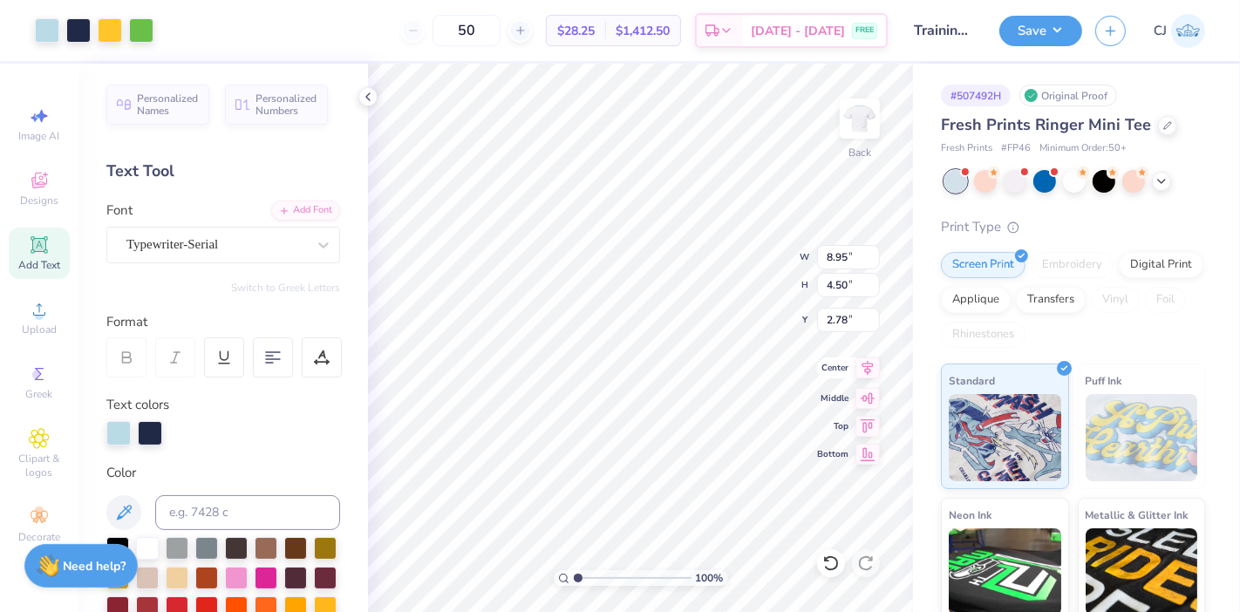
click at [870, 372] on icon at bounding box center [867, 367] width 24 height 21
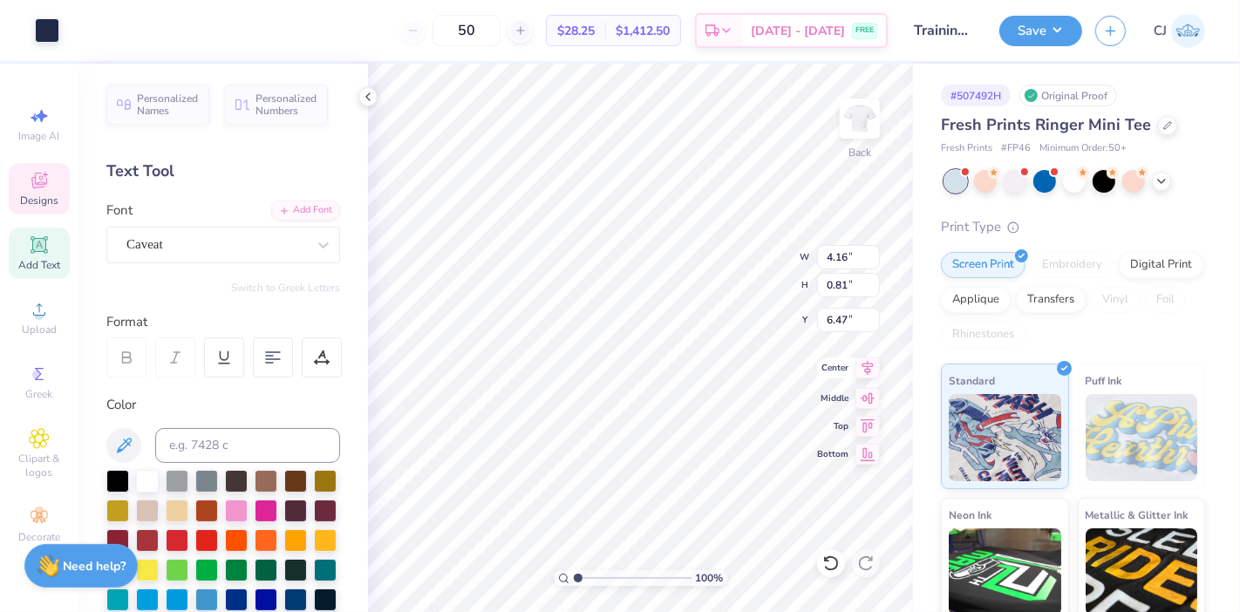
type input "4.16"
type input "0.81"
type input "6.47"
type input "10.70"
type input "5.94"
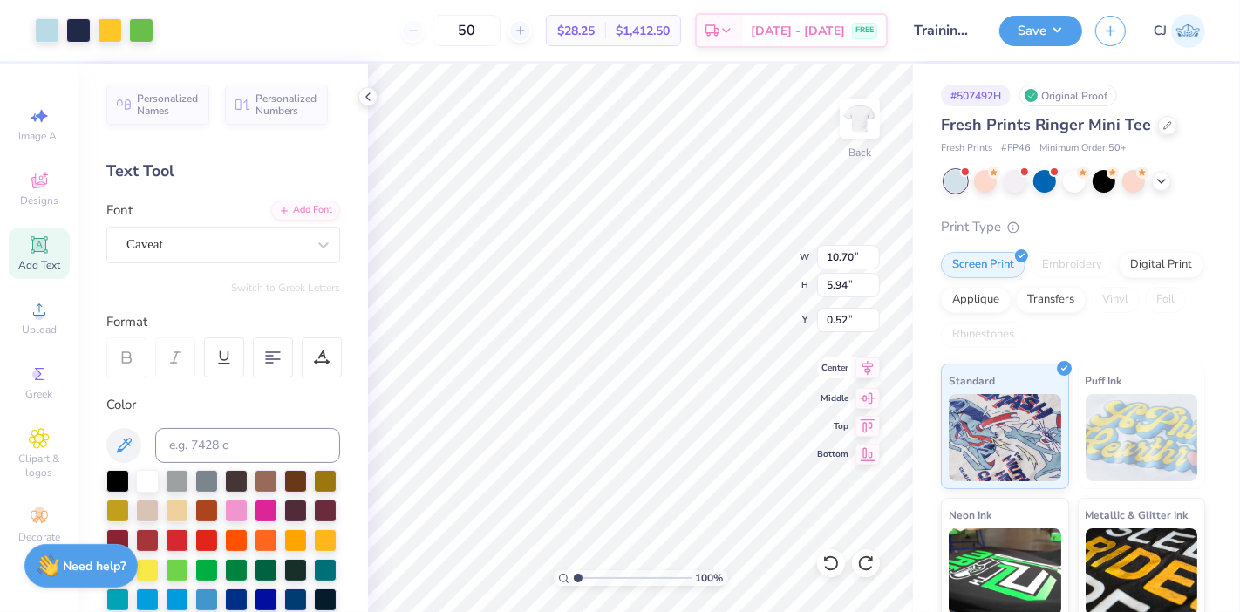
type input "5.03"
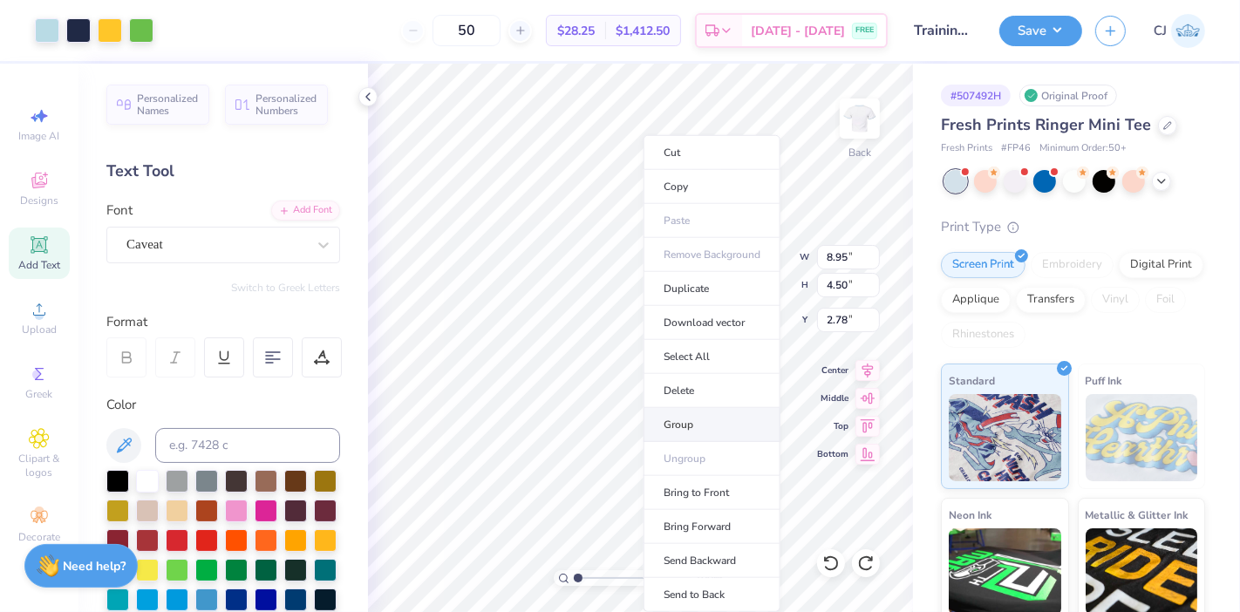
click at [667, 416] on li "Group" at bounding box center [711, 425] width 137 height 34
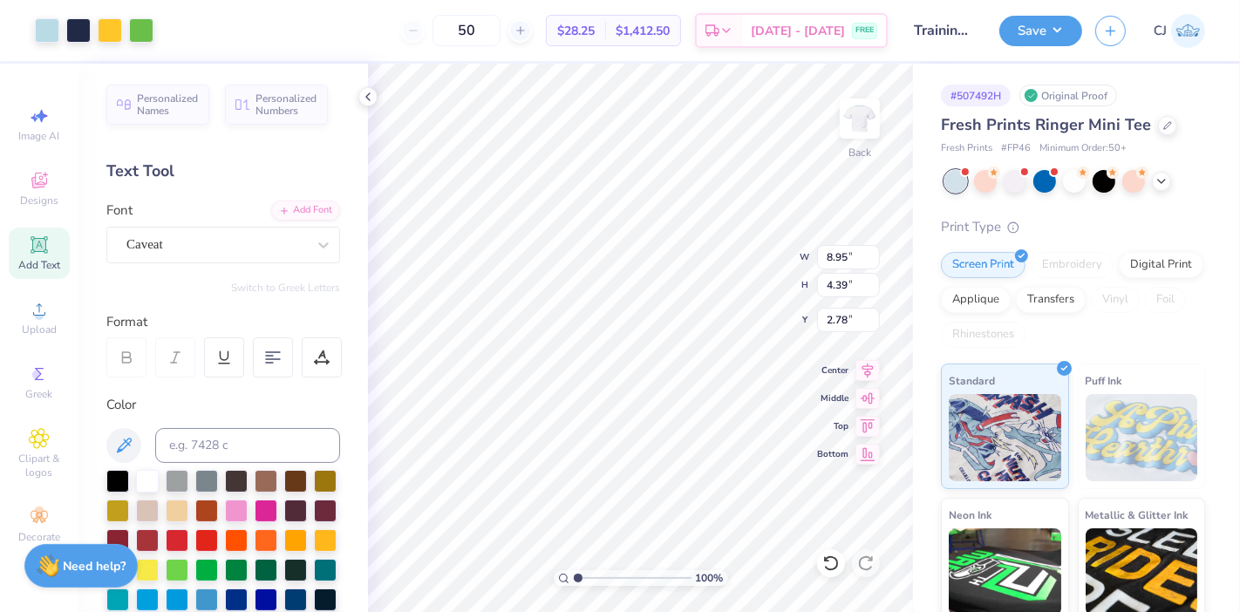
type input "4.39"
click at [872, 367] on icon at bounding box center [867, 367] width 24 height 21
type input "4.16"
type input "0.81"
click at [869, 371] on icon at bounding box center [867, 368] width 11 height 15
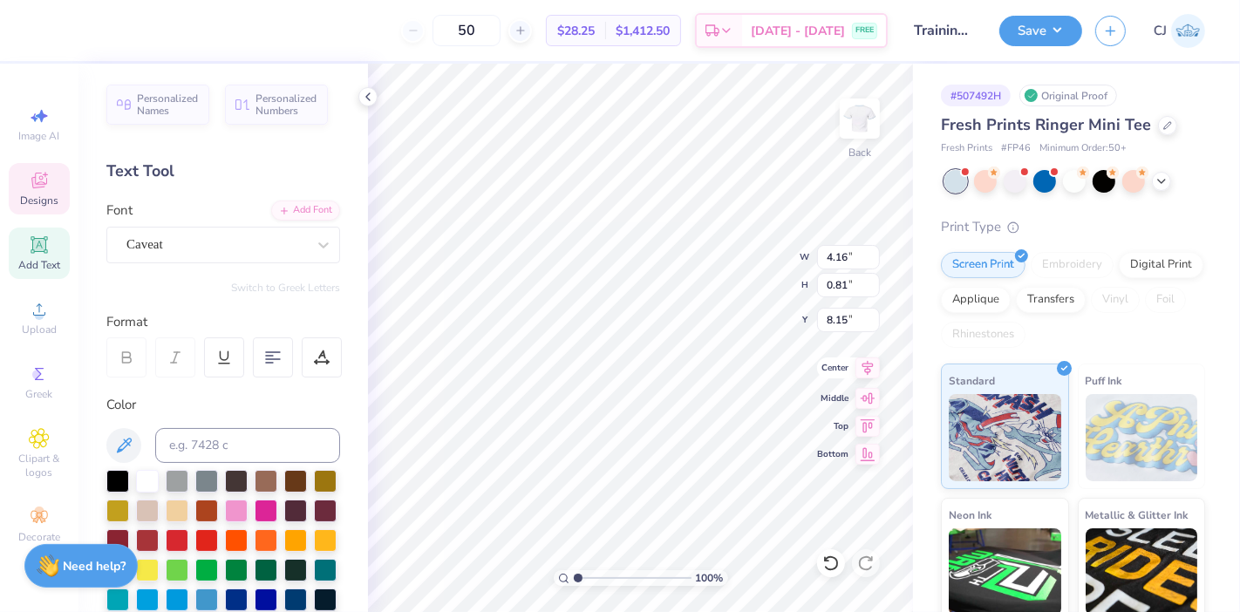
type input "6.47"
click at [844, 319] on input "2.78" at bounding box center [848, 320] width 63 height 24
type input "2.00"
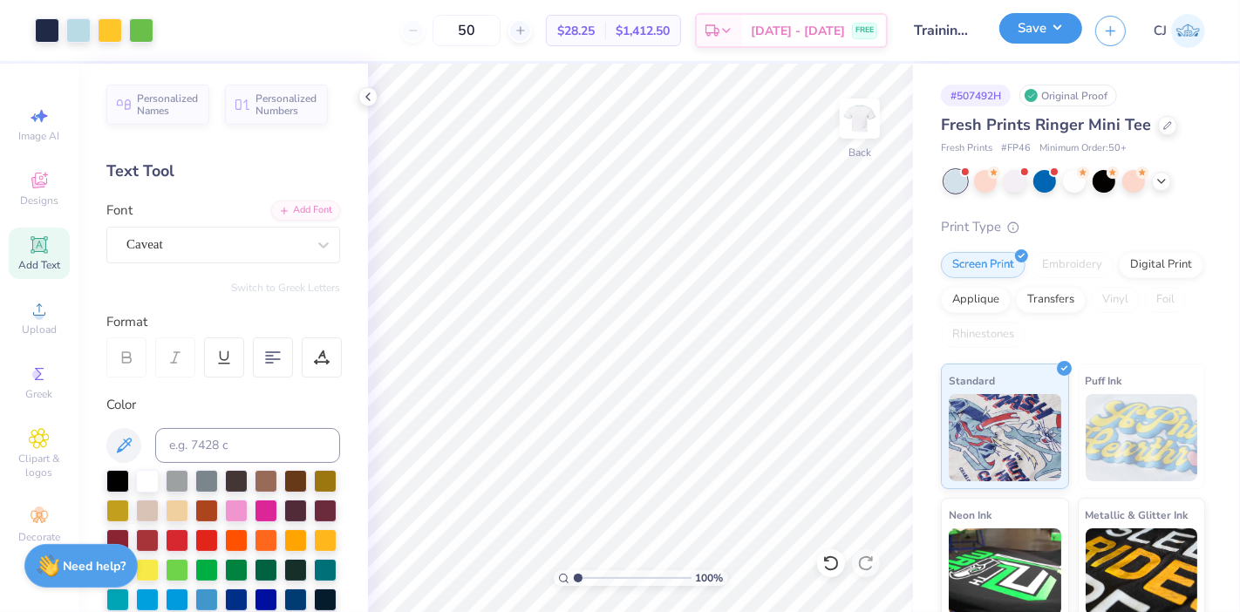
click at [1051, 36] on button "Save" at bounding box center [1040, 28] width 83 height 31
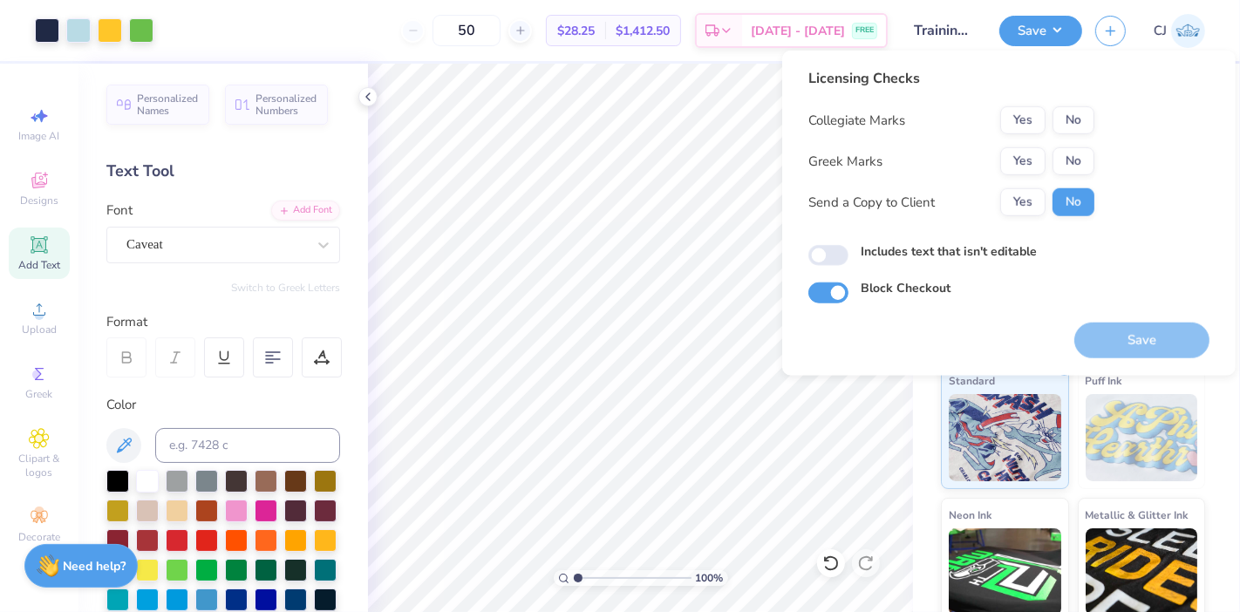
click at [1083, 133] on div "Yes No" at bounding box center [1047, 120] width 94 height 28
click at [1080, 112] on button "No" at bounding box center [1073, 120] width 42 height 28
click at [1083, 159] on button "No" at bounding box center [1073, 161] width 42 height 28
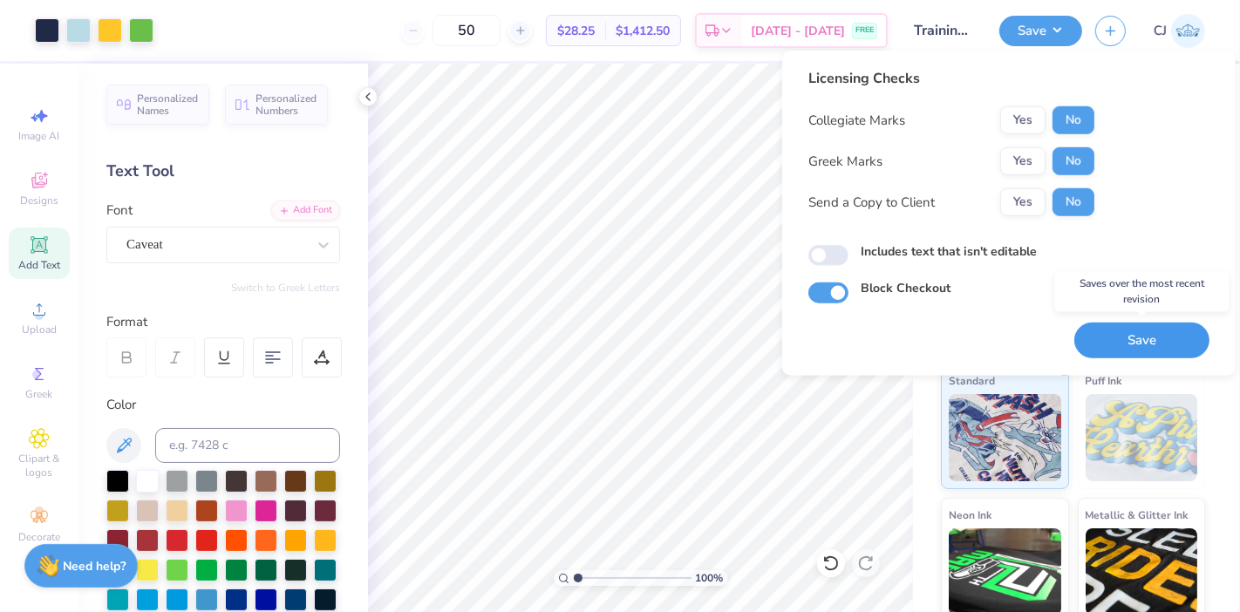
click at [1149, 342] on button "Save" at bounding box center [1141, 341] width 135 height 36
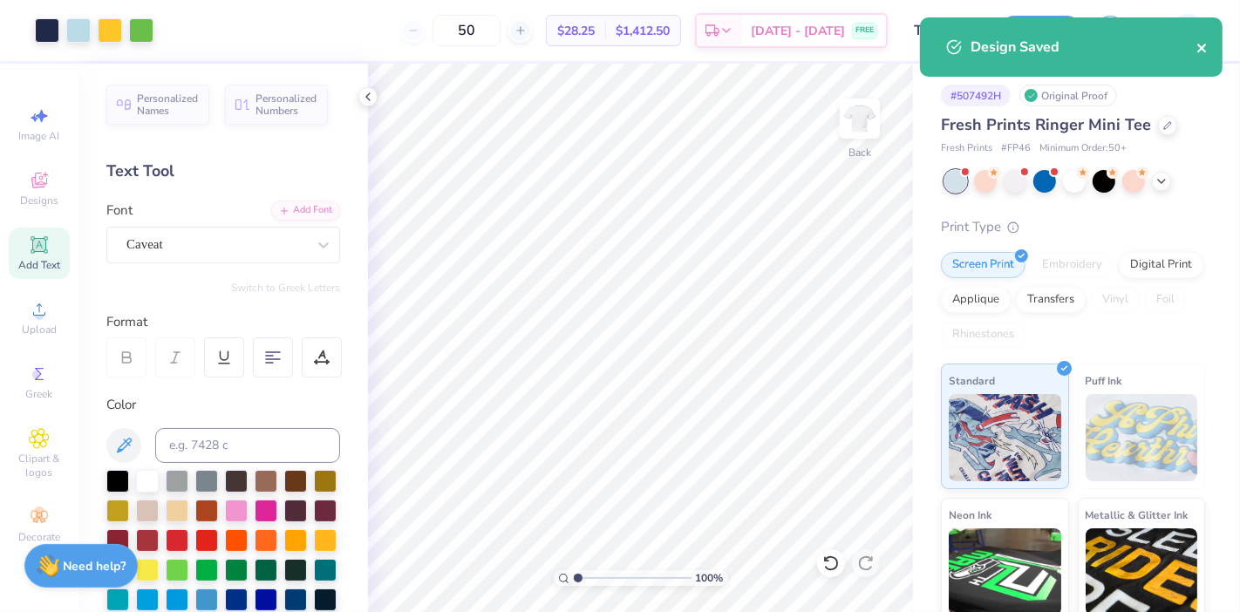
click at [1203, 46] on icon "close" at bounding box center [1201, 48] width 9 height 9
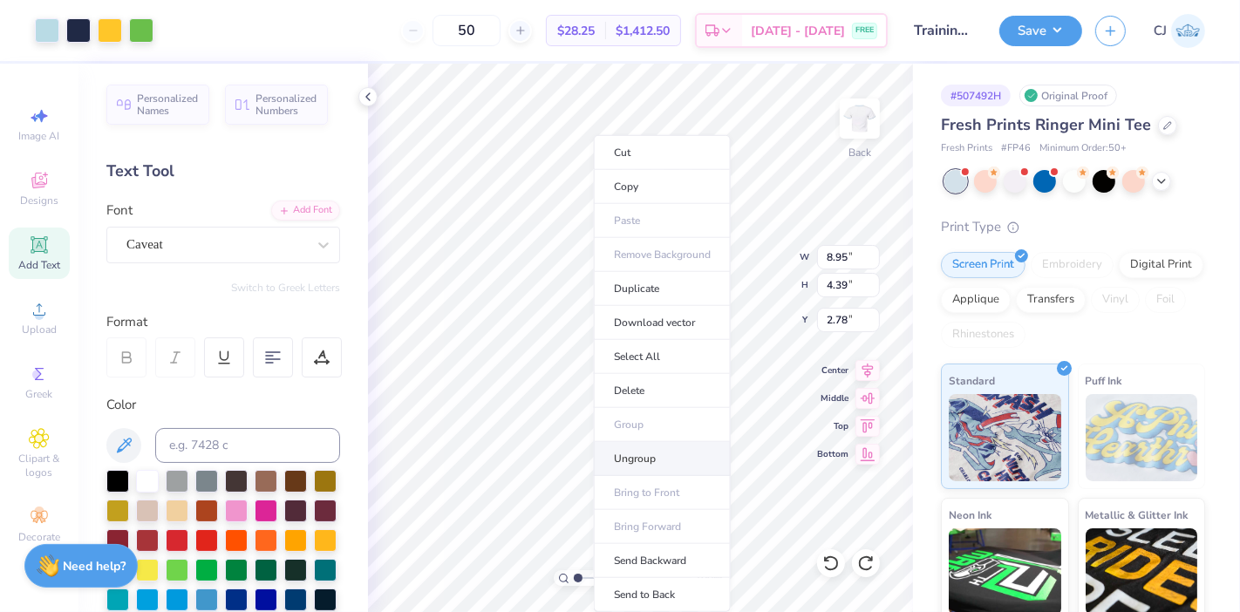
click at [645, 449] on li "Ungroup" at bounding box center [662, 459] width 137 height 34
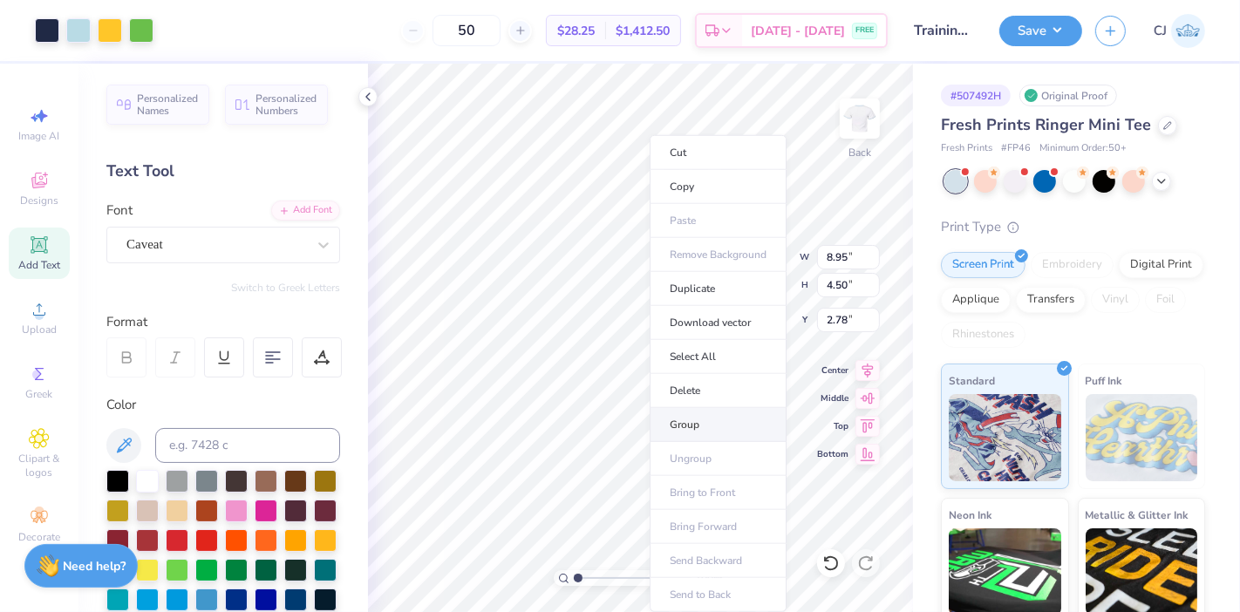
click at [703, 424] on li "Group" at bounding box center [717, 425] width 137 height 34
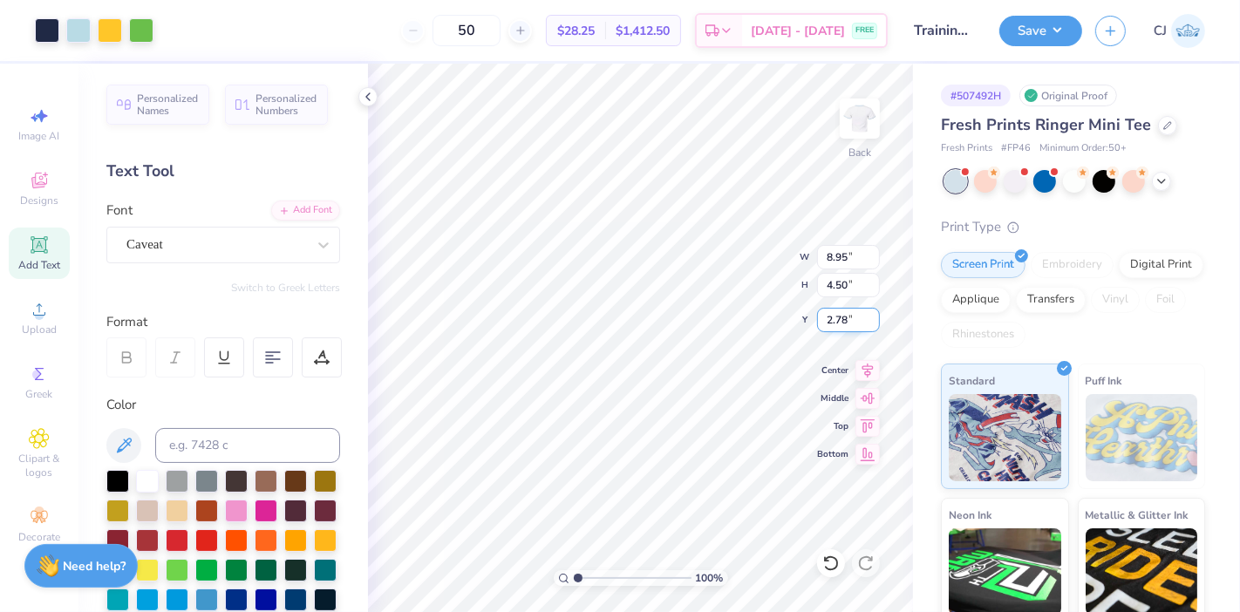
click at [837, 319] on input "2.78" at bounding box center [848, 320] width 63 height 24
type input "2.00"
click at [1066, 19] on button "Save" at bounding box center [1040, 28] width 83 height 31
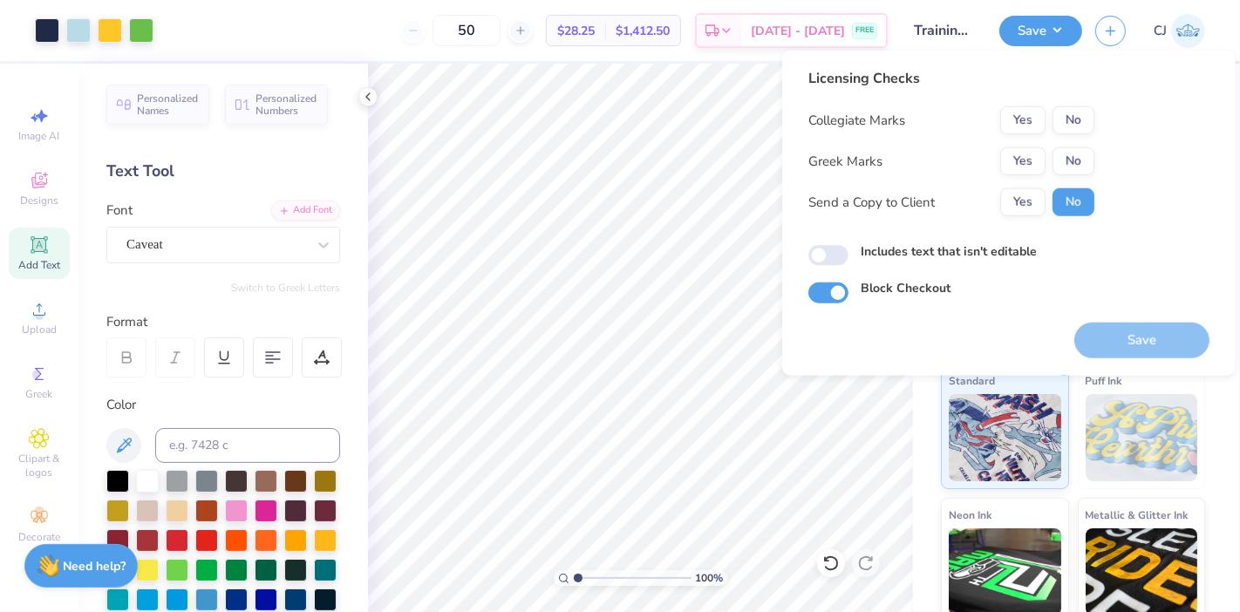
click at [1079, 105] on div "Licensing Checks Collegiate Marks Yes No Greek Marks Yes No Send a Copy to Clie…" at bounding box center [951, 148] width 286 height 161
click at [1077, 123] on button "No" at bounding box center [1073, 120] width 42 height 28
click at [1077, 160] on button "No" at bounding box center [1073, 161] width 42 height 28
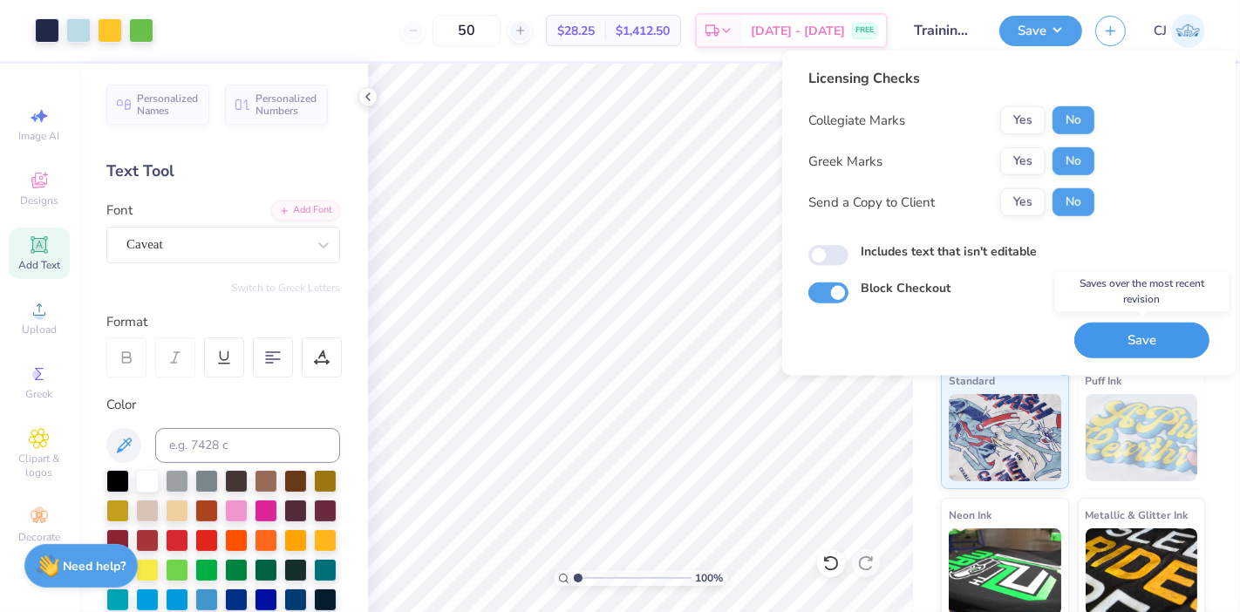
click at [1135, 342] on button "Save" at bounding box center [1141, 341] width 135 height 36
